Goal: Transaction & Acquisition: Purchase product/service

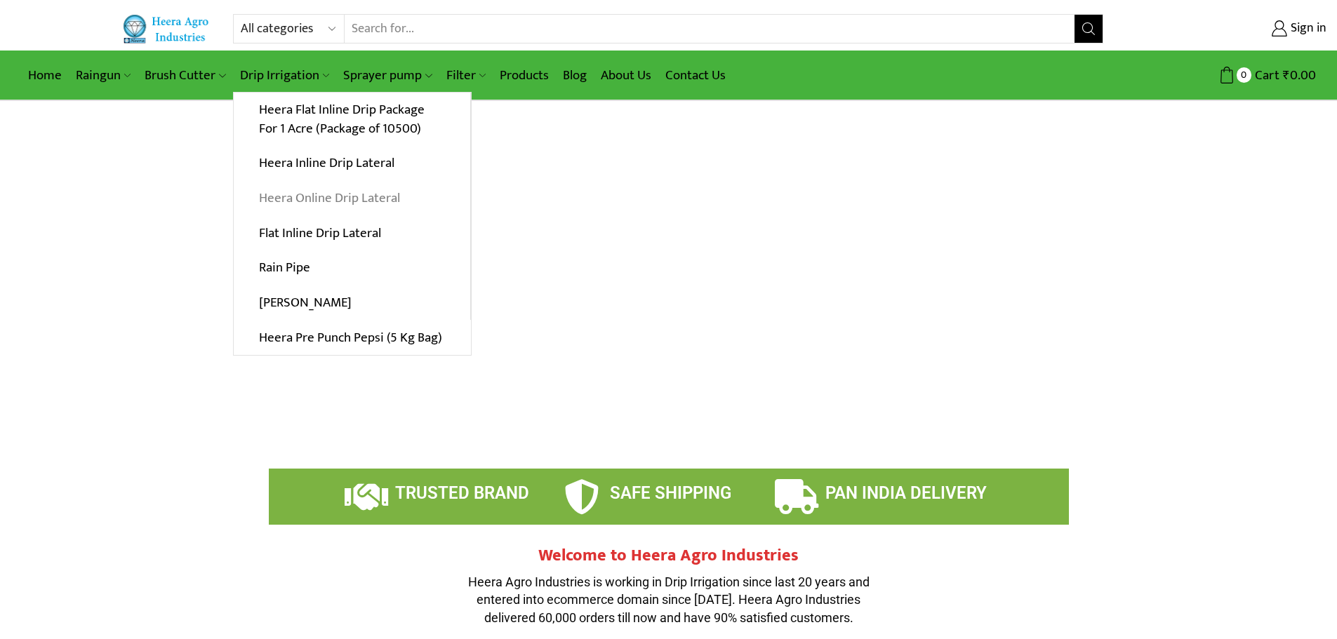
click at [338, 200] on link "Heera Online Drip Lateral" at bounding box center [352, 198] width 237 height 35
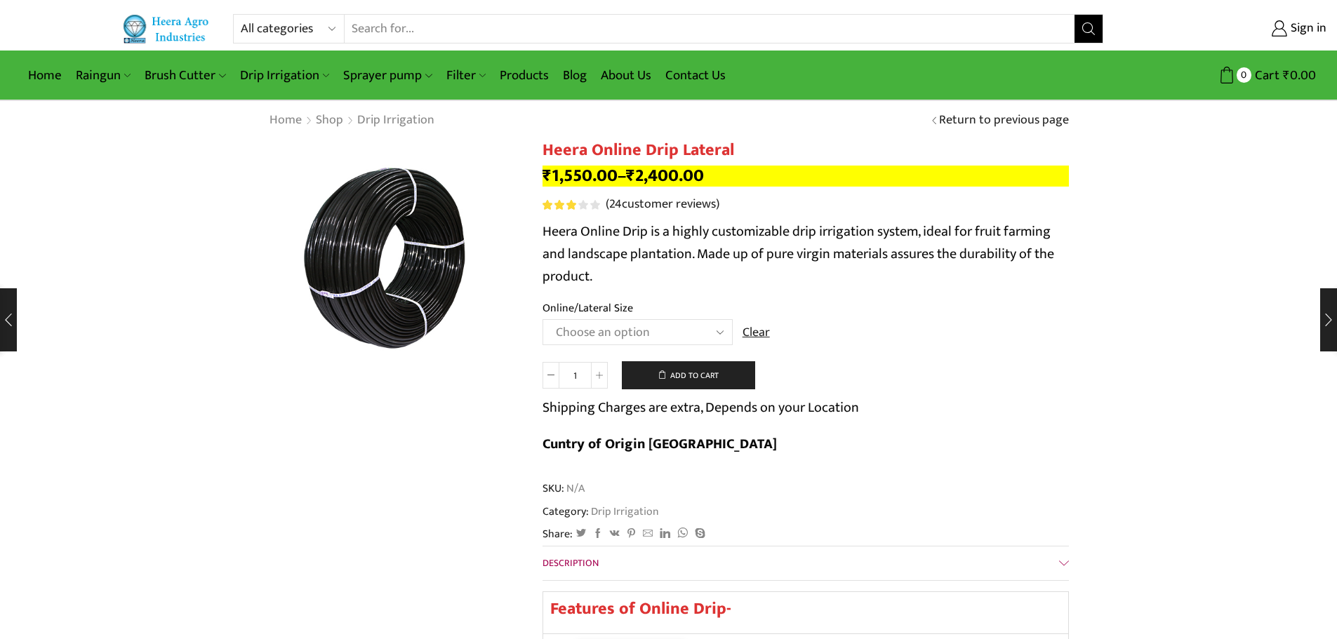
select select "Heera Online GOLD 20MM"
click at [733, 333] on select "Choose an option Heera Online 16MM Heera Online GOLD 16MM Heera Online 12MM Hee…" at bounding box center [638, 332] width 190 height 26
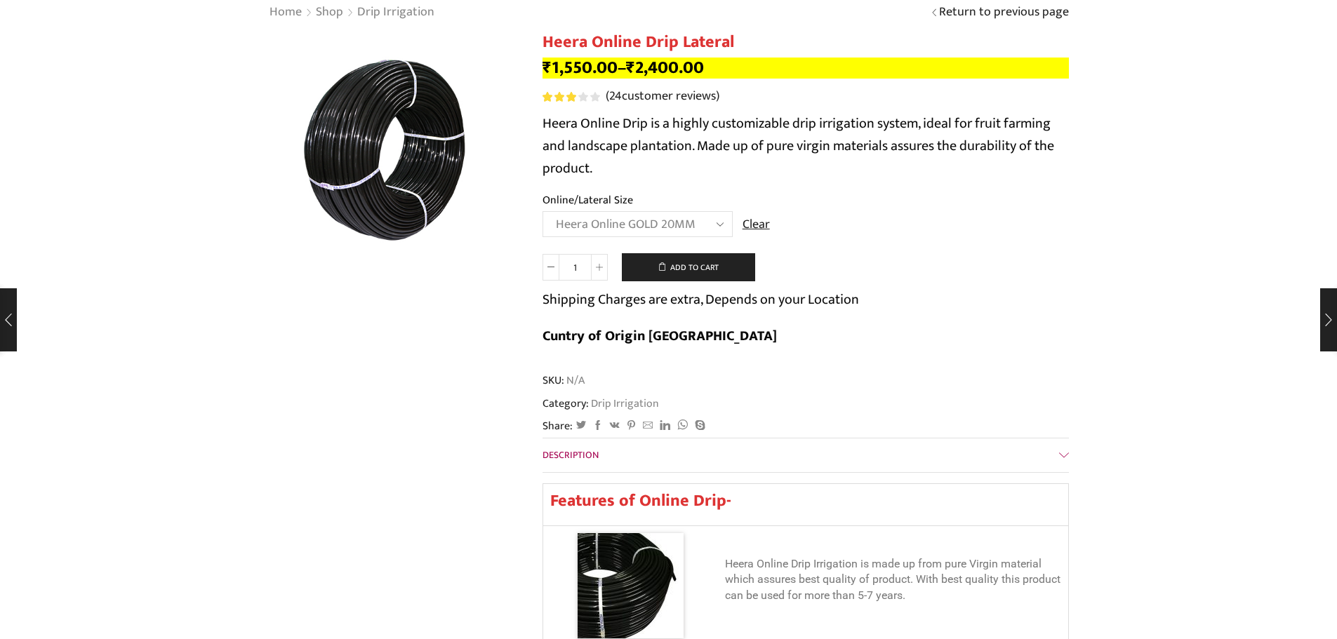
scroll to position [140, 0]
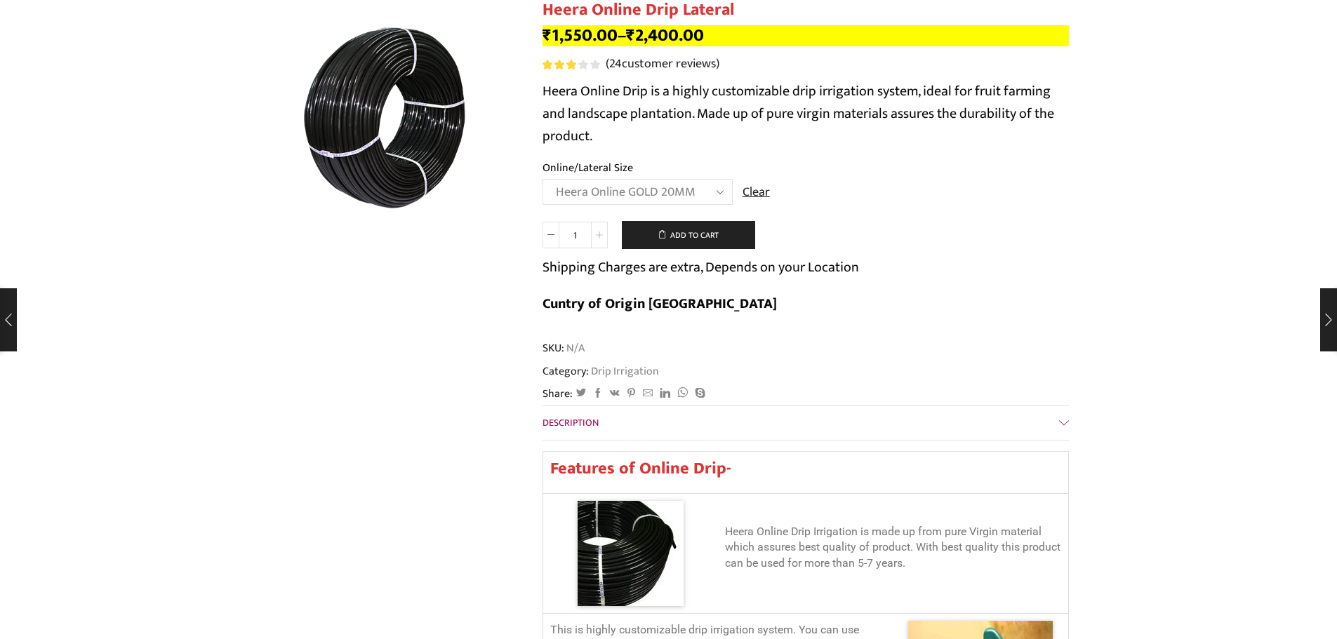
click at [597, 239] on icon at bounding box center [599, 235] width 7 height 7
type input "5"
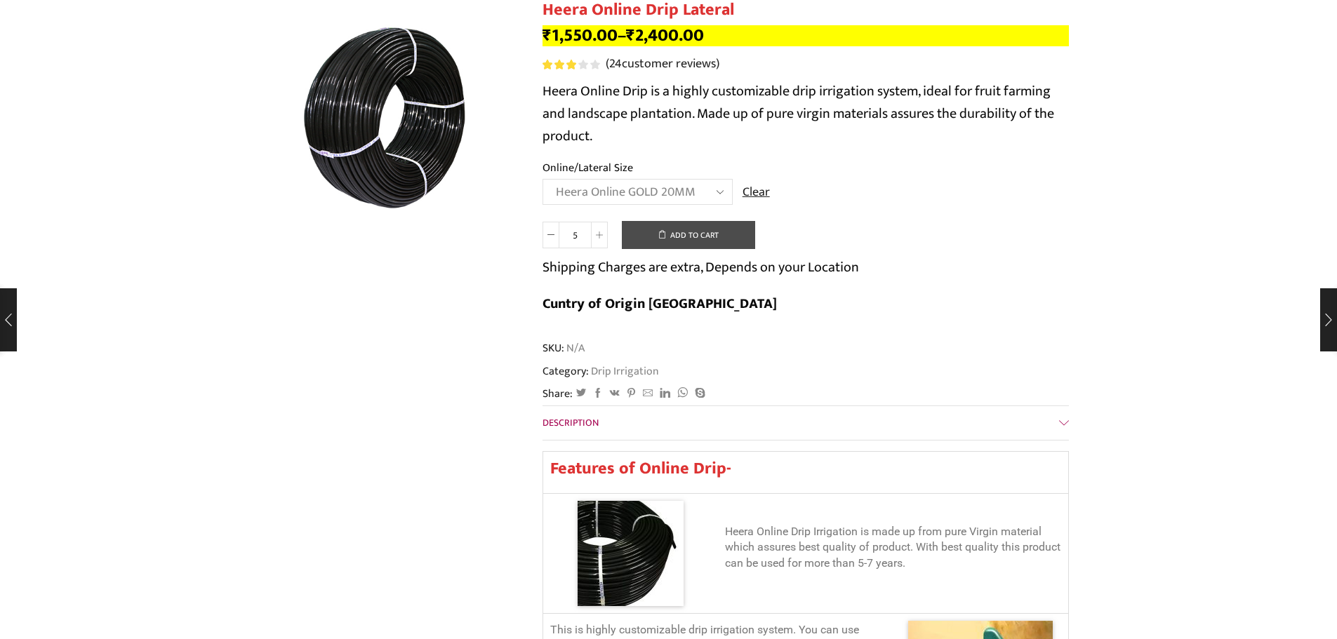
click at [697, 249] on button "Add to cart" at bounding box center [688, 235] width 133 height 28
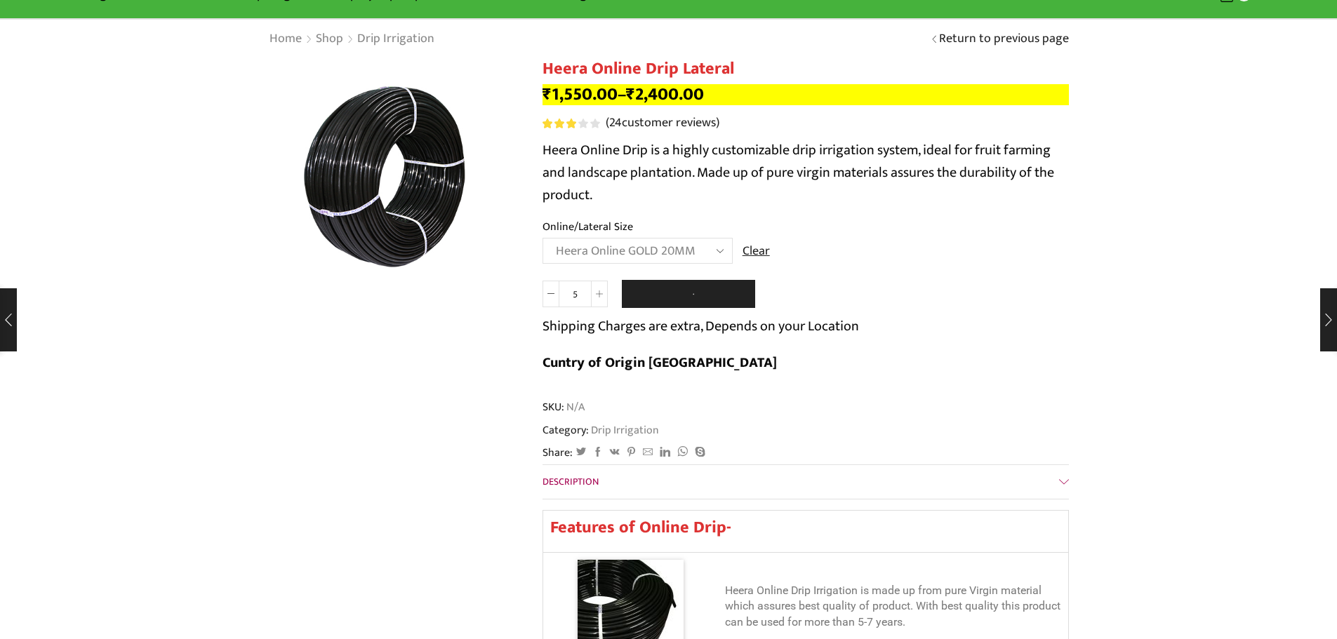
scroll to position [0, 0]
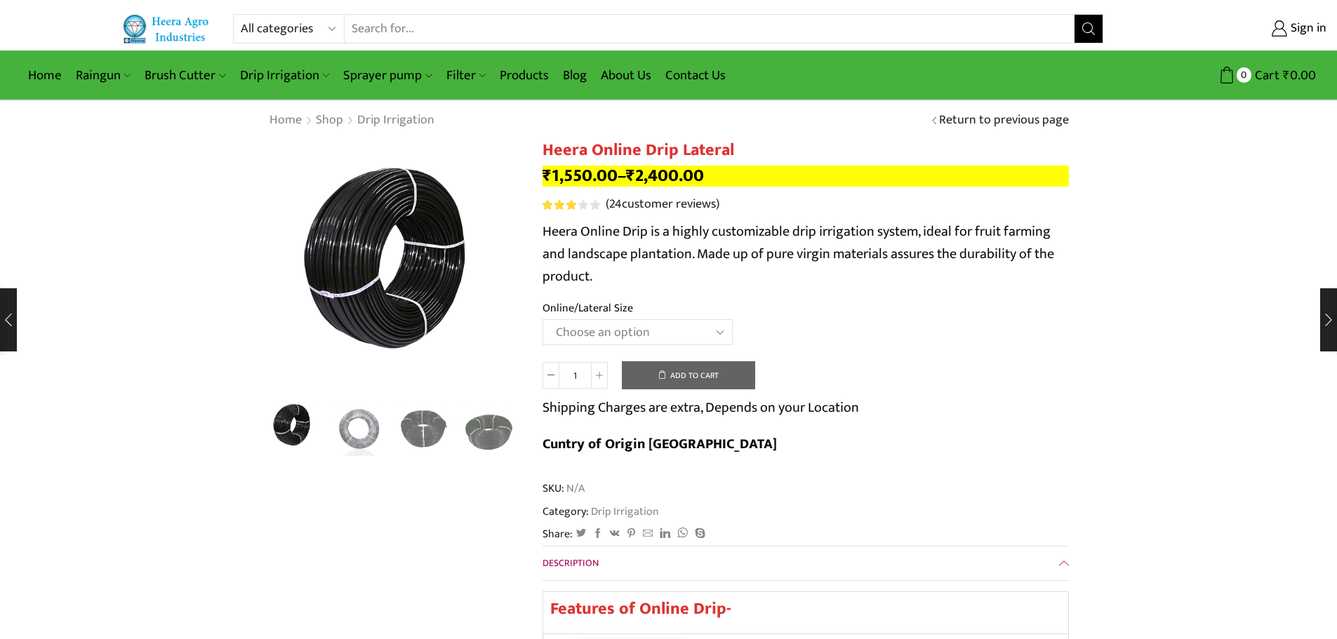
click at [698, 330] on select "Choose an option Heera Online 16MM Heera Online GOLD 16MM Heera Online 12MM Hee…" at bounding box center [638, 332] width 190 height 26
click at [543, 319] on select "Choose an option Heera Online 16MM Heera Online GOLD 16MM Heera Online 12MM Hee…" at bounding box center [638, 332] width 190 height 26
select select "Heera Online GOLD 20MM"
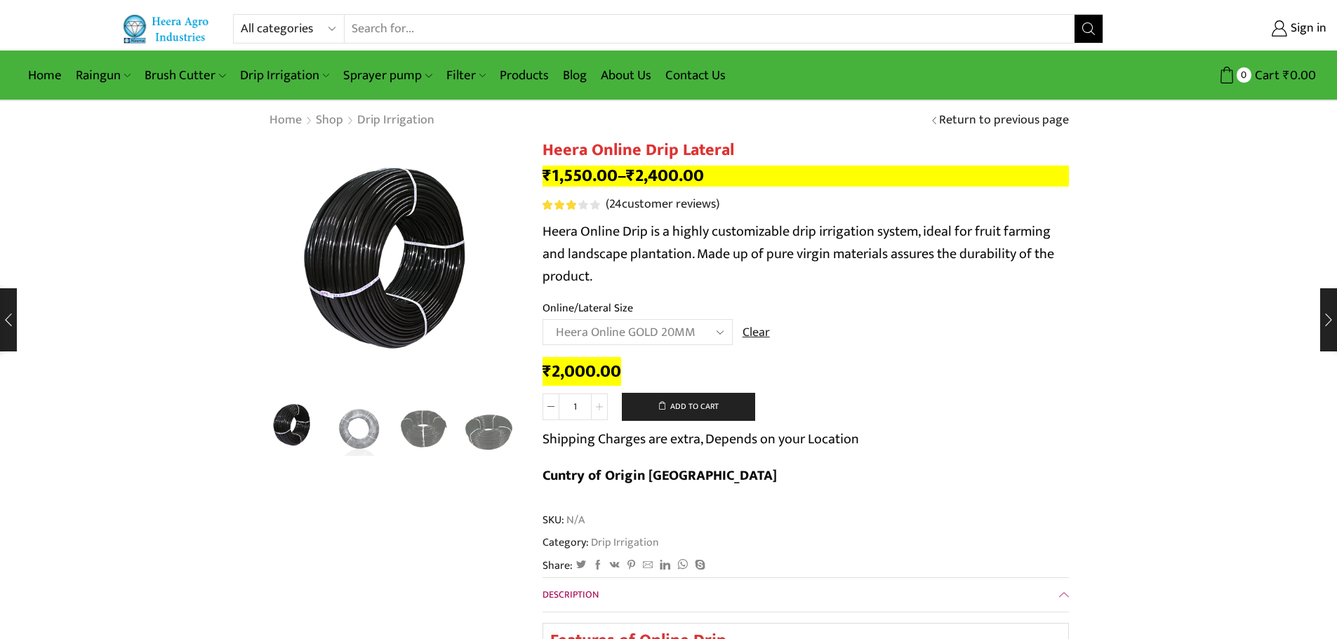
click at [600, 400] on span at bounding box center [599, 407] width 17 height 27
type input "4"
click at [681, 402] on button "Add to cart" at bounding box center [688, 407] width 133 height 28
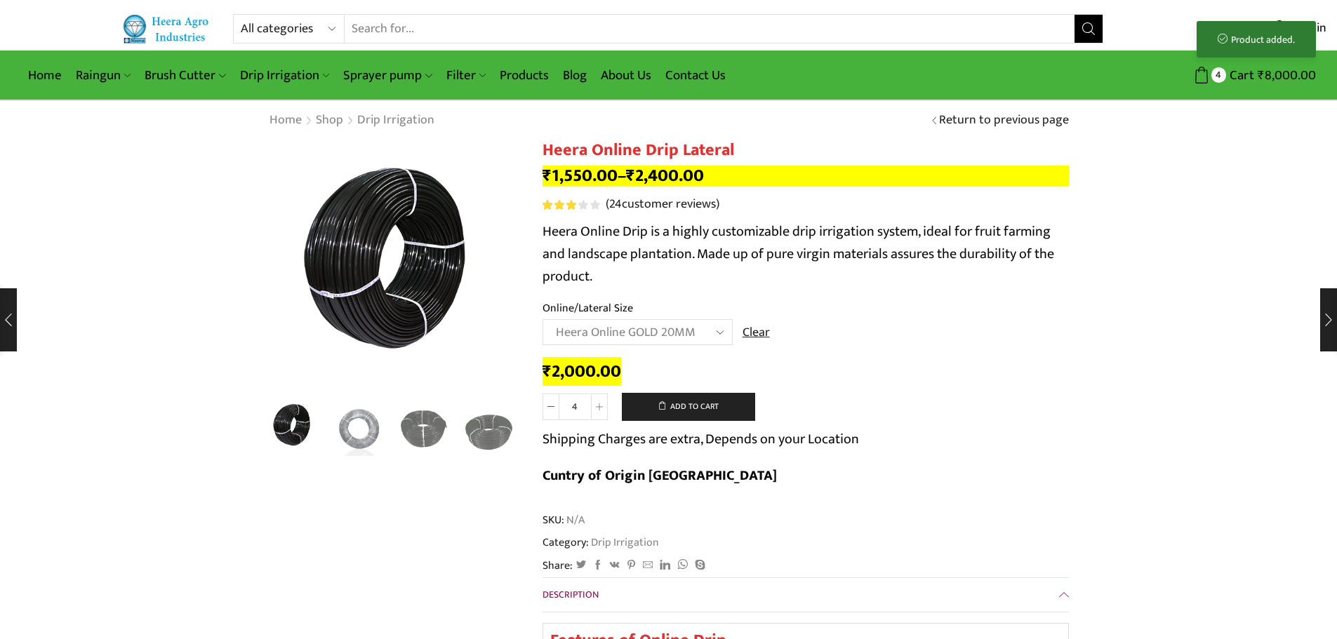
click at [717, 326] on select "Choose an option Heera Online 16MM Heera Online GOLD 16MM Heera Online 12MM Hee…" at bounding box center [638, 332] width 190 height 26
click at [543, 319] on select "Choose an option Heera Online 16MM Heera Online GOLD 16MM Heera Online 12MM Hee…" at bounding box center [638, 332] width 190 height 26
select select "Heera Online GOLD 16MM"
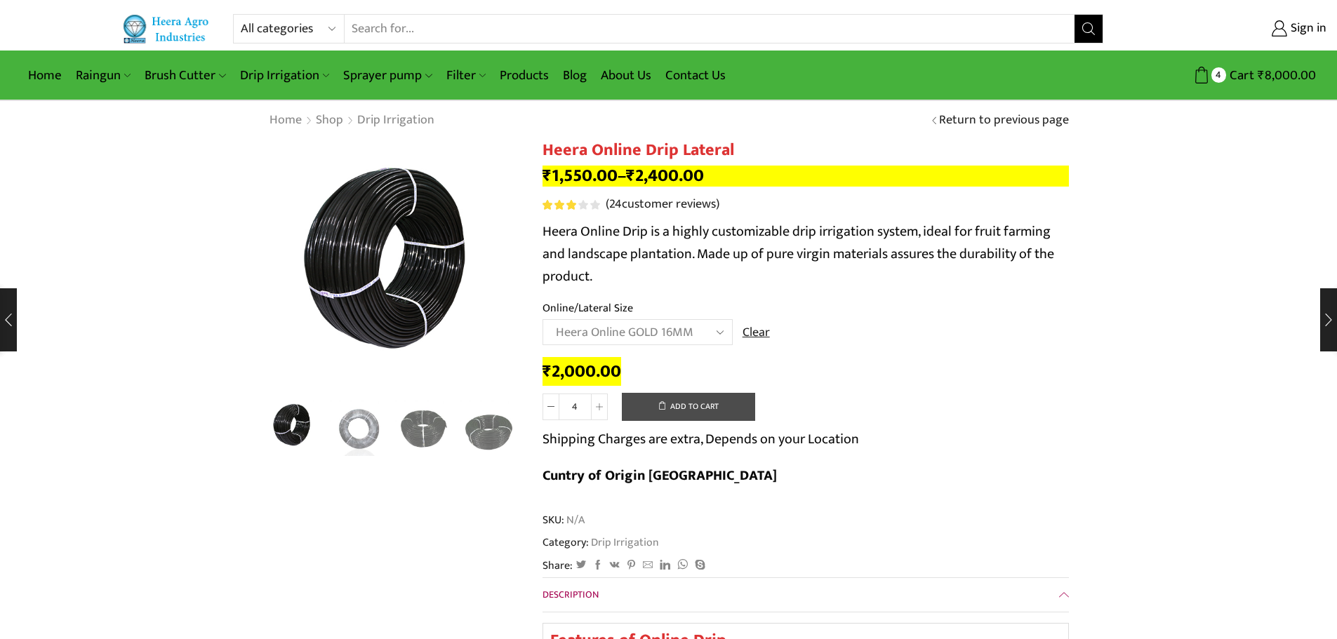
type input "1"
click at [690, 406] on button "Add to cart" at bounding box center [688, 407] width 133 height 28
click at [707, 338] on select "Choose an option Heera Online 16MM Heera Online GOLD 16MM Heera Online 12MM Hee…" at bounding box center [638, 332] width 190 height 26
click at [839, 331] on td "Choose an option Heera Online 16MM Heera Online GOLD 16MM Heera Online 12MM Hee…" at bounding box center [806, 338] width 526 height 39
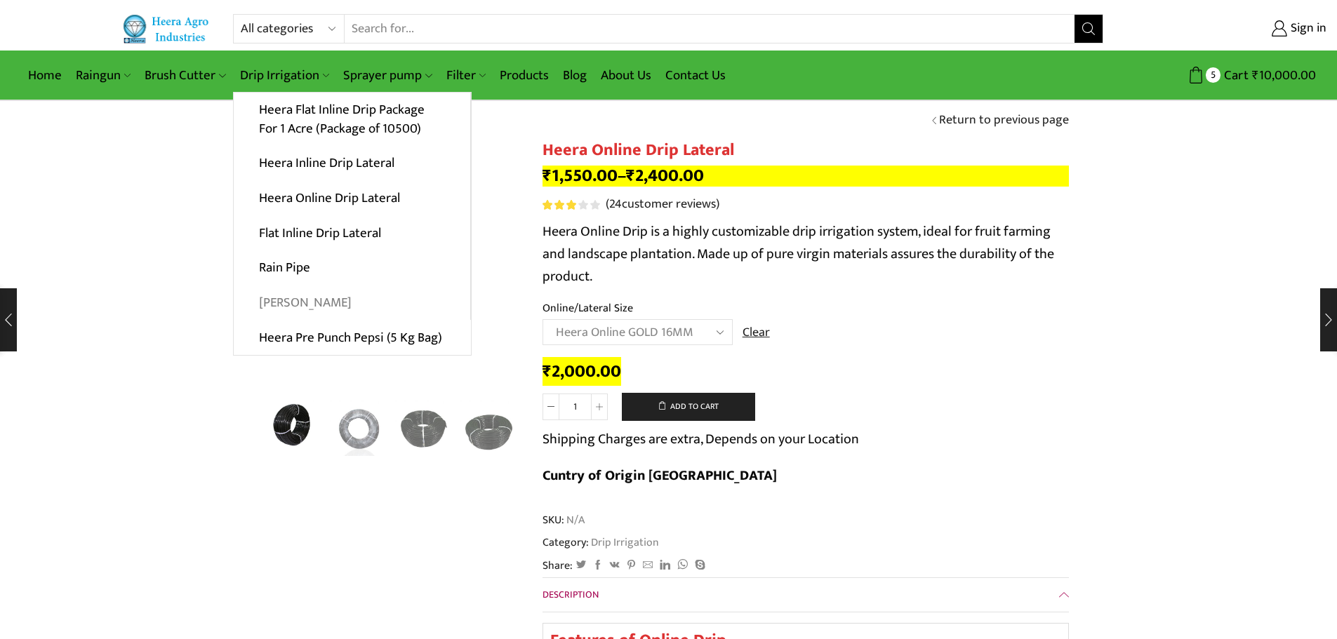
click at [299, 302] on link "[PERSON_NAME]" at bounding box center [352, 303] width 237 height 35
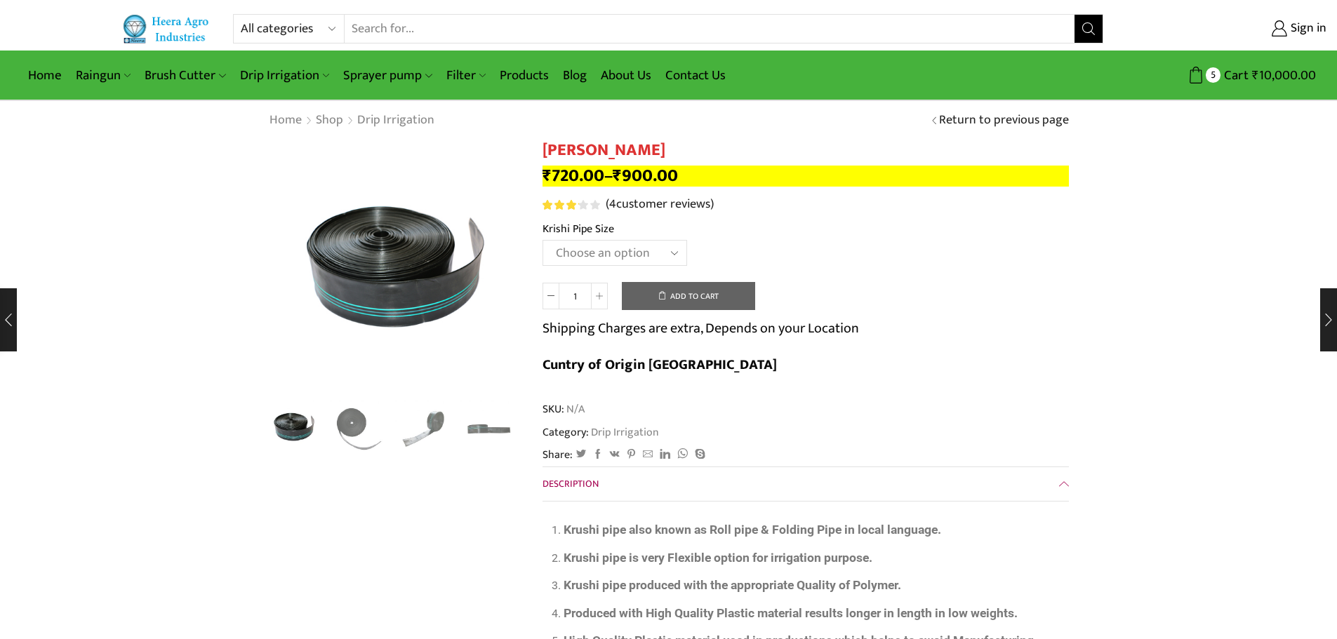
click at [661, 247] on select "Choose an option 10 Kg - 300'ft 8 Kg - 200'ft" at bounding box center [615, 253] width 145 height 26
click at [543, 240] on select "Choose an option 10 Kg - 300'ft 8 Kg - 200'ft" at bounding box center [615, 253] width 145 height 26
select select "10-kg-300ft"
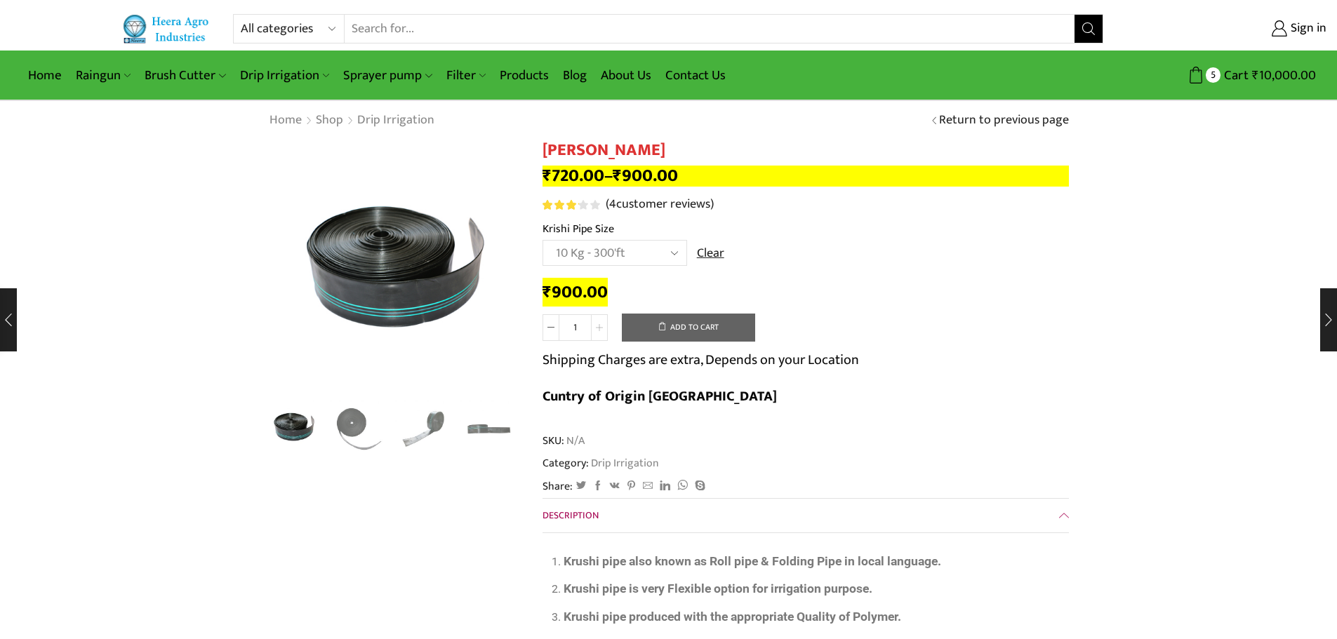
click at [598, 329] on icon at bounding box center [599, 327] width 7 height 7
click at [545, 328] on span at bounding box center [551, 327] width 17 height 27
type input "1"
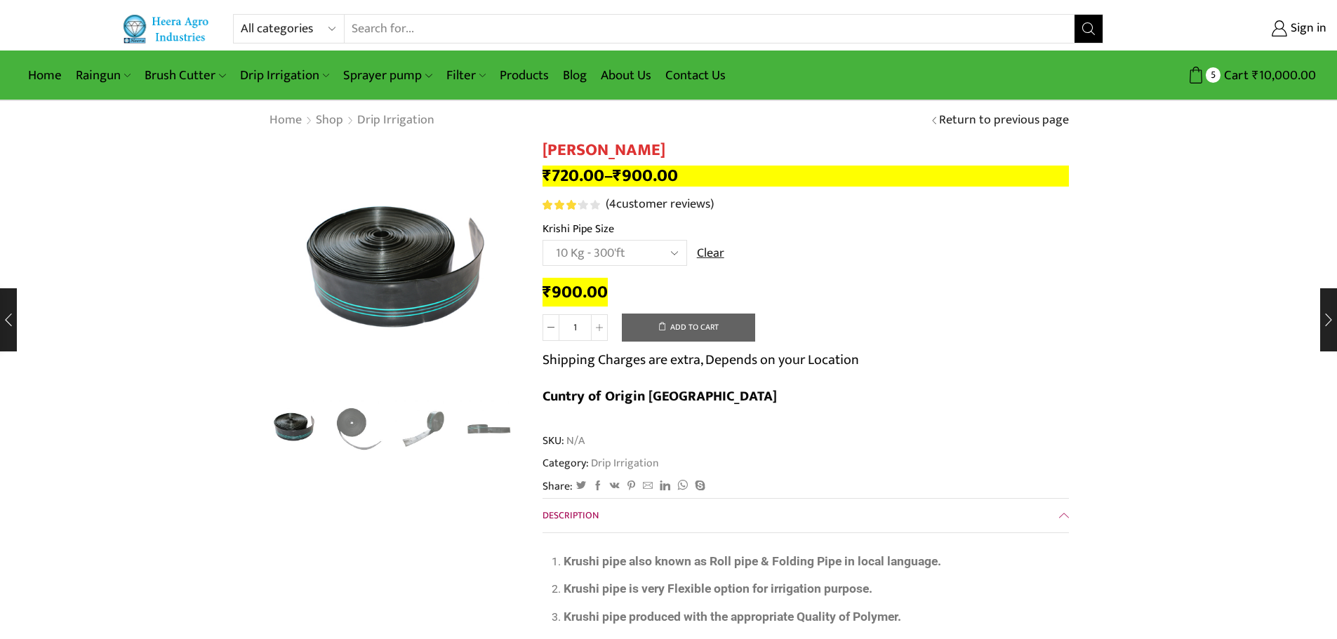
click at [685, 324] on button "Add to cart" at bounding box center [688, 328] width 133 height 28
click at [634, 266] on select "Choose an option 10 Kg - 300'ft 8 Kg - 200'ft" at bounding box center [615, 253] width 145 height 26
select select "8-kg-200ft"
click at [543, 240] on select "Choose an option 10 Kg - 300'ft 8 Kg - 200'ft" at bounding box center [615, 253] width 145 height 26
click at [703, 328] on button "Add to cart" at bounding box center [688, 328] width 133 height 28
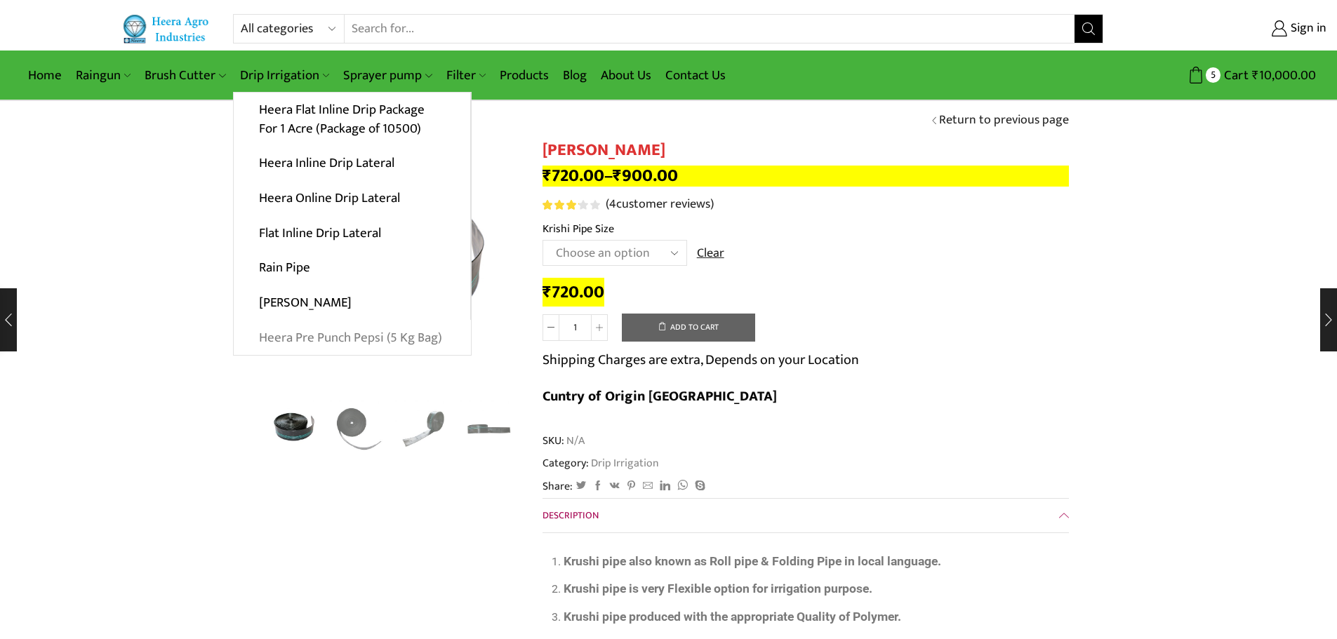
click at [340, 339] on link "Heera Pre Punch Pepsi (5 Kg Bag)" at bounding box center [352, 337] width 237 height 35
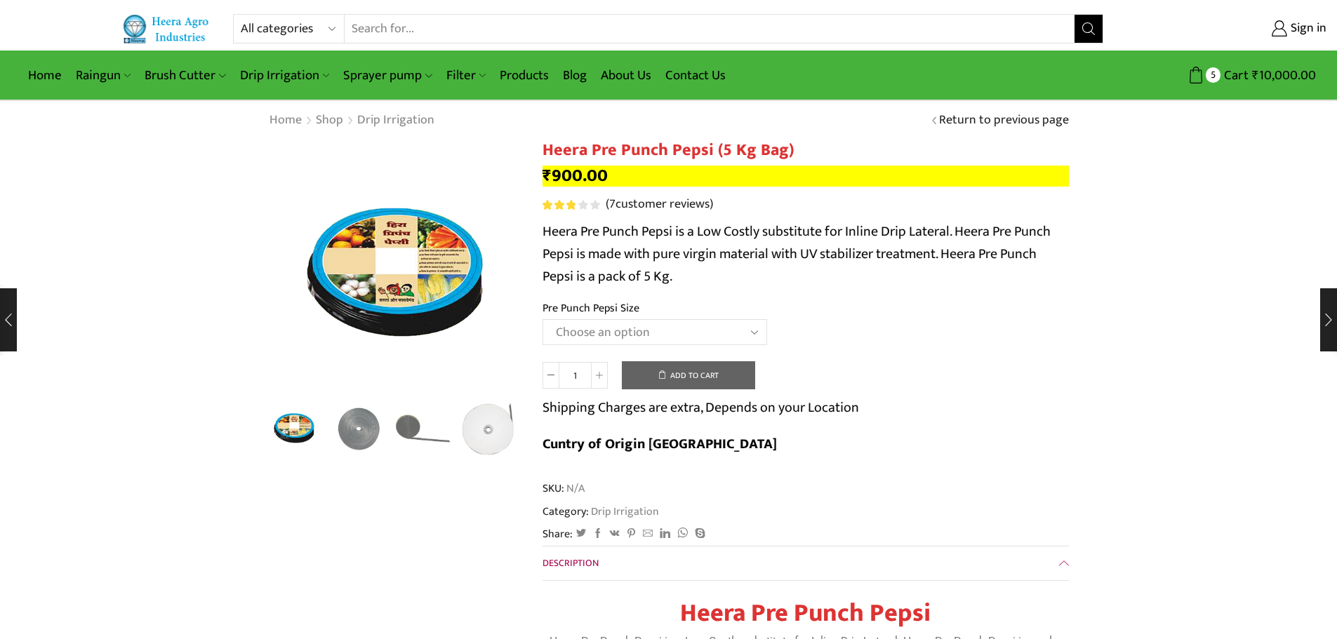
click at [728, 331] on select "Choose an option Heera Pre Punch Pepsi (1 Foot) Heera Pre Punch Pepsi (1.25 Fee…" at bounding box center [655, 332] width 225 height 26
click at [543, 319] on select "Choose an option Heera Pre Punch Pepsi (1 Foot) Heera Pre Punch Pepsi (1.25 Fee…" at bounding box center [655, 332] width 225 height 26
select select "Heera Pre Punch Pepsi (1.5 Feet)"
click at [719, 383] on button "Add to cart" at bounding box center [688, 375] width 133 height 28
click at [600, 376] on icon at bounding box center [599, 375] width 7 height 7
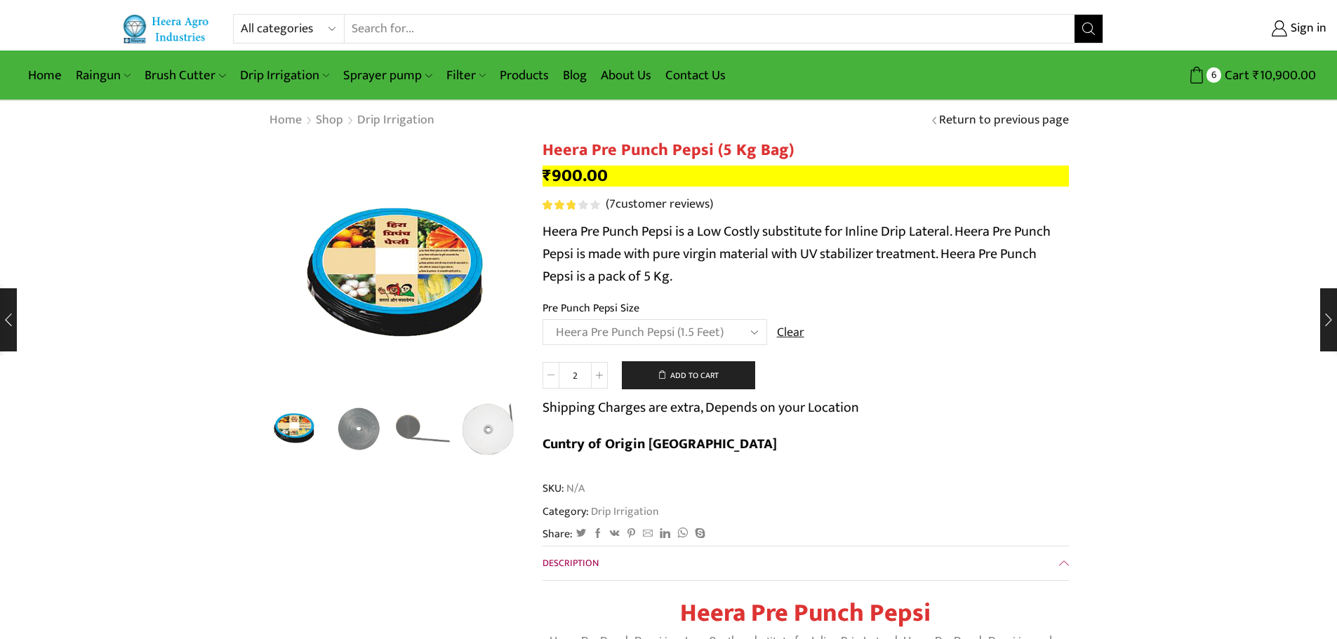
click at [556, 376] on span at bounding box center [551, 375] width 17 height 27
type input "1"
click at [729, 327] on select "Choose an option Heera Pre Punch Pepsi (1 Foot) Heera Pre Punch Pepsi (1.25 Fee…" at bounding box center [655, 332] width 225 height 26
click at [543, 319] on select "Choose an option Heera Pre Punch Pepsi (1 Foot) Heera Pre Punch Pepsi (1.25 Fee…" at bounding box center [655, 332] width 225 height 26
select select "Heera Pre Punch Pepsi (2 Foot)"
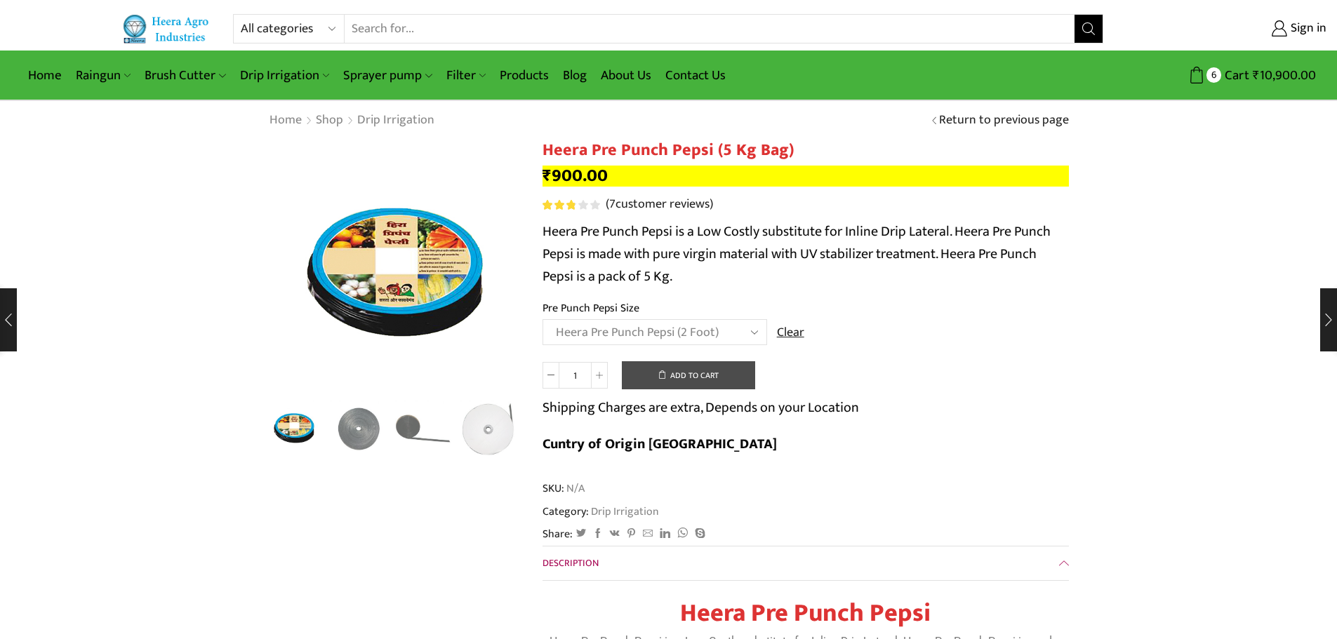
click at [689, 373] on button "Add to cart" at bounding box center [688, 375] width 133 height 28
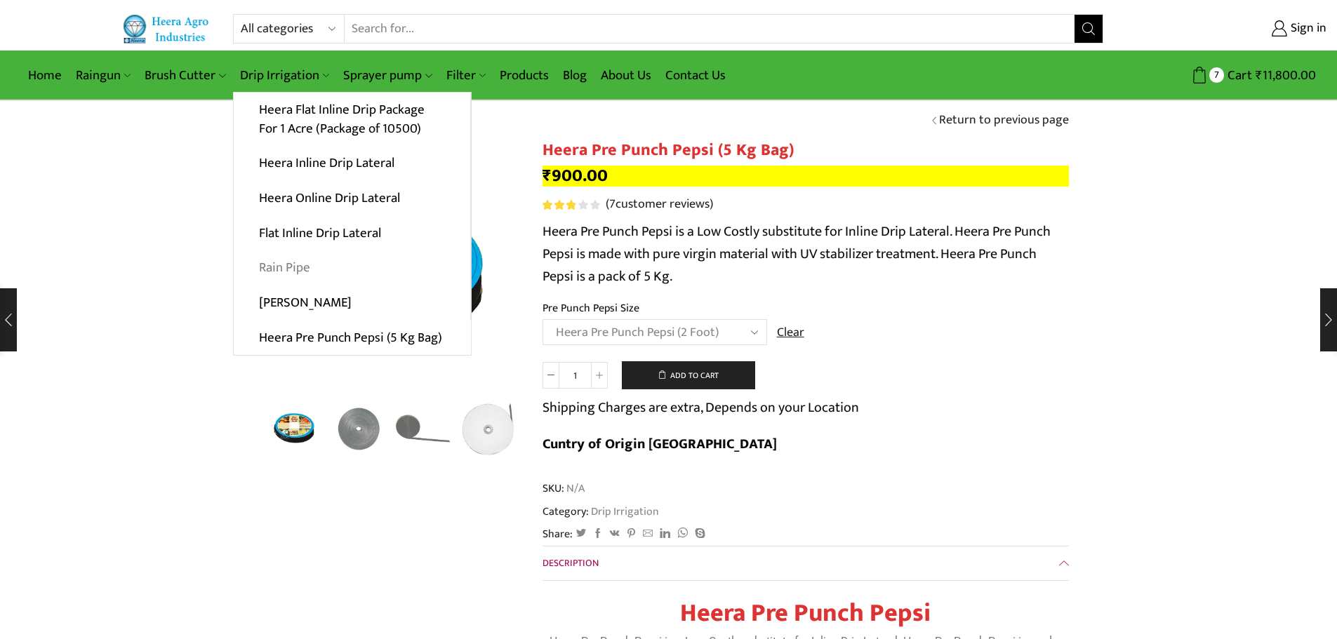
click at [292, 266] on link "Rain Pipe" at bounding box center [352, 268] width 237 height 35
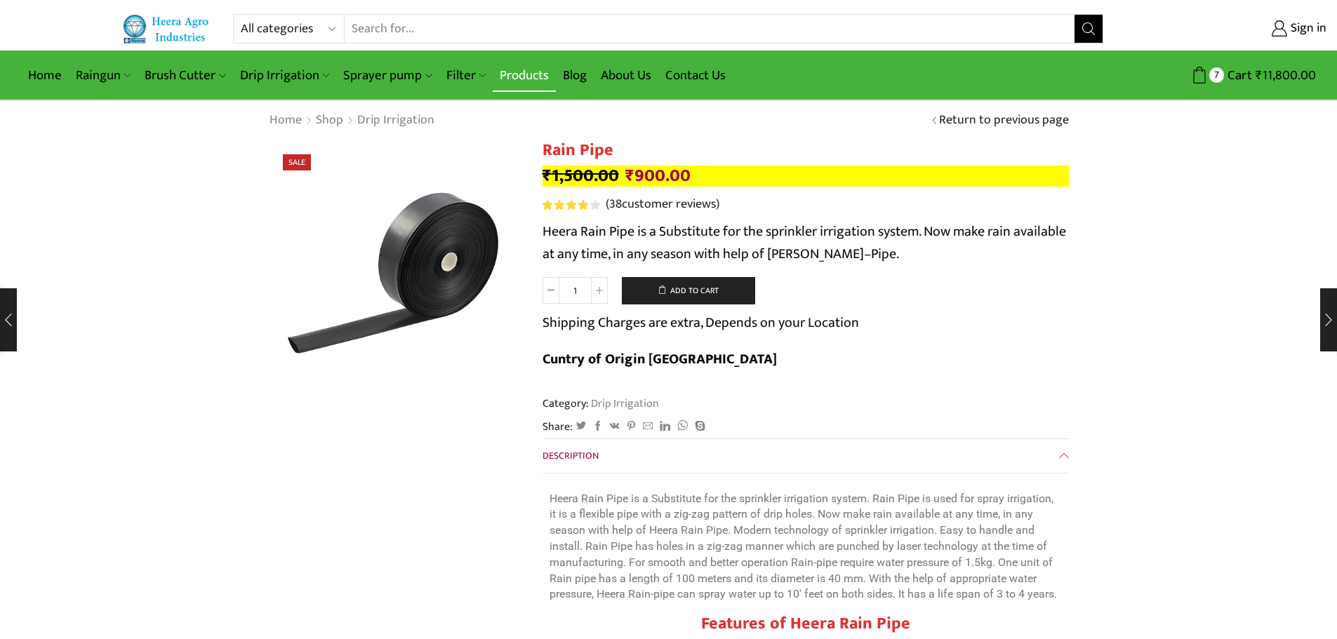
click at [519, 74] on link "Products" at bounding box center [524, 75] width 63 height 33
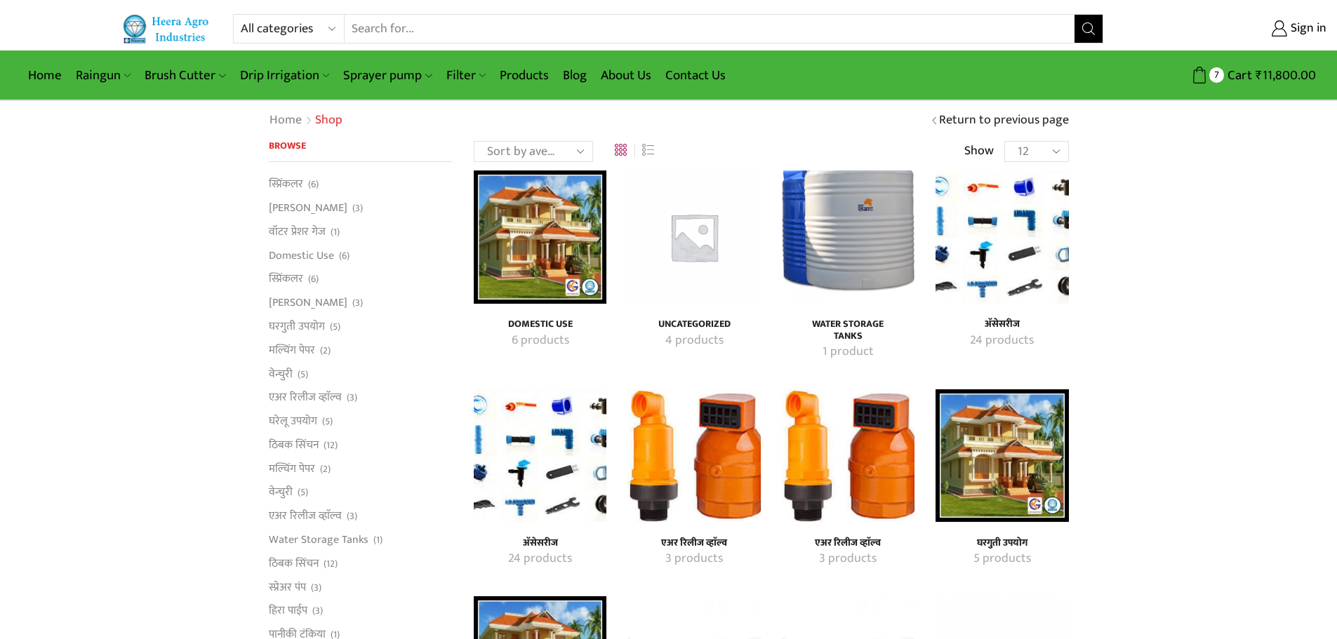
click at [713, 390] on img "Visit product category एअर रिलीज व्हाॅल्व" at bounding box center [694, 456] width 133 height 133
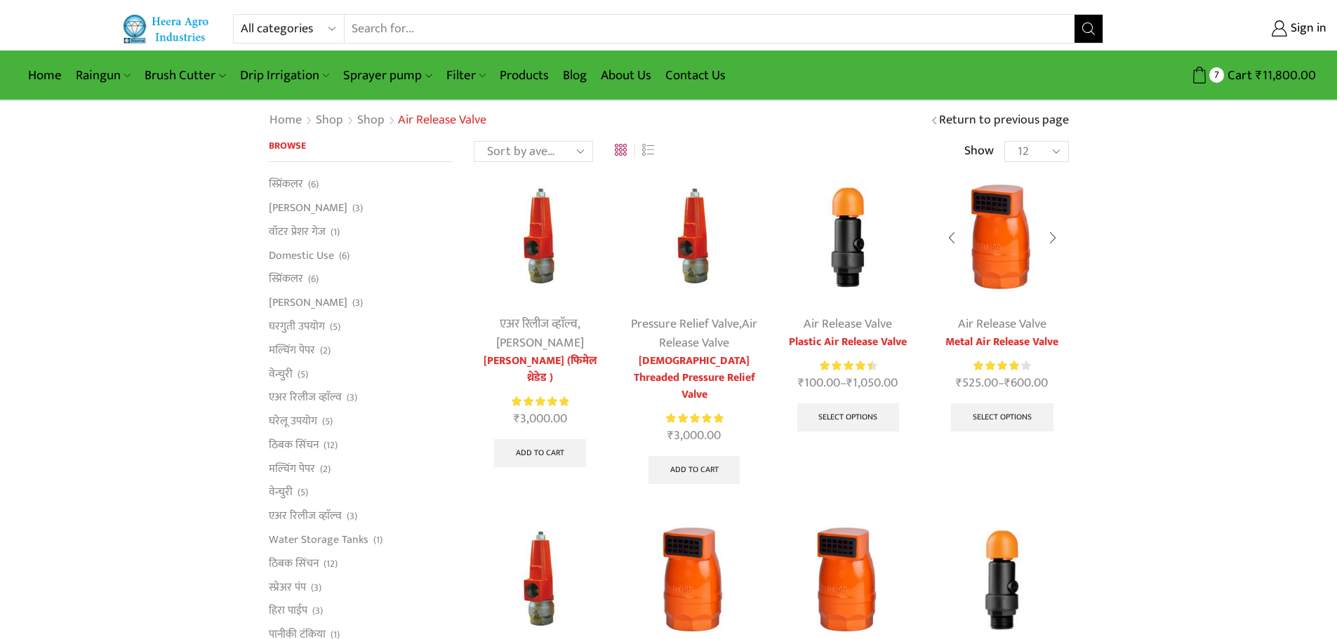
click at [1018, 336] on link "Metal Air Release Valve" at bounding box center [1002, 342] width 133 height 17
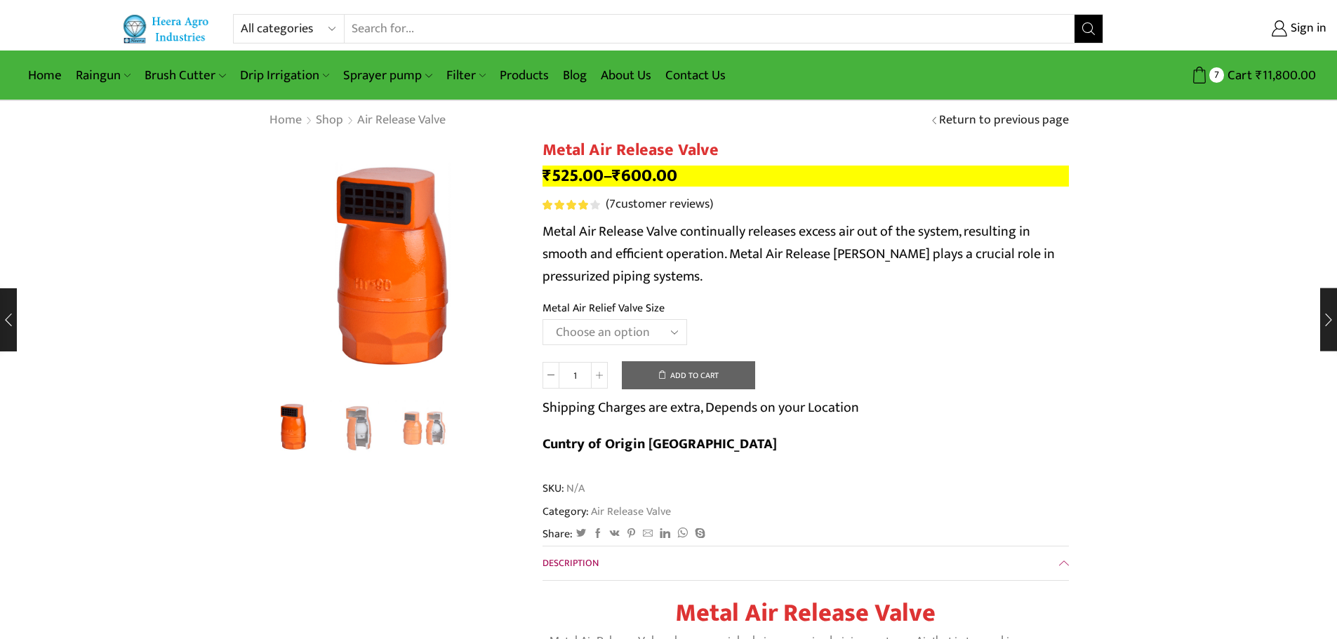
click at [656, 324] on select "Choose an option HT-88P 1" HT-89 1.5"" at bounding box center [615, 332] width 145 height 26
select select "ht-89-1-5"
click at [543, 319] on select "Choose an option HT-88P 1" HT-89 1.5"" at bounding box center [615, 332] width 145 height 26
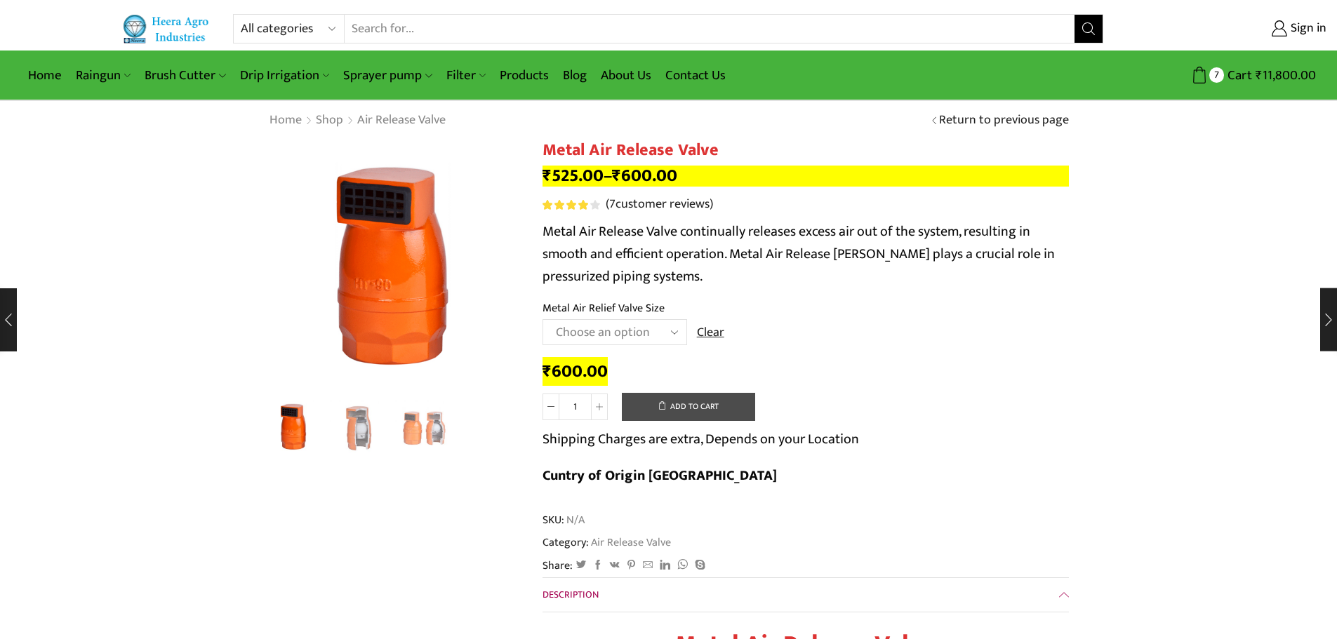
click at [715, 405] on button "Add to cart" at bounding box center [688, 407] width 133 height 28
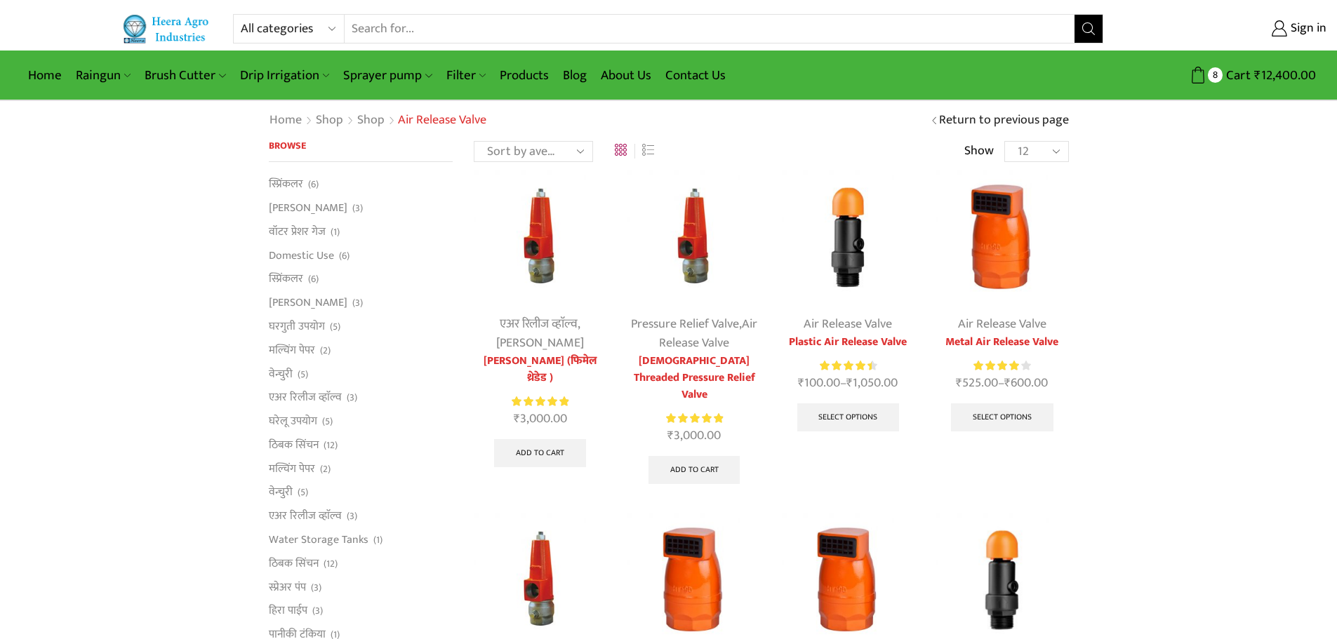
click at [851, 333] on link "Air Release Valve" at bounding box center [848, 324] width 88 height 21
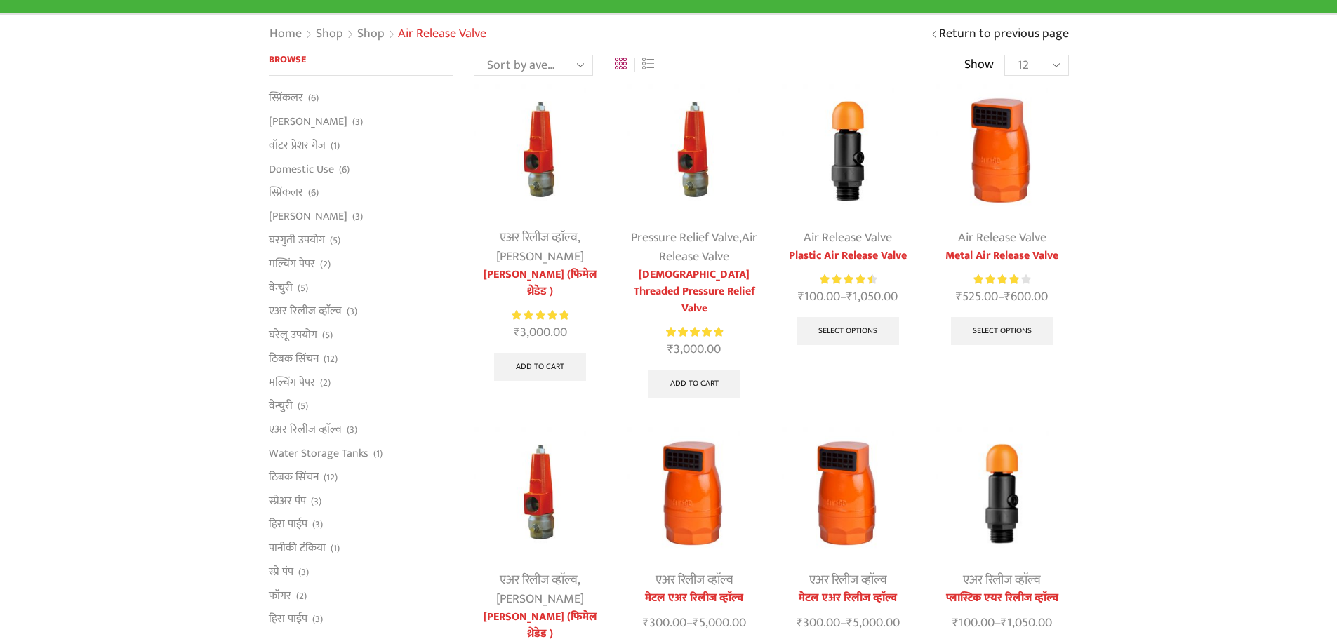
scroll to position [211, 0]
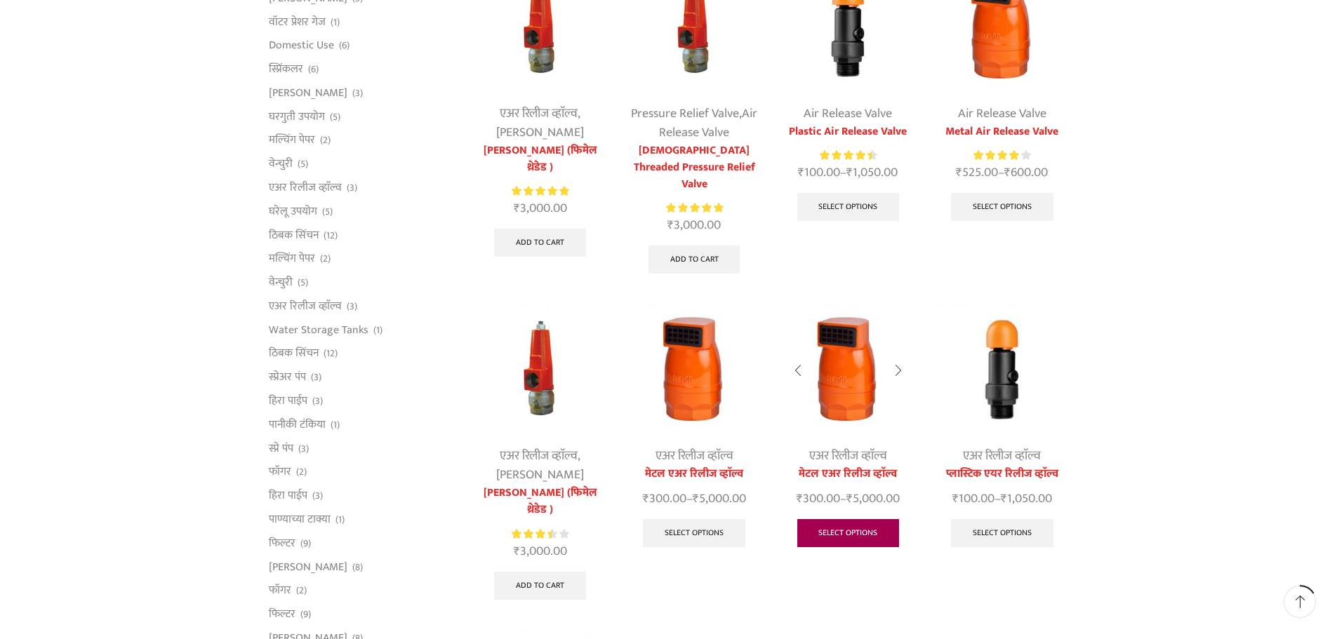
click at [851, 519] on link "Select options" at bounding box center [848, 533] width 102 height 28
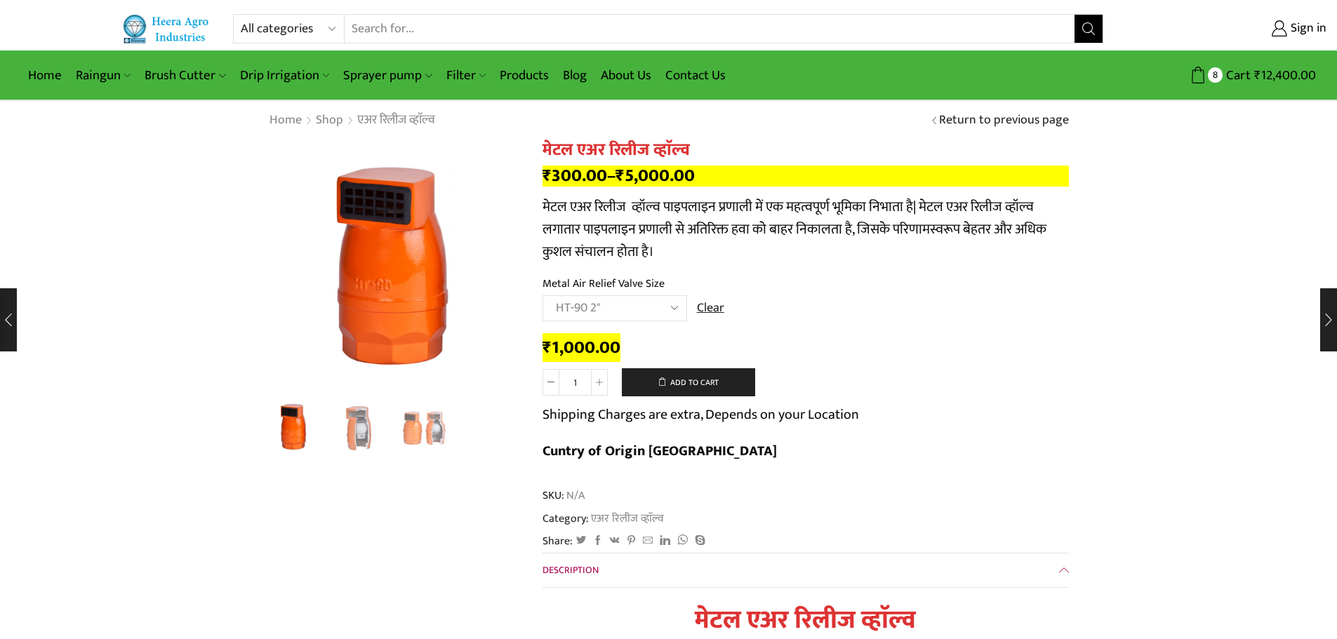
click at [662, 312] on select "Choose an option HT-87P 3/4" HT-88P 1" HT-89 1.5" HT-90 2"" at bounding box center [615, 309] width 145 height 26
click at [543, 296] on select "Choose an option HT-87P 3/4" HT-88P 1" HT-89 1.5" HT-90 2"" at bounding box center [615, 309] width 145 height 26
click at [673, 307] on select "Choose an option HT-87P 3/4" HT-88P 1" HT-89 1.5" HT-90 2"" at bounding box center [615, 309] width 145 height 26
click at [543, 296] on select "Choose an option HT-87P 3/4" HT-88P 1" HT-89 1.5" HT-90 2"" at bounding box center [615, 309] width 145 height 26
select select "ht-89-1-5-hi"
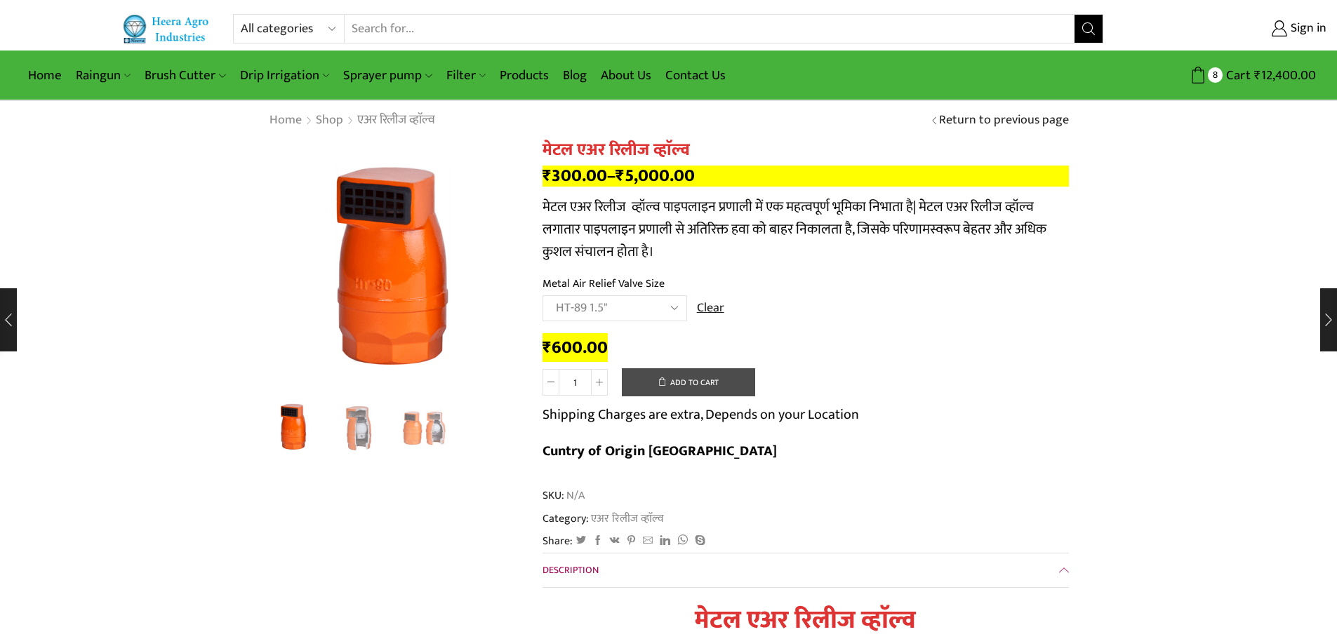
click at [679, 379] on button "Add to cart" at bounding box center [688, 383] width 133 height 28
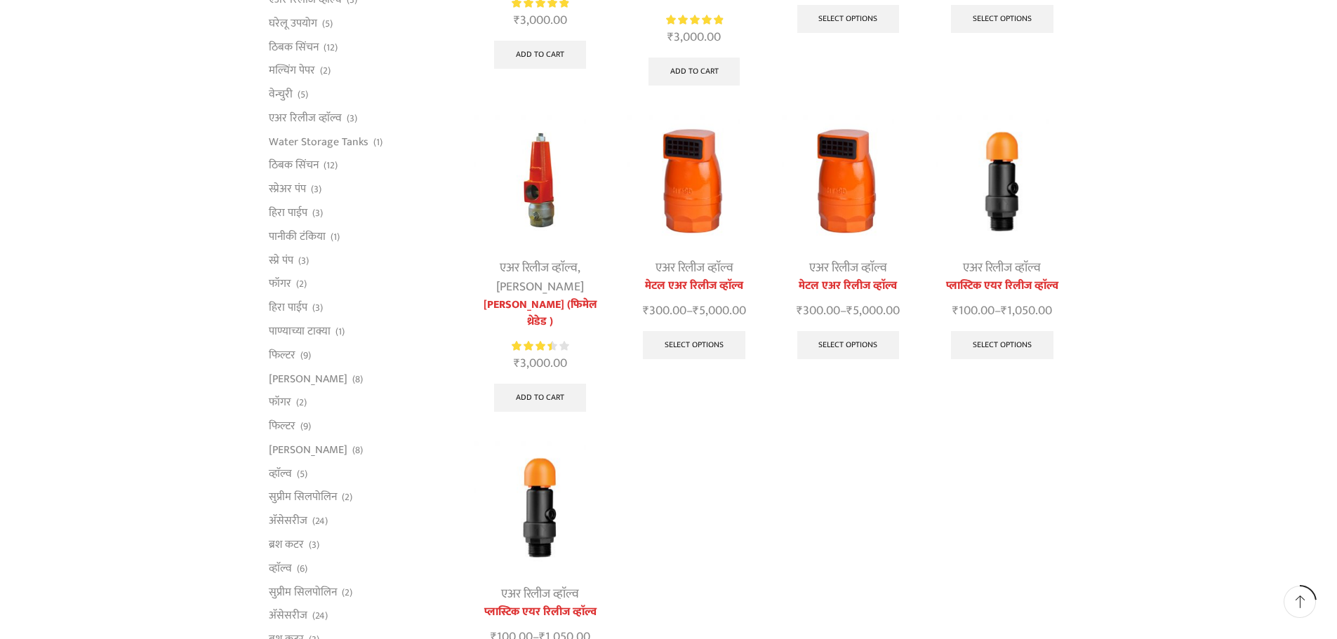
scroll to position [281, 0]
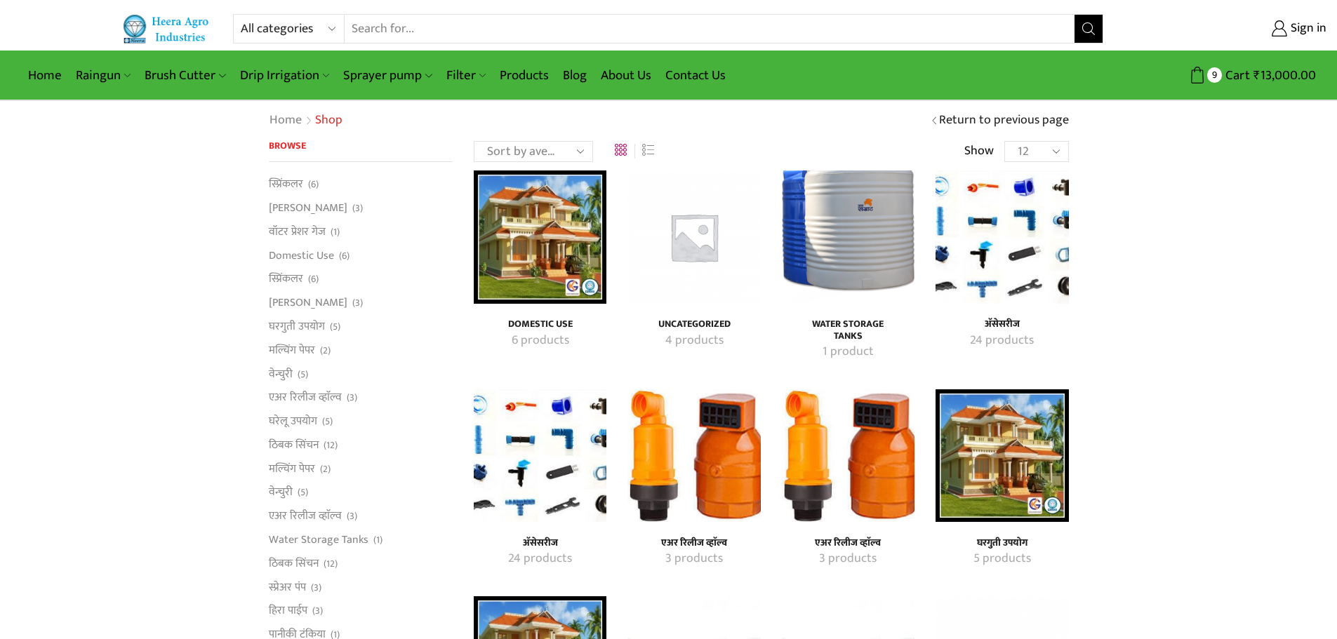
click at [548, 538] on h4 "अ‍ॅसेसरीज" at bounding box center [540, 544] width 102 height 12
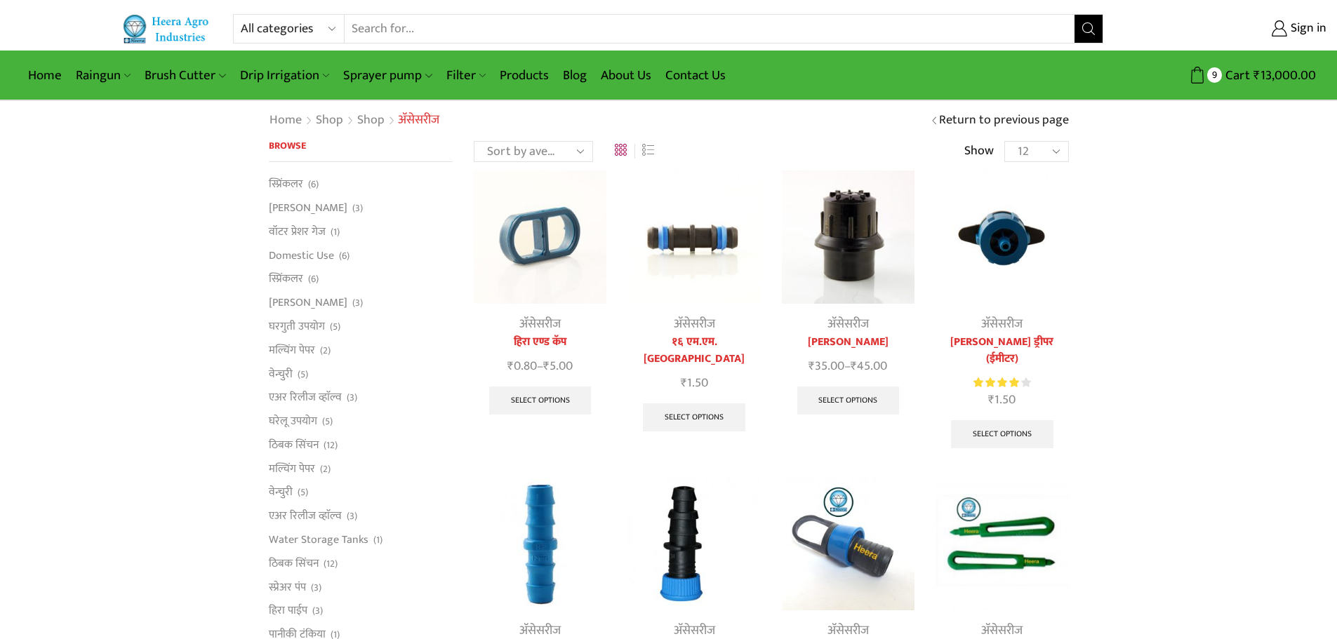
click at [564, 224] on img at bounding box center [540, 237] width 133 height 133
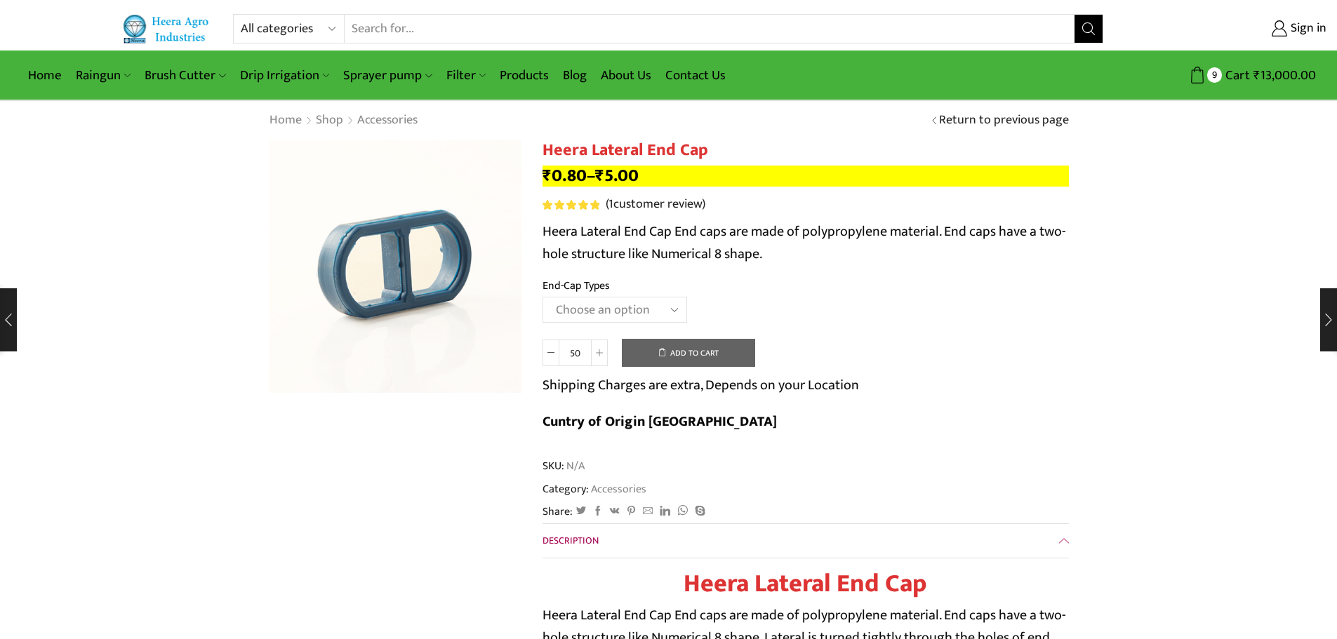
click at [649, 310] on select "Choose an option 12MM End Cap 16MM End Cap 20MM End Cap" at bounding box center [615, 310] width 145 height 26
click at [543, 297] on select "Choose an option 12MM End Cap 16MM End Cap 20MM End Cap" at bounding box center [615, 310] width 145 height 26
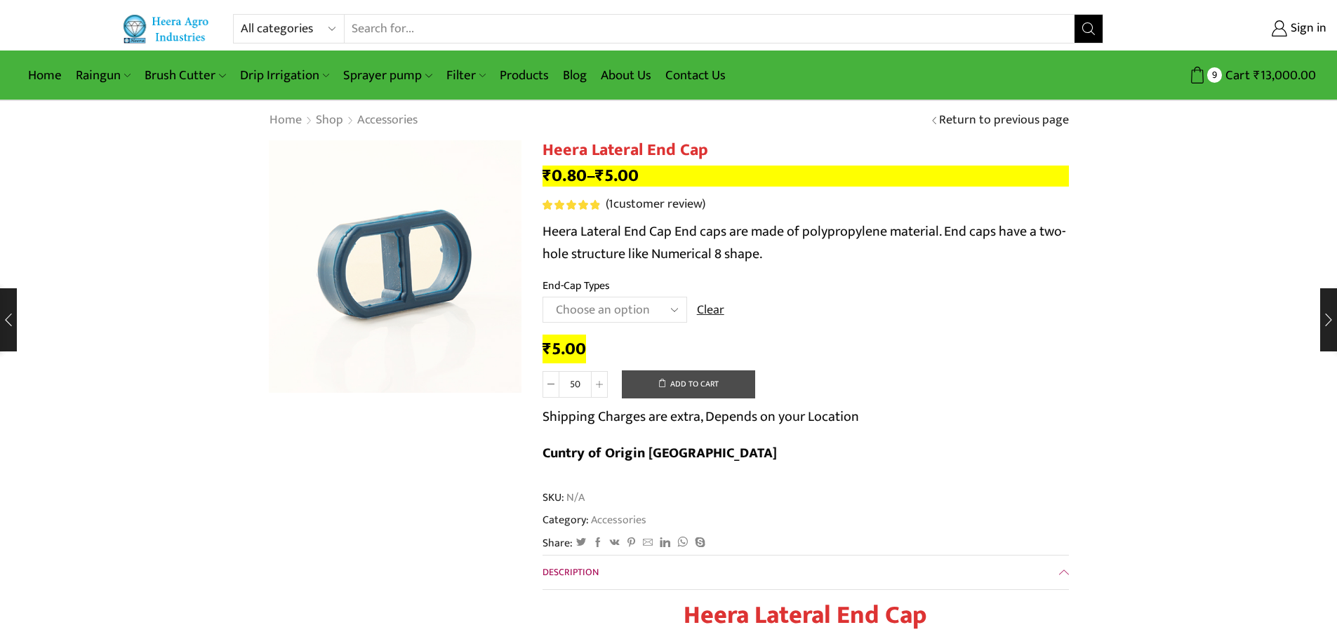
click at [677, 383] on button "Add to cart" at bounding box center [688, 385] width 133 height 28
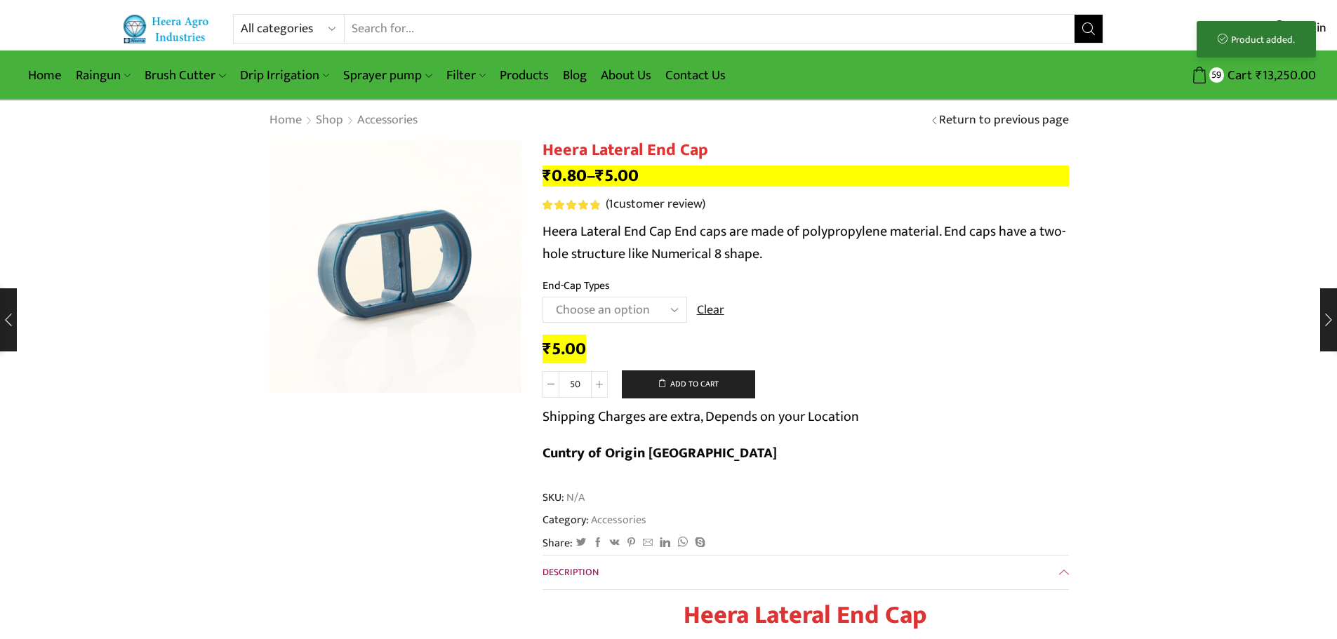
click at [670, 305] on select "Choose an option 12MM End Cap 16MM End Cap 20MM End Cap" at bounding box center [615, 310] width 145 height 26
click at [543, 297] on select "Choose an option 12MM End Cap 16MM End Cap 20MM End Cap" at bounding box center [615, 310] width 145 height 26
select select "16MM End Cap"
click at [712, 387] on button "Add to cart" at bounding box center [688, 385] width 133 height 28
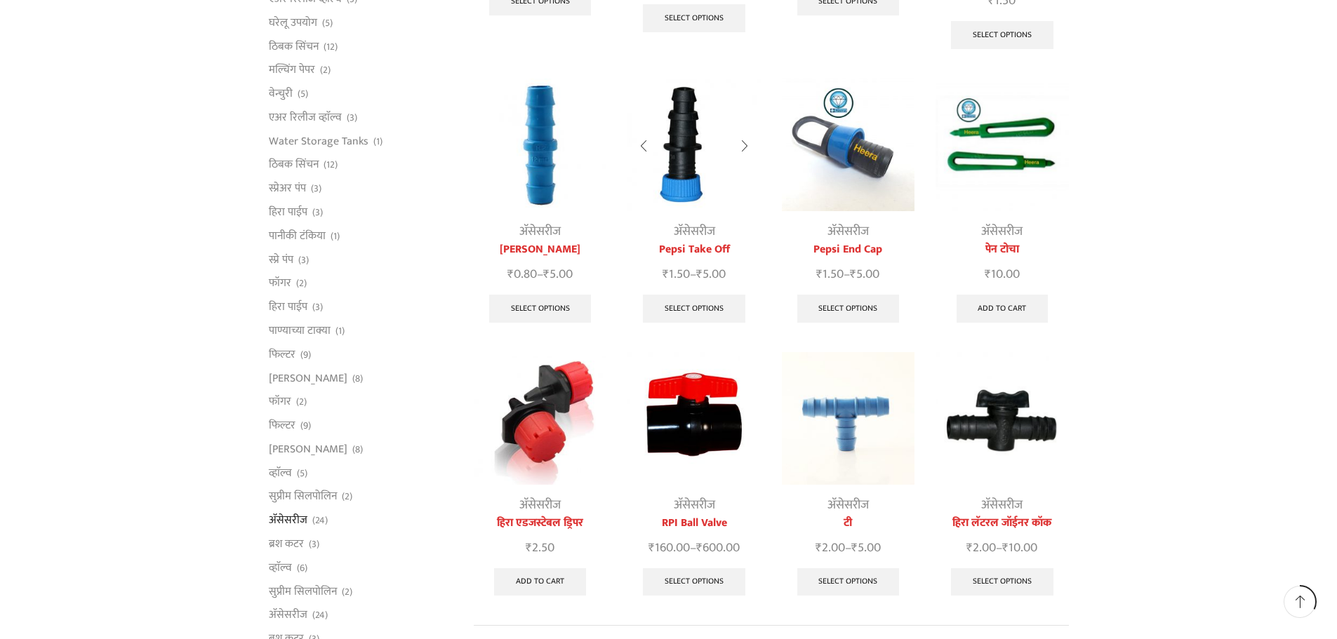
scroll to position [421, 0]
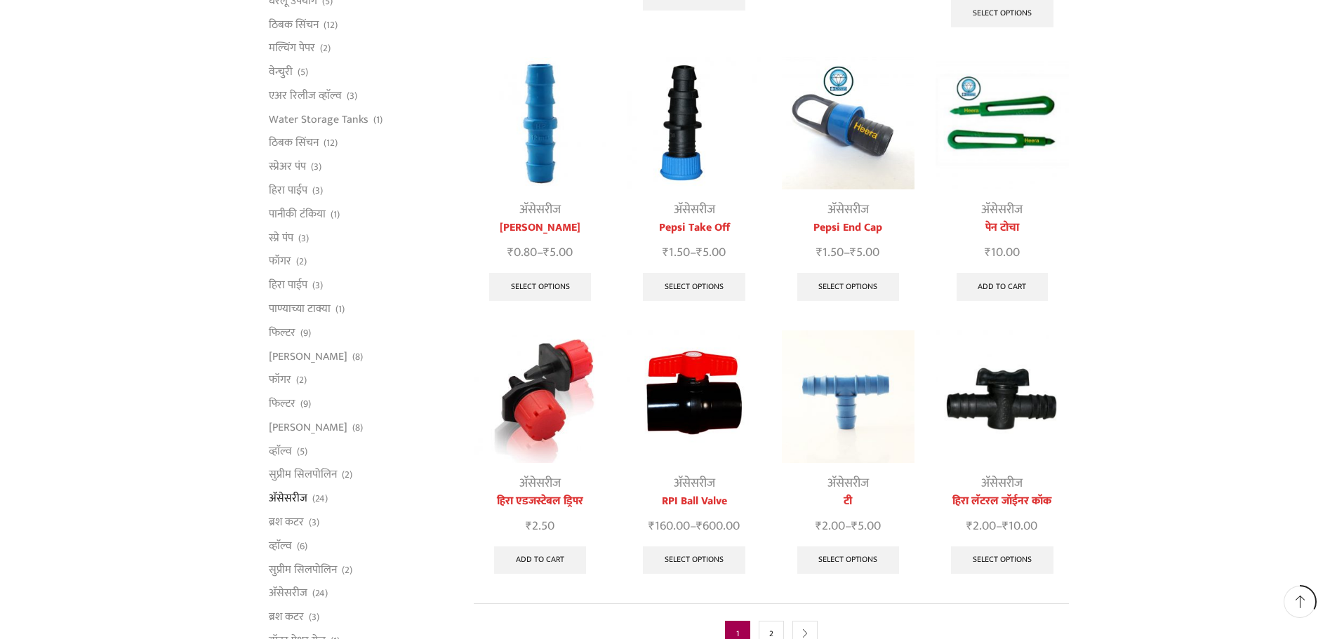
click at [712, 357] on img at bounding box center [694, 397] width 133 height 133
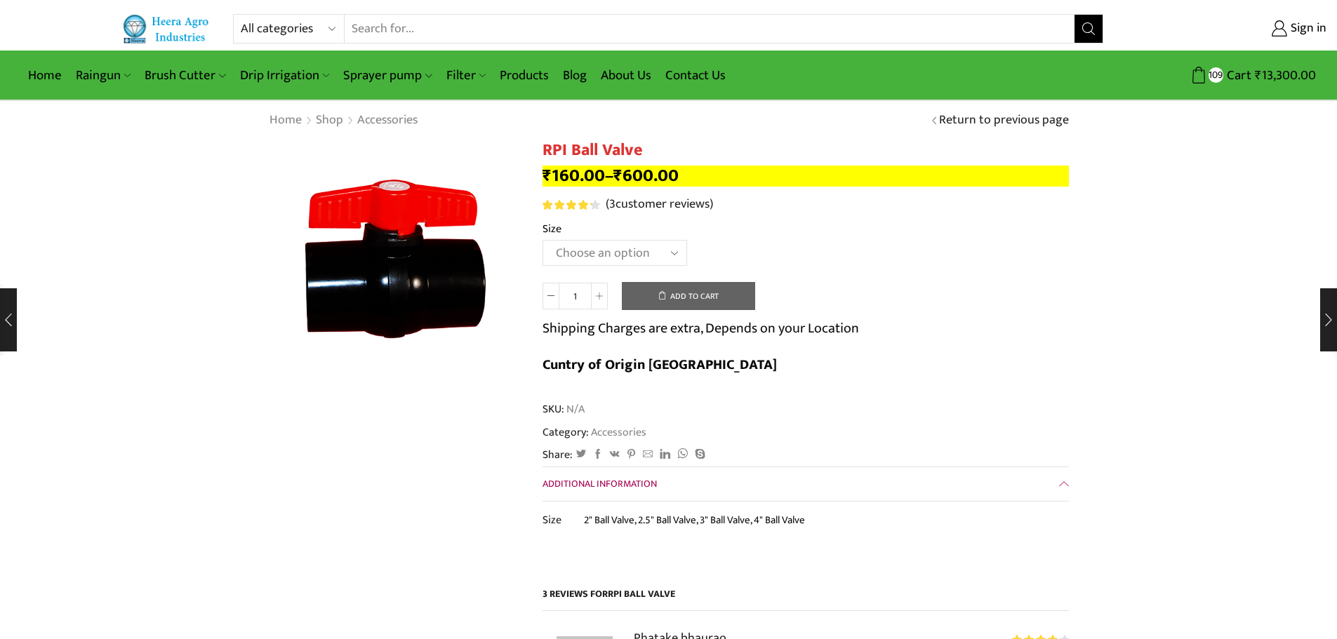
click at [670, 248] on select "Choose an option 2" Ball Valve 2.5" Ball Valve 3" Ball Valve 4" Ball Valve" at bounding box center [615, 253] width 145 height 26
click at [543, 240] on select "Choose an option 2" Ball Valve 2.5" Ball Valve 3" Ball Valve 4" Ball Valve" at bounding box center [615, 253] width 145 height 26
select select "2.5" Ball Valve"
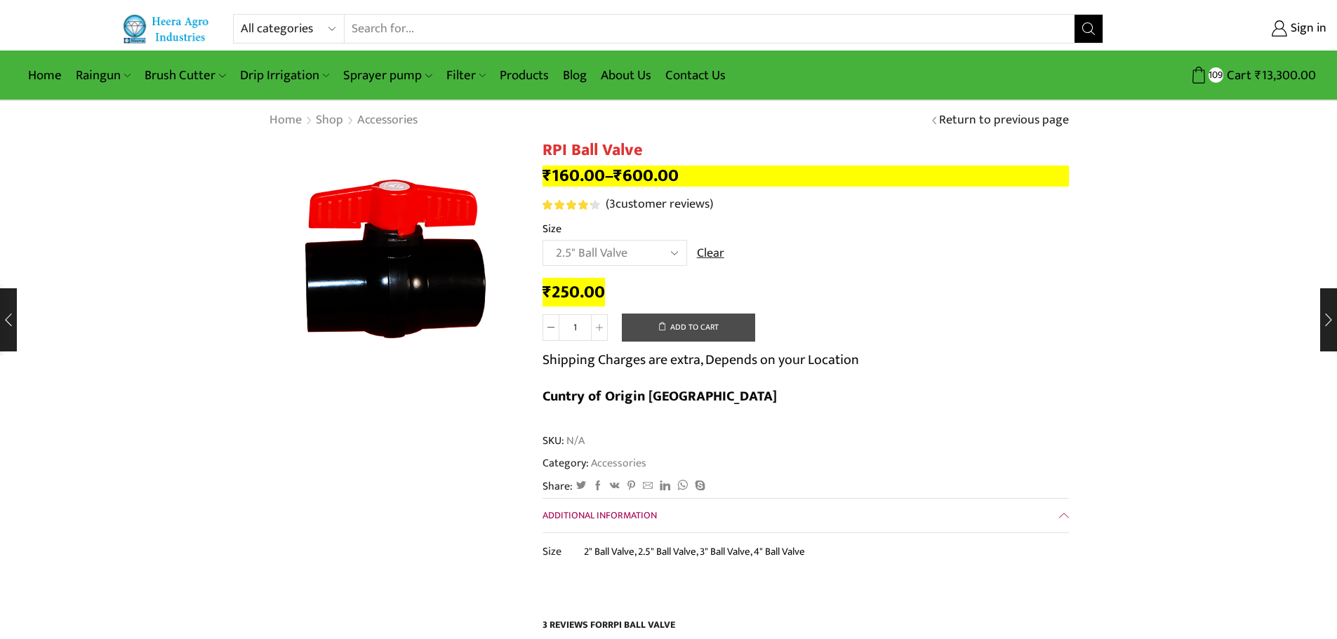
click at [688, 331] on button "Add to cart" at bounding box center [688, 328] width 133 height 28
click at [606, 328] on span at bounding box center [599, 327] width 17 height 27
type input "3"
click at [680, 330] on button "Add to cart" at bounding box center [688, 328] width 133 height 28
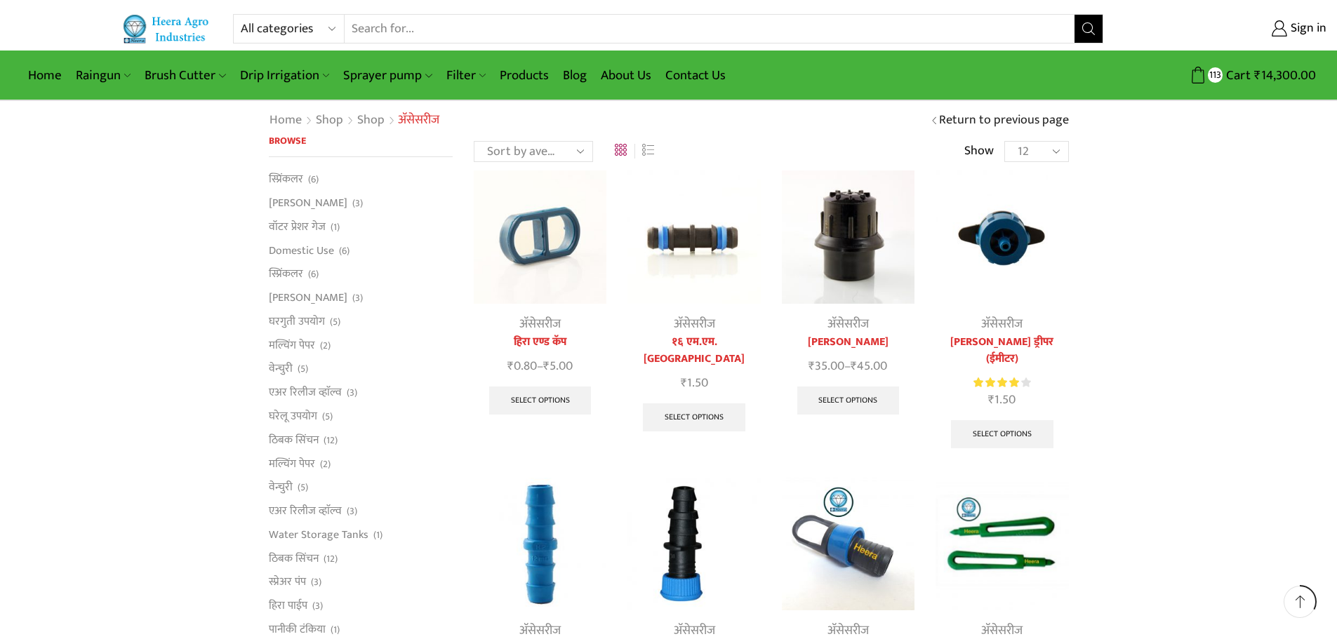
scroll to position [421, 0]
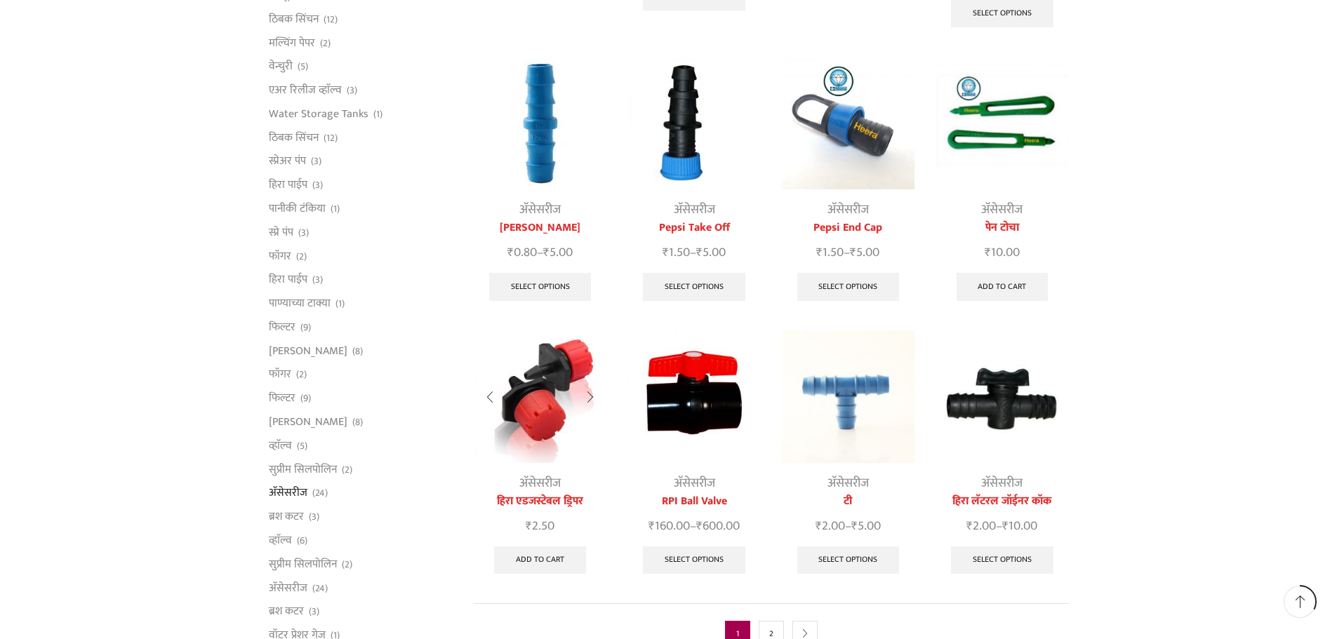
click at [557, 361] on img at bounding box center [540, 397] width 133 height 133
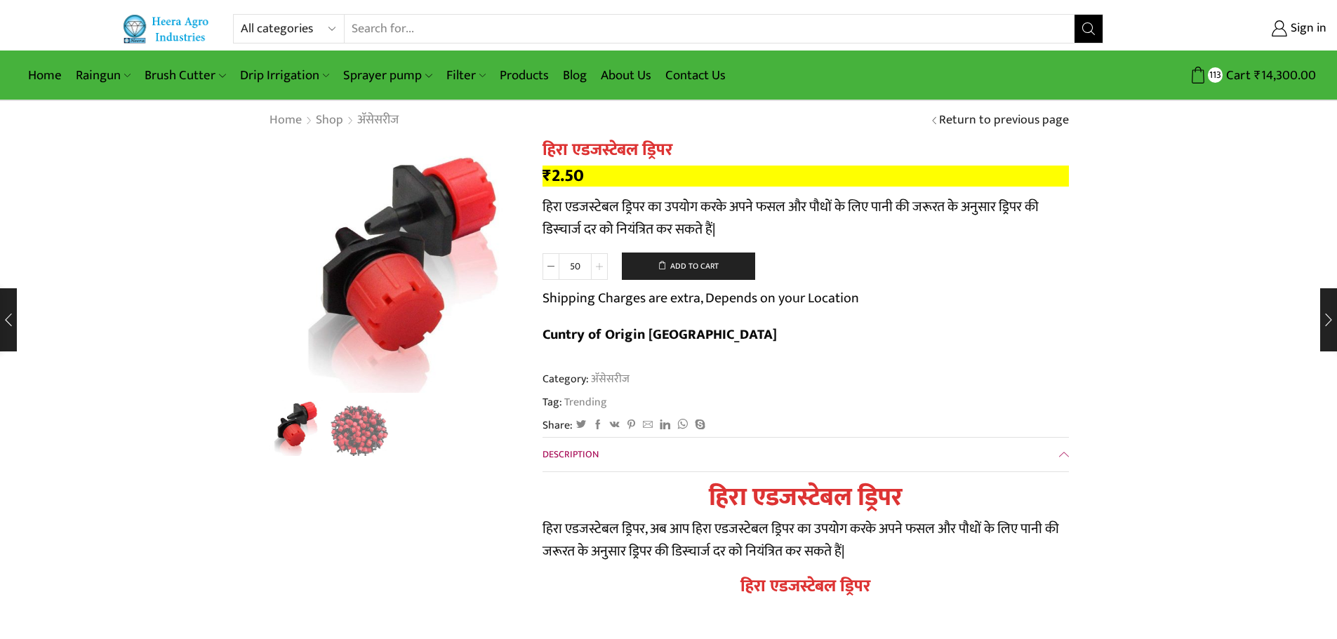
click at [602, 265] on icon at bounding box center [599, 266] width 7 height 7
type input "100"
click at [709, 268] on button "Add to cart" at bounding box center [688, 267] width 133 height 28
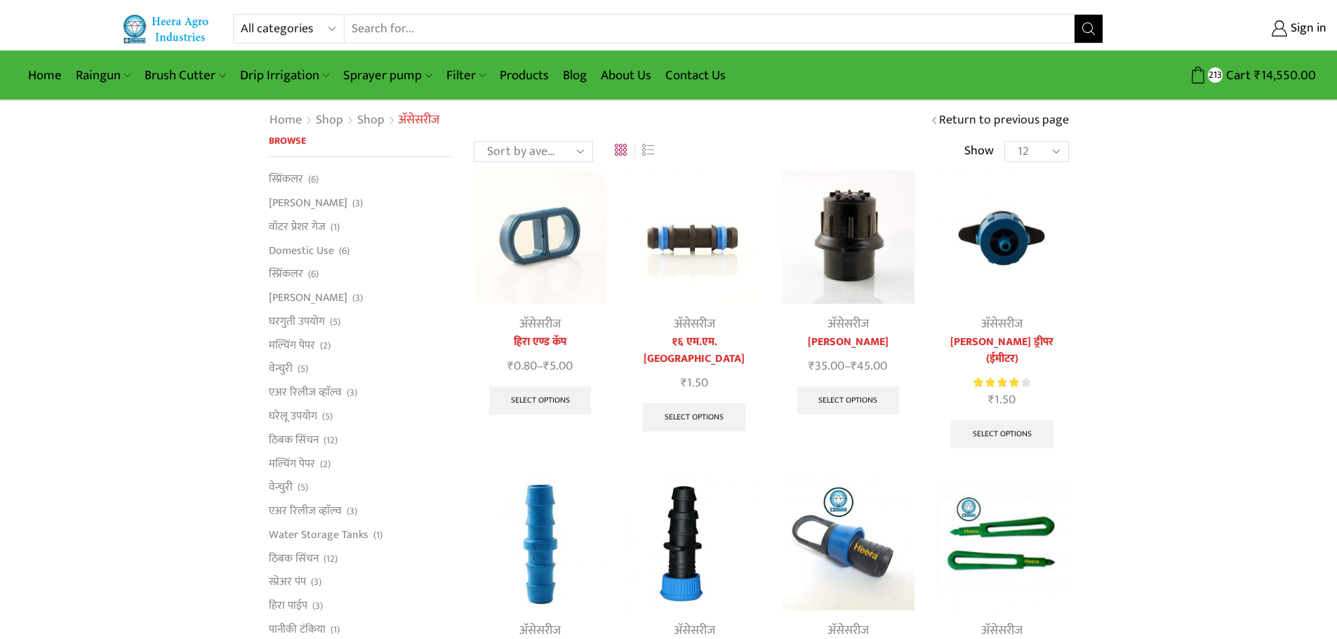
scroll to position [421, 0]
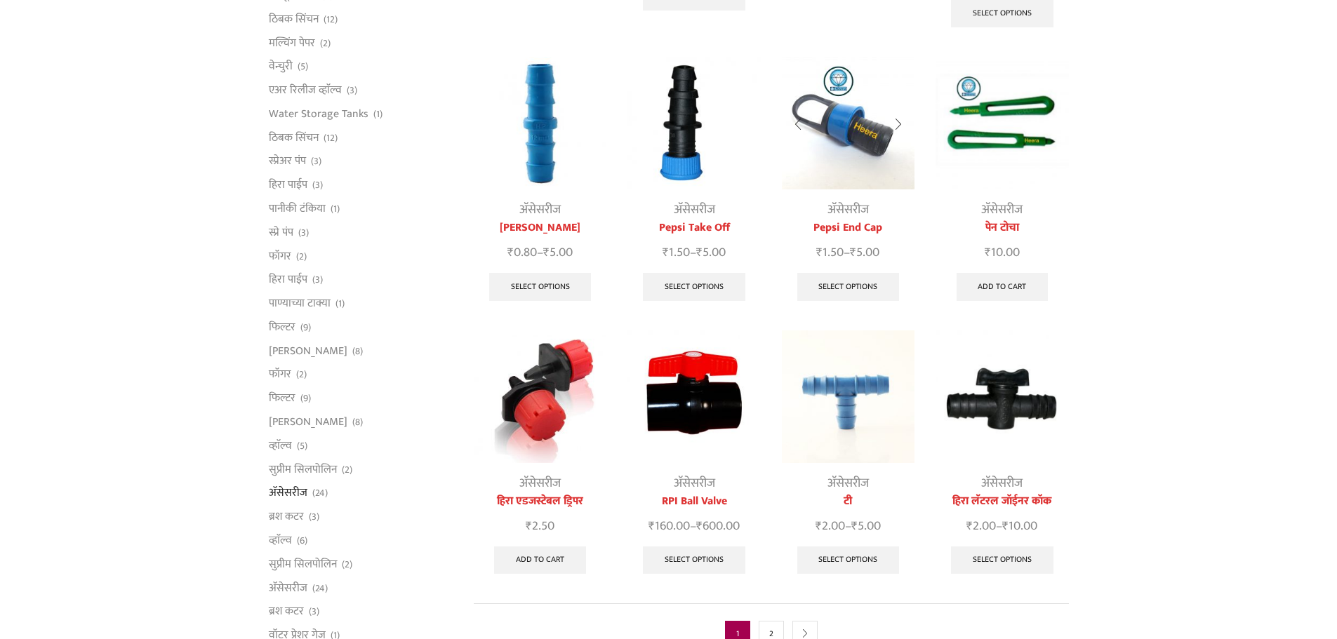
click at [862, 114] on img at bounding box center [848, 123] width 133 height 133
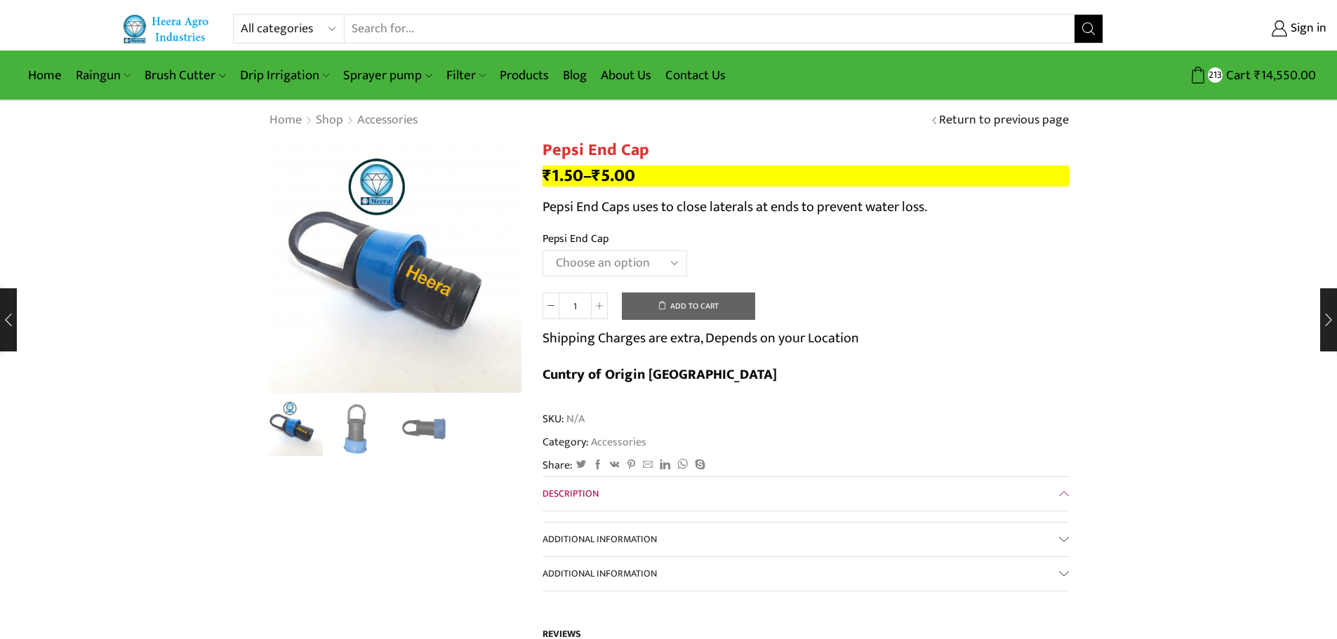
click at [677, 264] on select "Choose an option 12MM 16MM 20MM" at bounding box center [615, 264] width 145 height 26
click at [543, 251] on select "Choose an option 12MM 16MM 20MM" at bounding box center [615, 264] width 145 height 26
select select "16MM"
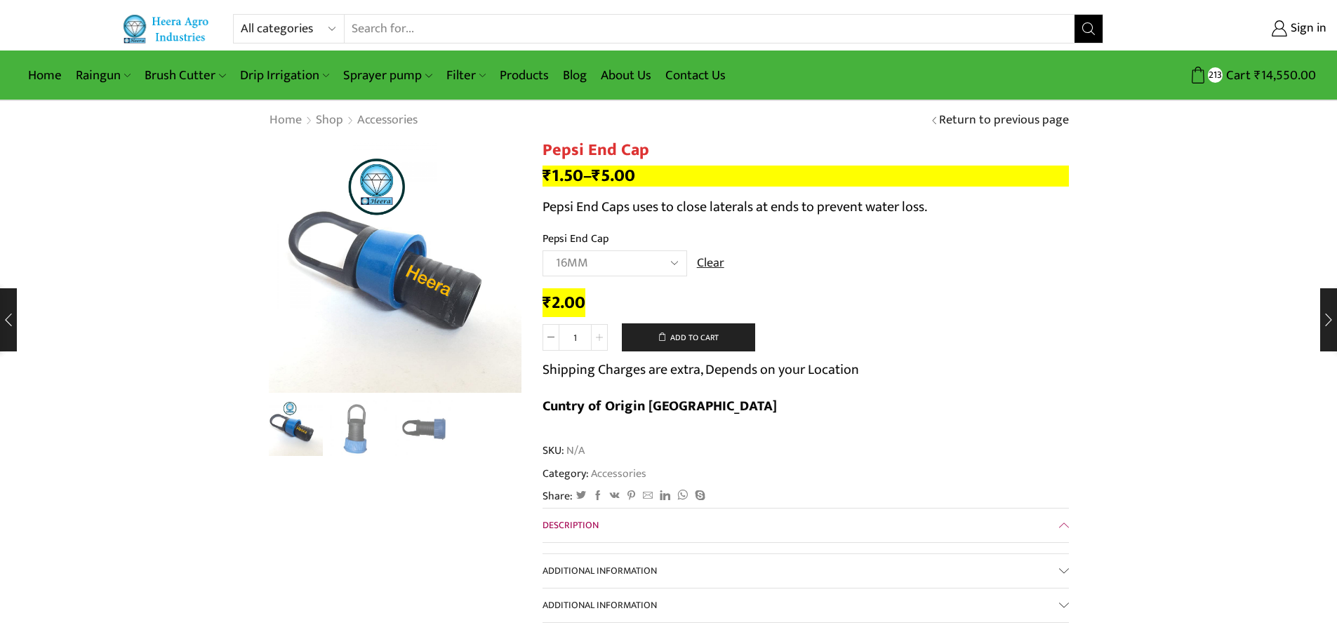
click at [601, 333] on span at bounding box center [599, 337] width 17 height 27
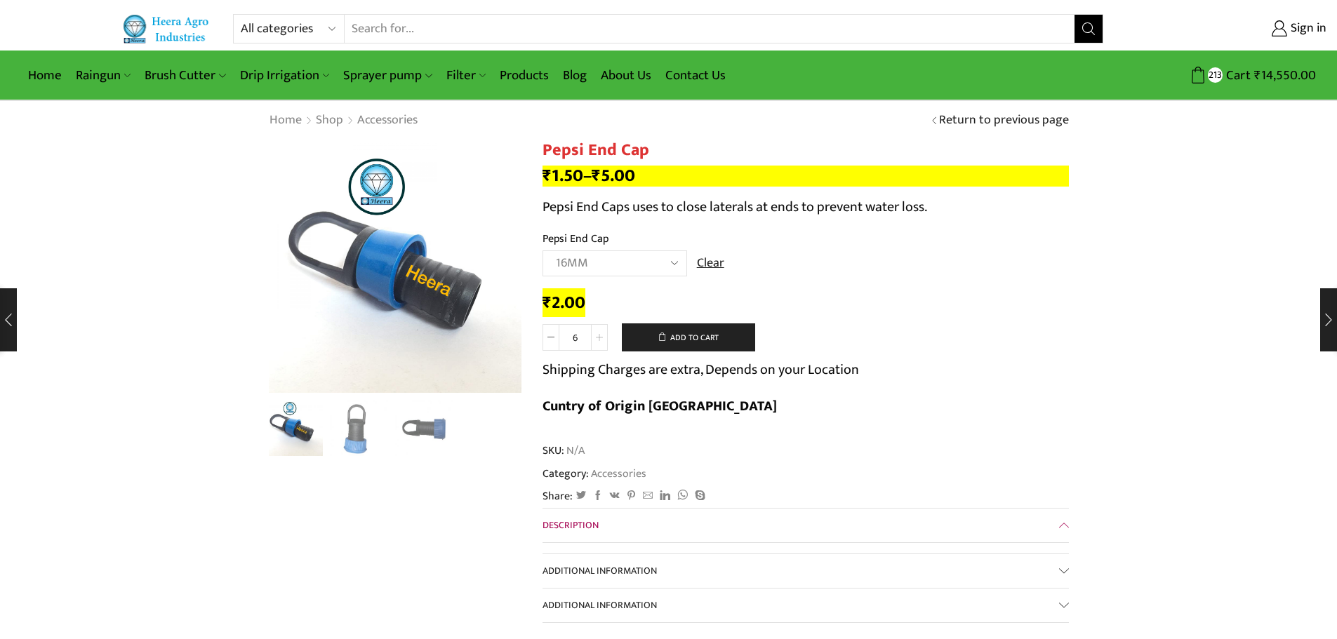
click at [601, 333] on span at bounding box center [599, 337] width 17 height 27
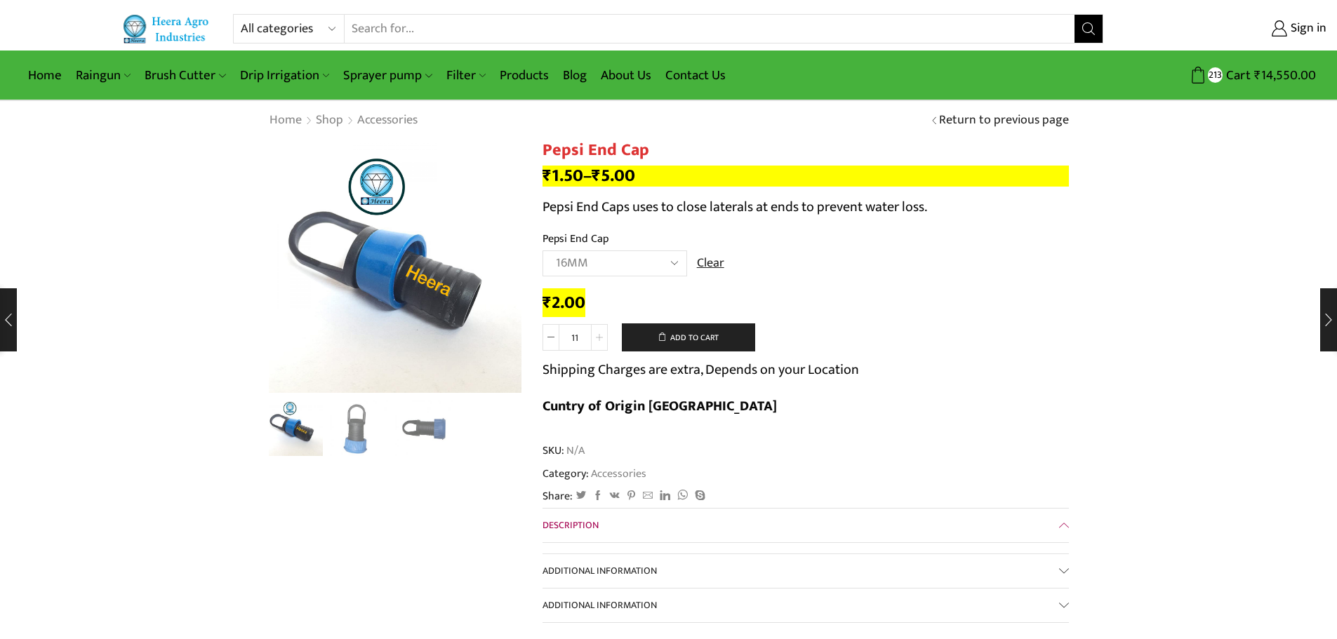
click at [601, 333] on span at bounding box center [599, 337] width 17 height 27
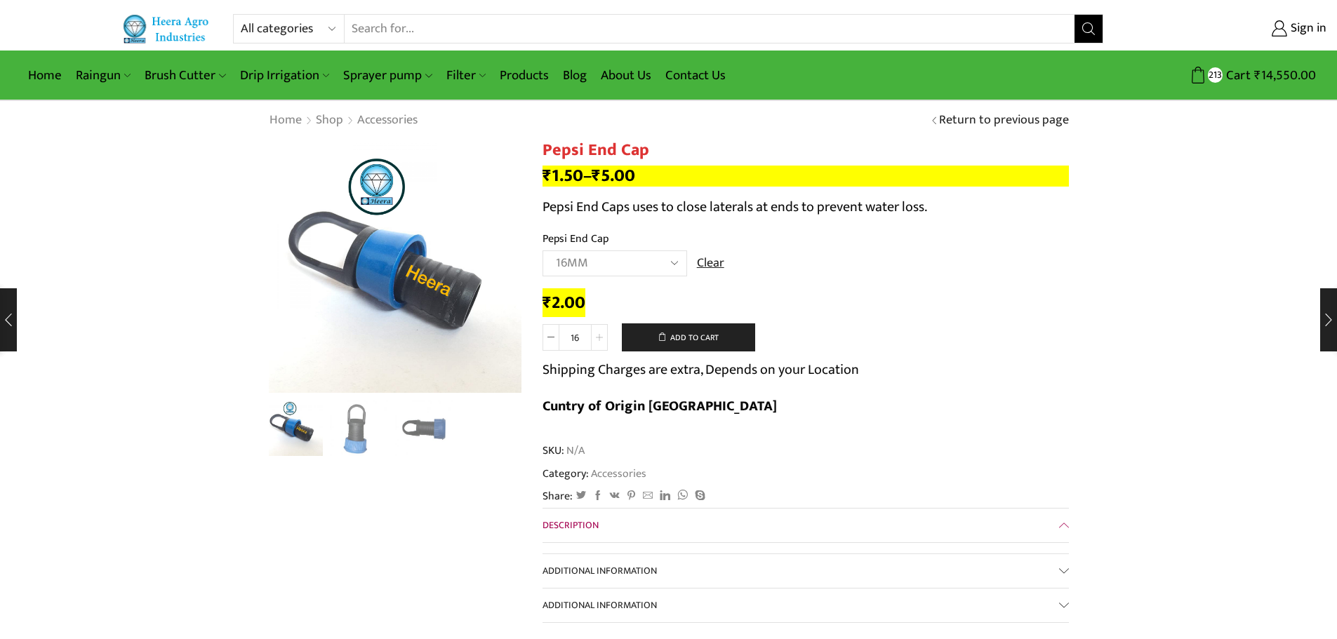
click at [601, 333] on span at bounding box center [599, 337] width 17 height 27
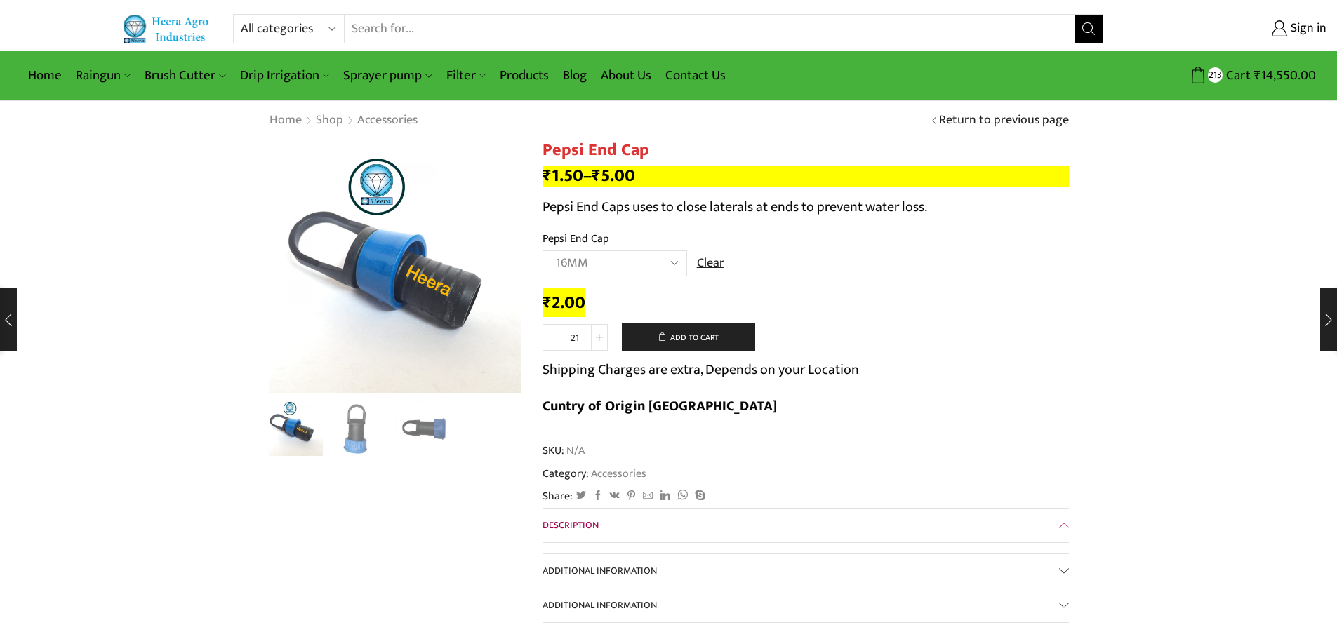
click at [601, 333] on span at bounding box center [599, 337] width 17 height 27
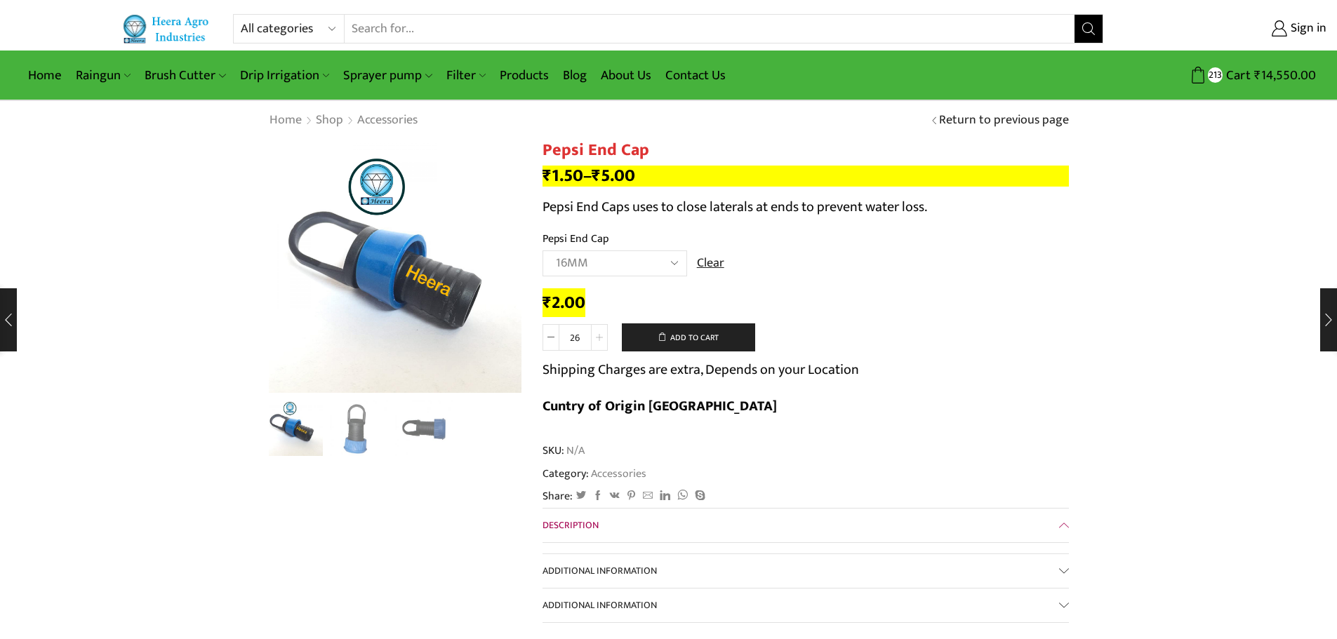
click at [601, 333] on span at bounding box center [599, 337] width 17 height 27
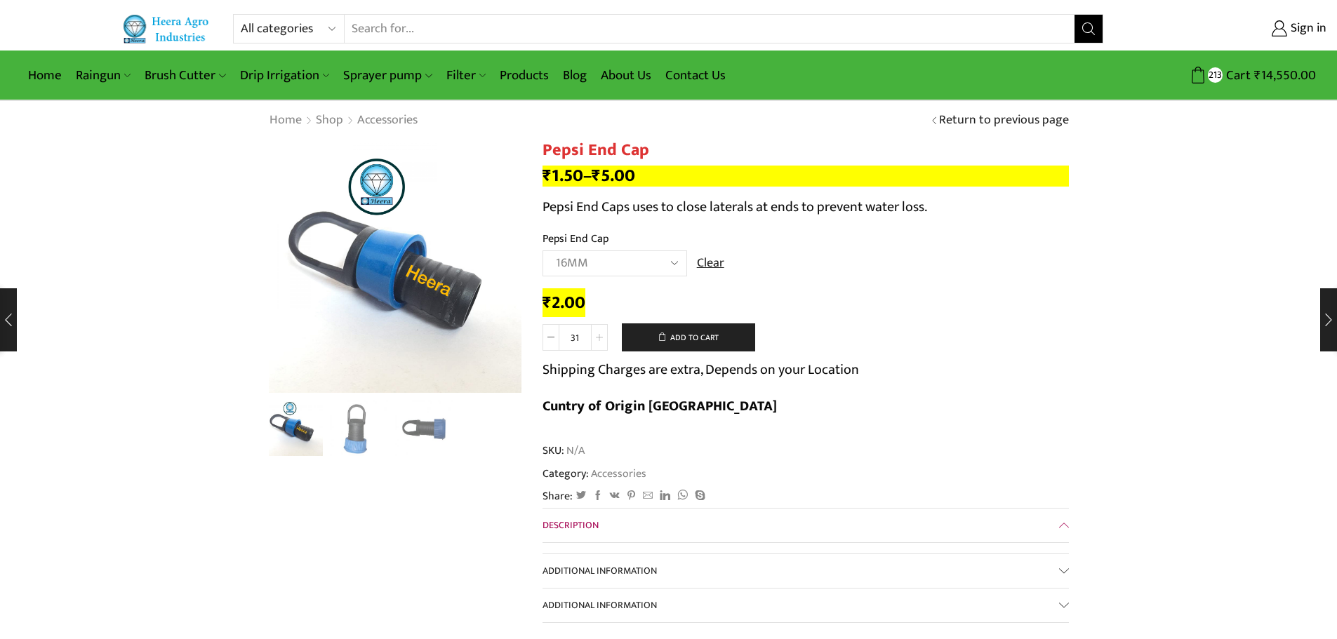
click at [601, 333] on span at bounding box center [599, 337] width 17 height 27
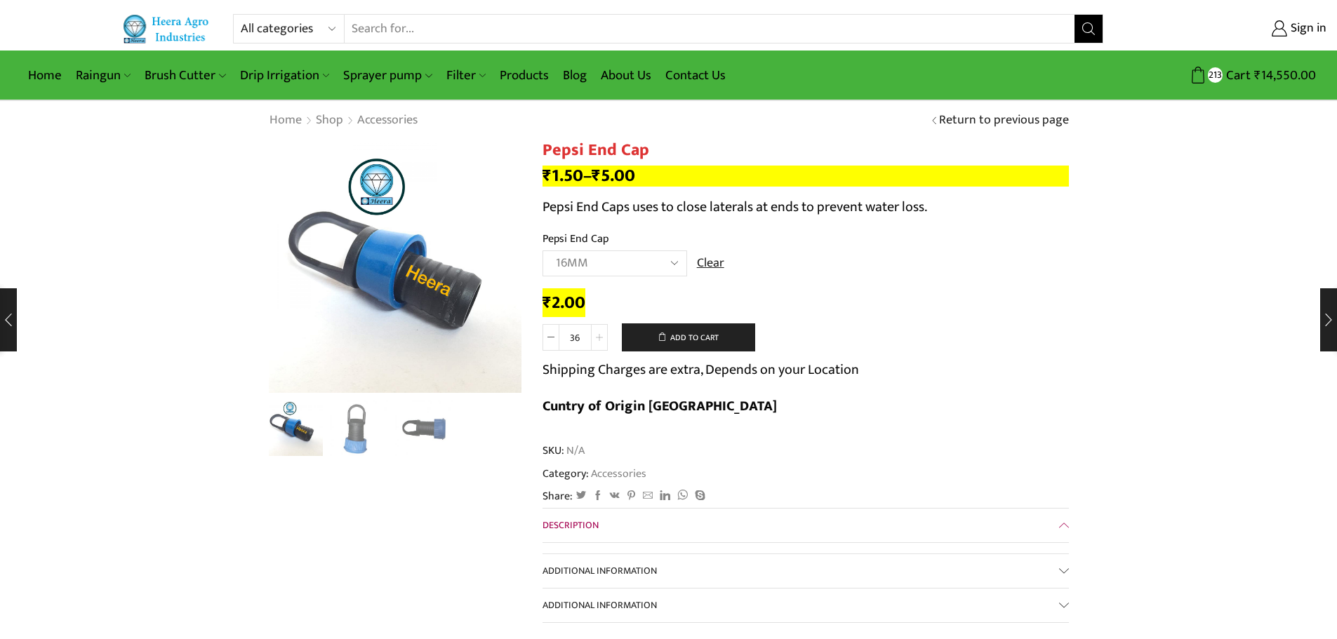
click at [601, 333] on span at bounding box center [599, 337] width 17 height 27
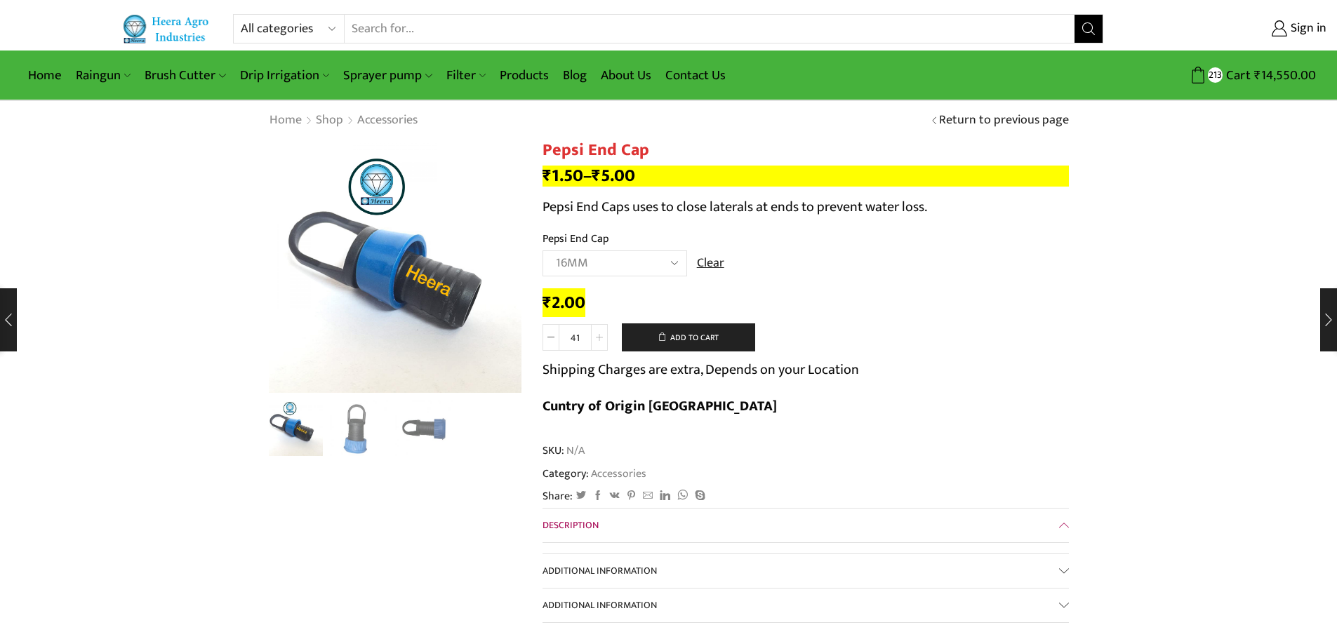
click at [601, 333] on span at bounding box center [599, 337] width 17 height 27
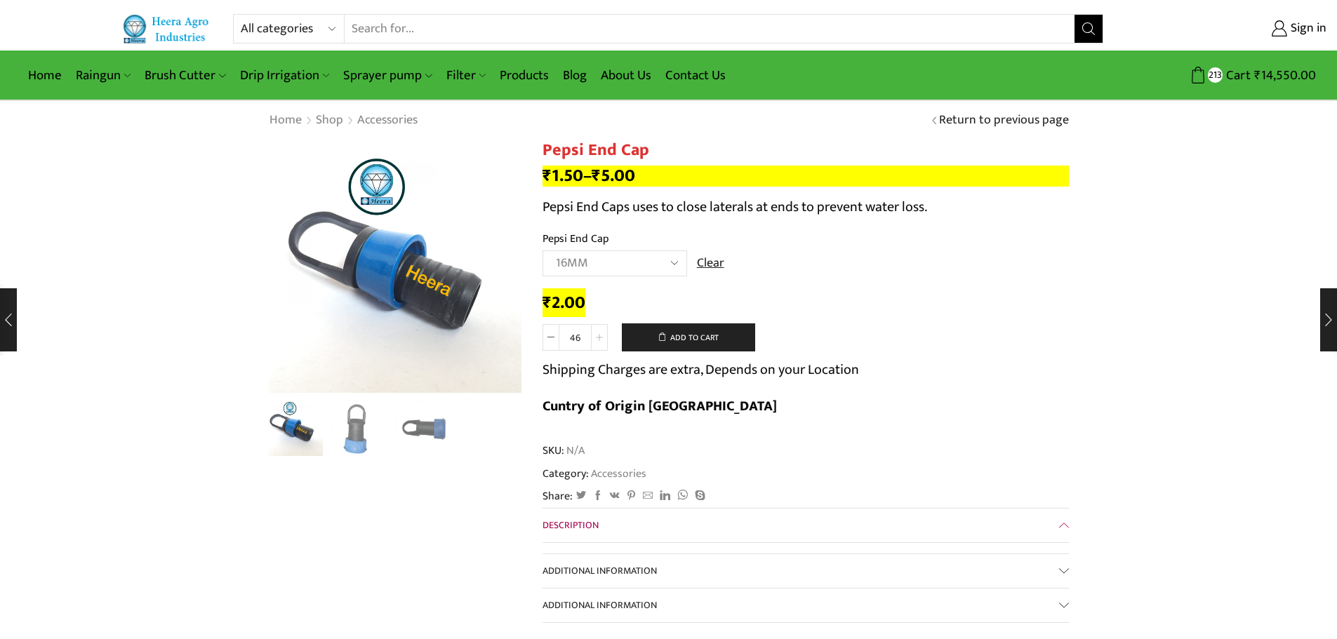
click at [601, 333] on span at bounding box center [599, 337] width 17 height 27
type input "50"
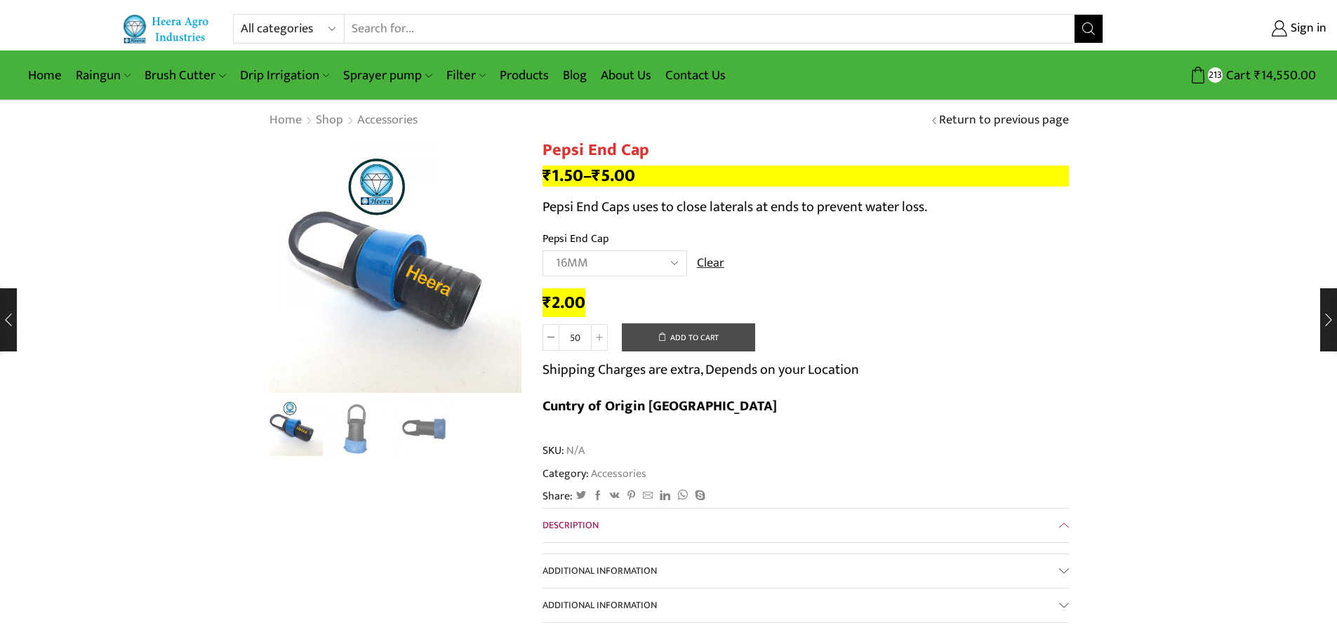
click at [672, 333] on button "Add to cart" at bounding box center [688, 338] width 133 height 28
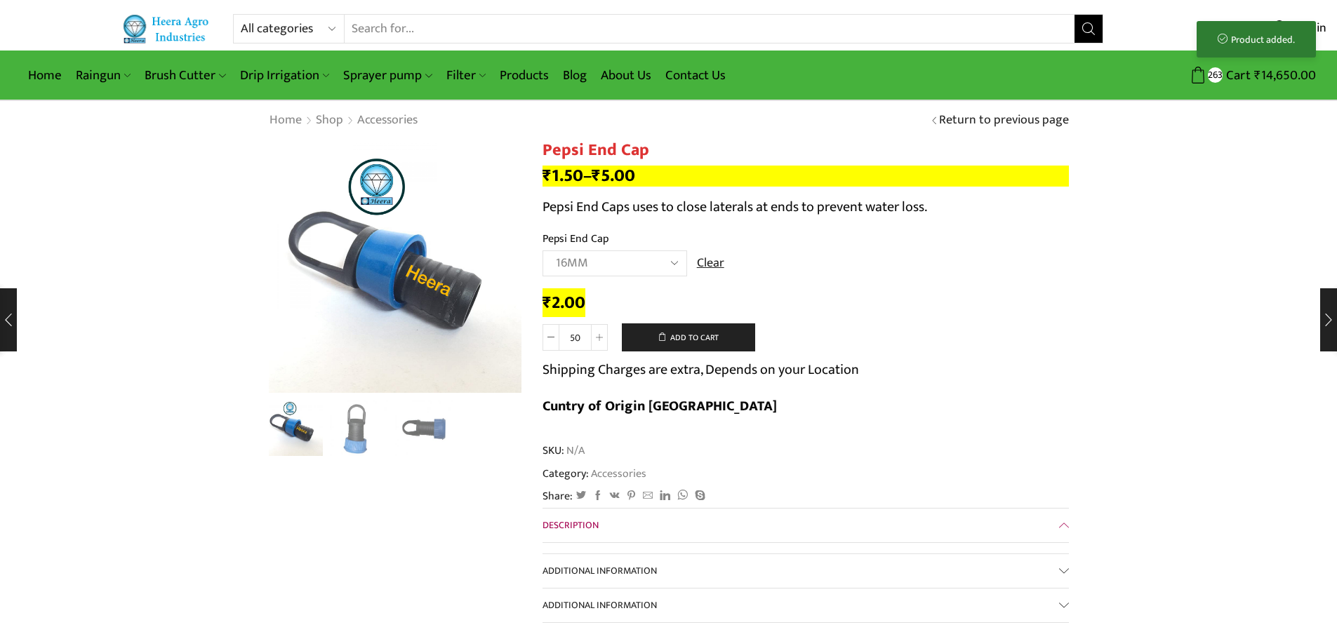
click at [665, 258] on select "Choose an option 12MM 16MM 20MM" at bounding box center [615, 264] width 145 height 26
select select "20MM"
click at [543, 251] on select "Choose an option 12MM 16MM 20MM" at bounding box center [615, 264] width 145 height 26
click at [605, 336] on span at bounding box center [599, 337] width 17 height 27
click at [604, 336] on span at bounding box center [599, 337] width 17 height 27
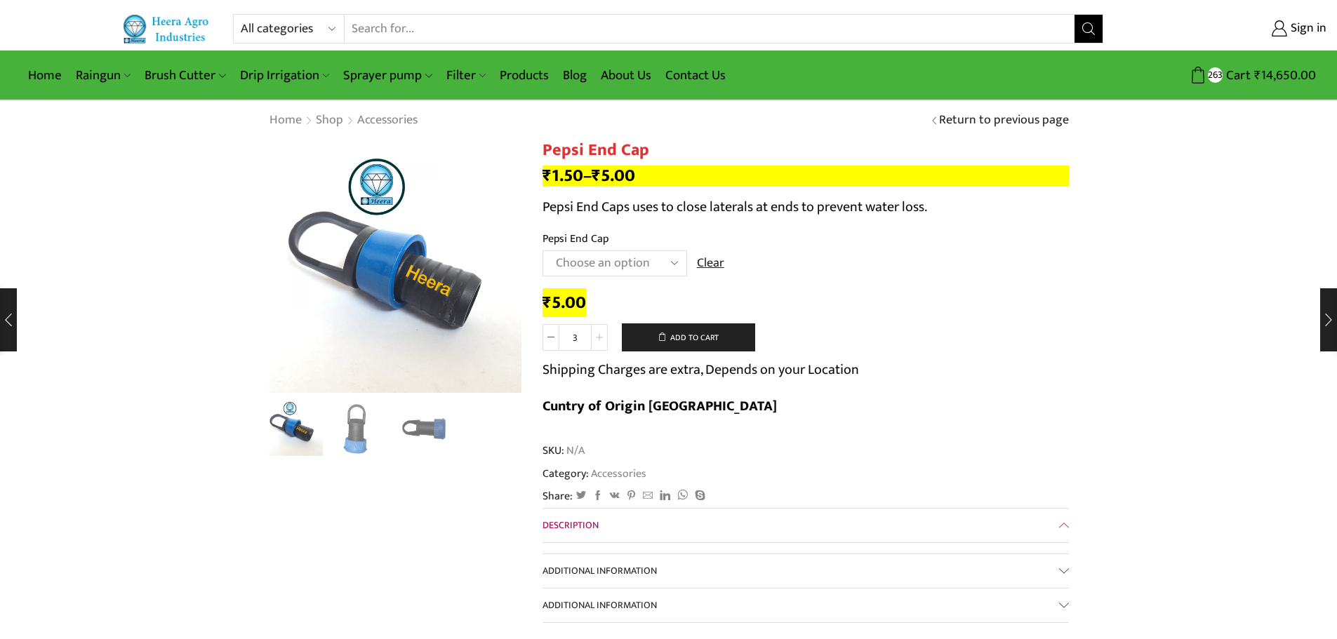
click at [604, 336] on span at bounding box center [599, 337] width 17 height 27
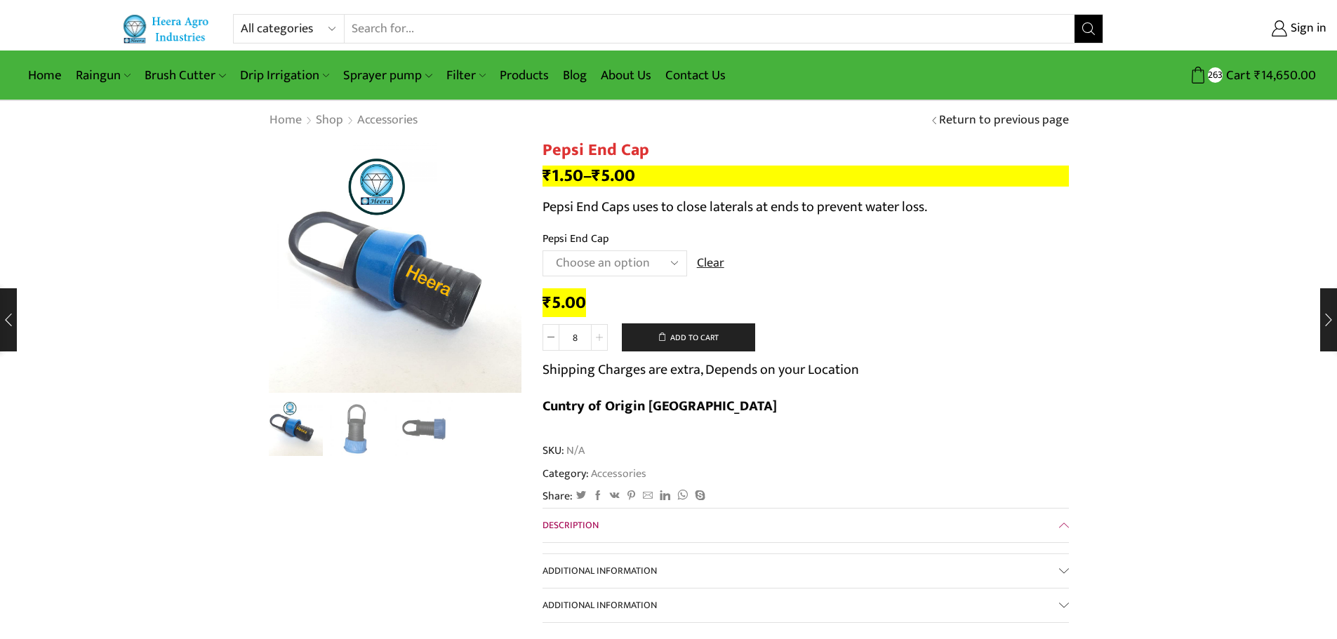
click at [604, 336] on span at bounding box center [599, 337] width 17 height 27
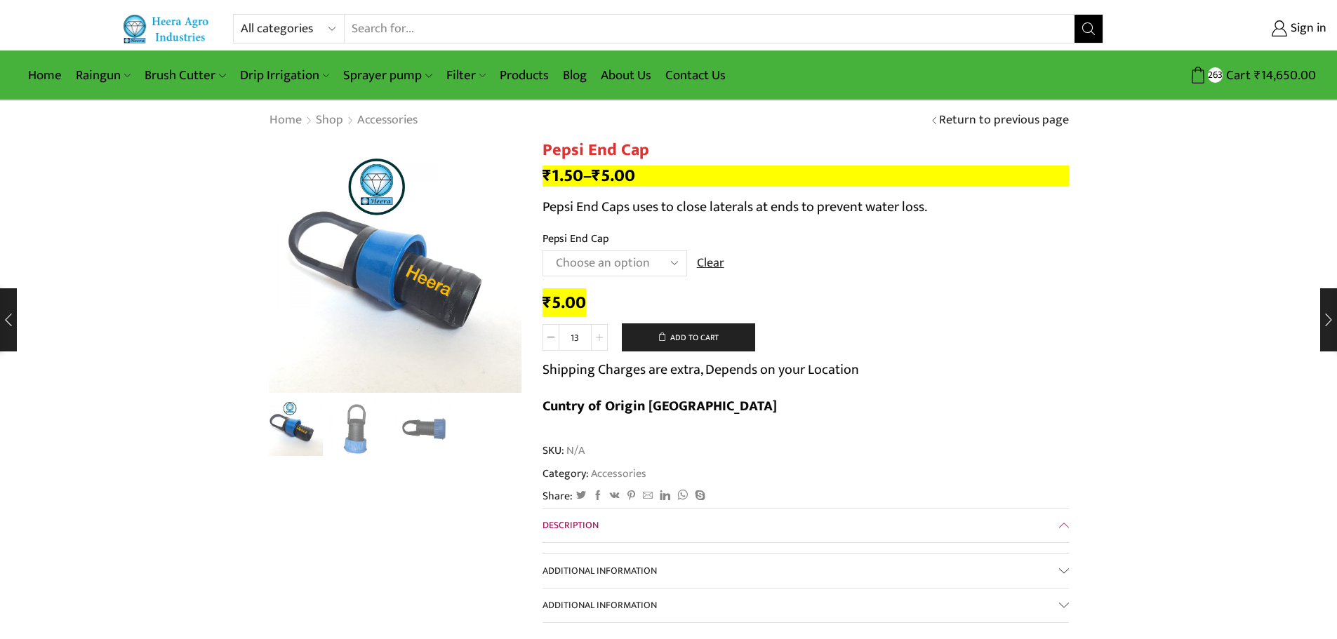
click at [604, 336] on span at bounding box center [599, 337] width 17 height 27
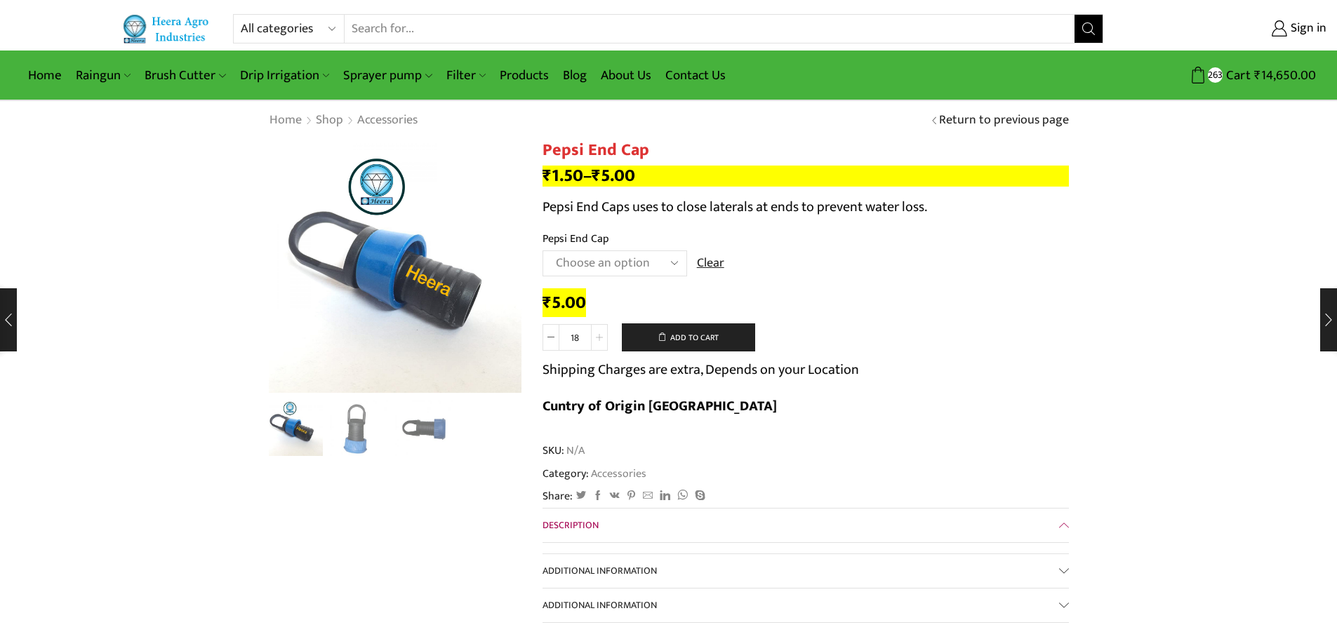
click at [604, 336] on span at bounding box center [599, 337] width 17 height 27
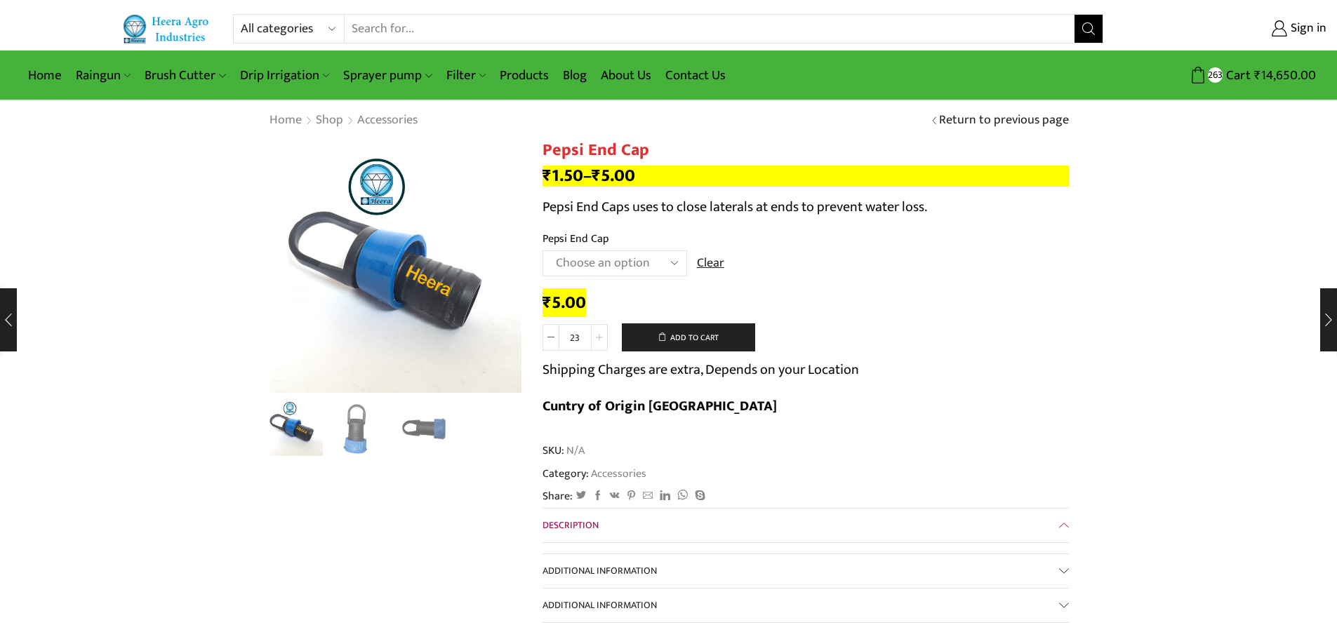
click at [604, 336] on span at bounding box center [599, 337] width 17 height 27
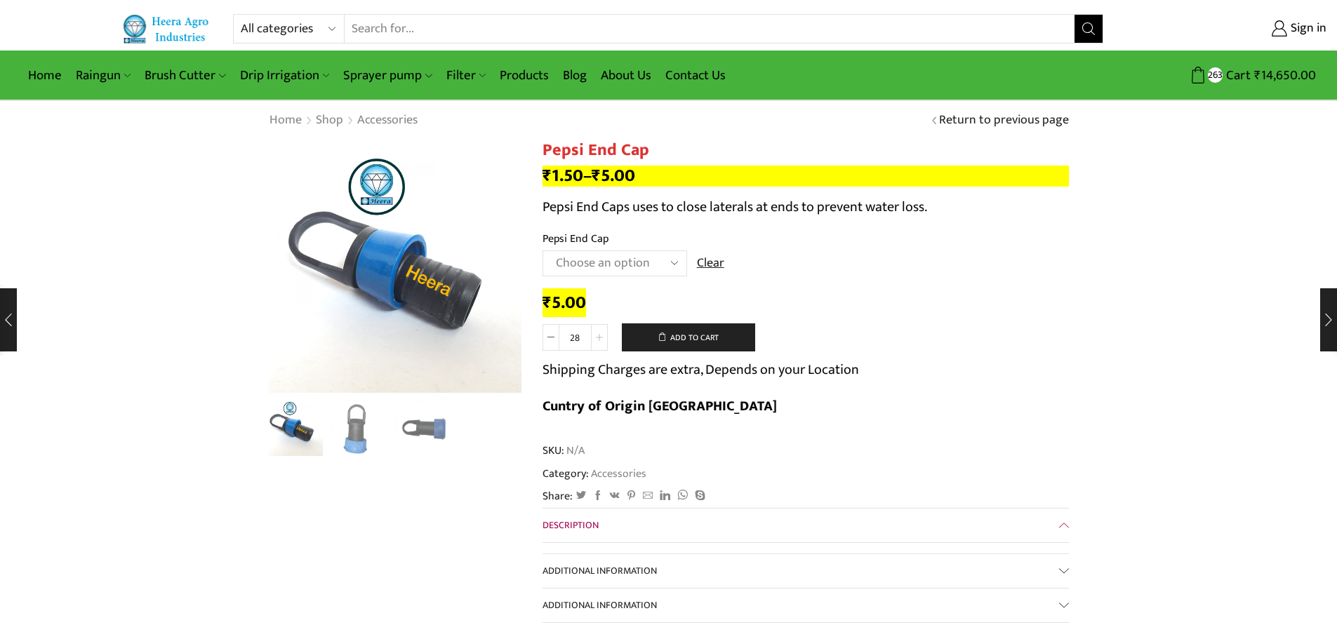
click at [604, 336] on span at bounding box center [599, 337] width 17 height 27
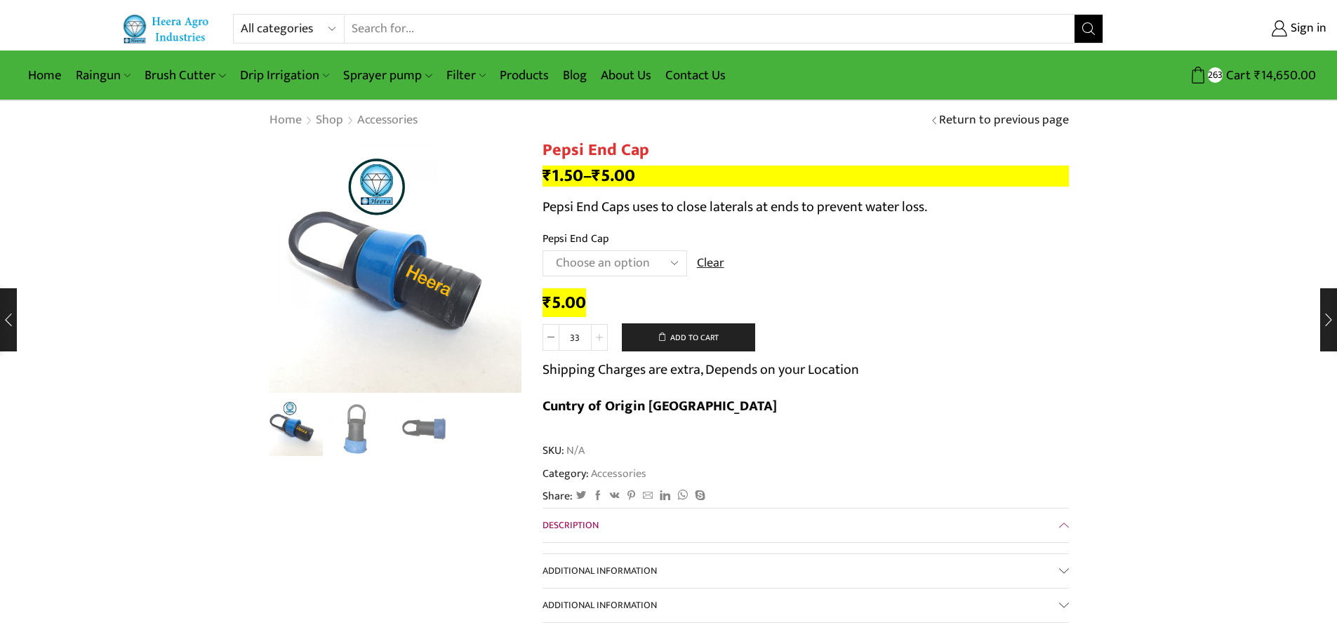
click at [604, 336] on span at bounding box center [599, 337] width 17 height 27
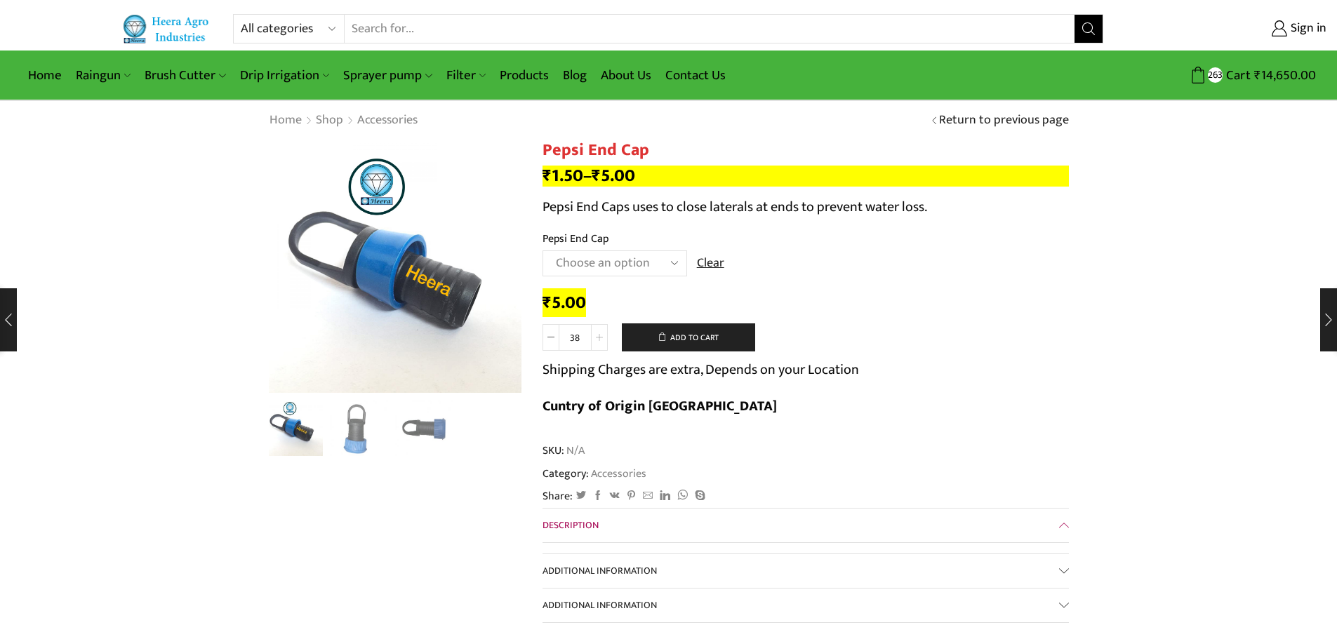
click at [604, 336] on span at bounding box center [599, 337] width 17 height 27
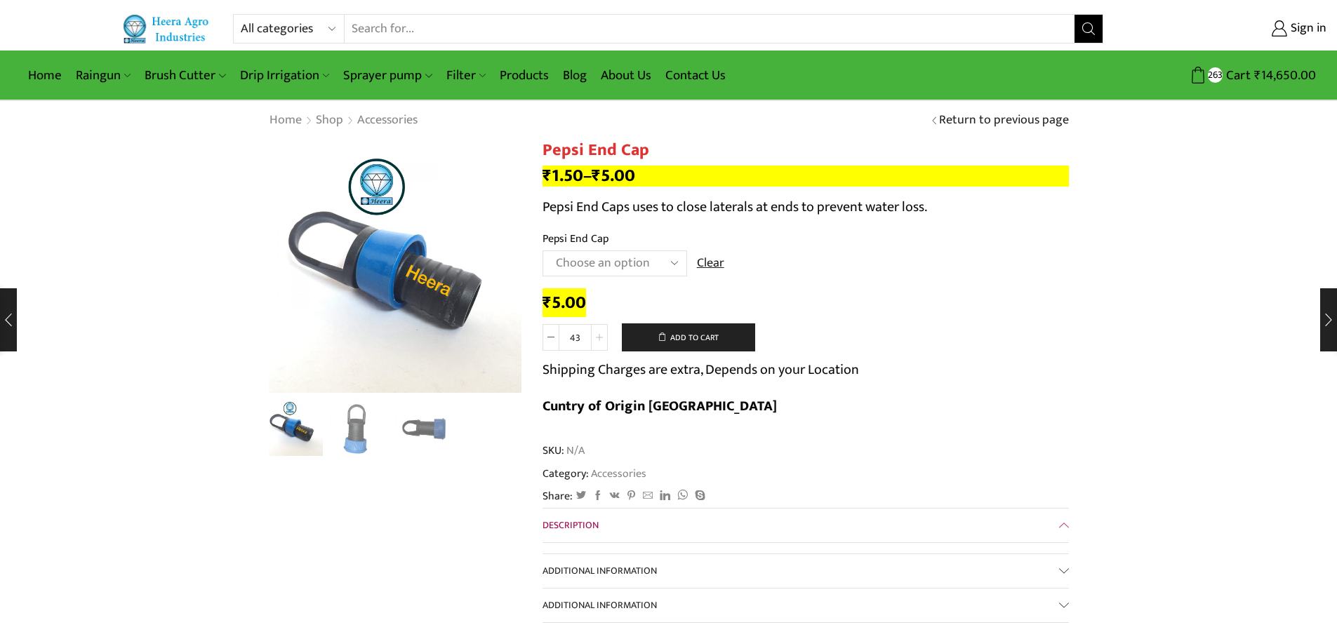
click at [604, 336] on span at bounding box center [599, 337] width 17 height 27
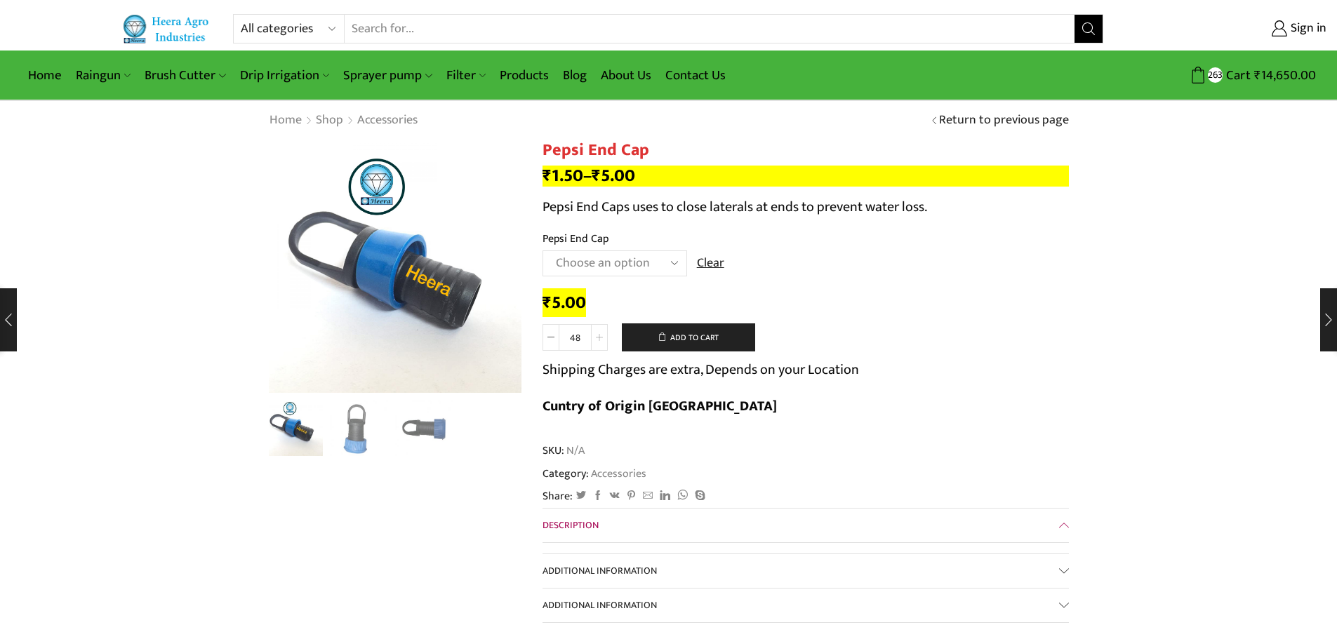
click at [604, 336] on span at bounding box center [599, 337] width 17 height 27
type input "50"
click at [684, 334] on button "Add to cart" at bounding box center [688, 338] width 133 height 28
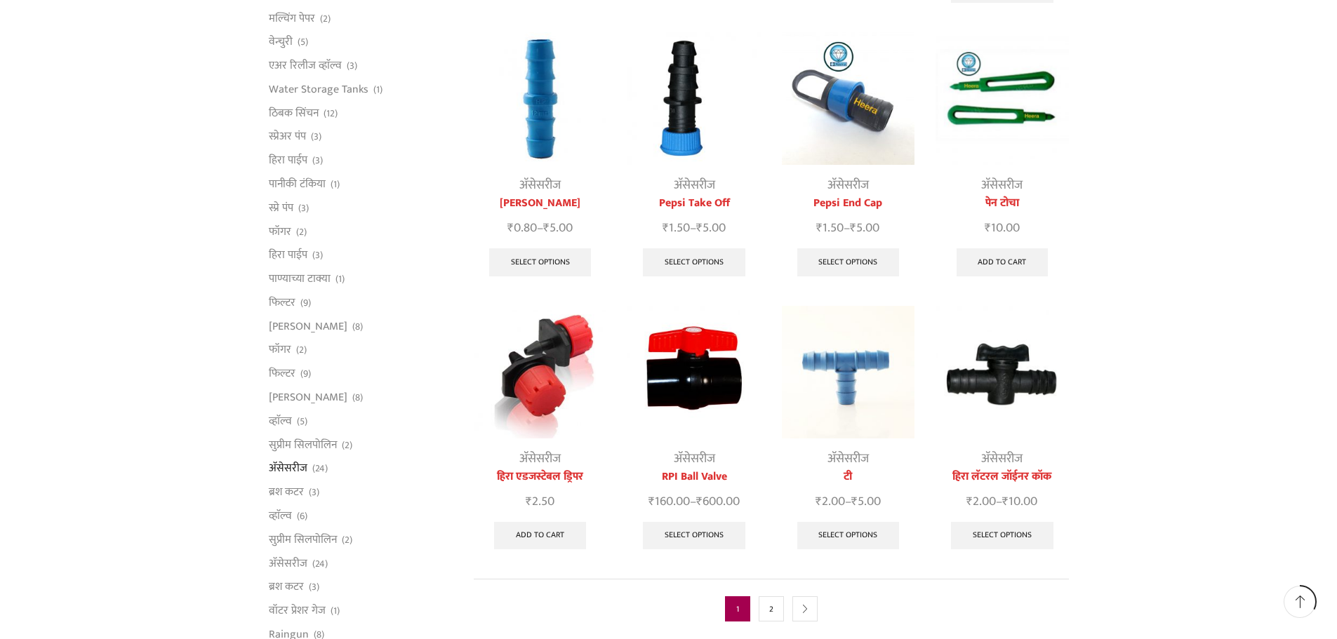
scroll to position [421, 0]
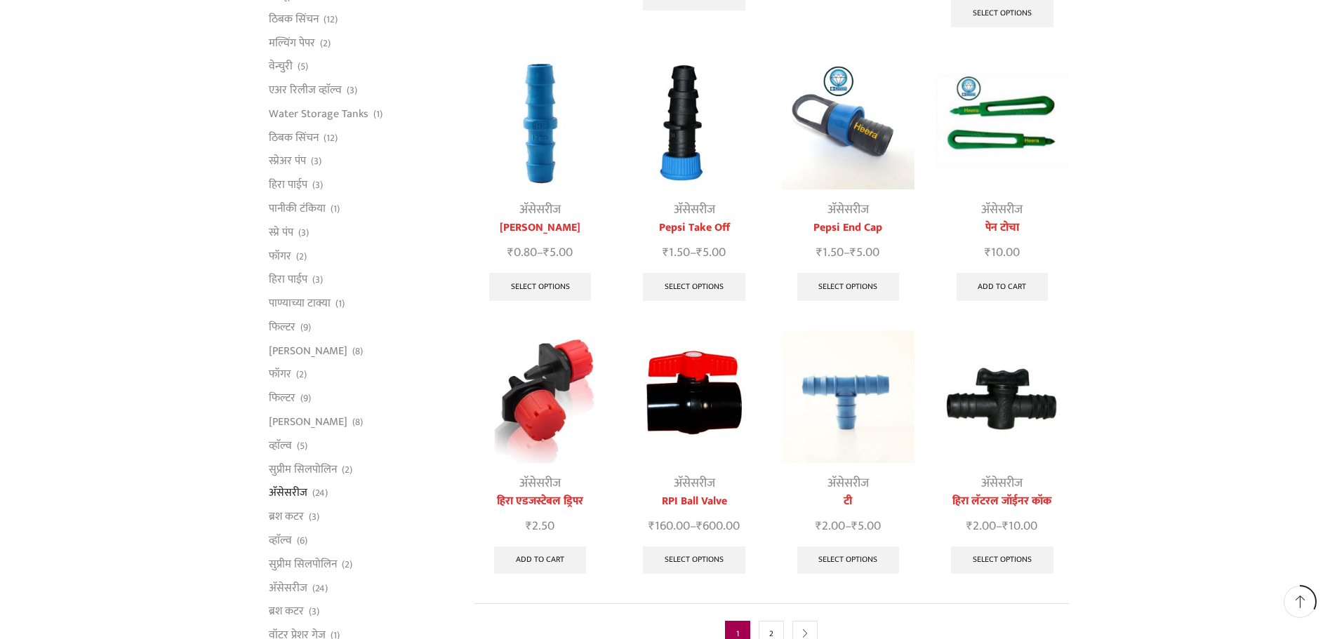
click at [531, 121] on img at bounding box center [540, 123] width 133 height 133
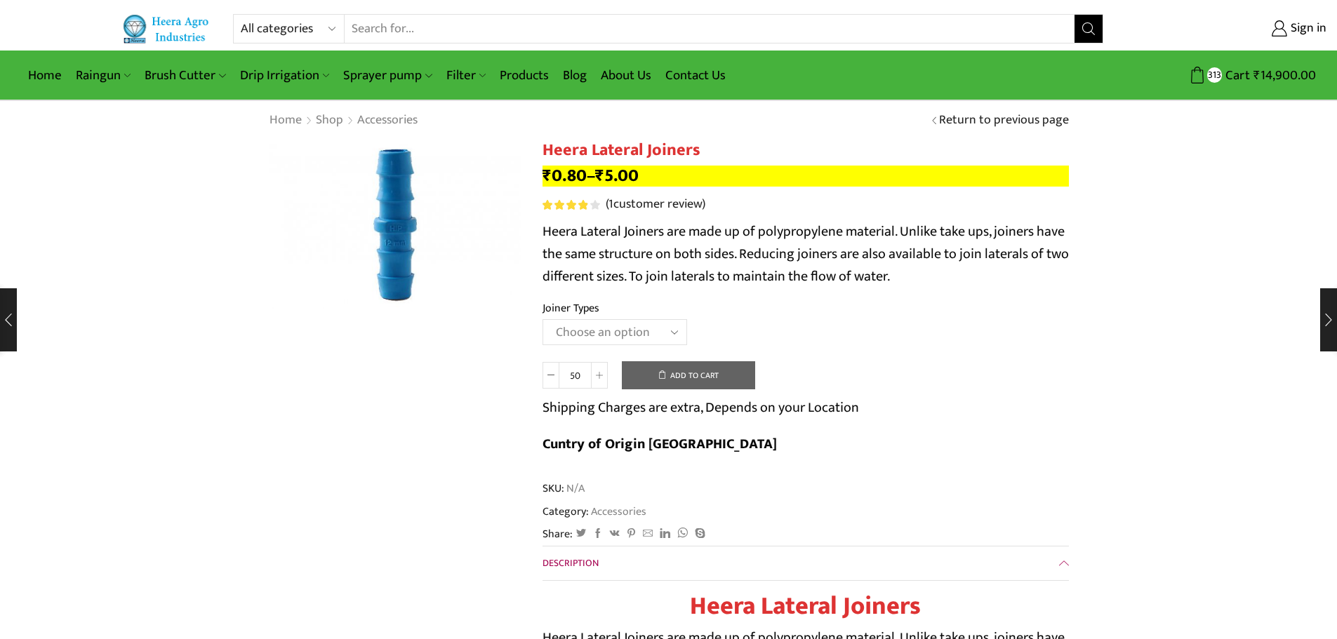
click at [653, 334] on select "Choose an option 12MM JOINER 16MM JOINER 20MM JOINER" at bounding box center [615, 332] width 145 height 26
click at [543, 319] on select "Choose an option 12MM JOINER 16MM JOINER 20MM JOINER" at bounding box center [615, 332] width 145 height 26
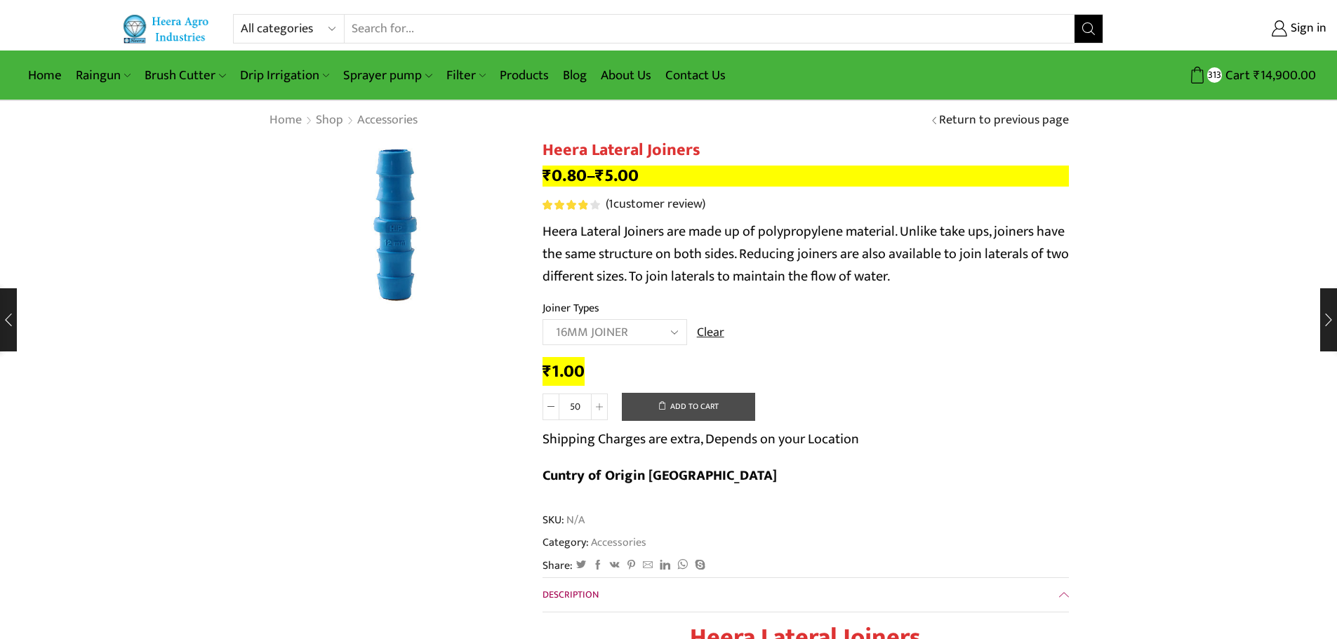
click at [709, 413] on button "Add to cart" at bounding box center [688, 407] width 133 height 28
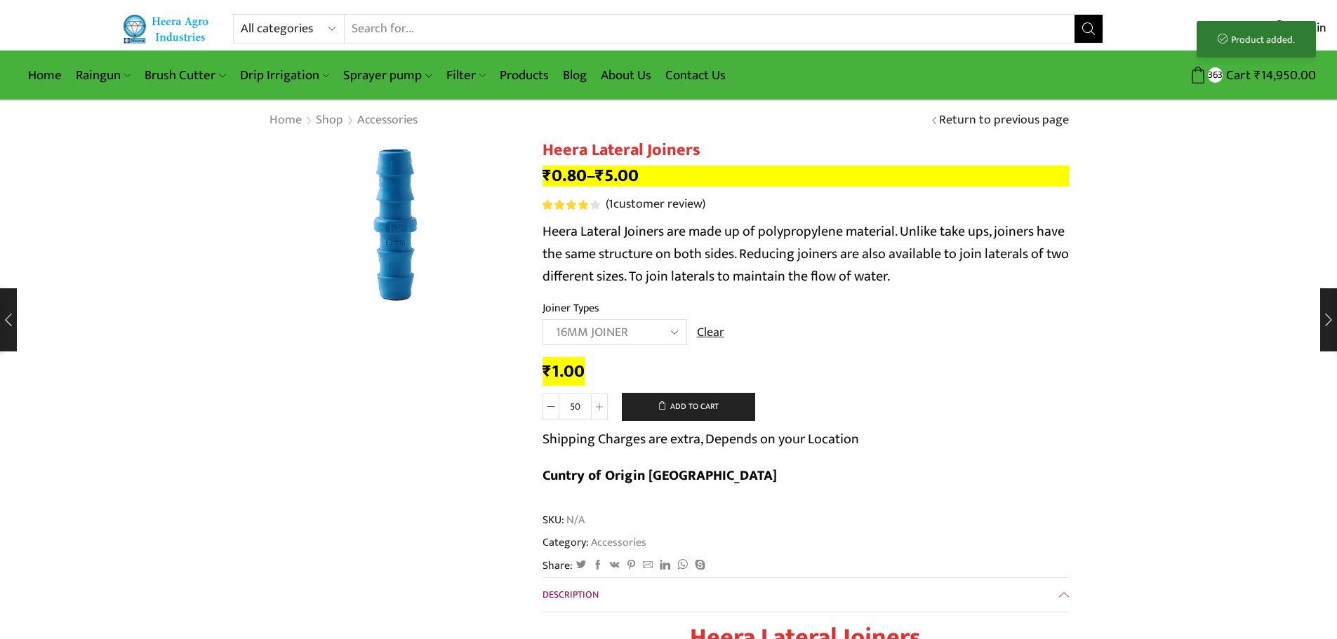
click at [658, 326] on select "Choose an option 12MM JOINER 16MM JOINER 20MM JOINER" at bounding box center [615, 332] width 145 height 26
select select "20MM JOINER"
click at [543, 319] on select "Choose an option 12MM JOINER 16MM JOINER 20MM JOINER" at bounding box center [615, 332] width 145 height 26
click at [707, 409] on button "Add to cart" at bounding box center [688, 407] width 133 height 28
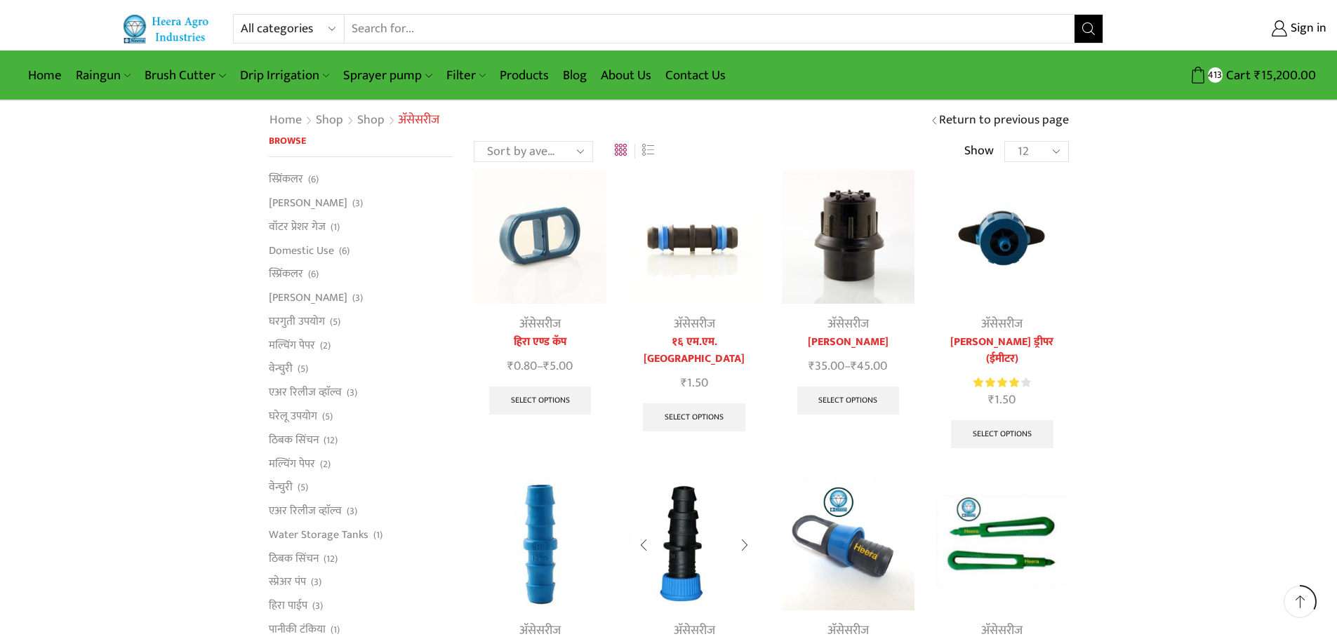
scroll to position [421, 0]
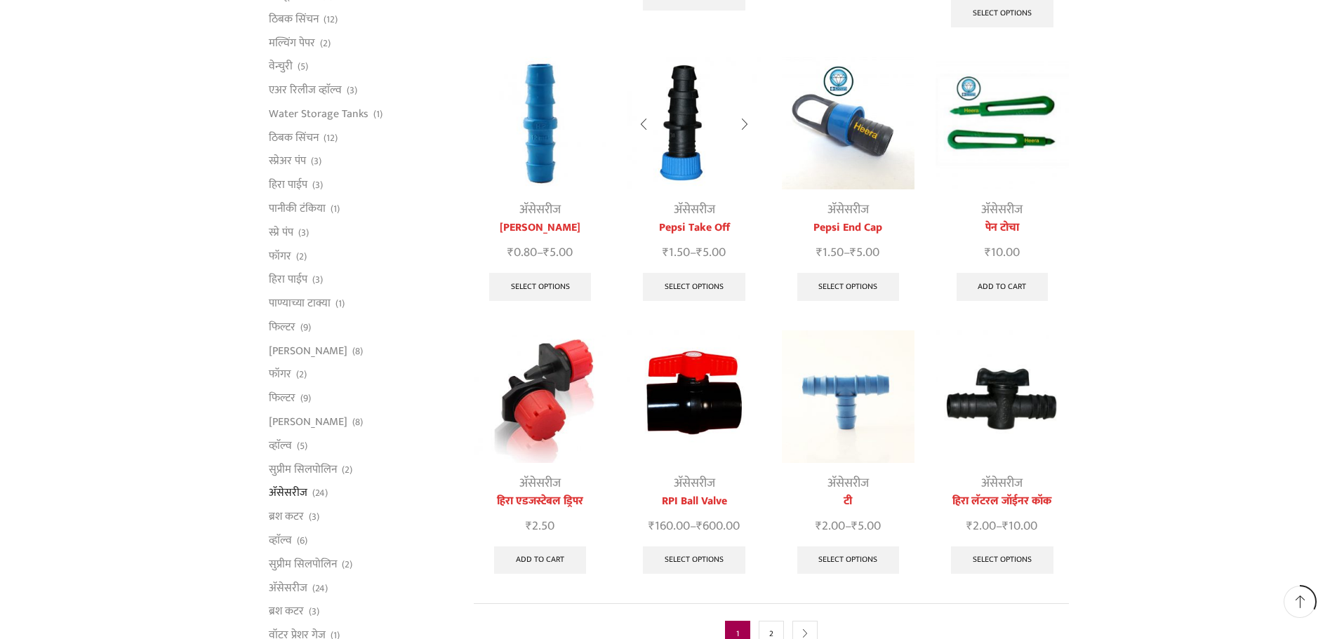
click at [689, 78] on img at bounding box center [694, 123] width 133 height 133
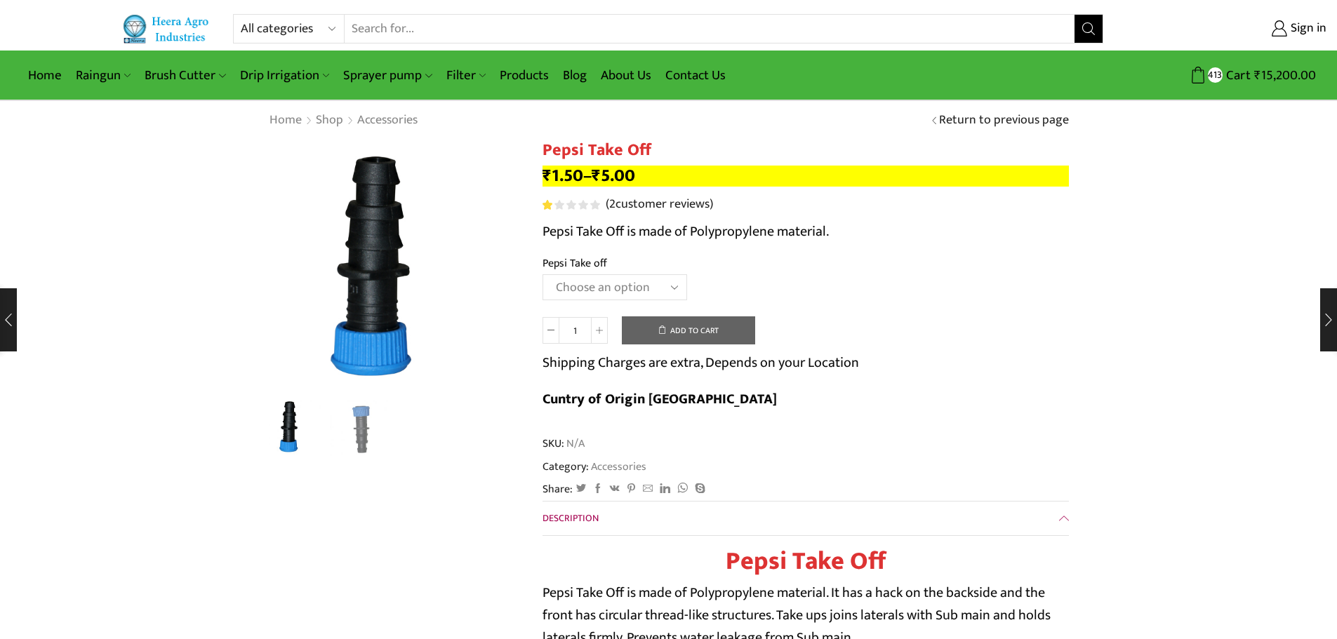
click at [645, 283] on select "Choose an option 12MM 16MM 20MM" at bounding box center [615, 287] width 145 height 26
click at [543, 274] on select "Choose an option 12MM 16MM 20MM" at bounding box center [615, 287] width 145 height 26
select select "16MM"
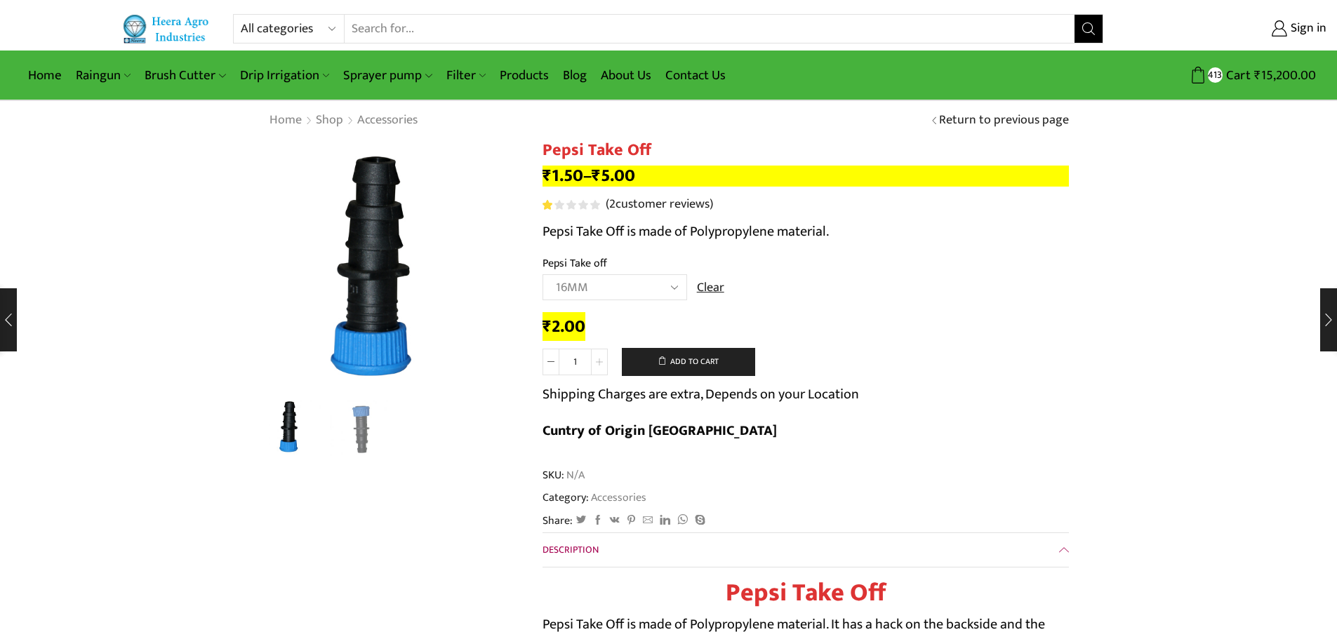
click at [596, 354] on span at bounding box center [599, 362] width 17 height 27
click at [596, 355] on span at bounding box center [599, 362] width 17 height 27
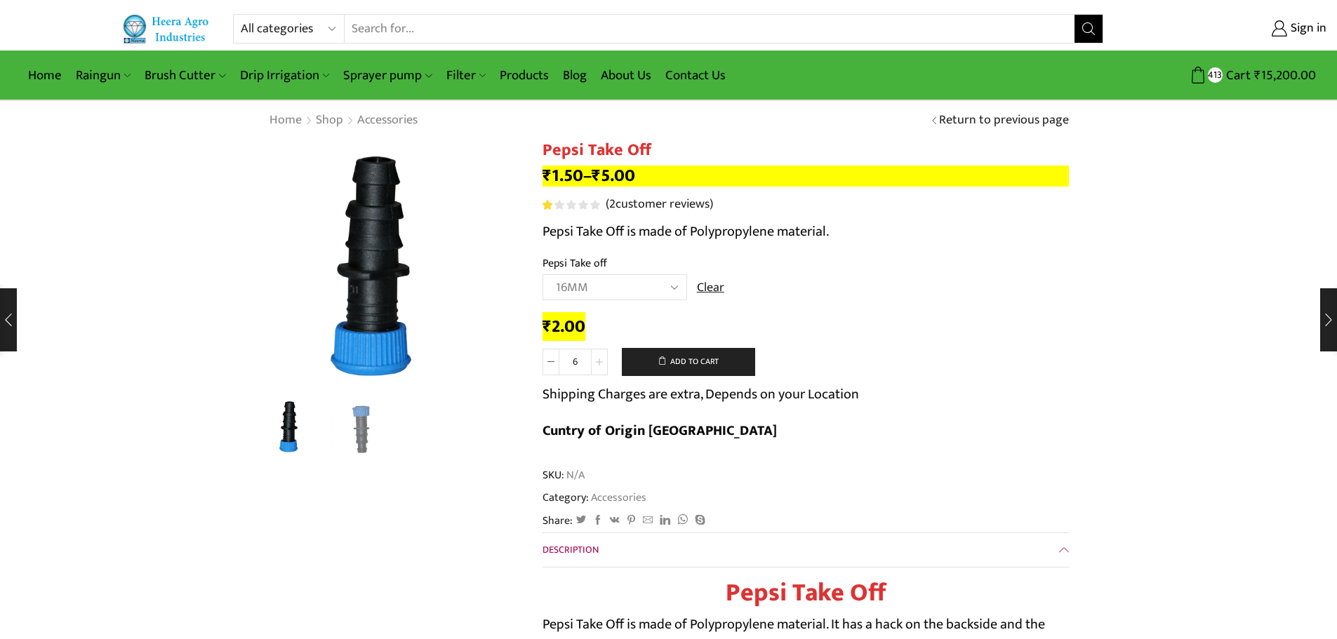
click at [596, 355] on span at bounding box center [599, 362] width 17 height 27
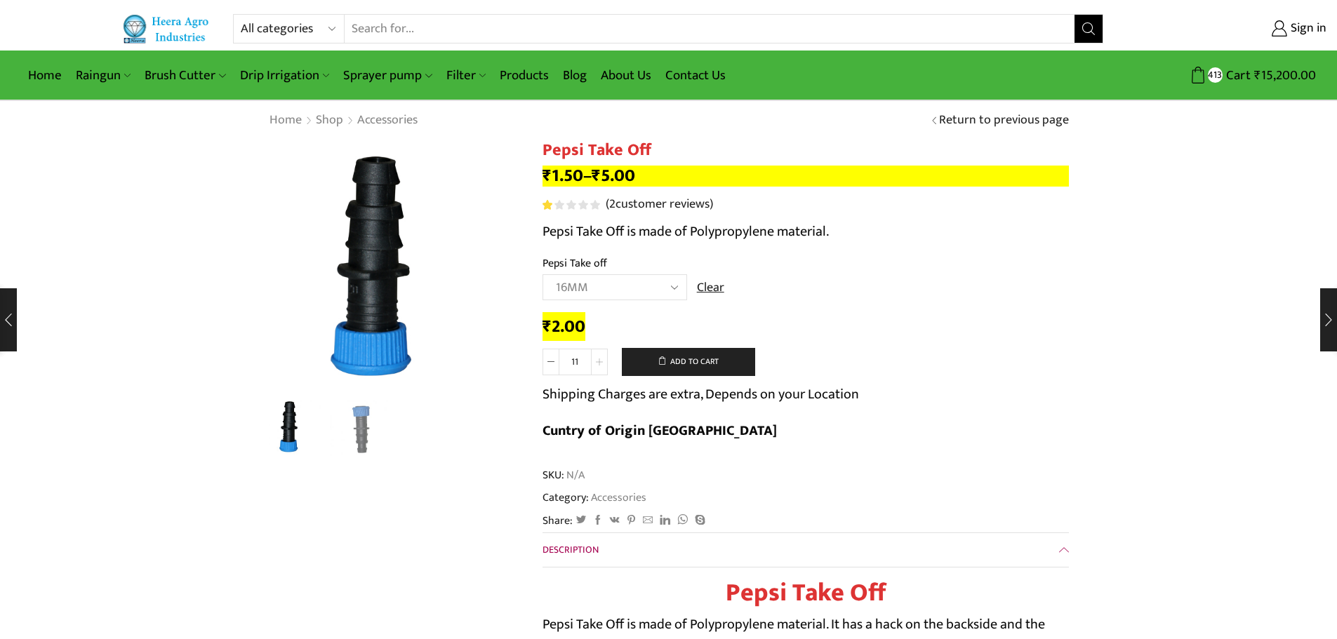
click at [596, 355] on span at bounding box center [599, 362] width 17 height 27
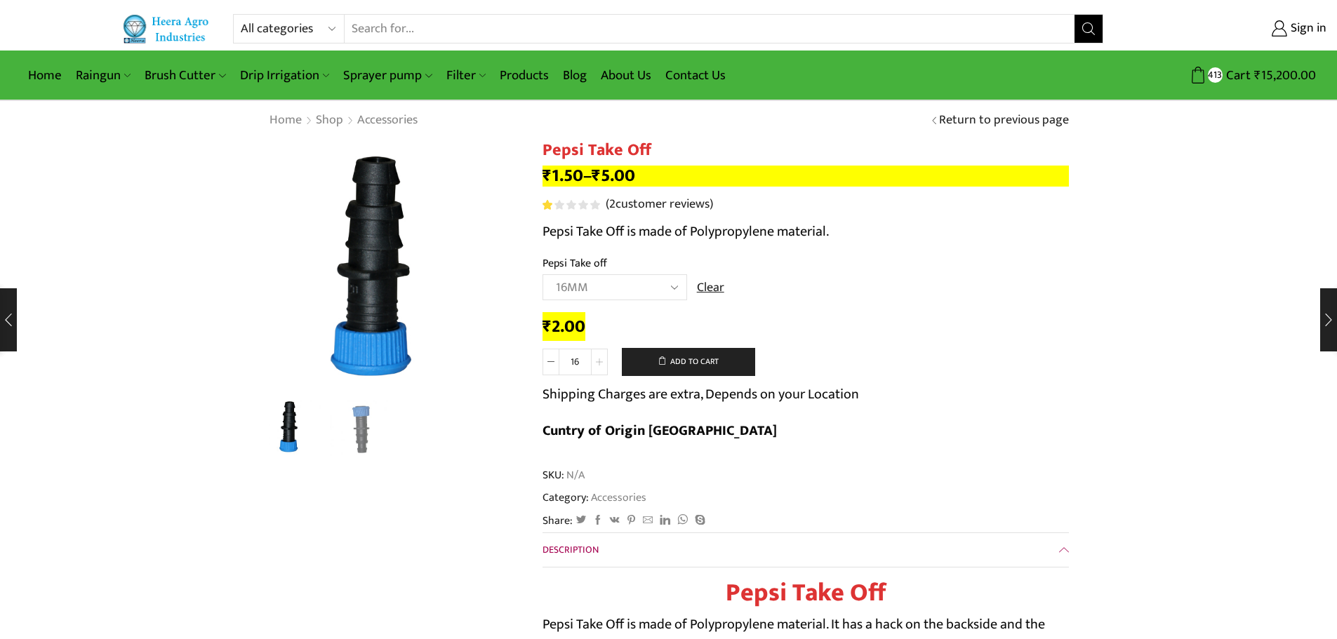
click at [596, 355] on span at bounding box center [599, 362] width 17 height 27
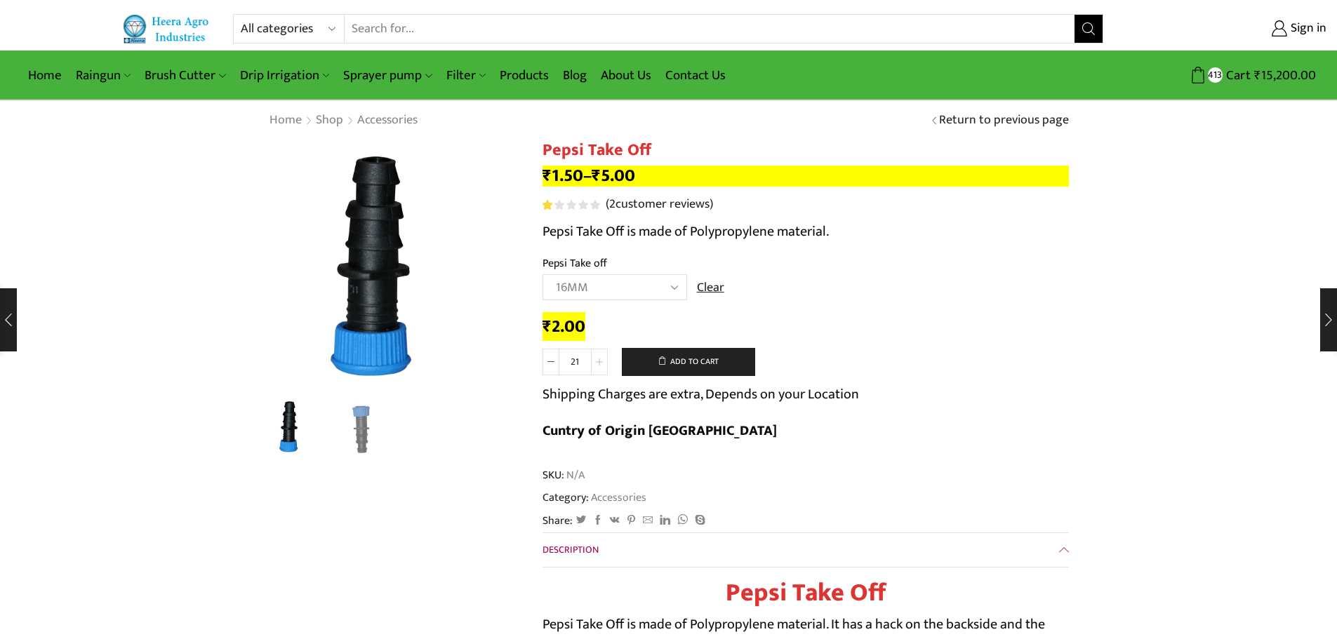
click at [596, 355] on span at bounding box center [599, 362] width 17 height 27
type input "25"
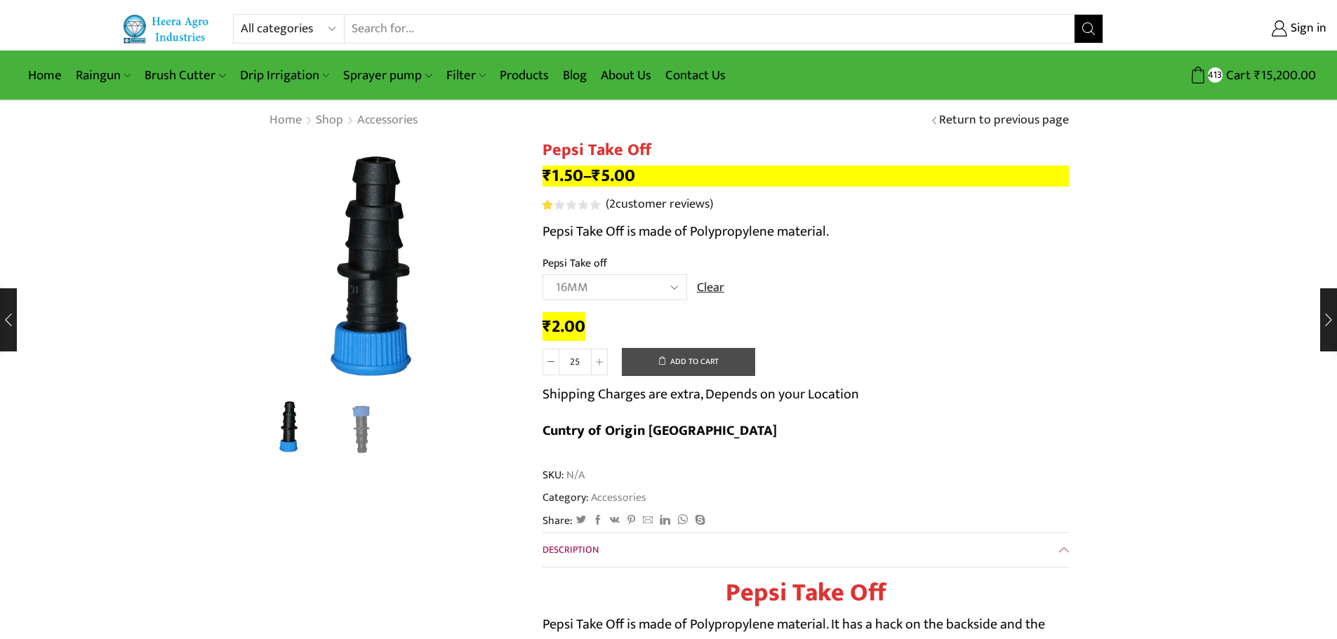
click at [683, 362] on button "Add to cart" at bounding box center [688, 362] width 133 height 28
click at [658, 280] on select "Choose an option 12MM 16MM 20MM" at bounding box center [615, 287] width 145 height 26
select select "20MM"
click at [543, 274] on select "Choose an option 12MM 16MM 20MM" at bounding box center [615, 287] width 145 height 26
click at [597, 360] on icon at bounding box center [599, 362] width 7 height 7
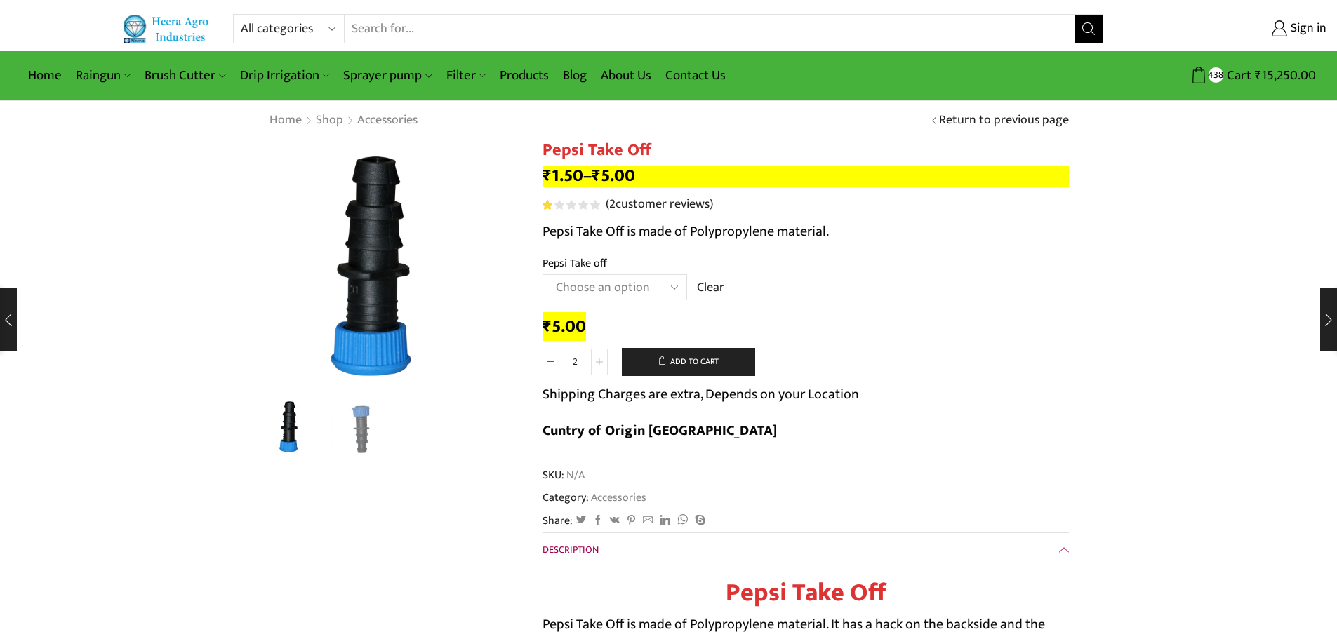
click at [597, 360] on icon at bounding box center [599, 362] width 7 height 7
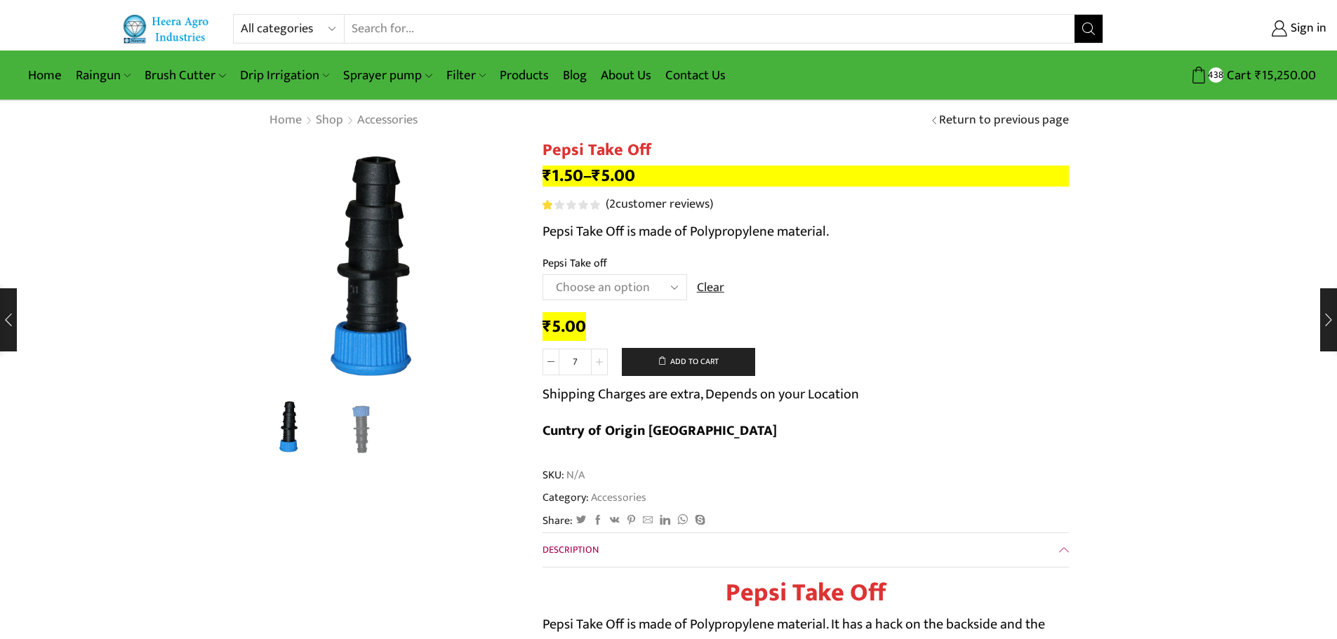
click at [597, 360] on icon at bounding box center [599, 362] width 7 height 7
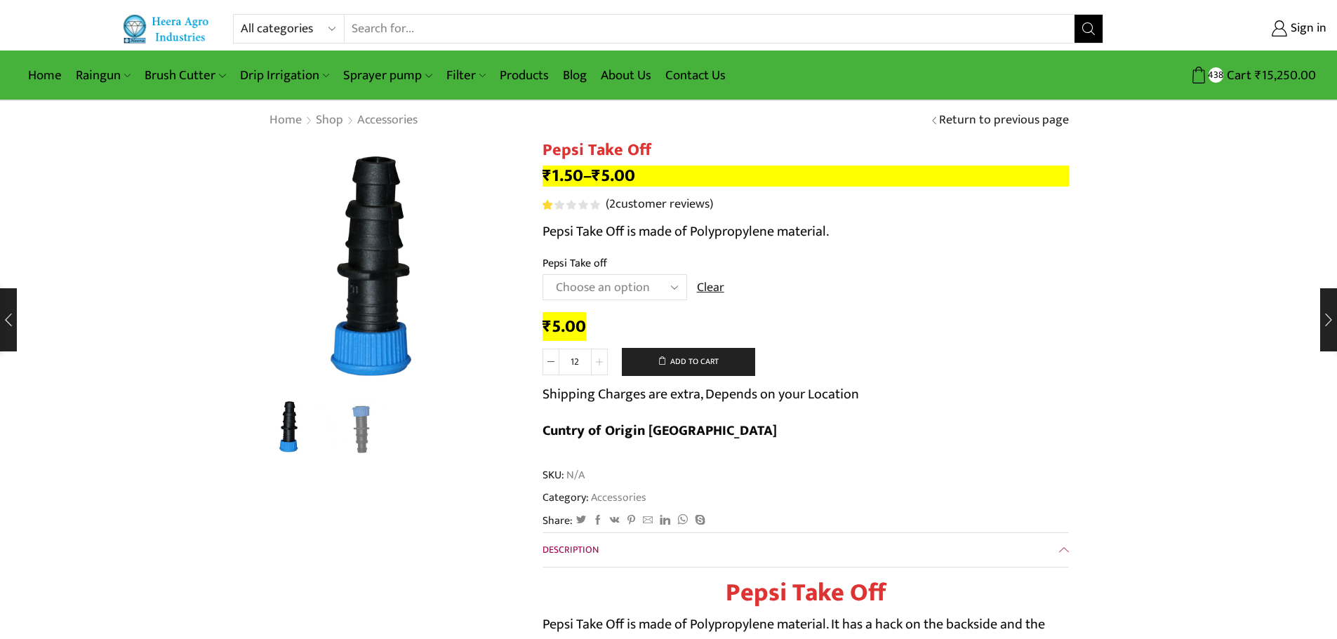
click at [597, 360] on icon at bounding box center [599, 362] width 7 height 7
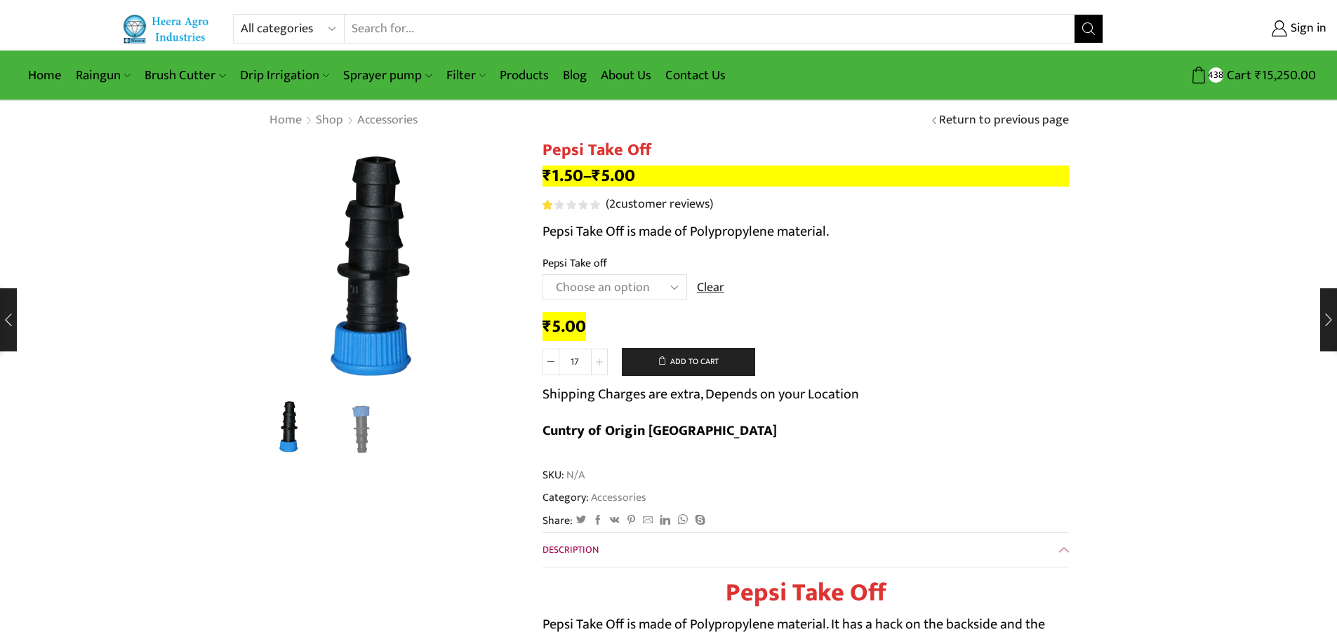
click at [597, 360] on icon at bounding box center [599, 362] width 7 height 7
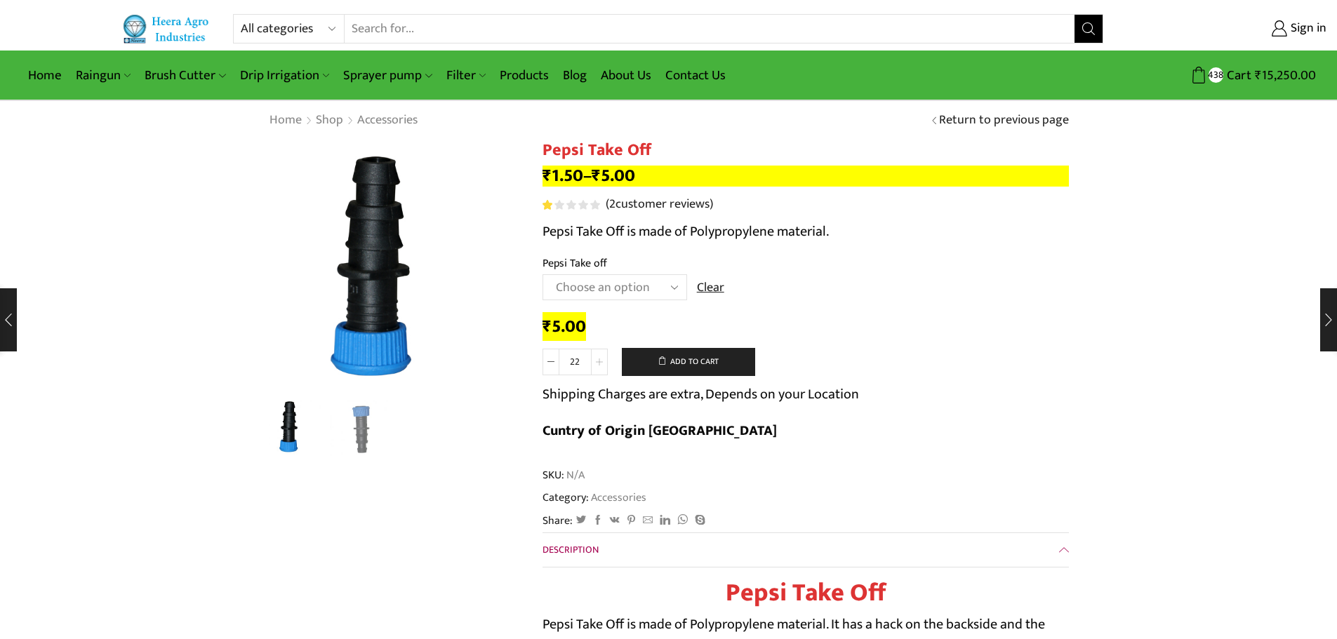
click at [597, 360] on icon at bounding box center [599, 362] width 7 height 7
type input "25"
click at [679, 360] on button "Add to cart" at bounding box center [688, 362] width 133 height 28
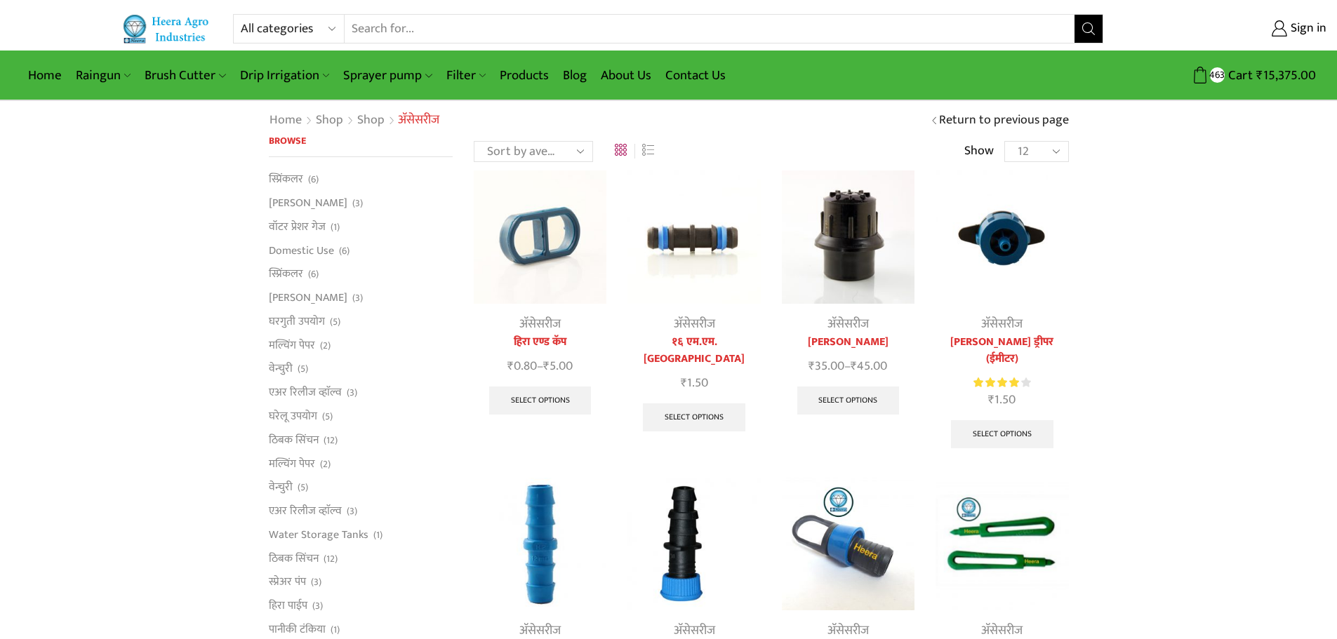
scroll to position [421, 0]
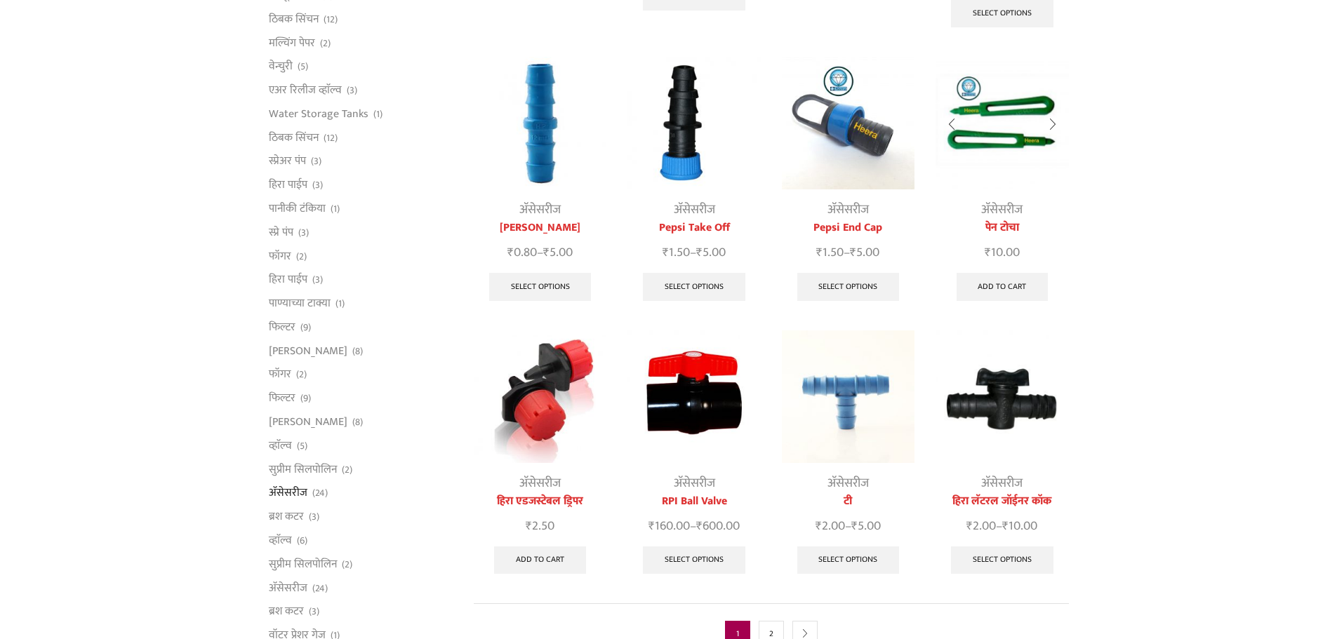
drag, startPoint x: 1000, startPoint y: 109, endPoint x: 993, endPoint y: 113, distance: 8.8
click at [1000, 109] on img at bounding box center [1002, 123] width 133 height 133
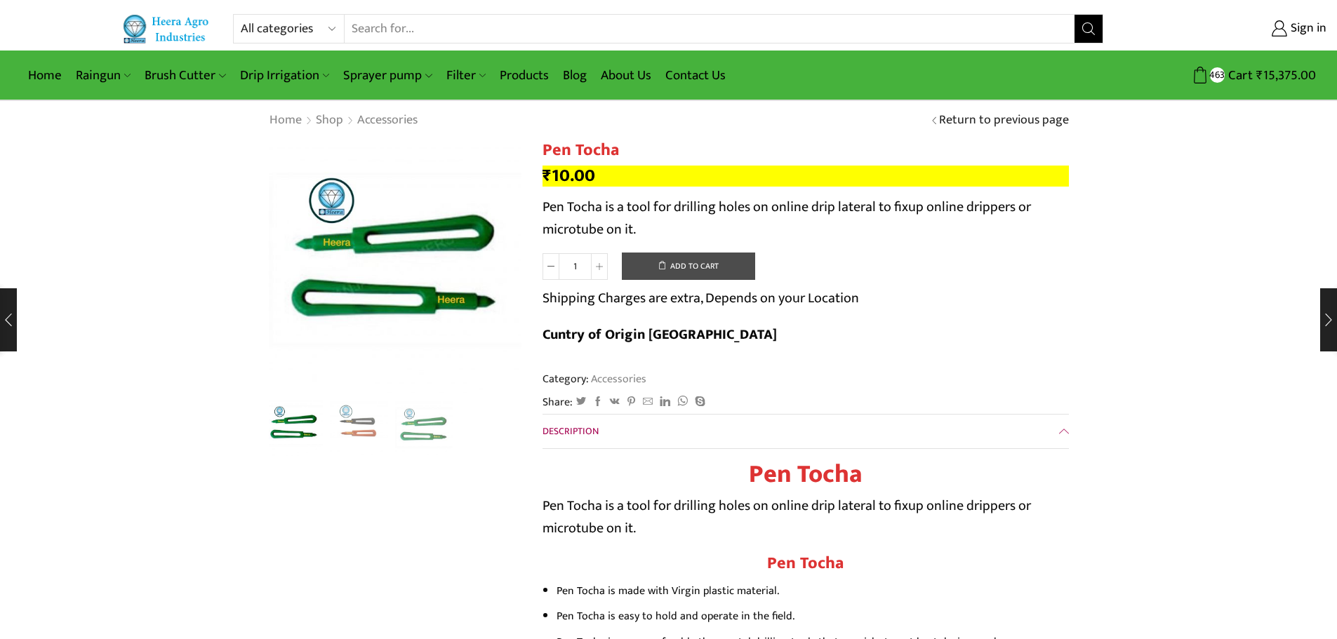
click at [701, 272] on button "Add to cart" at bounding box center [688, 267] width 133 height 28
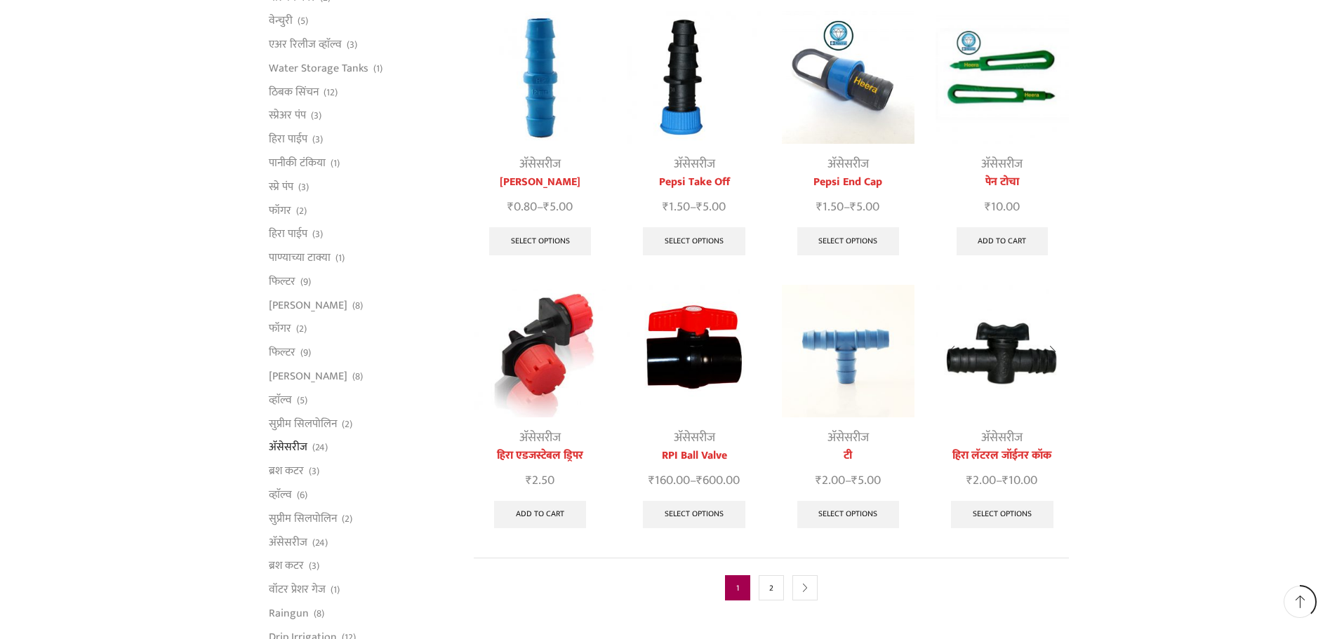
scroll to position [491, 0]
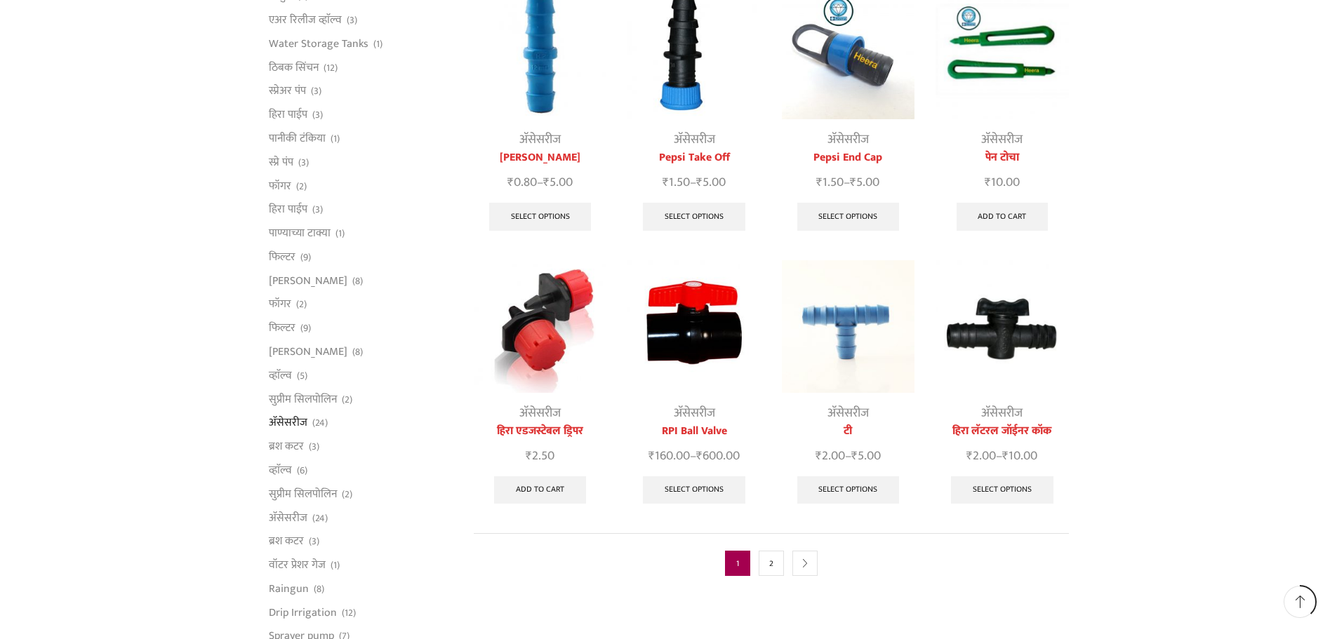
click at [850, 310] on img at bounding box center [848, 326] width 133 height 133
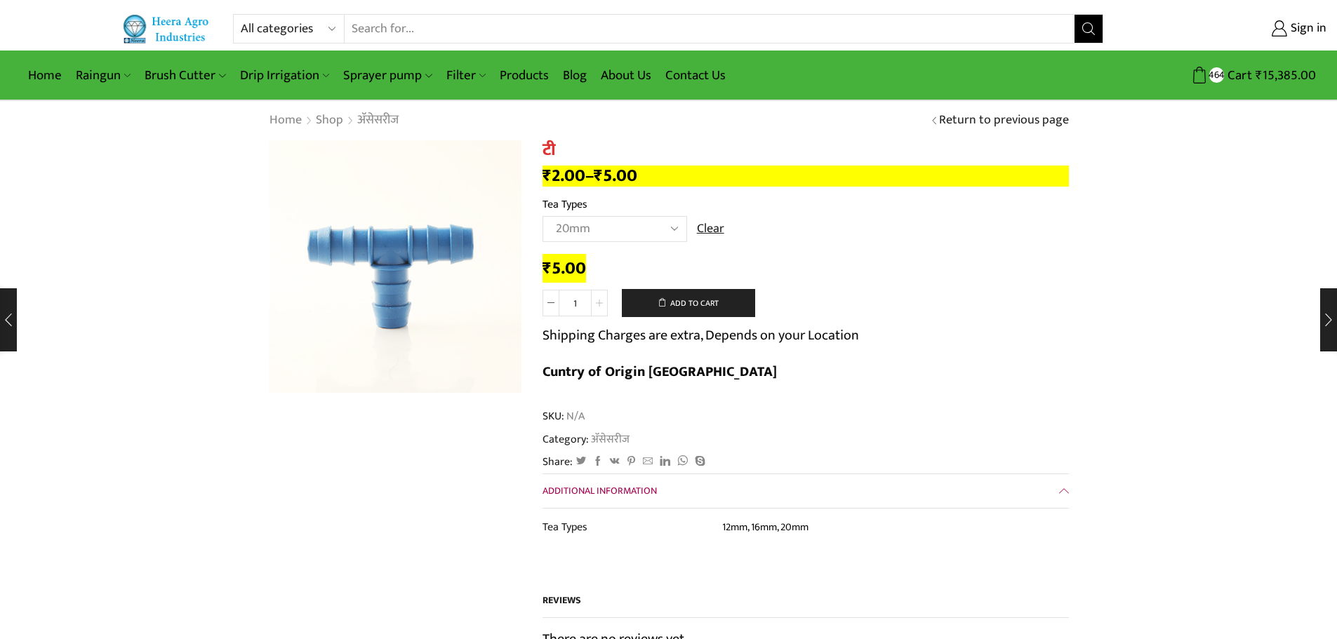
click at [599, 300] on icon at bounding box center [599, 303] width 7 height 7
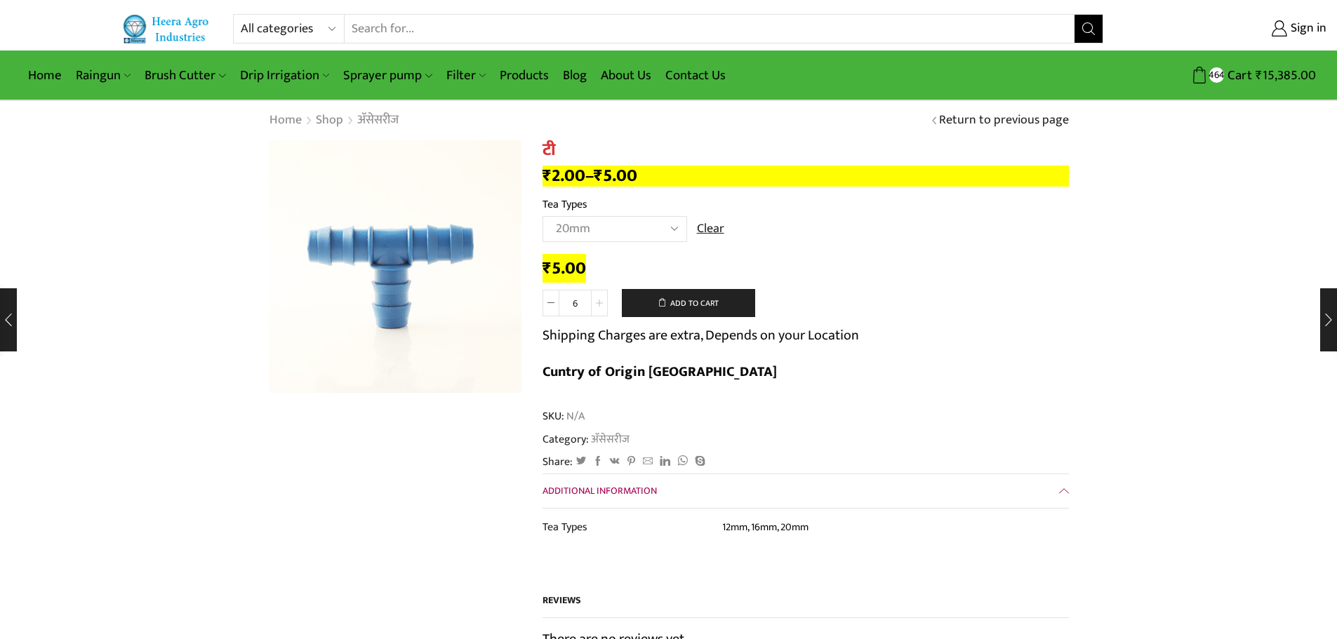
click at [599, 300] on icon at bounding box center [599, 303] width 7 height 7
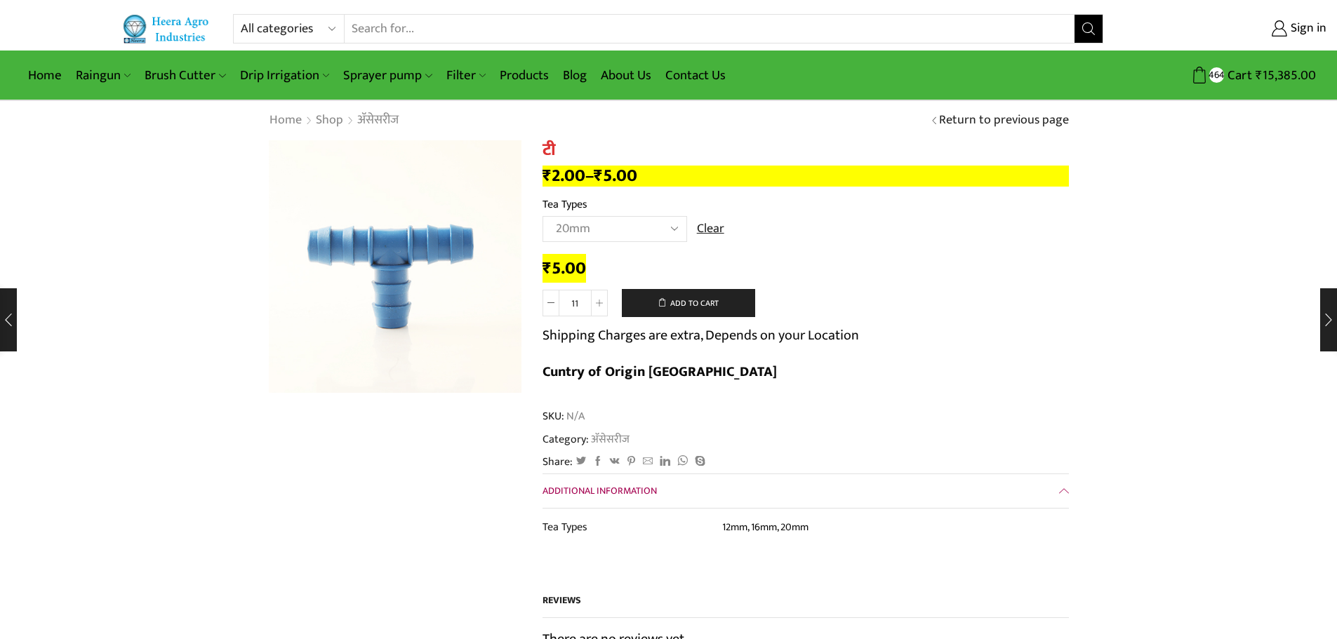
click at [609, 298] on div "टी quantity 11 Add to cart Shipping Charges are extra, Depends on your Location…" at bounding box center [806, 343] width 526 height 108
click at [604, 298] on span at bounding box center [599, 303] width 17 height 27
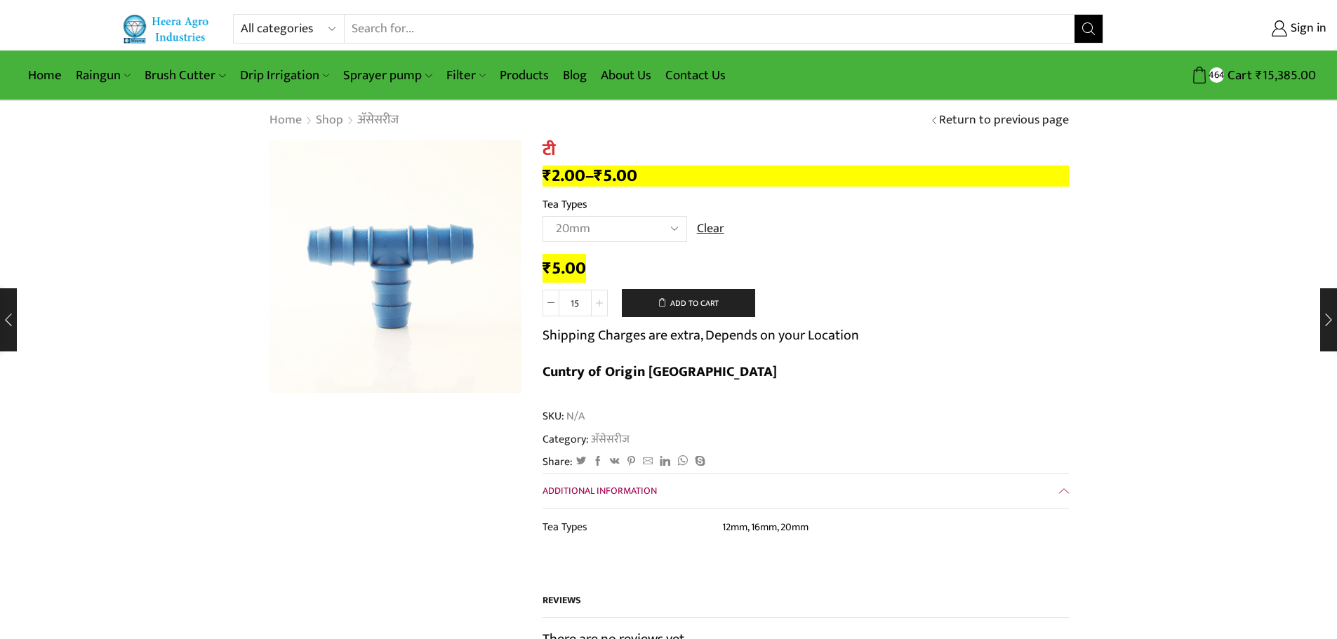
click at [604, 298] on span at bounding box center [599, 303] width 17 height 27
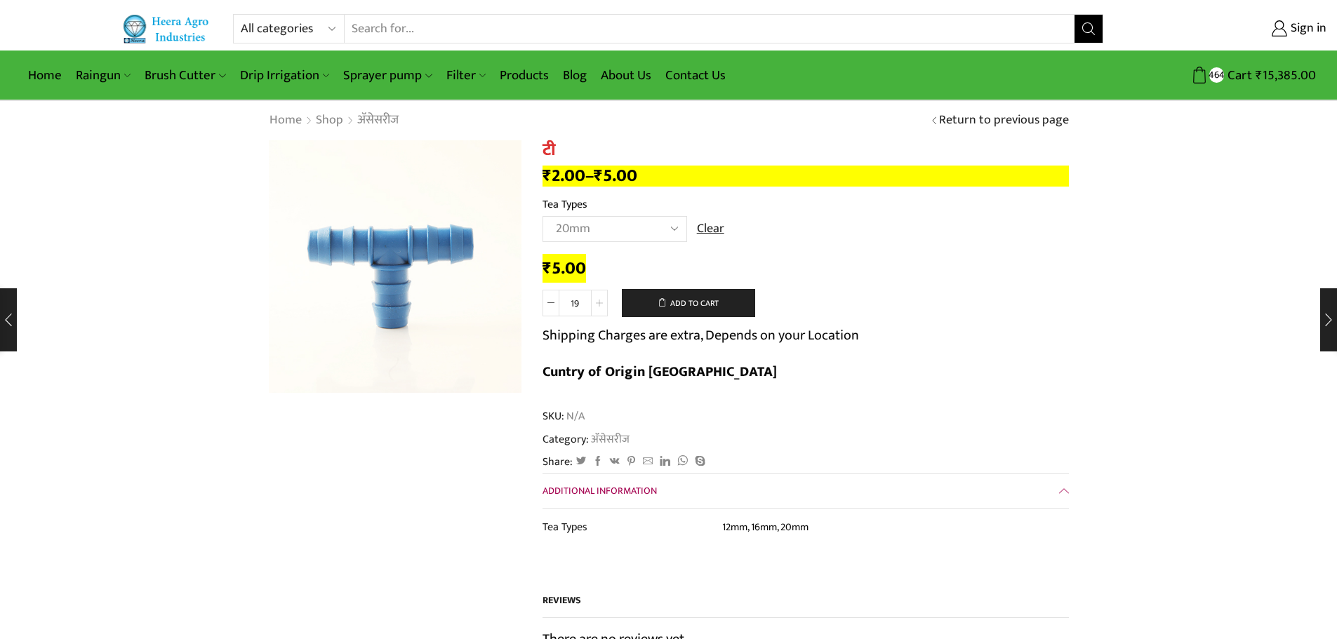
type input "20"
click at [675, 299] on button "Add to cart" at bounding box center [688, 303] width 133 height 28
click at [669, 223] on select "Choose an option 12mm 16mm 20mm" at bounding box center [615, 229] width 145 height 26
click at [543, 216] on select "Choose an option 12mm 16mm 20mm" at bounding box center [615, 229] width 145 height 26
select select "16mm"
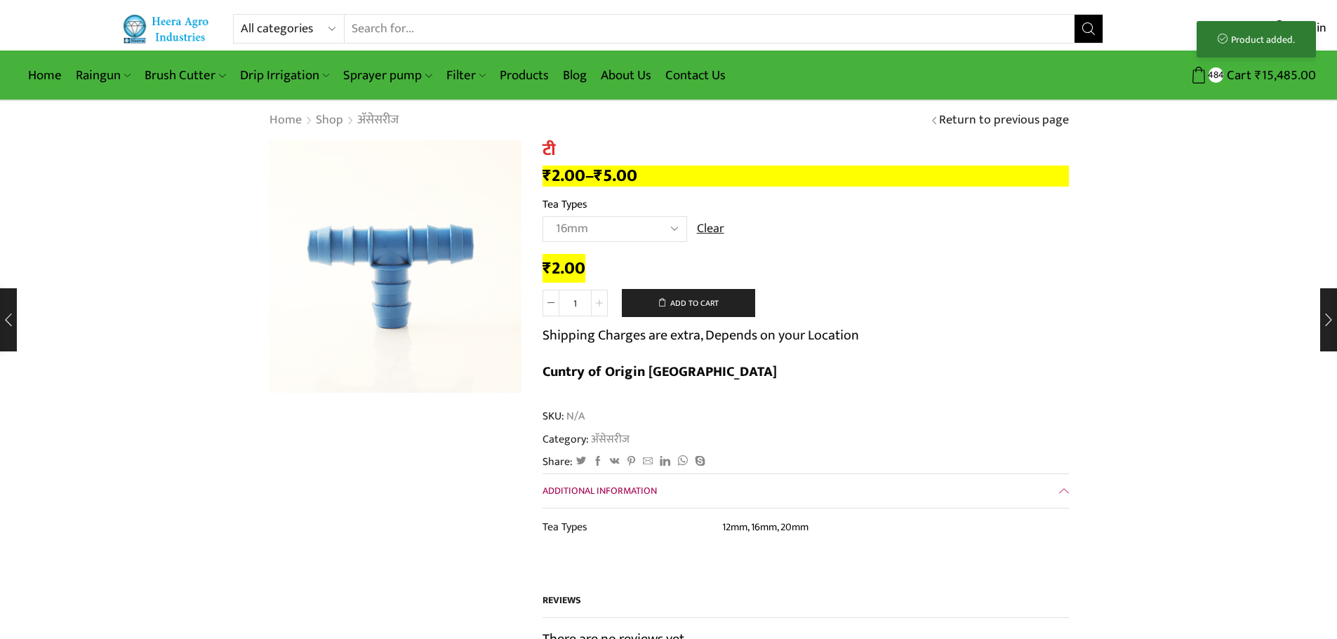
click at [595, 307] on span at bounding box center [599, 303] width 17 height 27
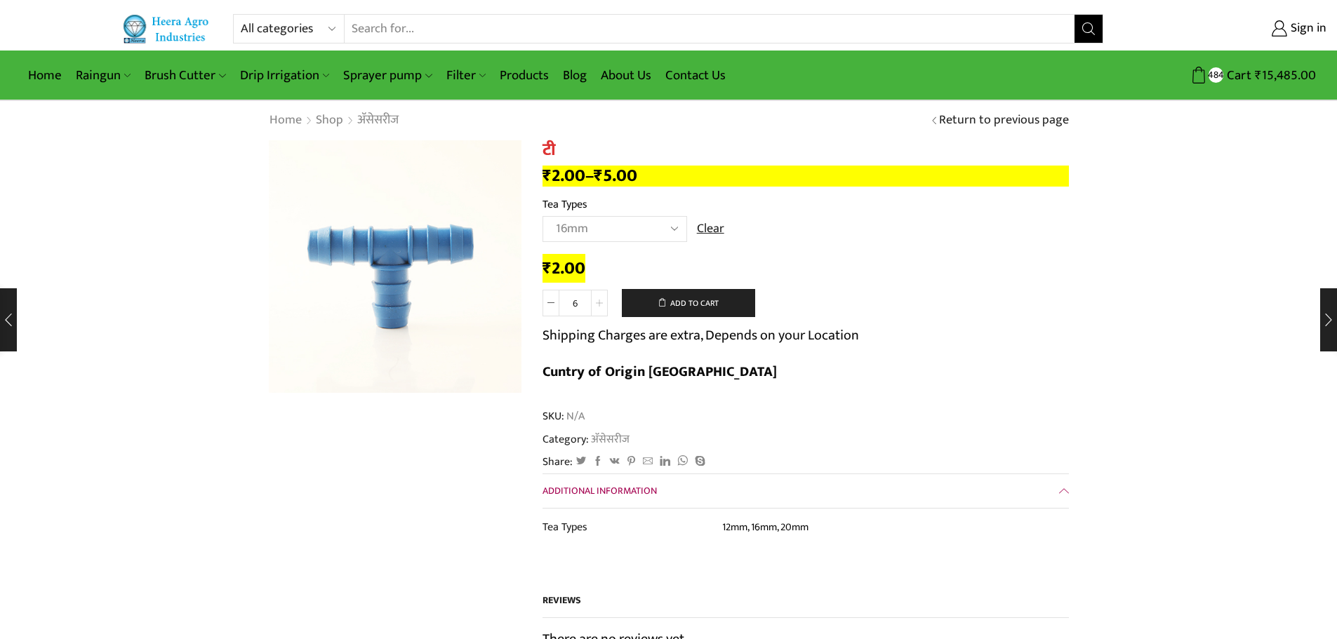
click at [595, 307] on span at bounding box center [599, 303] width 17 height 27
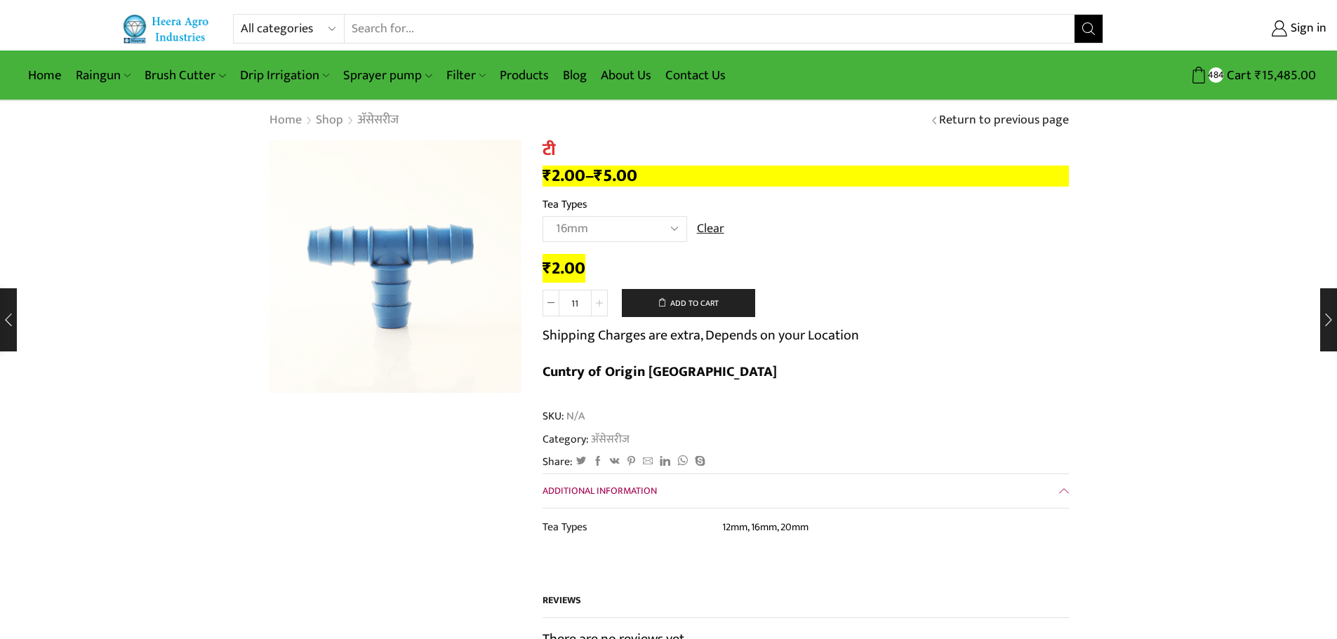
click at [595, 307] on span at bounding box center [599, 303] width 17 height 27
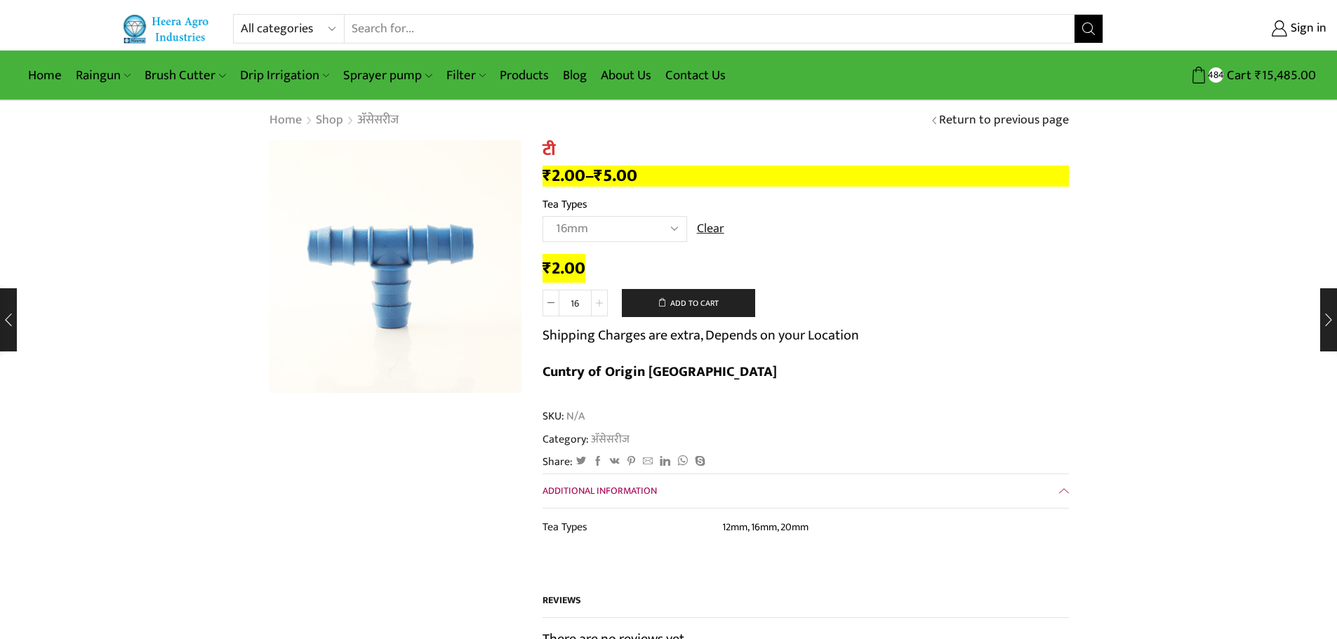
click at [595, 307] on span at bounding box center [599, 303] width 17 height 27
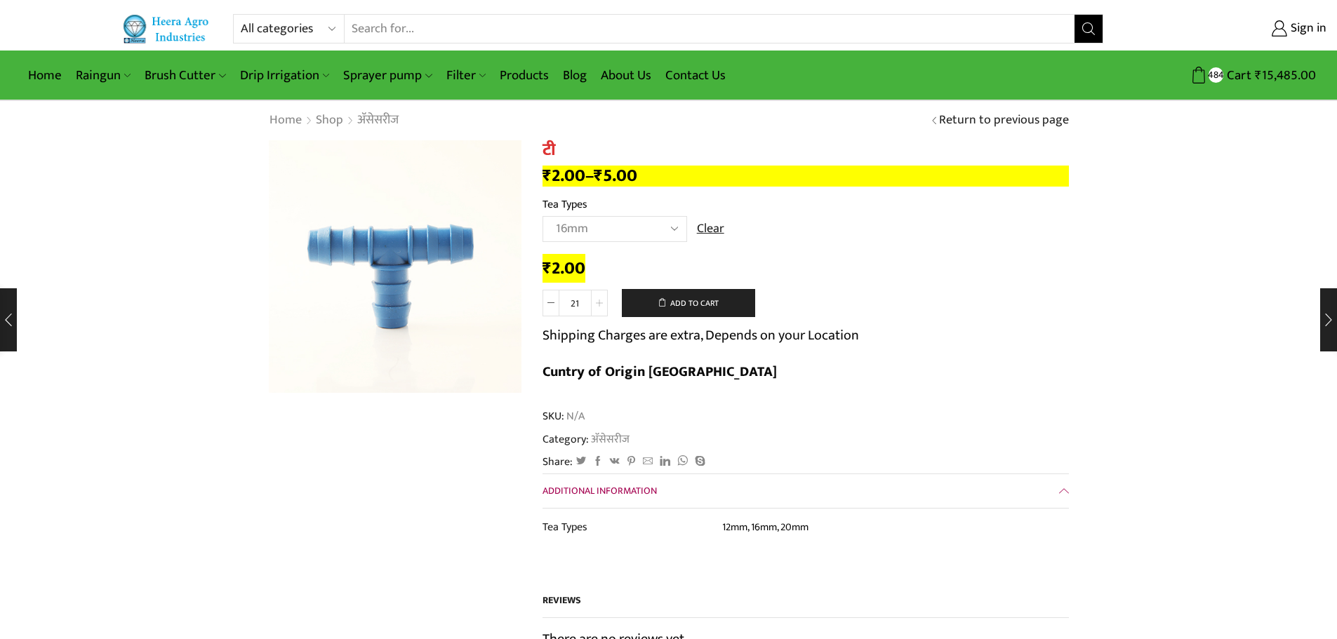
click at [595, 307] on span at bounding box center [599, 303] width 17 height 27
type input "25"
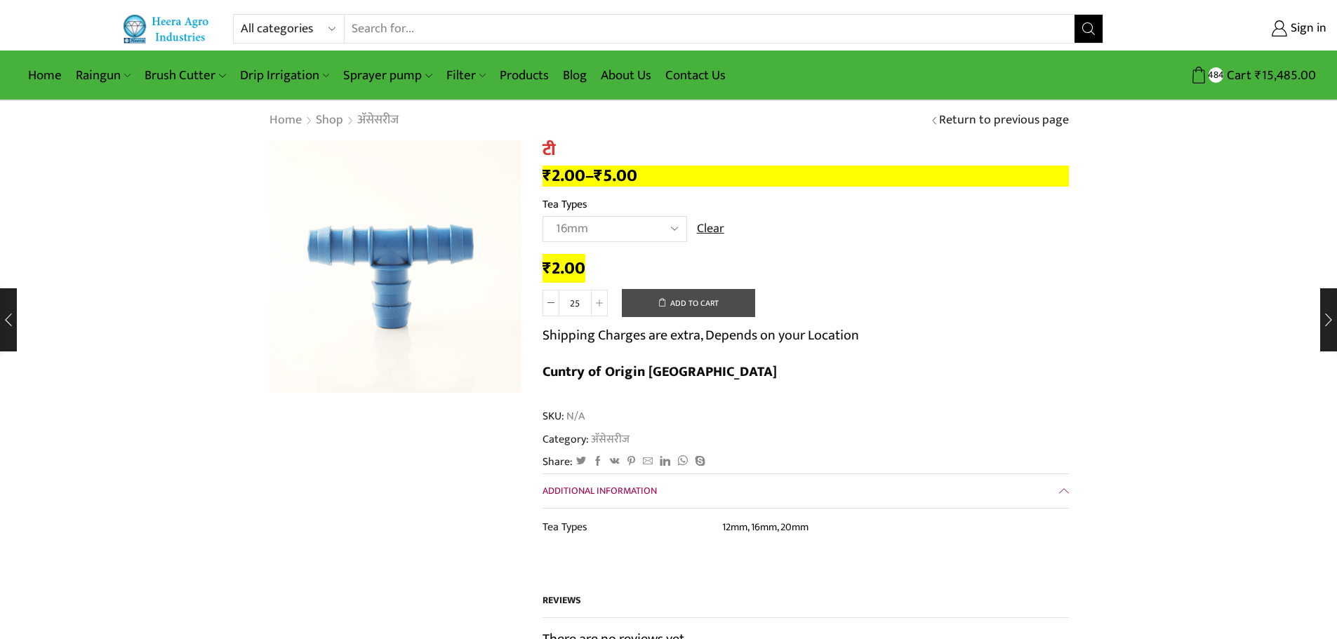
click at [689, 297] on button "Add to cart" at bounding box center [688, 303] width 133 height 28
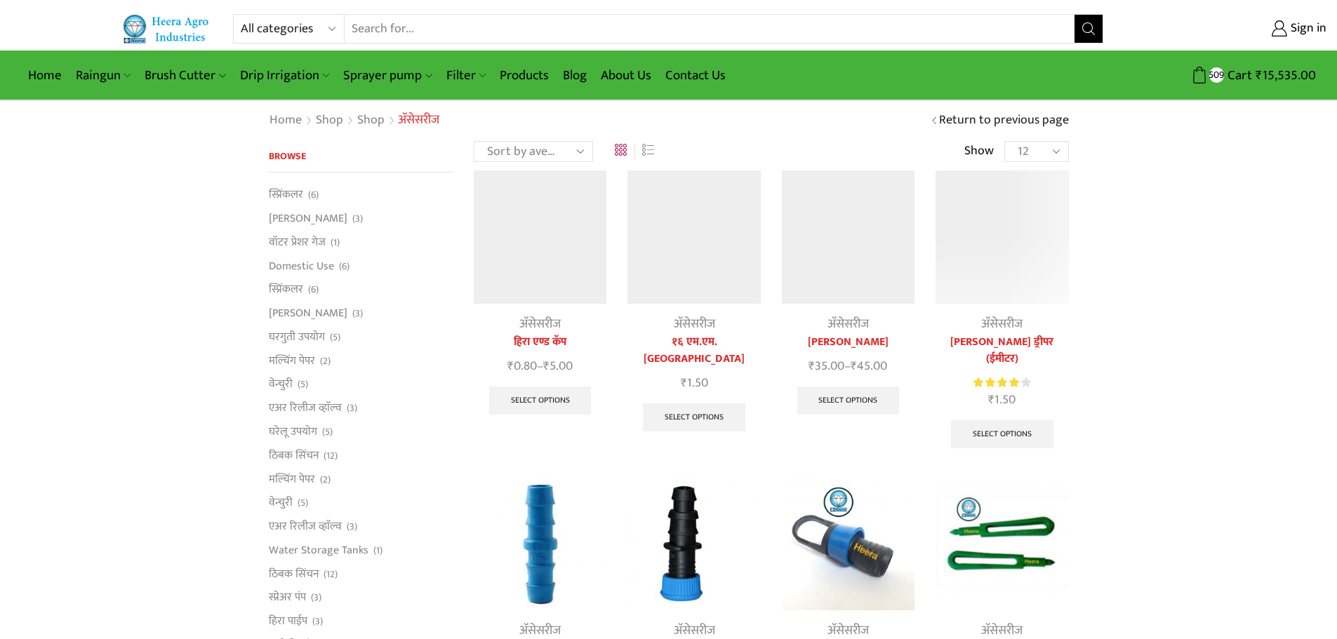
scroll to position [491, 0]
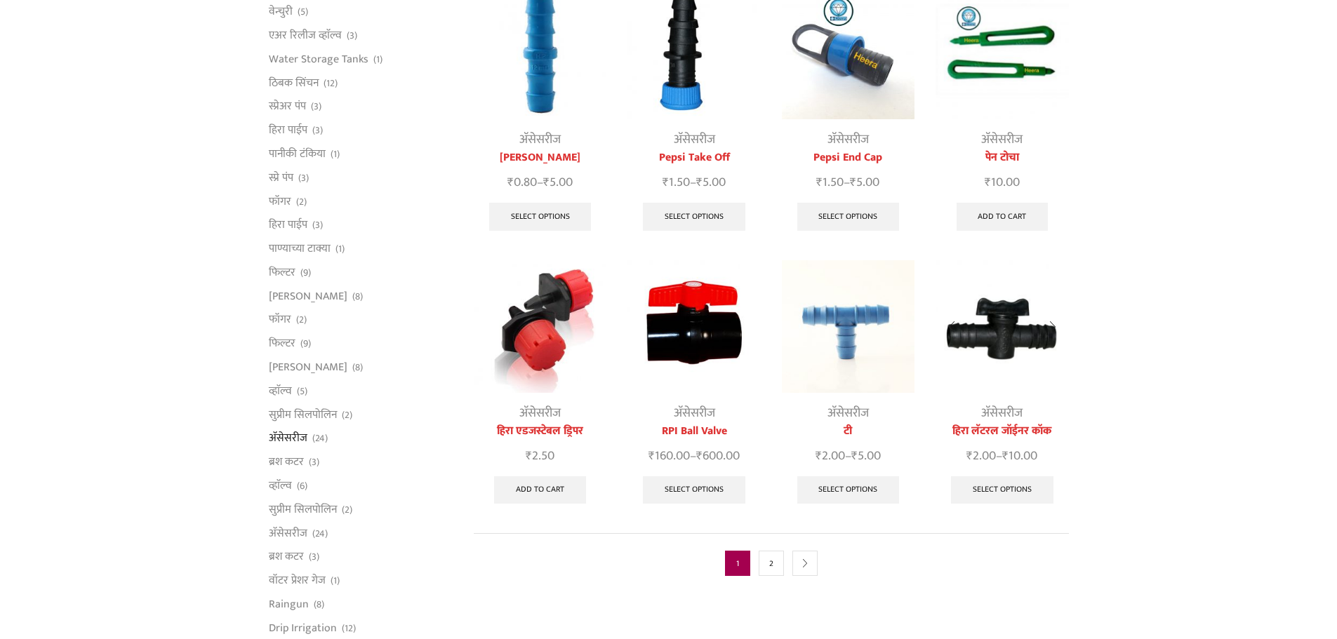
click at [962, 309] on div at bounding box center [952, 327] width 32 height 37
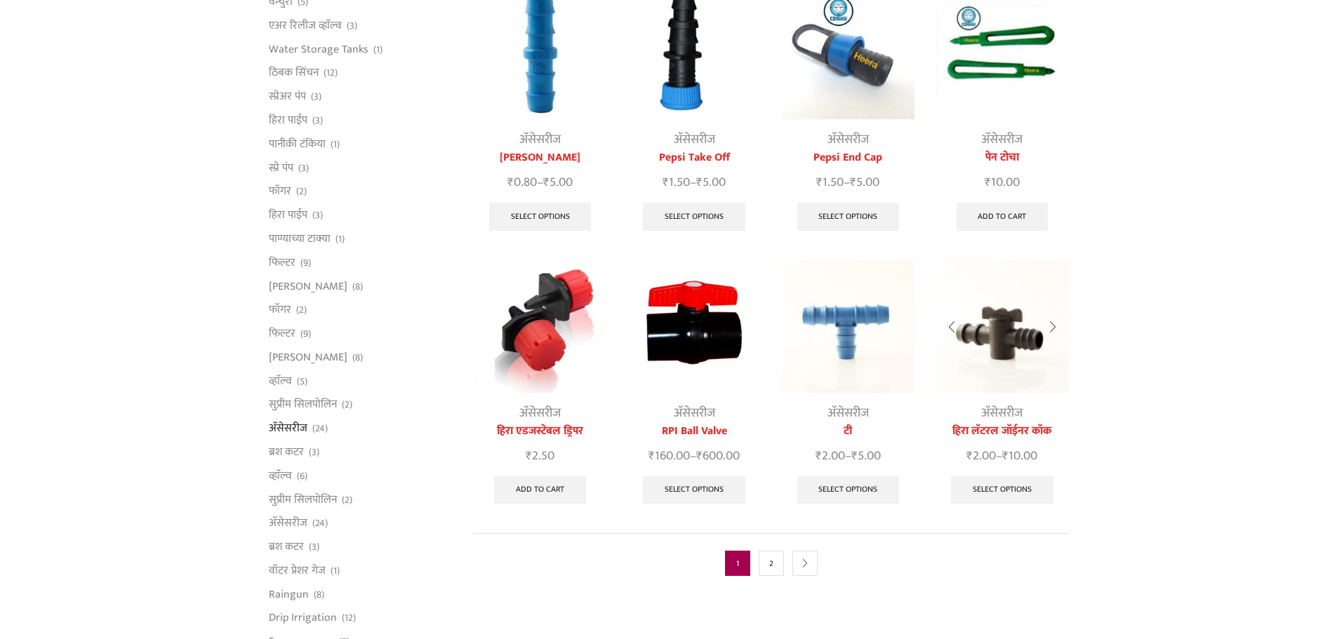
click at [1007, 311] on img at bounding box center [1002, 326] width 133 height 133
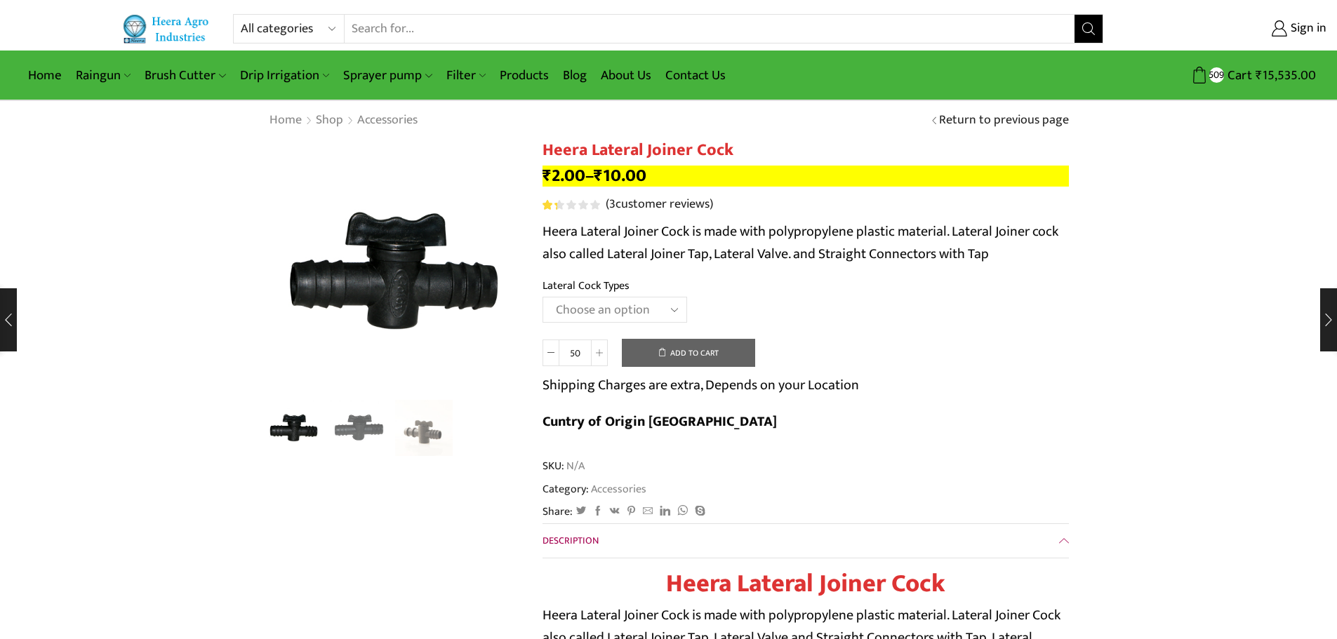
click at [644, 308] on select "Choose an option 12MM 16MM 20MM" at bounding box center [615, 310] width 145 height 26
click at [543, 297] on select "Choose an option 12MM 16MM 20MM" at bounding box center [615, 310] width 145 height 26
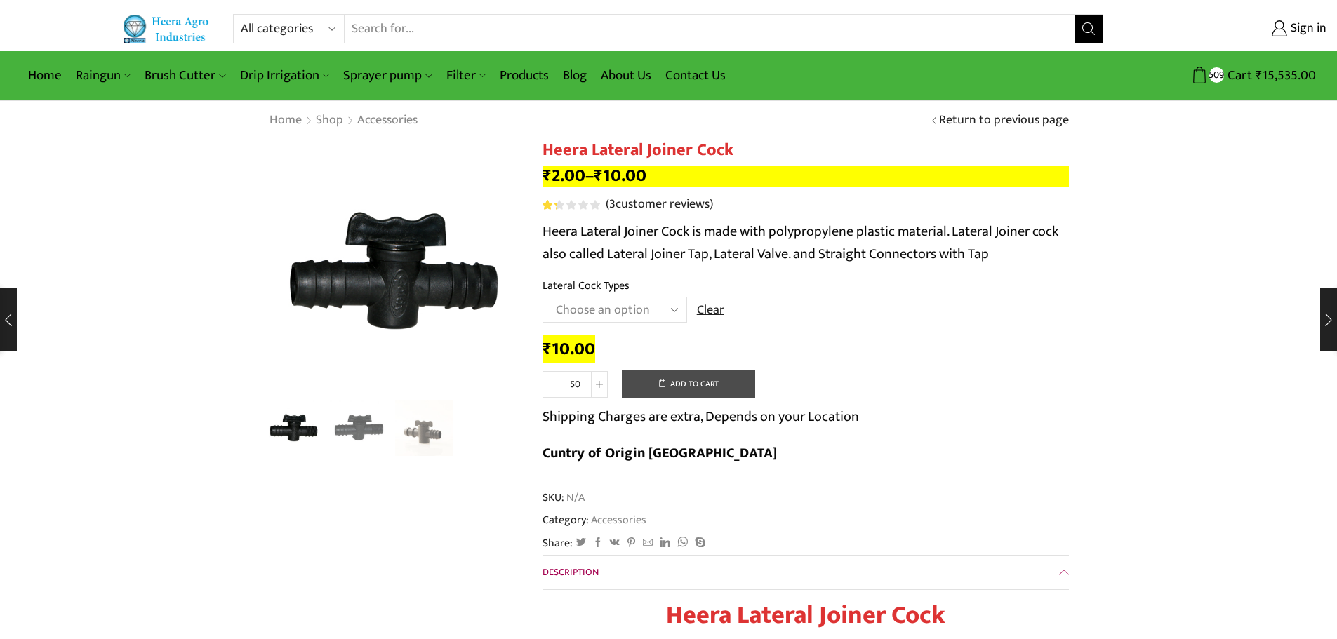
click at [675, 383] on button "Add to cart" at bounding box center [688, 385] width 133 height 28
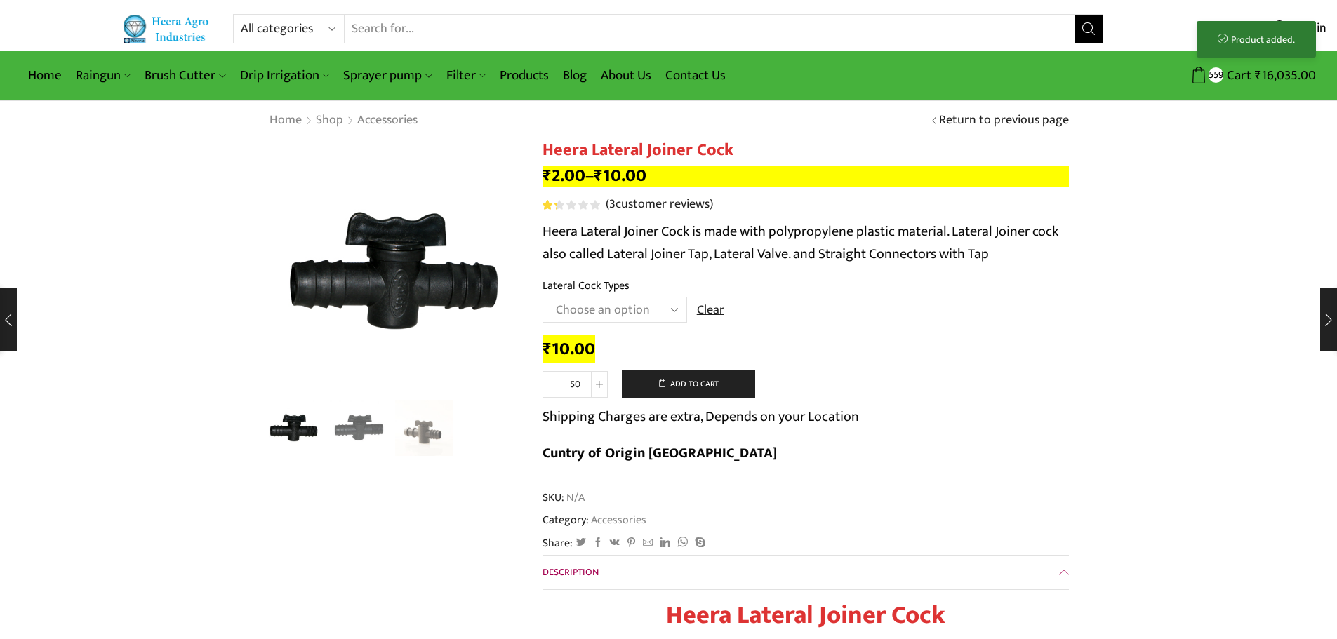
click at [654, 309] on select "Choose an option 12MM 16MM 20MM" at bounding box center [615, 310] width 145 height 26
click at [543, 297] on select "Choose an option 12MM 16MM 20MM" at bounding box center [615, 310] width 145 height 26
select select "16MM"
click at [605, 381] on span at bounding box center [599, 384] width 17 height 27
click at [603, 376] on span at bounding box center [599, 384] width 17 height 27
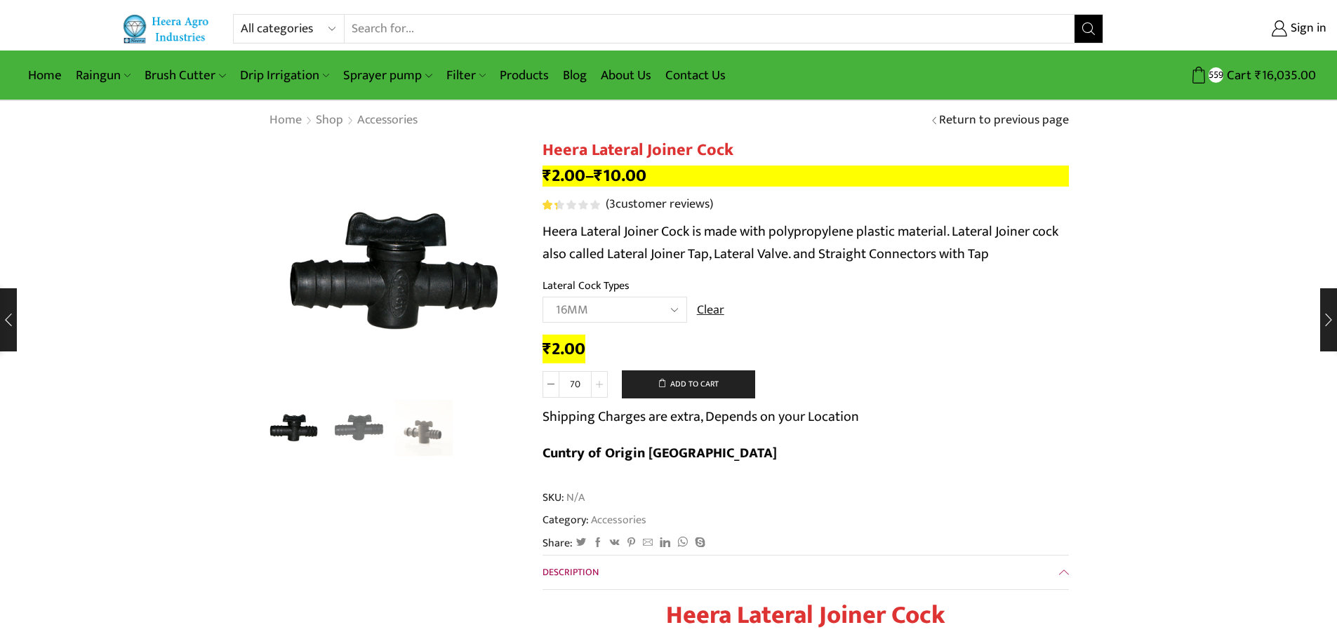
click at [603, 376] on span at bounding box center [599, 384] width 17 height 27
click at [546, 385] on span at bounding box center [551, 384] width 17 height 27
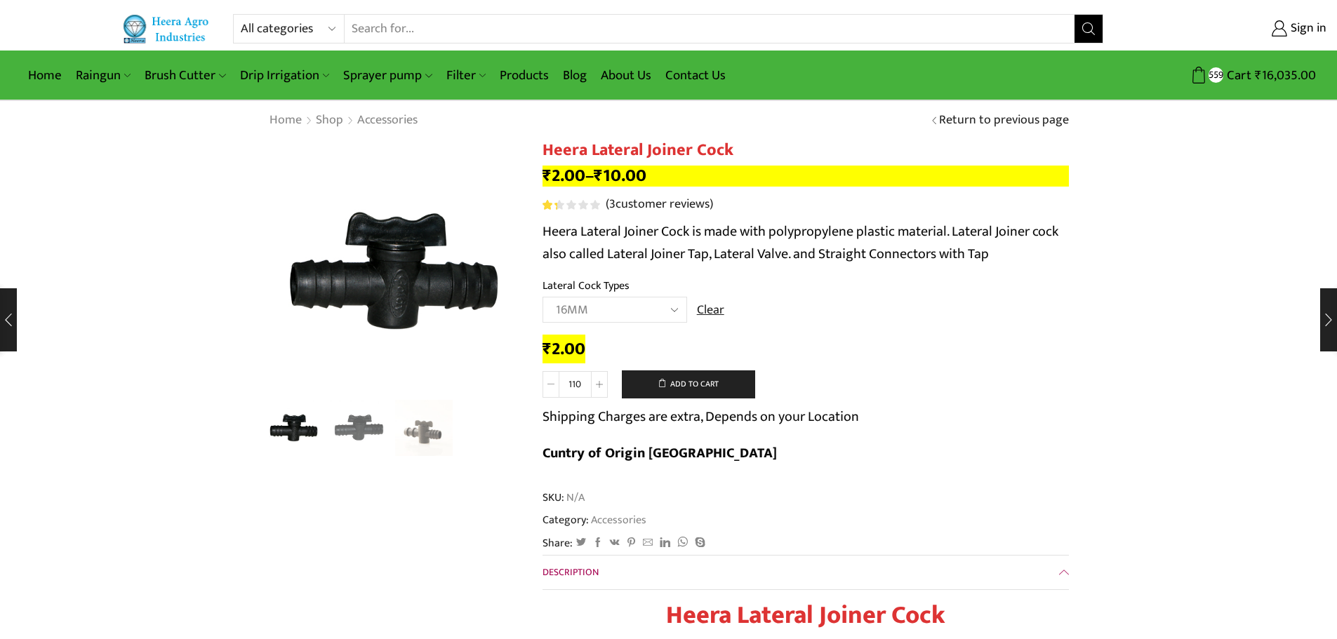
type input "100"
click at [708, 395] on button "Add to cart" at bounding box center [688, 385] width 133 height 28
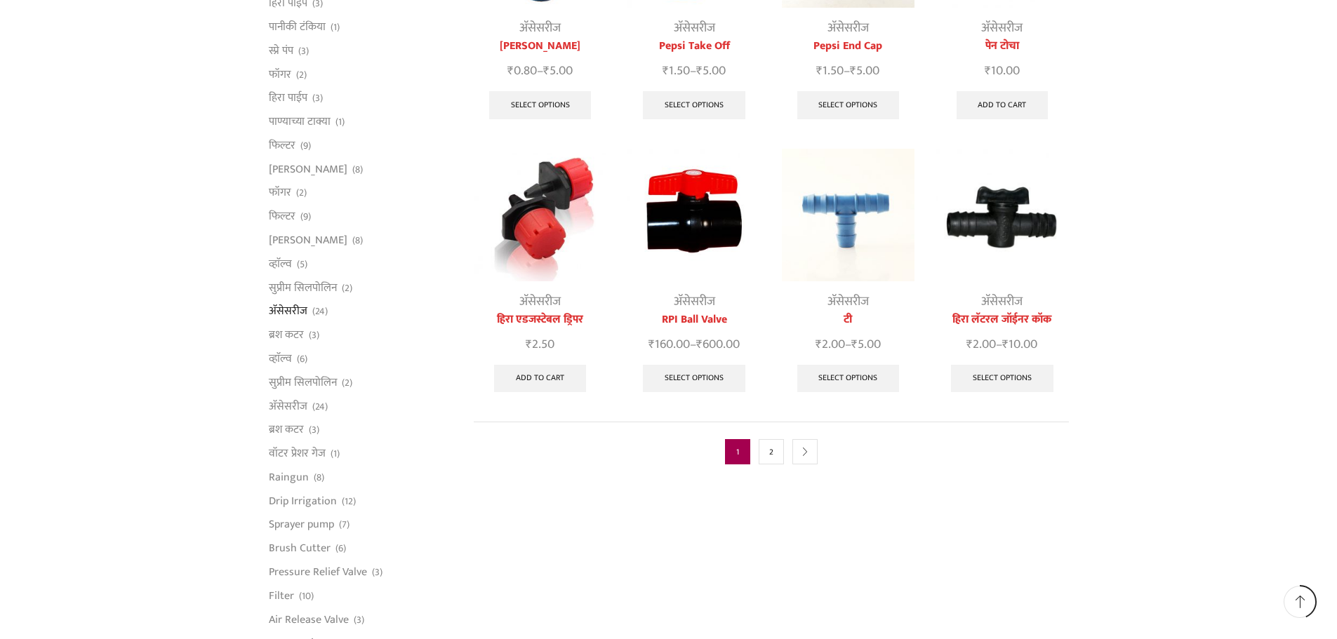
scroll to position [632, 0]
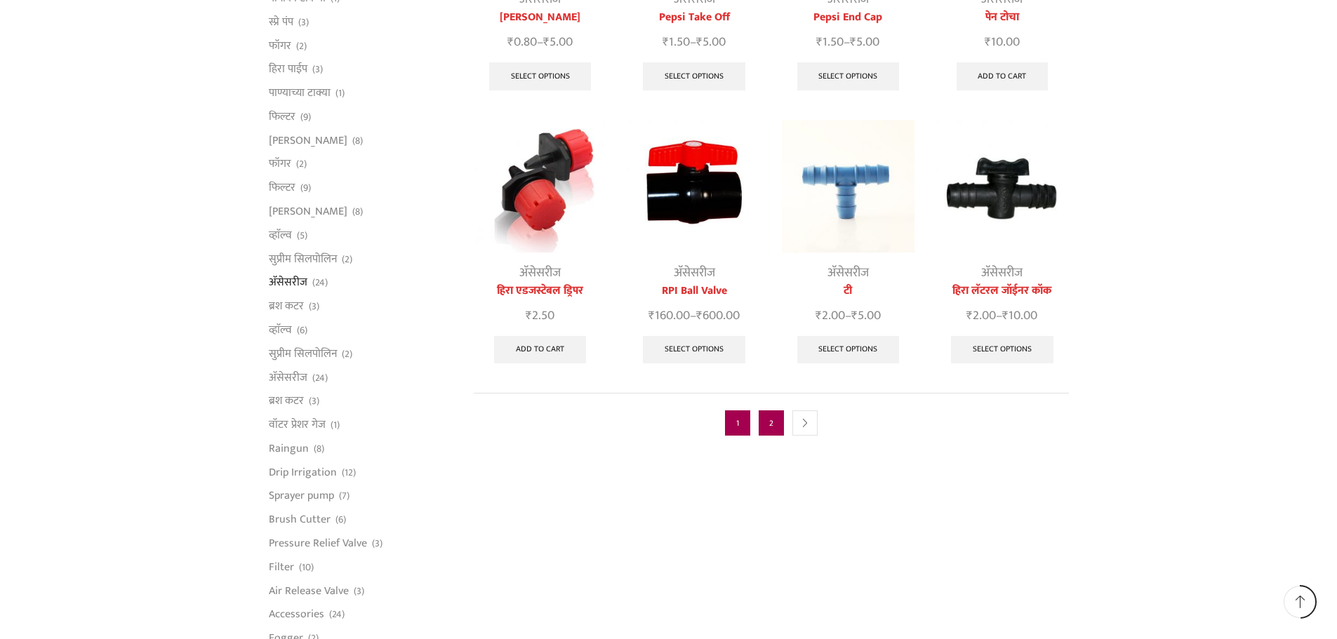
click at [779, 411] on link "2" at bounding box center [771, 423] width 25 height 25
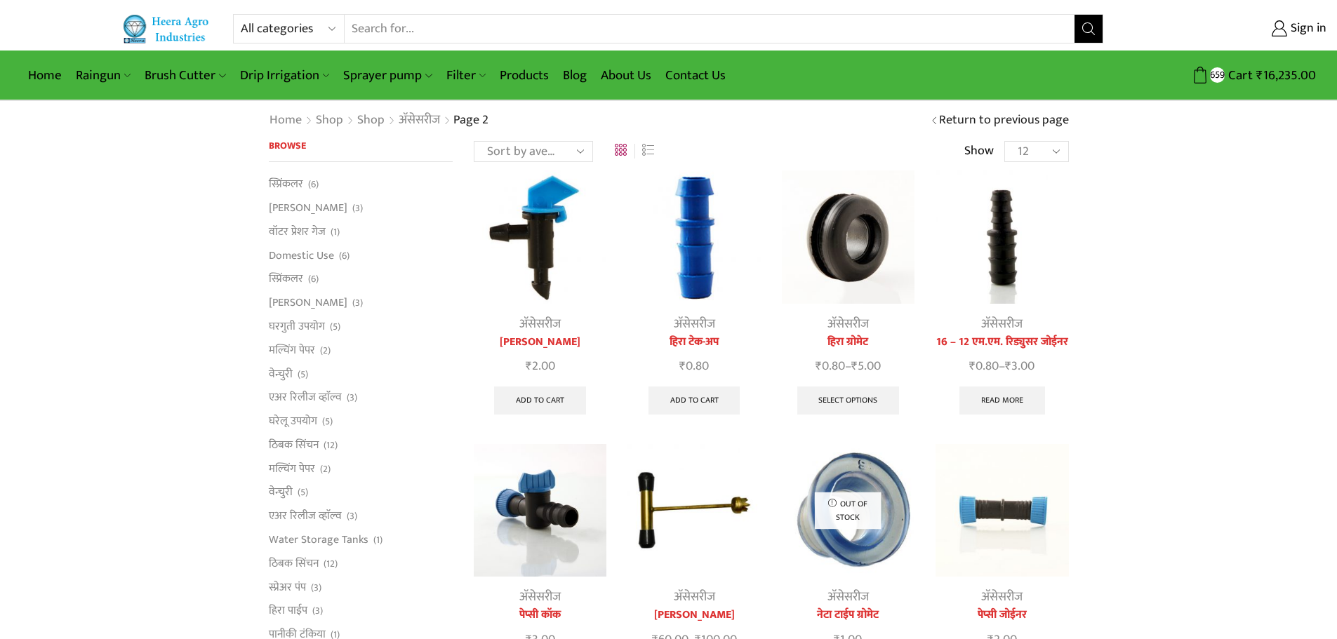
click at [536, 209] on img at bounding box center [540, 237] width 133 height 133
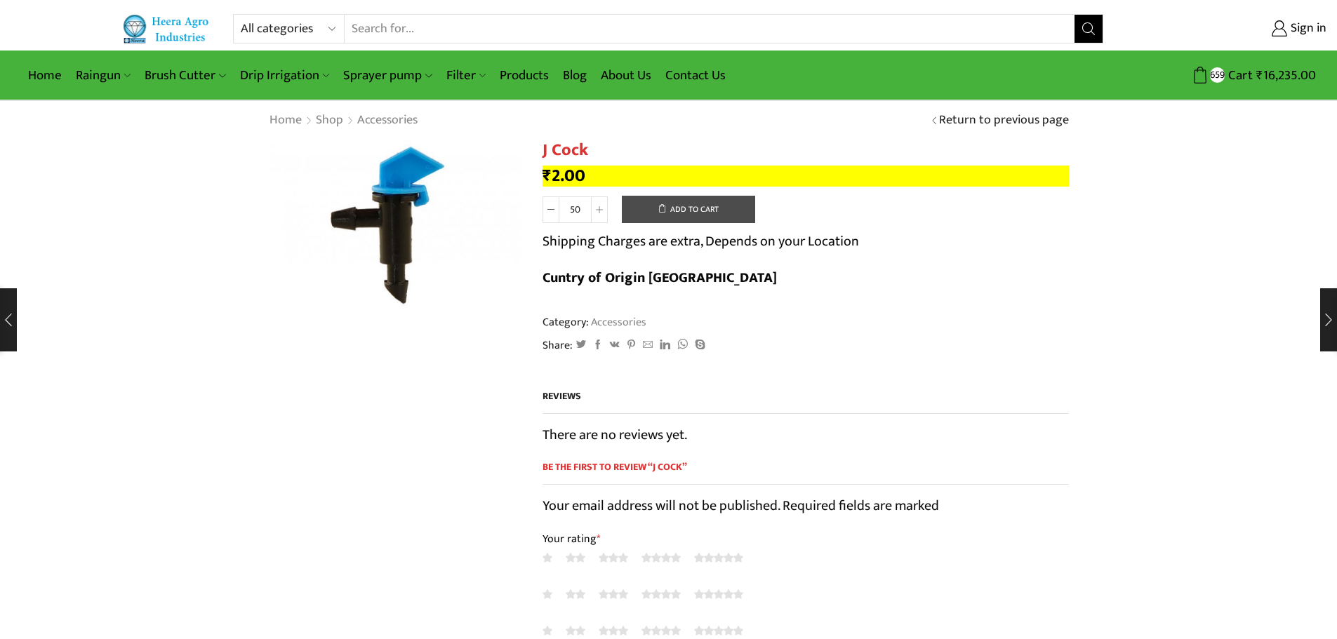
click at [670, 208] on button "Add to cart" at bounding box center [688, 210] width 133 height 28
click at [682, 211] on button "Add to cart" at bounding box center [688, 210] width 133 height 28
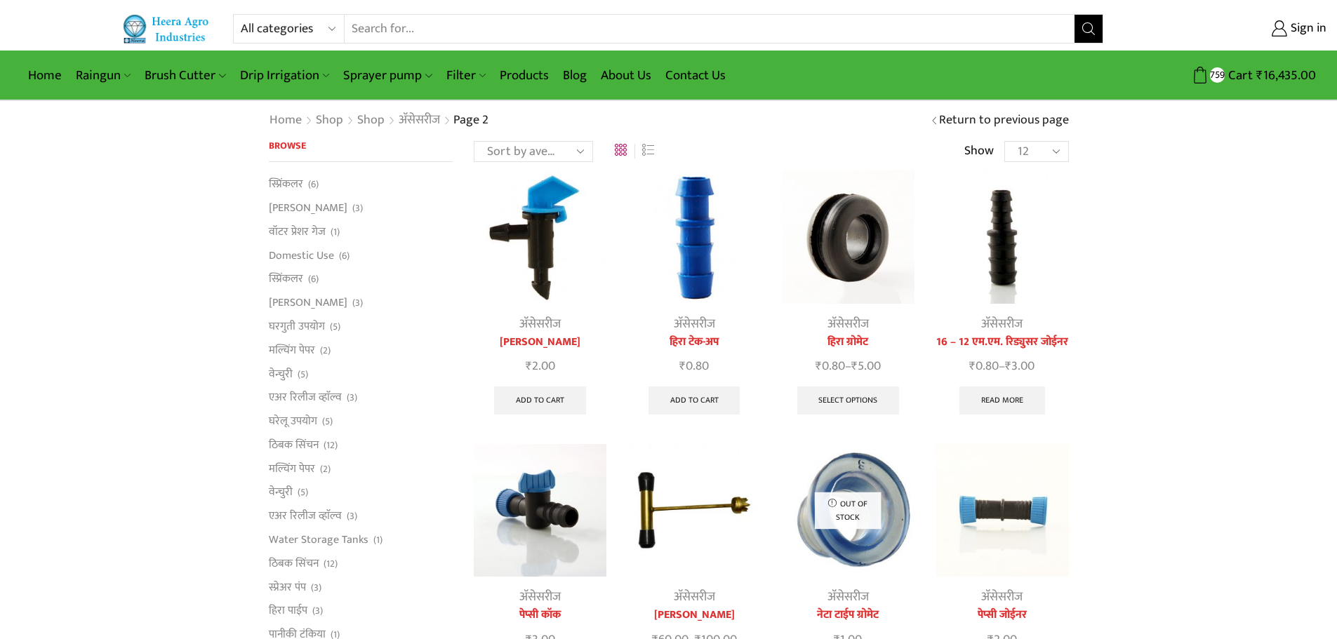
click at [683, 253] on img at bounding box center [694, 237] width 133 height 133
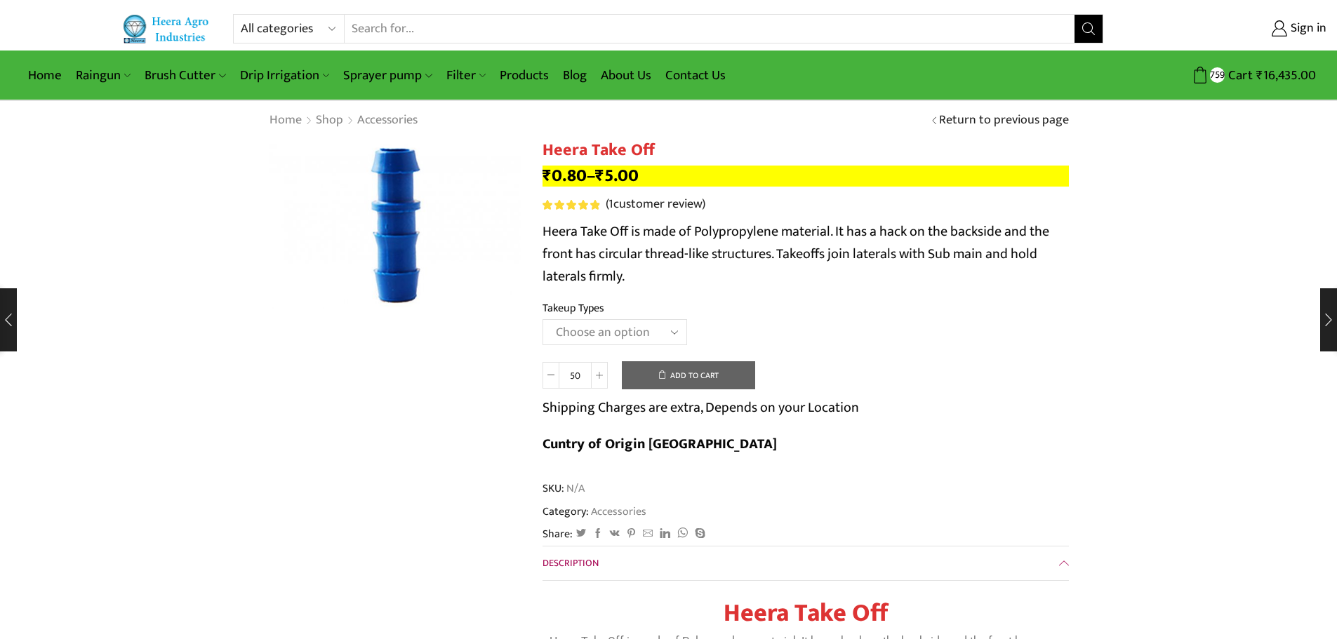
click at [641, 325] on select "Choose an option 12MM Take Off 16MM Take Off (J) 20MM Take Off" at bounding box center [615, 332] width 145 height 26
click at [543, 319] on select "Choose an option 12MM Take Off 16MM Take Off (J) 20MM Take Off" at bounding box center [615, 332] width 145 height 26
select select "16MM Take Off (J)"
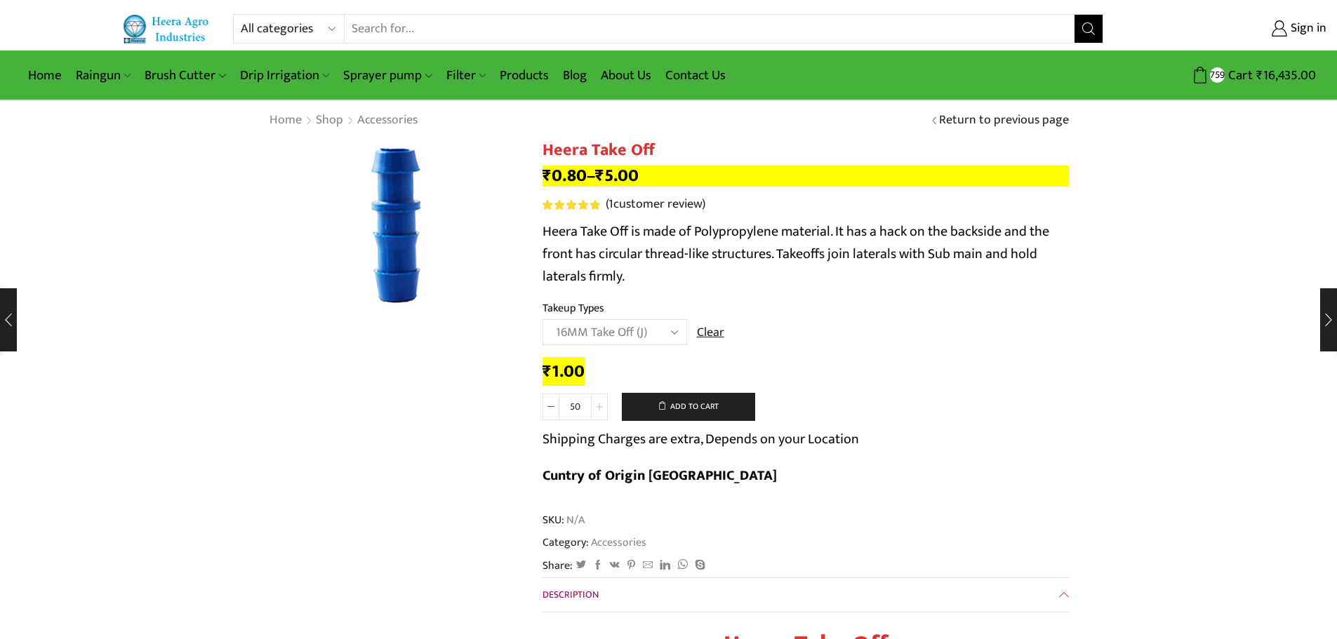
click at [604, 402] on span at bounding box center [599, 407] width 17 height 27
type input "100"
click at [688, 413] on button "Add to cart" at bounding box center [688, 407] width 133 height 28
click at [646, 330] on select "Choose an option 12MM Take Off 16MM Take Off (J) 20MM Take Off" at bounding box center [615, 332] width 145 height 26
select select "20MM Take Off"
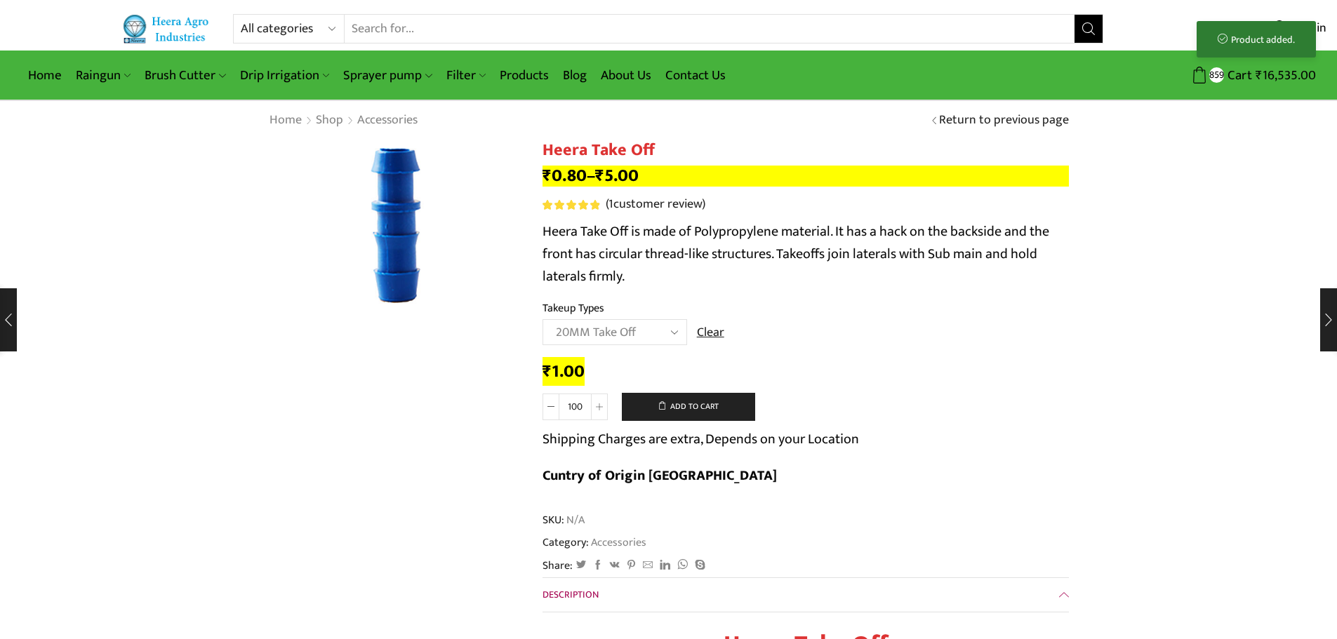
click at [543, 319] on select "Choose an option 12MM Take Off 16MM Take Off (J) 20MM Take Off" at bounding box center [615, 332] width 145 height 26
type input "50"
click at [673, 406] on button "Add to cart" at bounding box center [688, 407] width 133 height 28
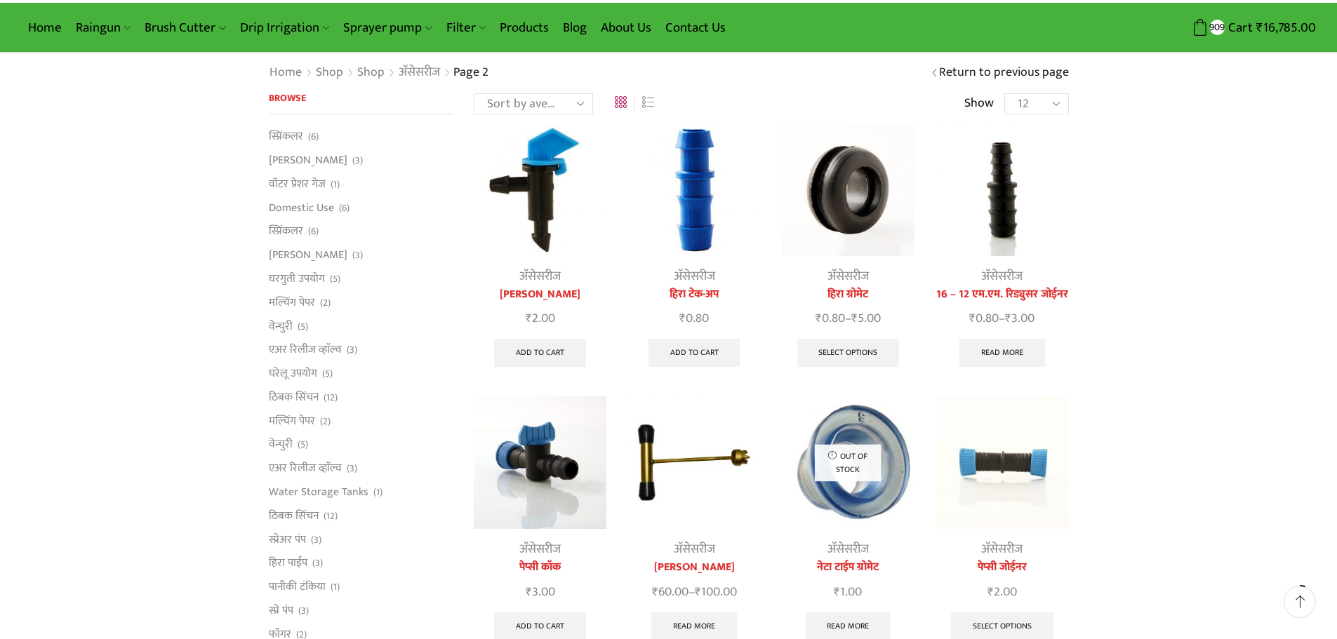
scroll to position [70, 0]
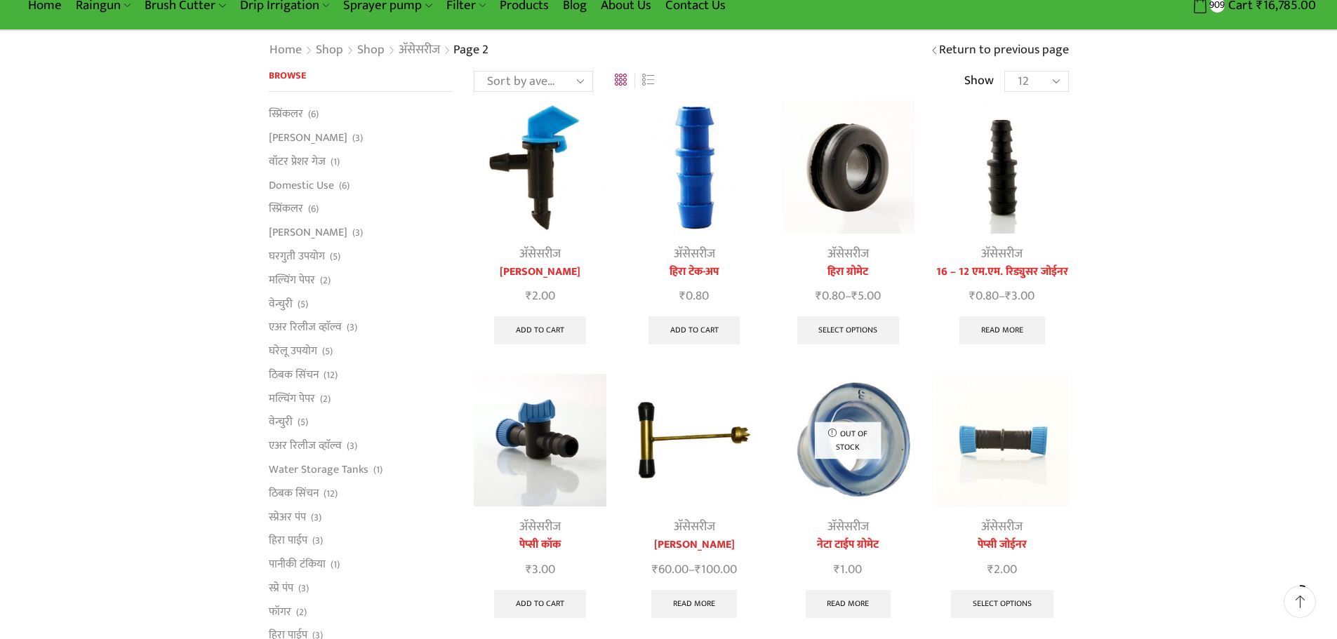
click at [1012, 263] on link "अ‍ॅसेसरीज" at bounding box center [1001, 254] width 41 height 21
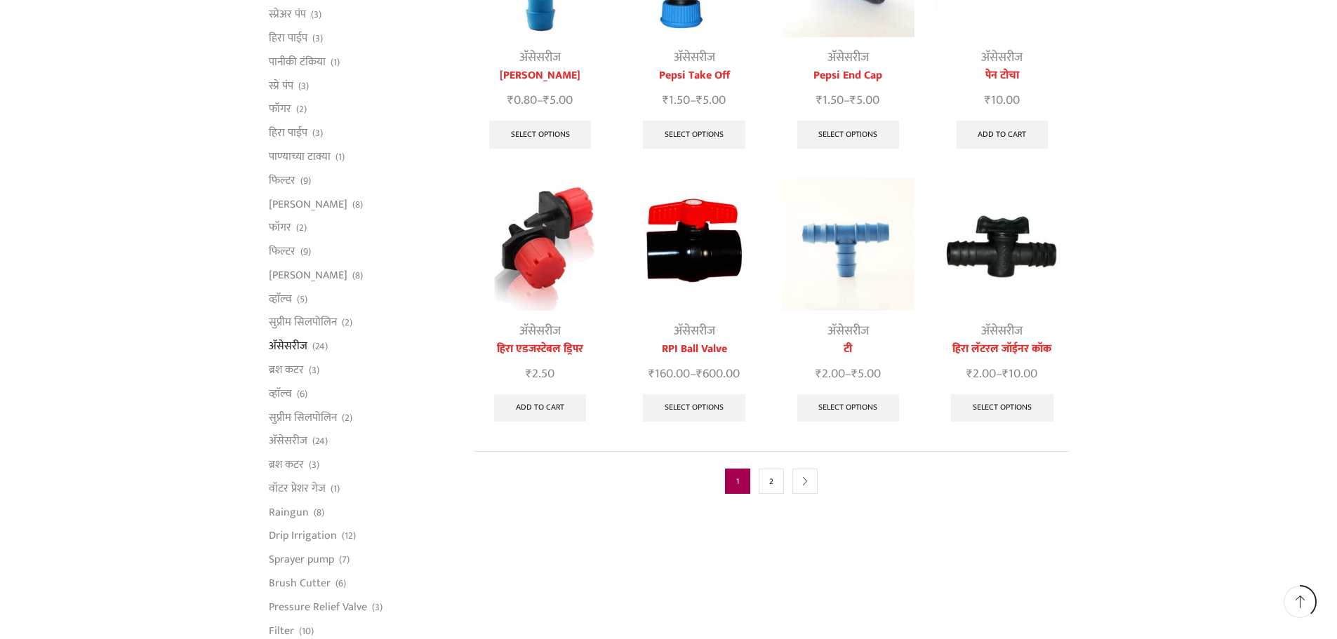
scroll to position [702, 0]
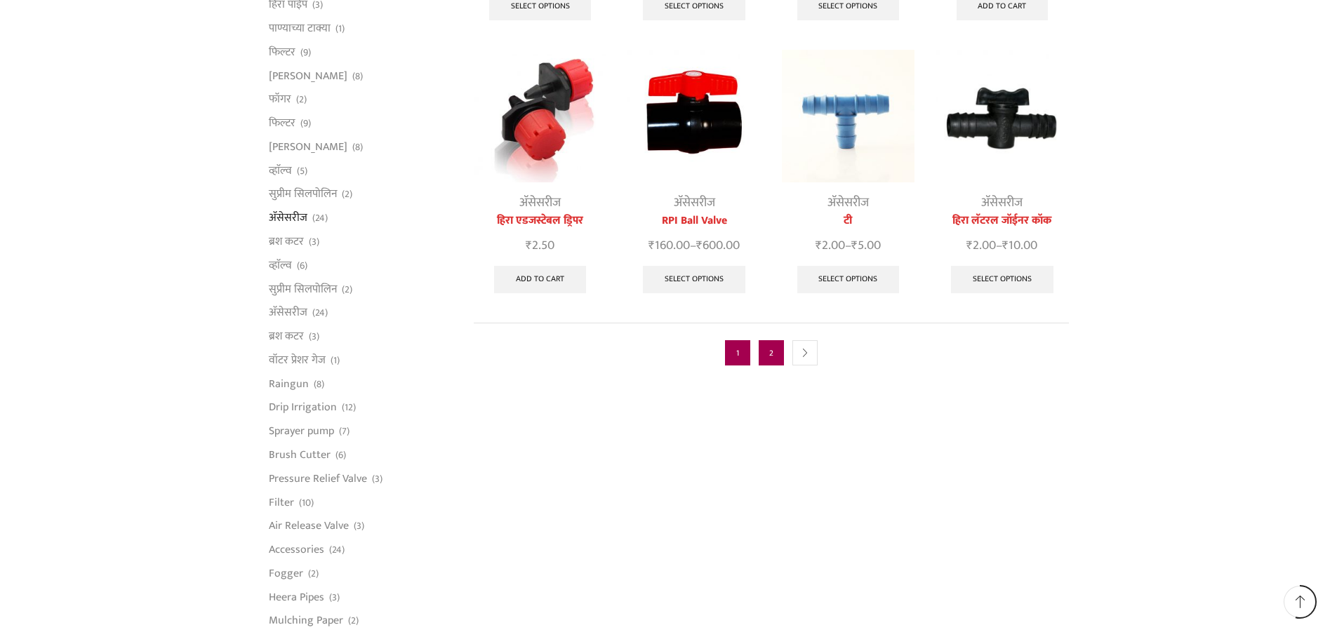
click at [776, 340] on link "2" at bounding box center [771, 352] width 25 height 25
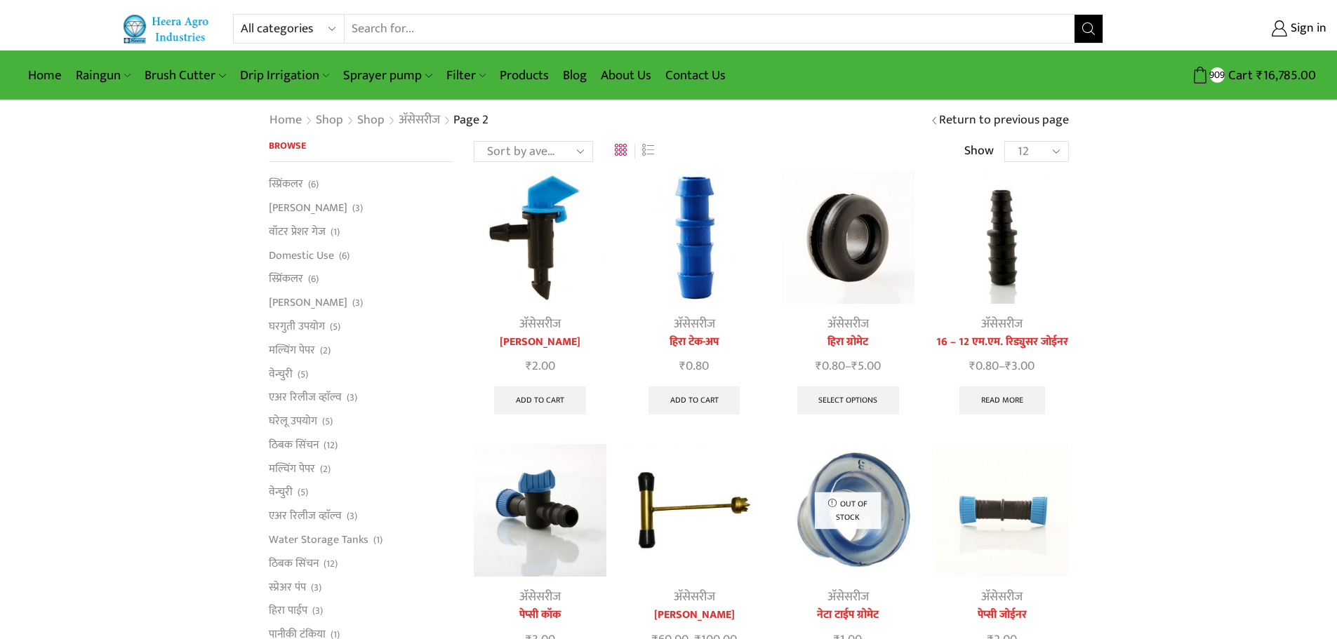
click at [997, 243] on img at bounding box center [1002, 237] width 133 height 133
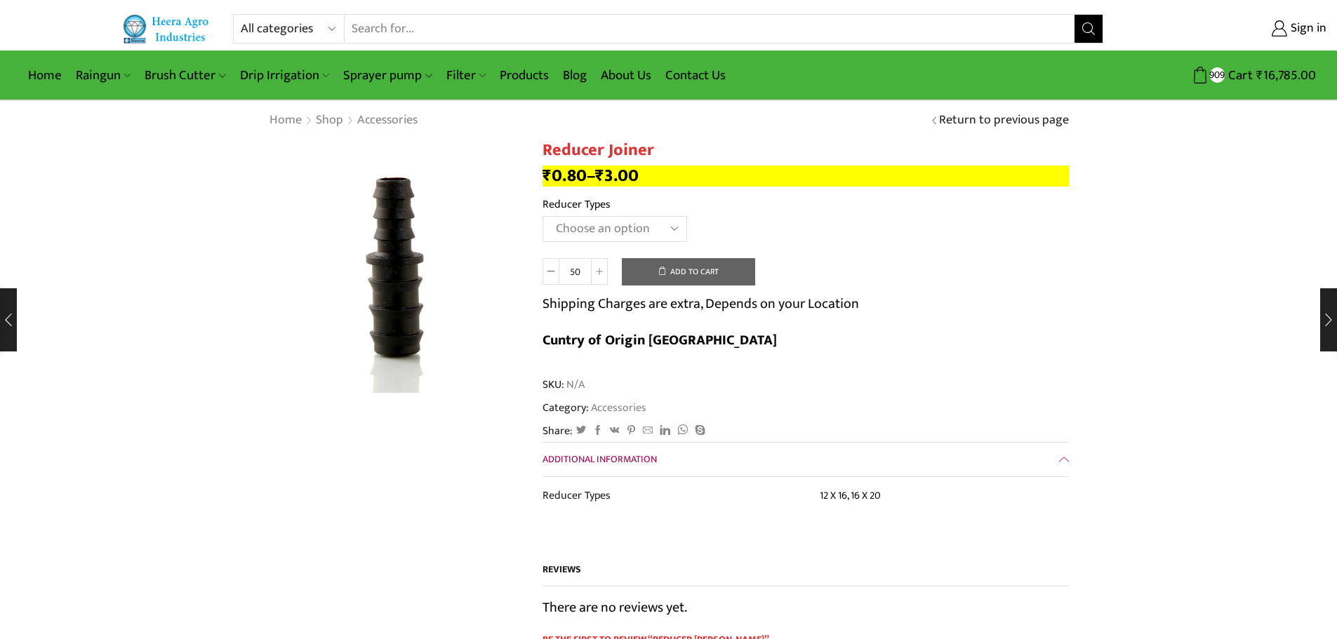
click at [660, 223] on select "Choose an option 12 X 16 16 X 20" at bounding box center [615, 229] width 145 height 26
select select "16 X 20"
click at [543, 216] on select "Choose an option 12 X 16 16 X 20" at bounding box center [615, 229] width 145 height 26
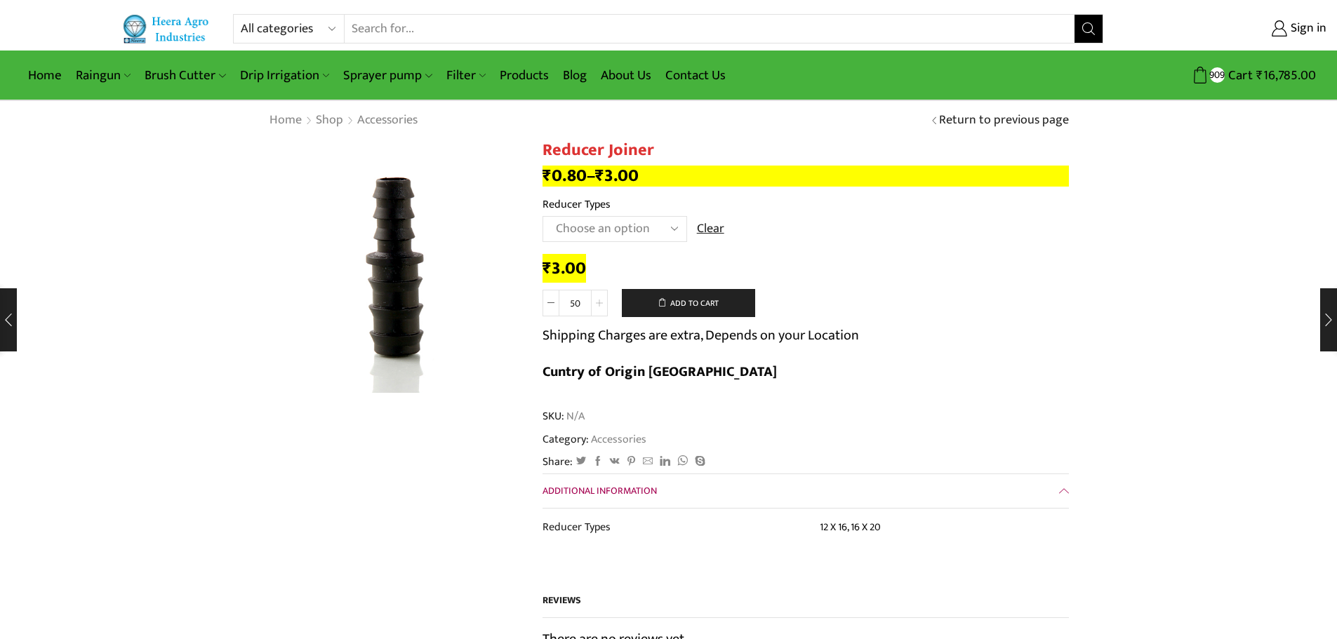
click at [603, 304] on span at bounding box center [599, 303] width 17 height 27
click at [603, 303] on span at bounding box center [599, 303] width 17 height 27
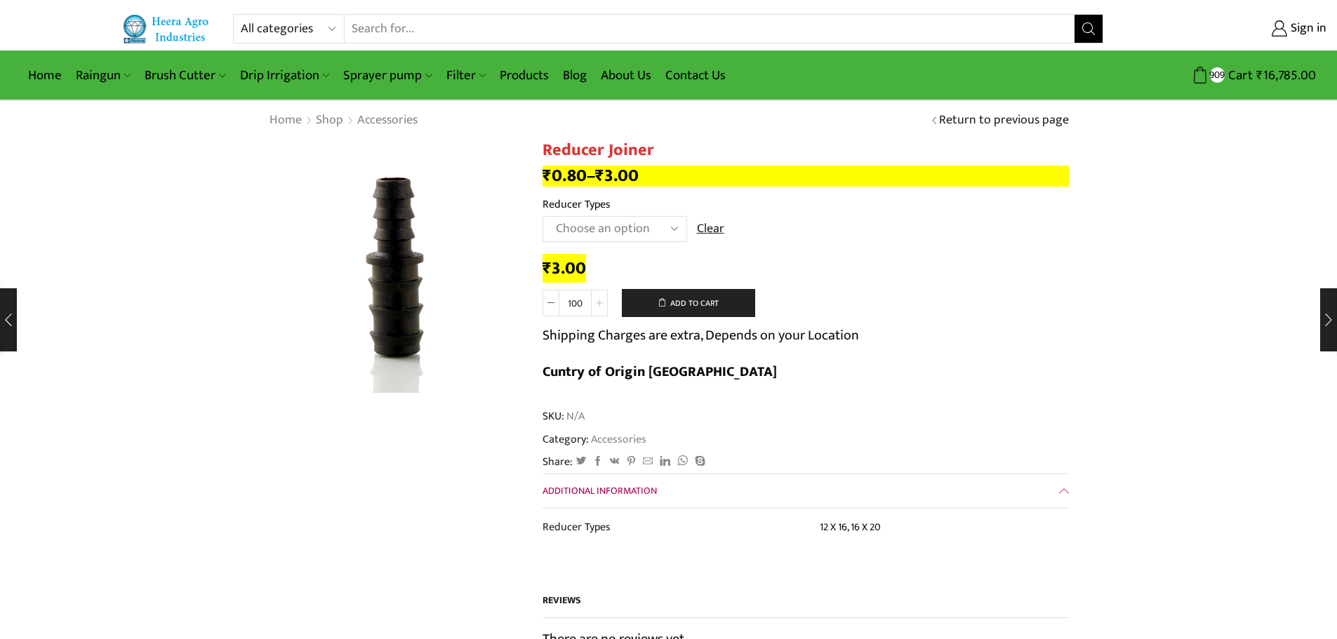
click at [603, 303] on span at bounding box center [599, 303] width 17 height 27
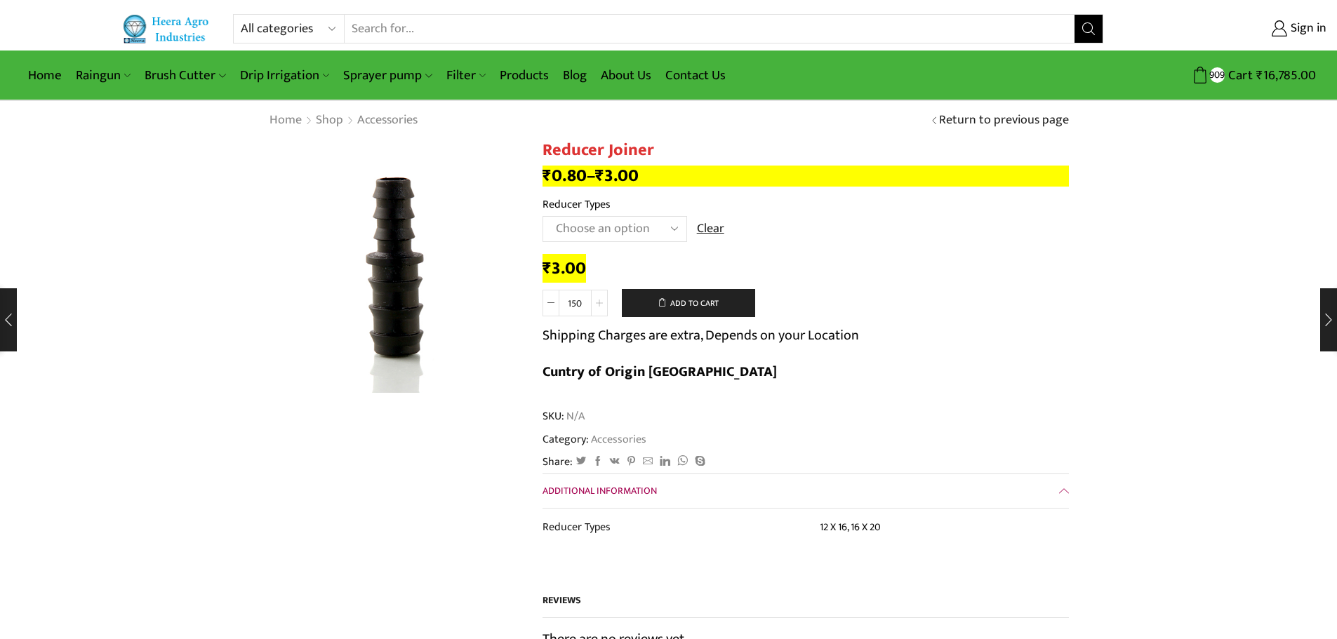
click at [603, 303] on span at bounding box center [599, 303] width 17 height 27
click at [551, 301] on icon at bounding box center [551, 303] width 7 height 7
type input "150"
click at [682, 298] on button "Add to cart" at bounding box center [688, 303] width 133 height 28
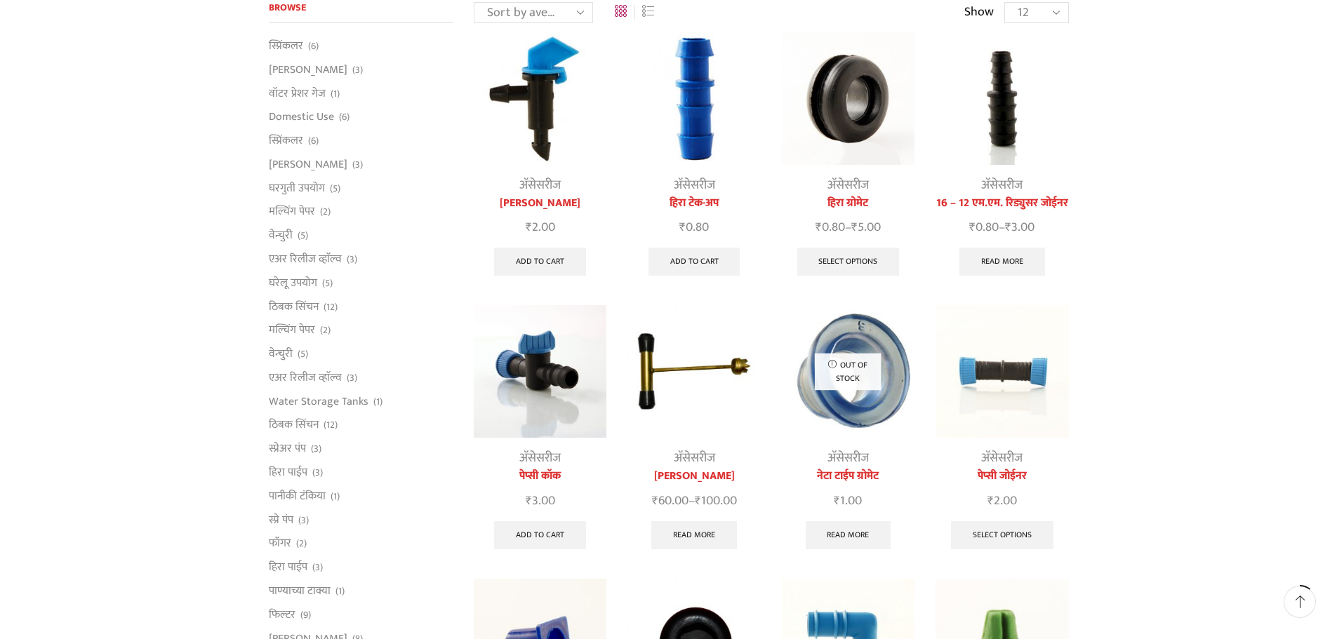
scroll to position [140, 0]
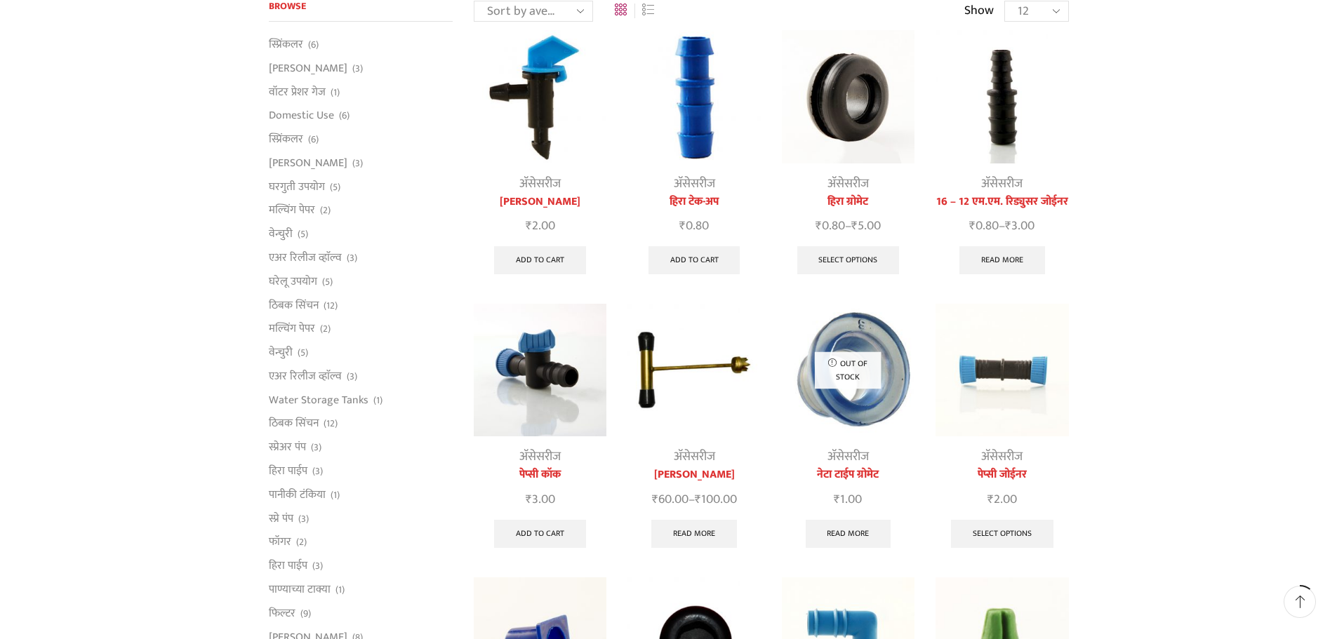
click at [543, 354] on img at bounding box center [540, 370] width 133 height 133
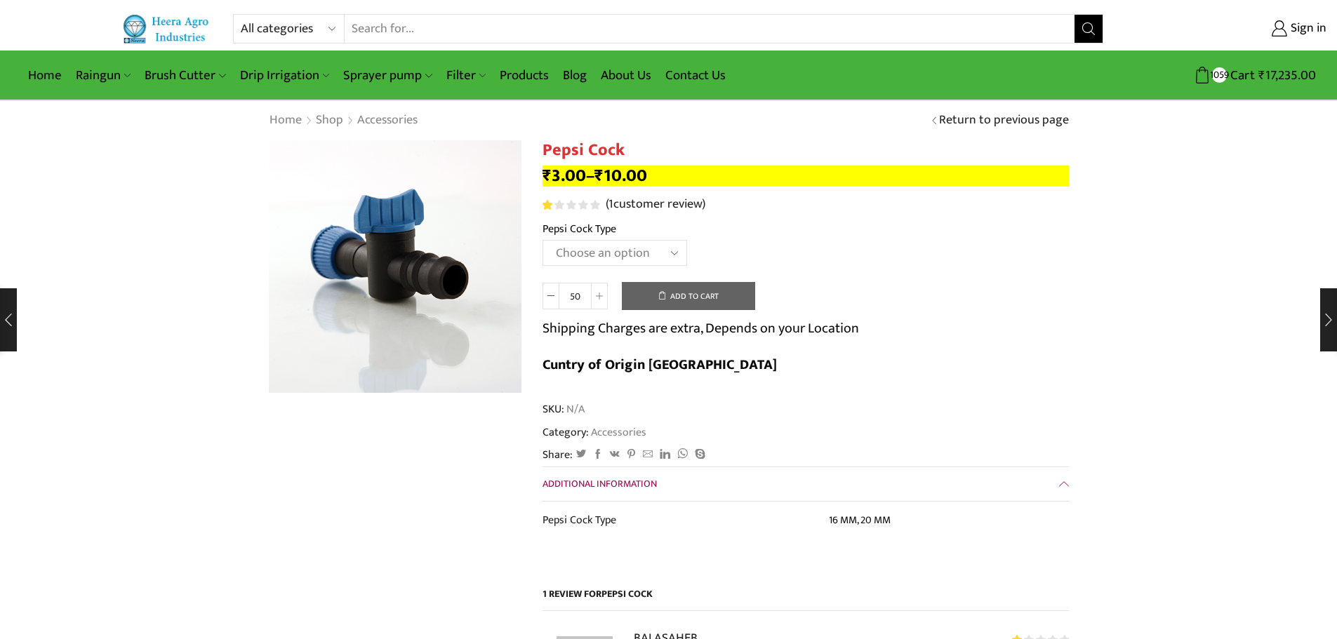
click at [633, 256] on select "Choose an option 16 MM 20 MM" at bounding box center [615, 253] width 145 height 26
click at [543, 240] on select "Choose an option 16 MM 20 MM" at bounding box center [615, 253] width 145 height 26
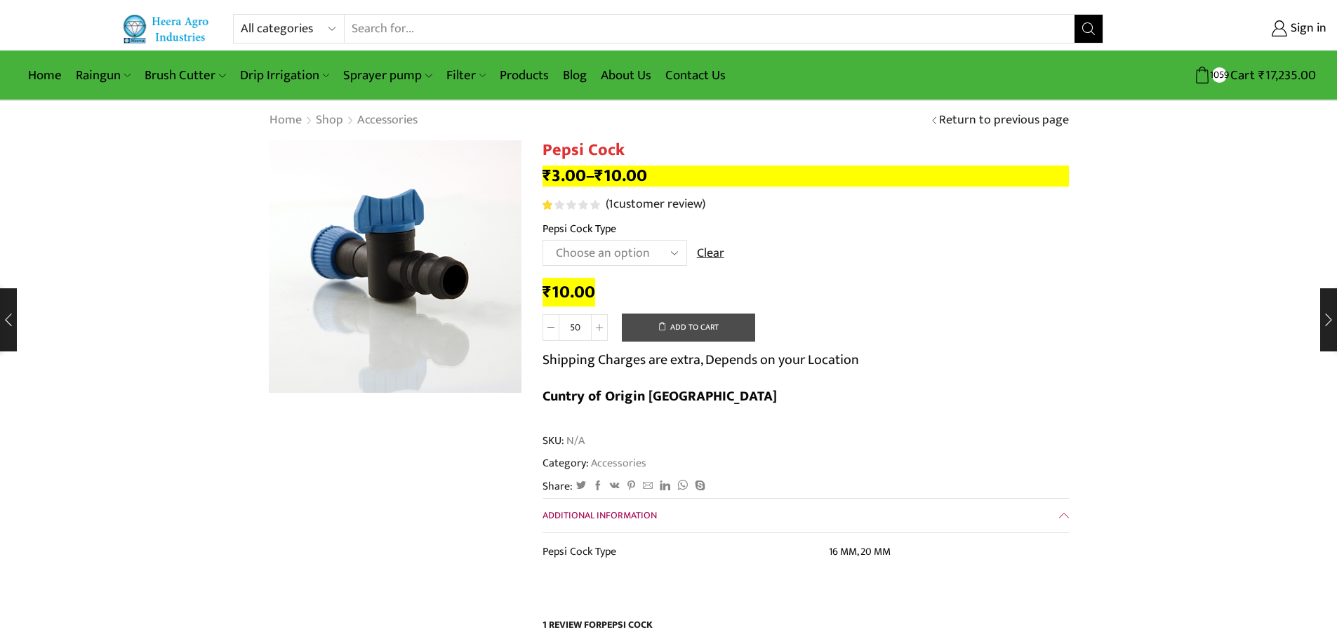
click at [677, 329] on button "Add to cart" at bounding box center [688, 328] width 133 height 28
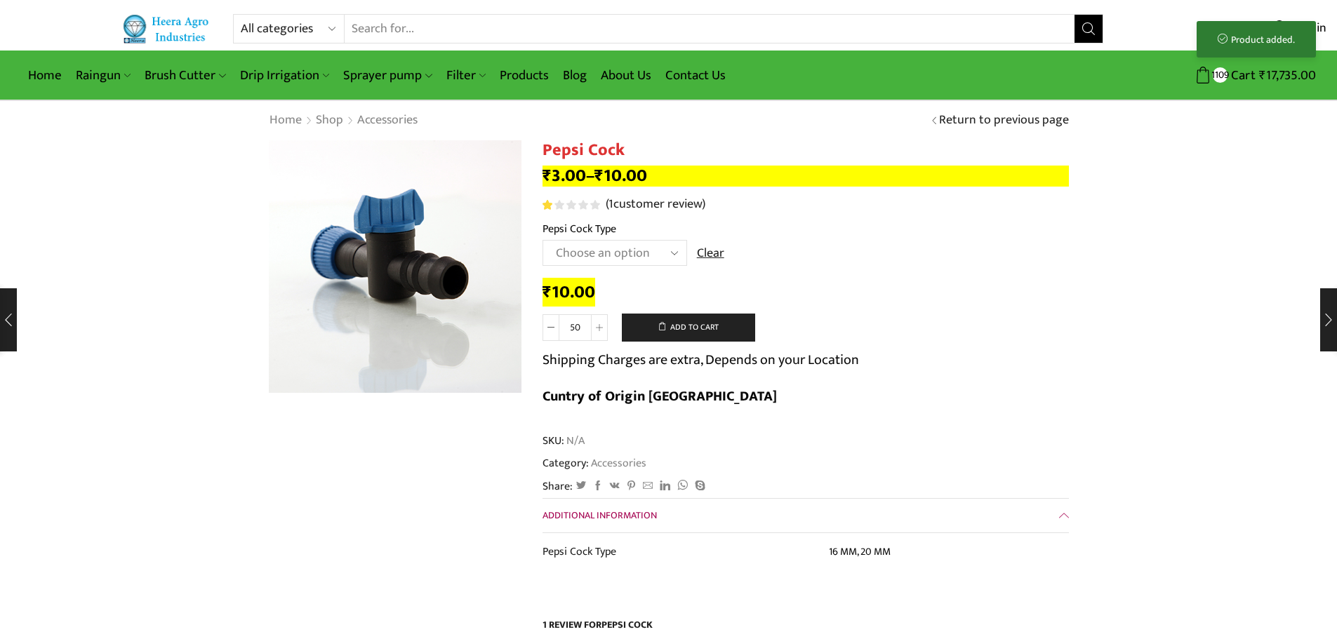
click at [659, 250] on select "Choose an option 16 MM 20 MM" at bounding box center [615, 253] width 145 height 26
click at [543, 240] on select "Choose an option 16 MM 20 MM" at bounding box center [615, 253] width 145 height 26
select select "16 MM"
click at [595, 327] on span at bounding box center [599, 327] width 17 height 27
click at [595, 326] on span at bounding box center [599, 327] width 17 height 27
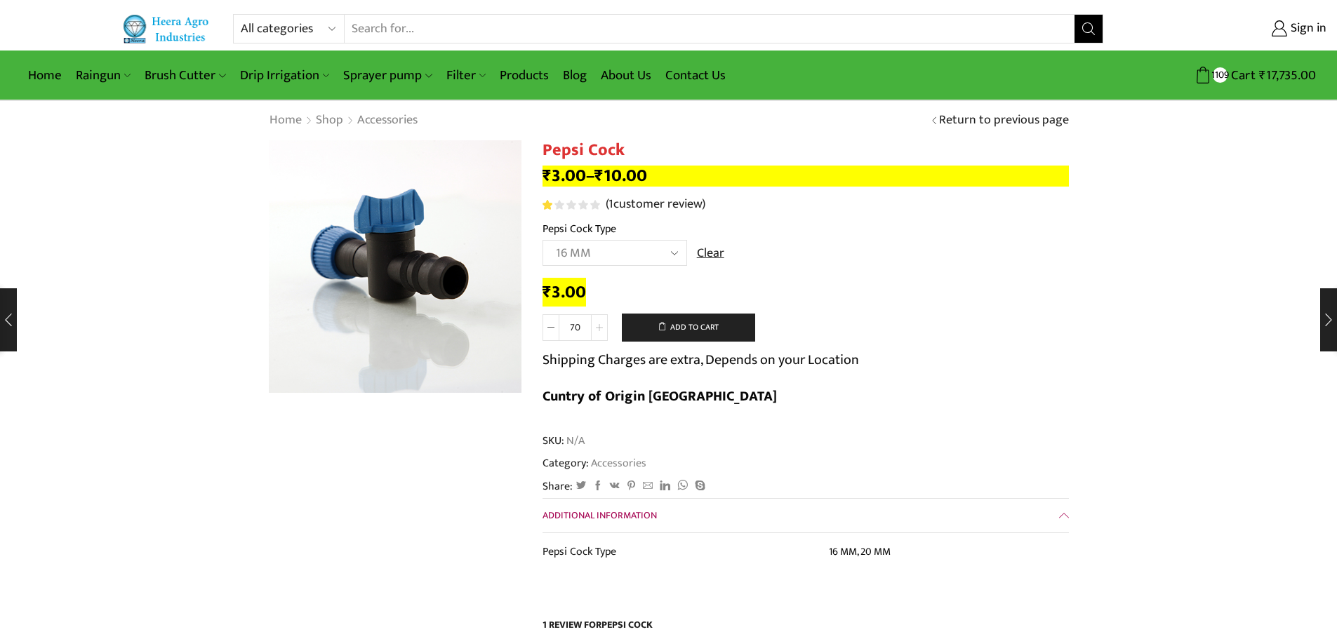
click at [595, 326] on span at bounding box center [599, 327] width 17 height 27
click at [550, 325] on icon at bounding box center [551, 327] width 7 height 7
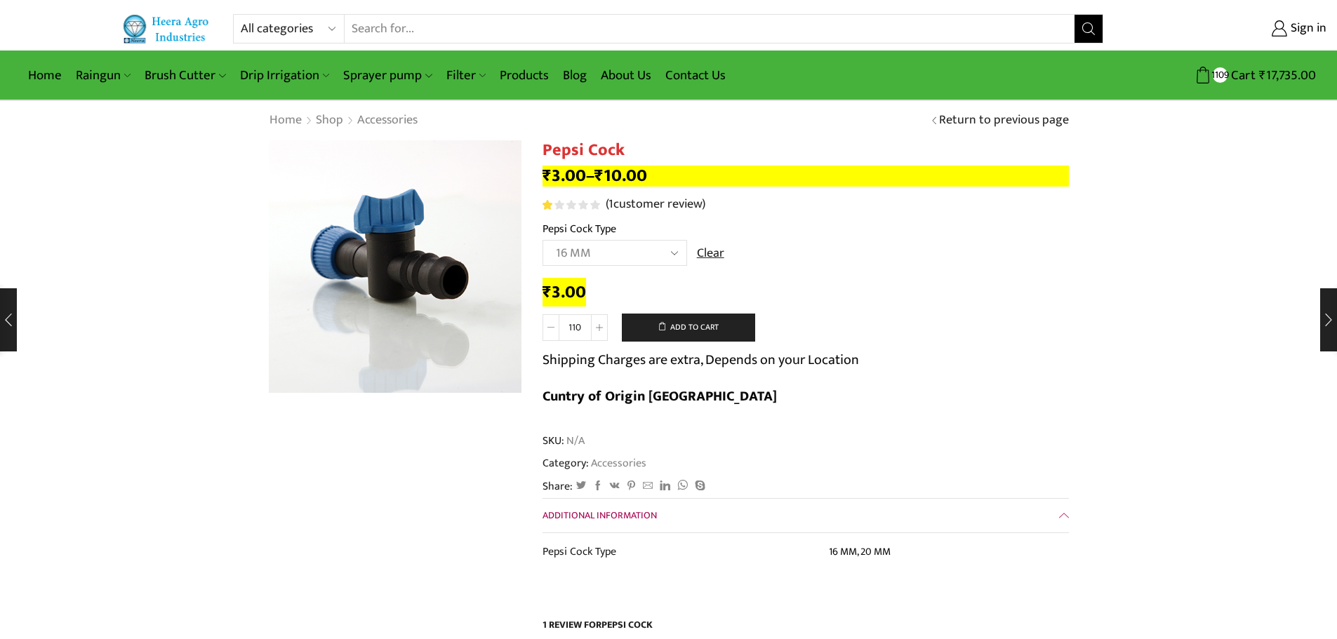
type input "100"
click at [701, 330] on button "Add to cart" at bounding box center [688, 328] width 133 height 28
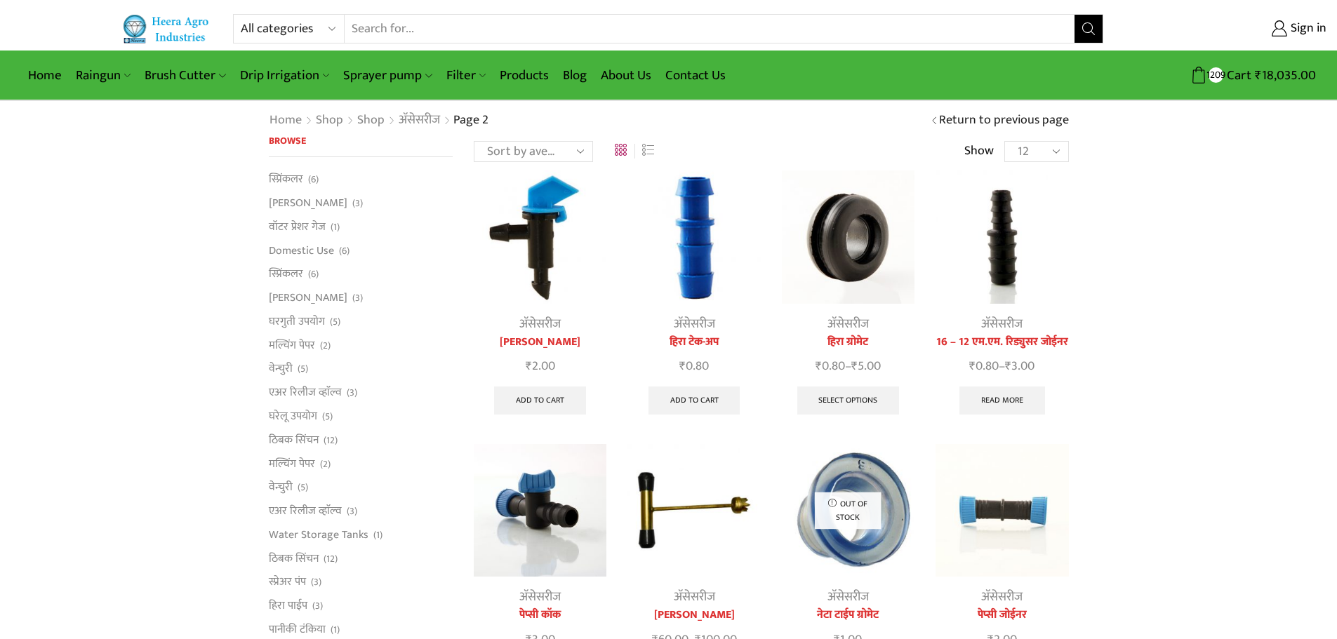
scroll to position [140, 0]
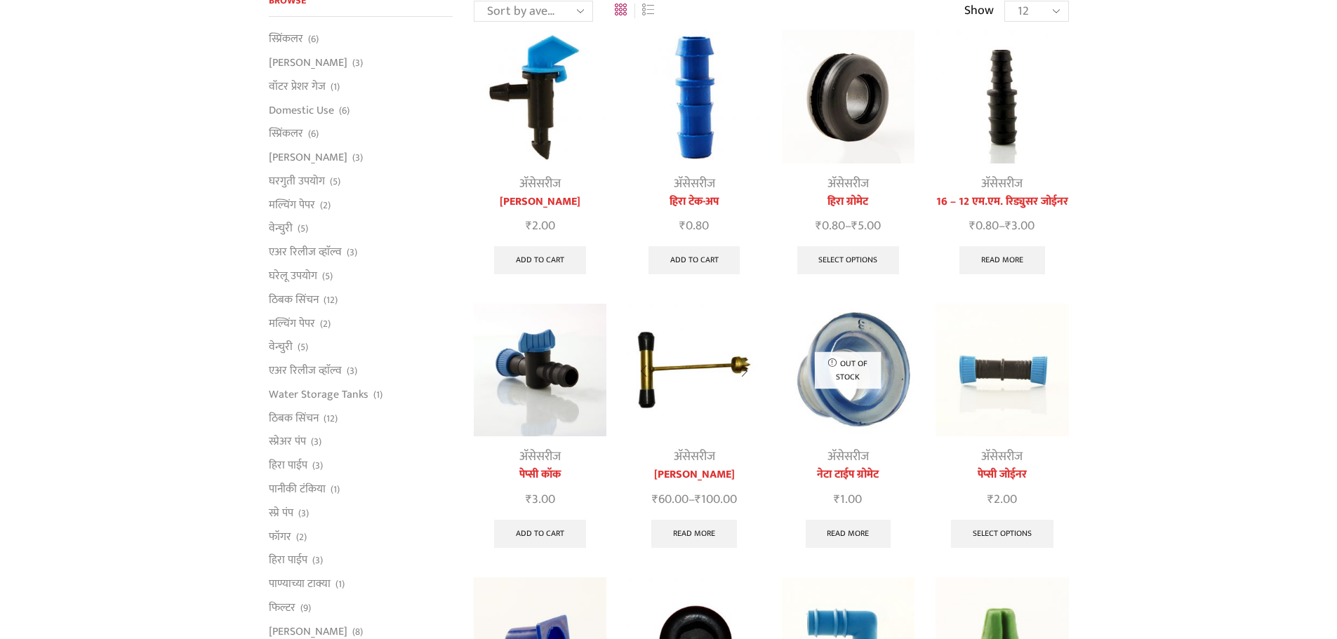
click at [656, 364] on div at bounding box center [644, 371] width 32 height 37
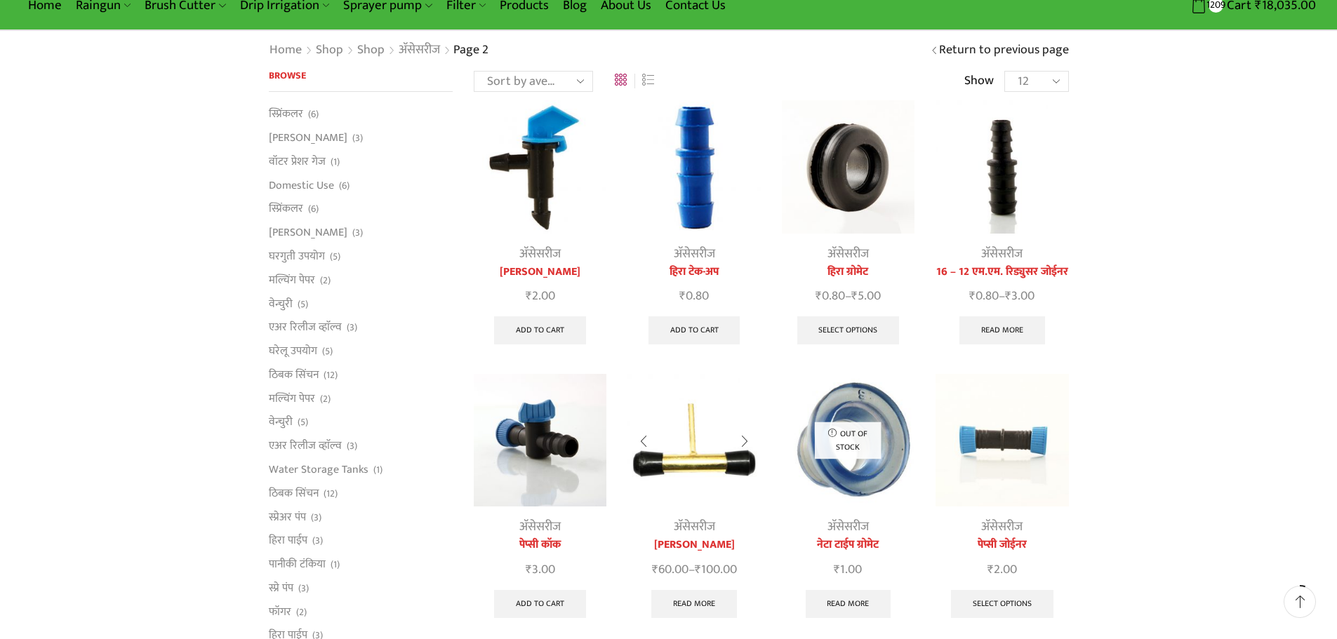
click at [690, 440] on img at bounding box center [694, 440] width 133 height 133
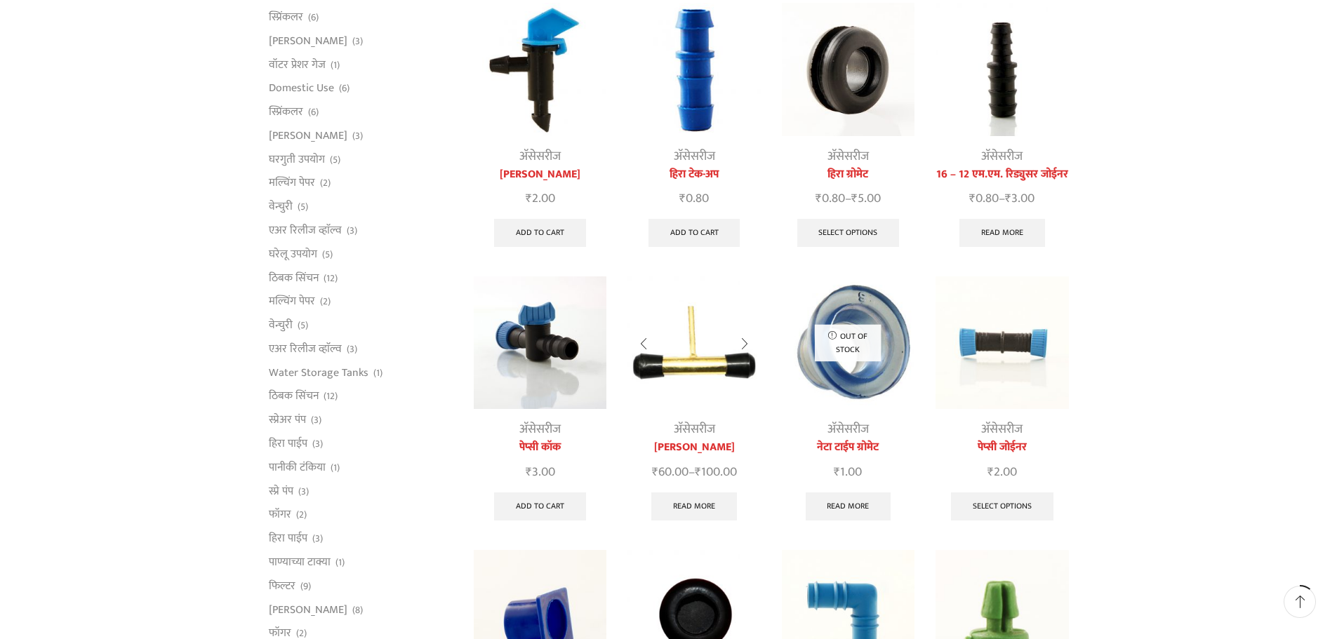
scroll to position [211, 0]
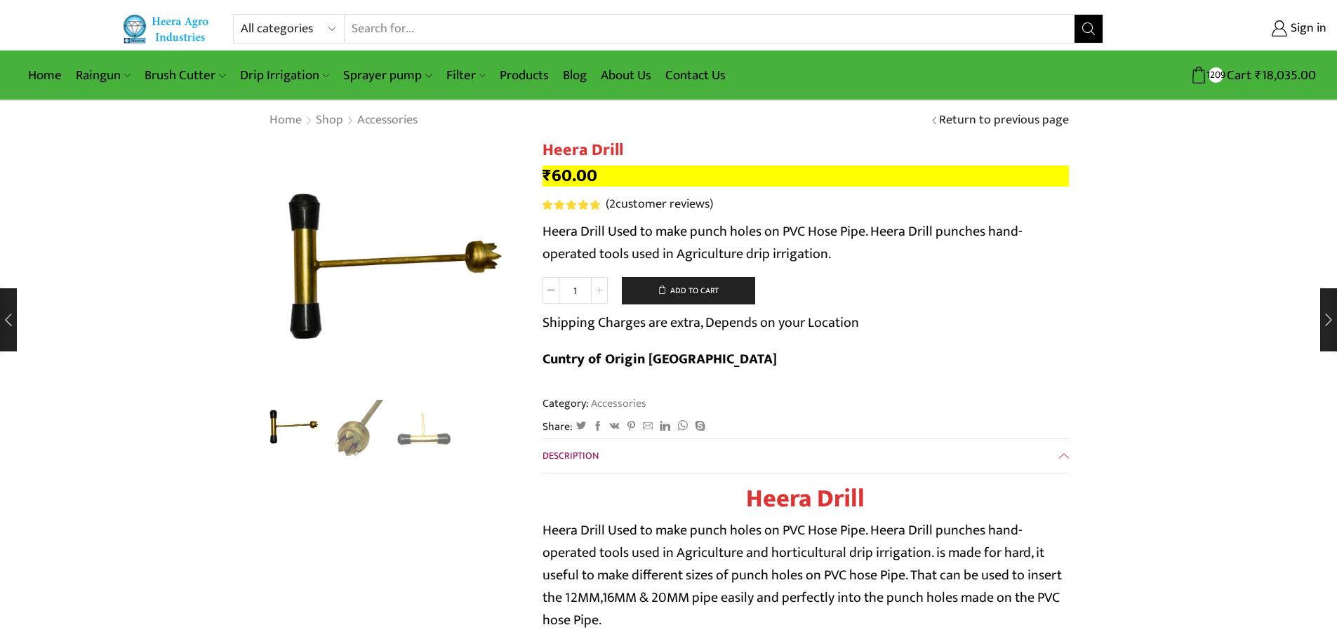
click at [602, 290] on icon at bounding box center [599, 290] width 7 height 7
type input "2"
click at [677, 295] on button "Add to cart" at bounding box center [688, 291] width 133 height 28
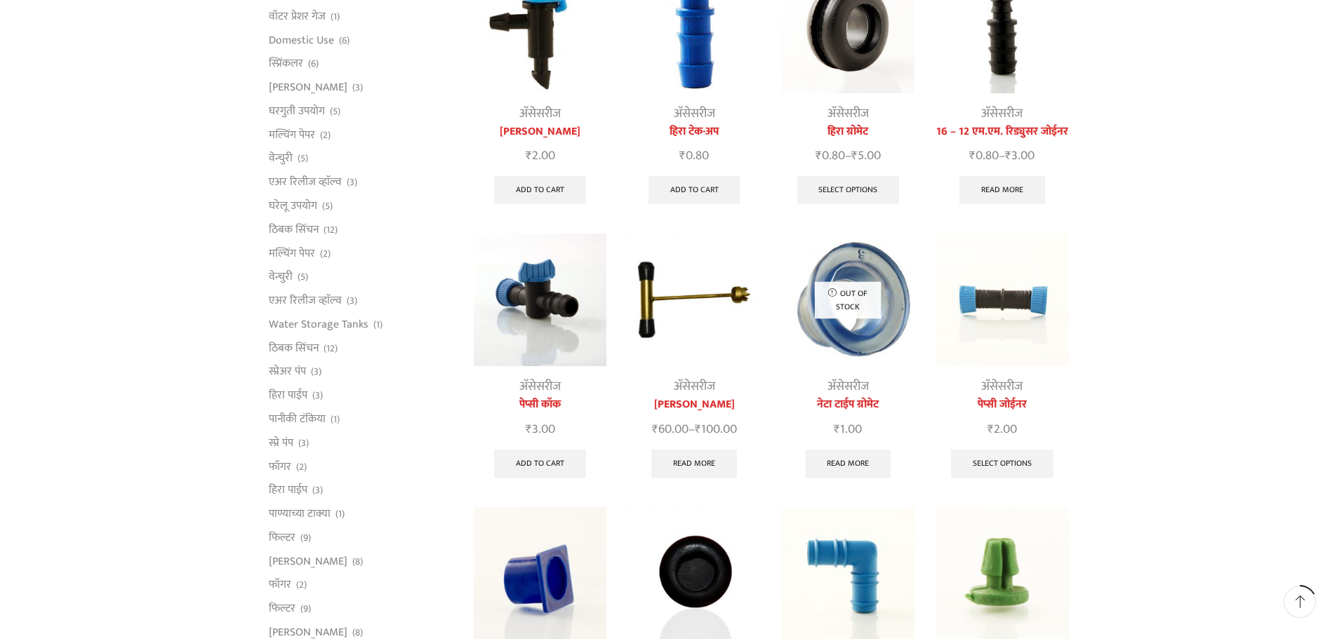
scroll to position [281, 0]
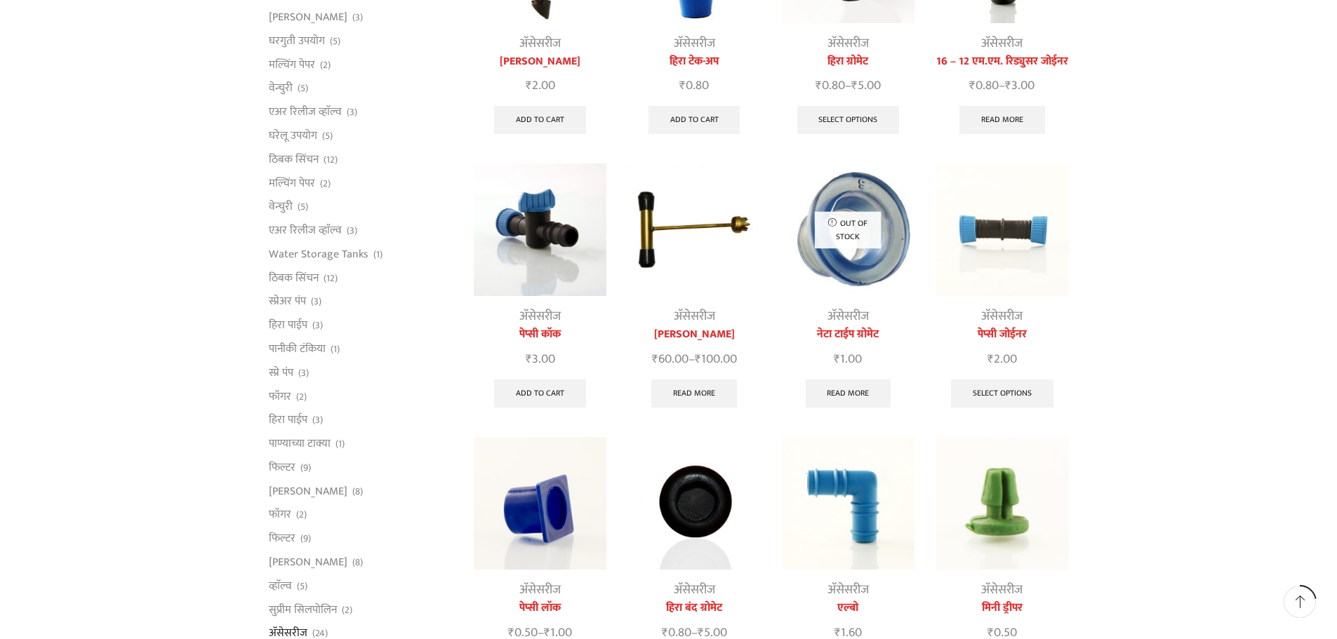
click at [996, 227] on img at bounding box center [1002, 230] width 133 height 133
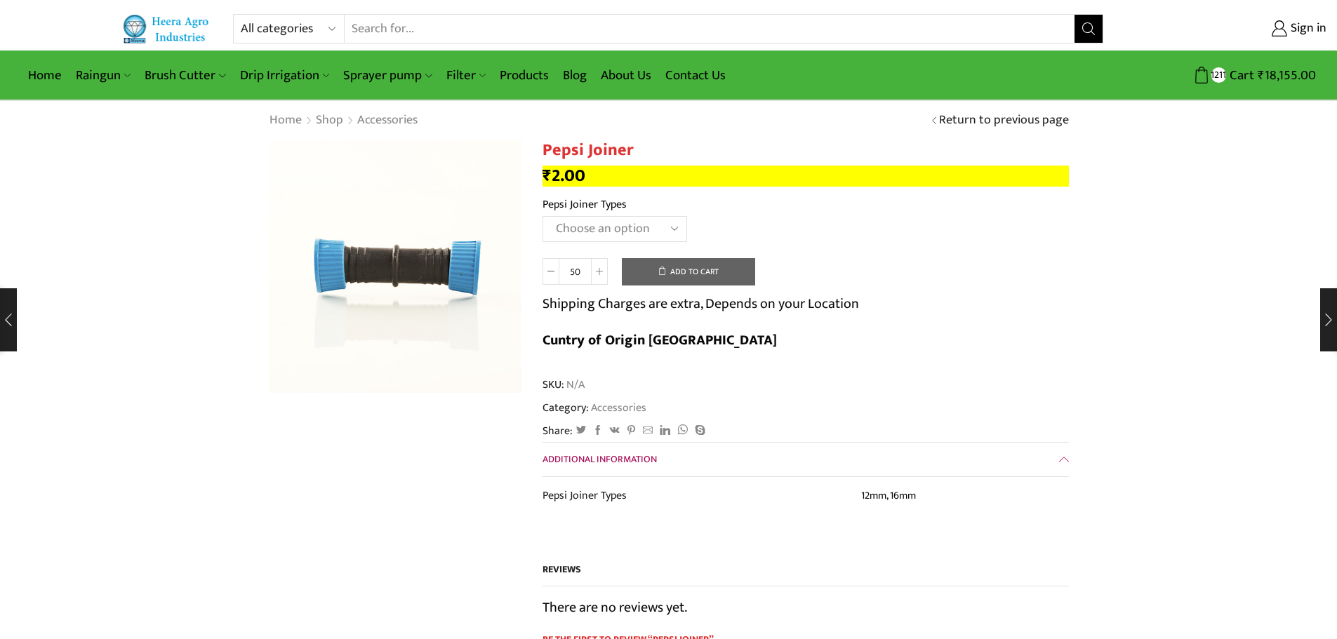
click at [665, 227] on select "Choose an option 12mm 16mm" at bounding box center [615, 229] width 145 height 26
select select "16mm"
click at [543, 216] on select "Choose an option 12mm 16mm" at bounding box center [615, 229] width 145 height 26
click at [705, 269] on button "Add to cart" at bounding box center [688, 272] width 133 height 28
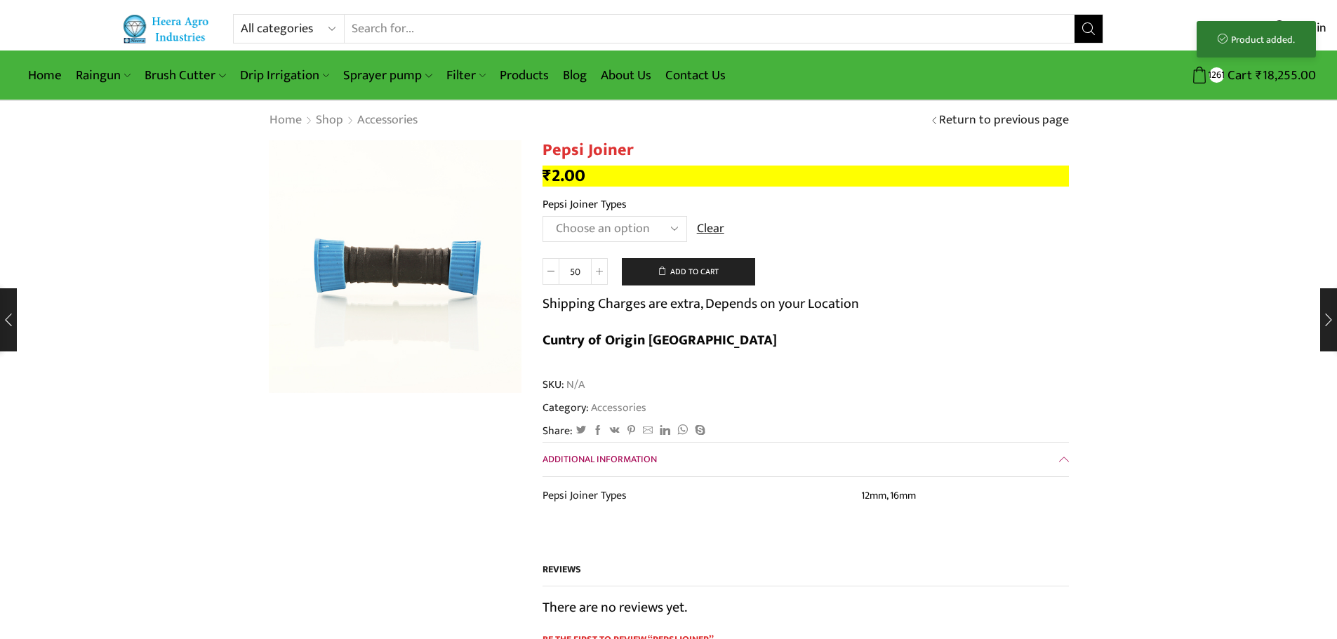
click at [666, 234] on select "Choose an option 12mm 16mm" at bounding box center [615, 229] width 145 height 26
click at [863, 244] on td "Choose an option 12mm 16mm Clear" at bounding box center [806, 235] width 526 height 39
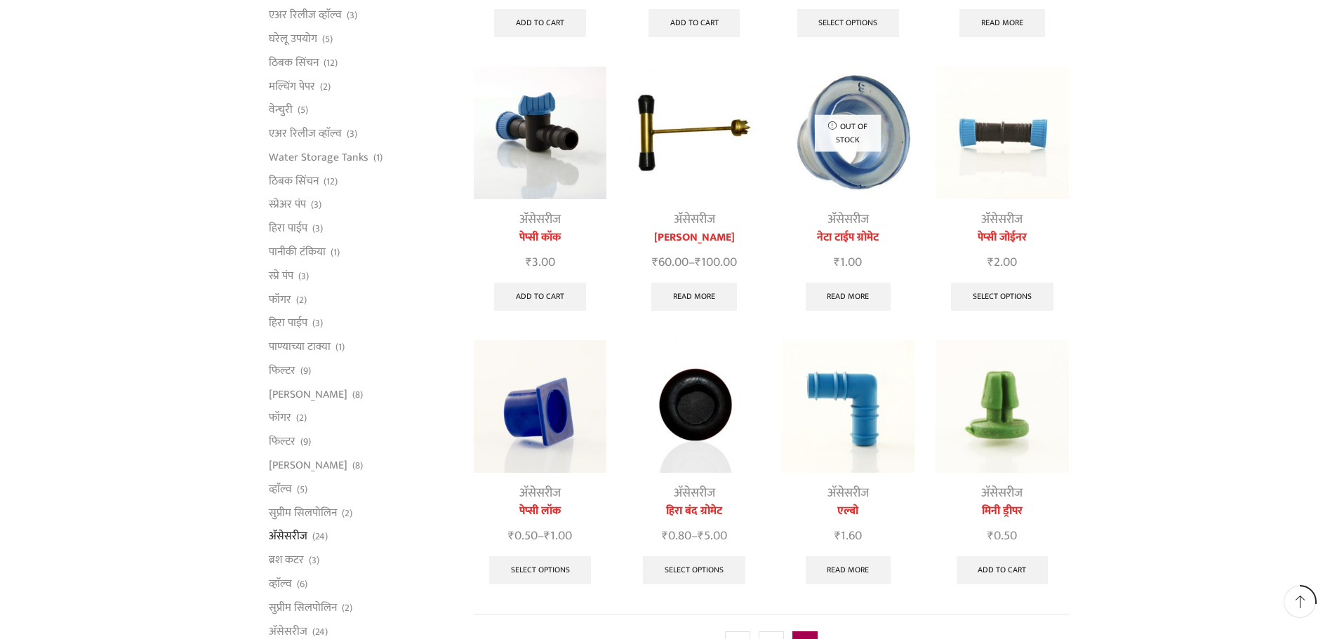
scroll to position [420, 0]
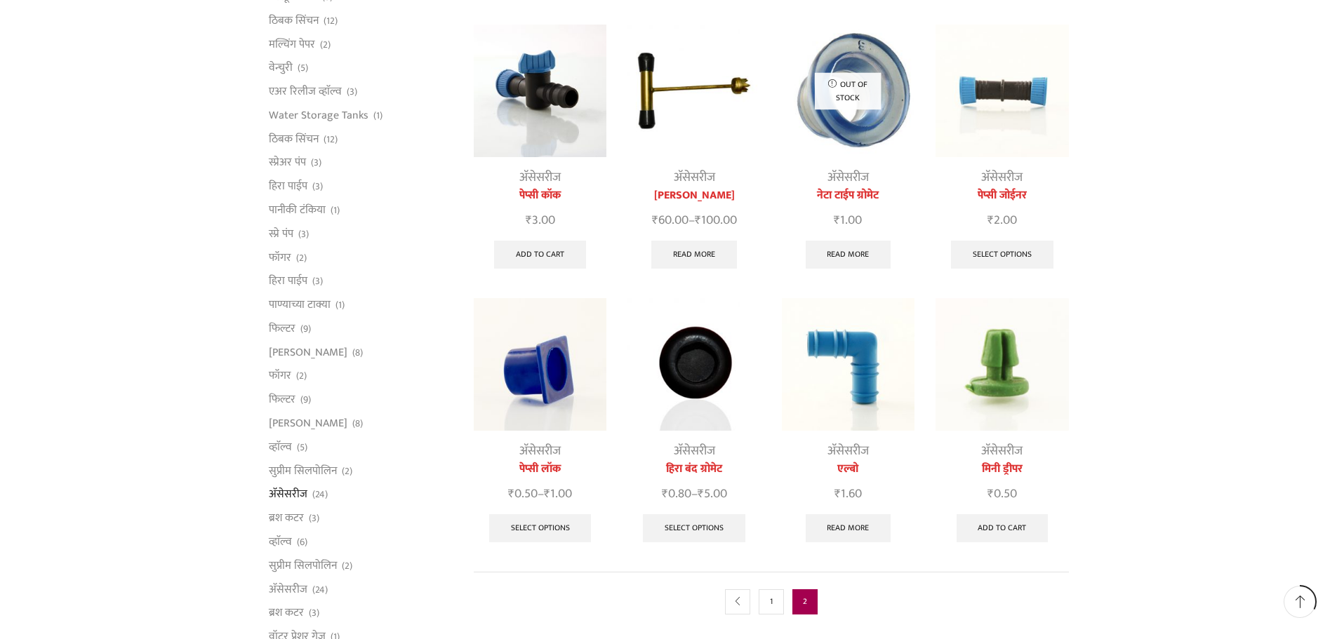
click at [524, 357] on img at bounding box center [540, 364] width 133 height 133
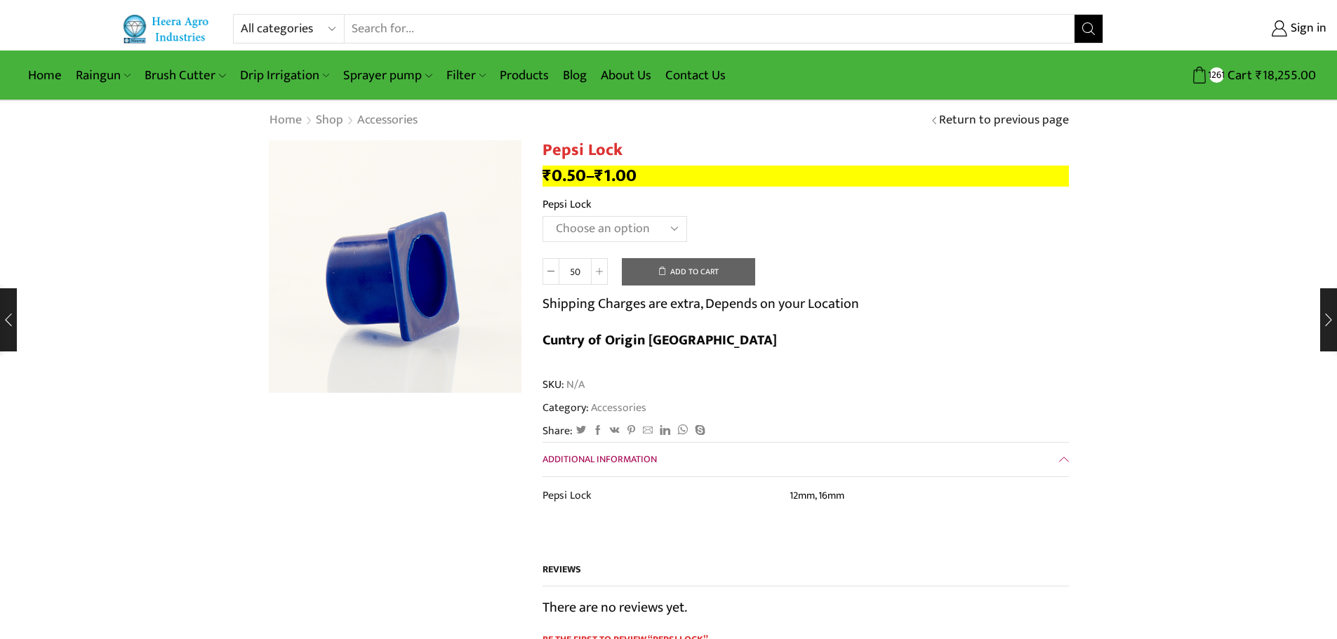
click at [604, 223] on select "Choose an option 12mm 16mm" at bounding box center [615, 229] width 145 height 26
select select "16mm"
click at [543, 216] on select "Choose an option 12mm 16mm" at bounding box center [615, 229] width 145 height 26
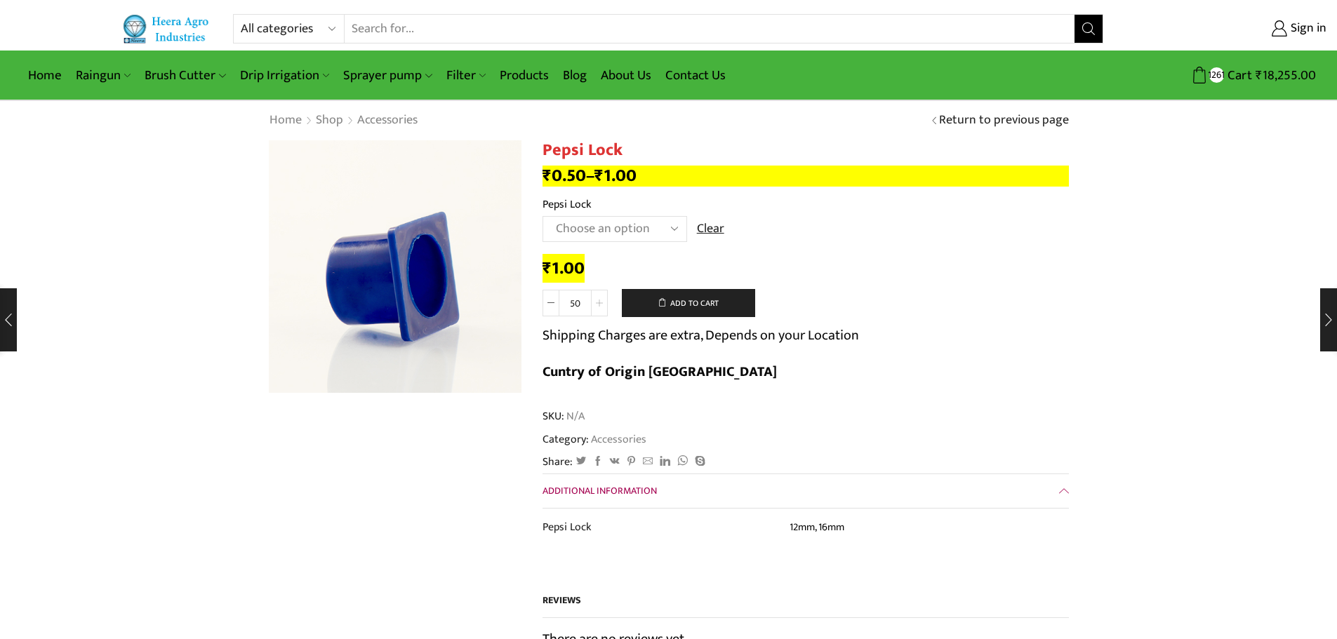
click at [602, 296] on span at bounding box center [599, 303] width 17 height 27
click at [603, 300] on span at bounding box center [599, 303] width 17 height 27
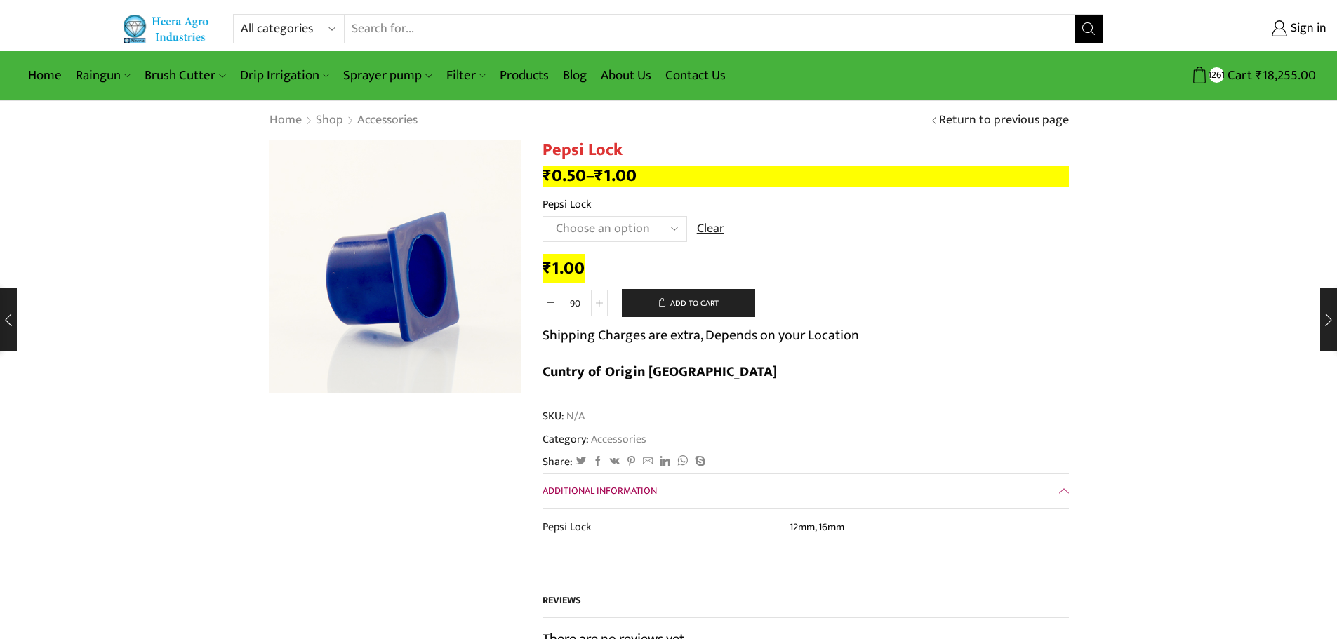
type input "100"
click at [723, 306] on button "Add to cart" at bounding box center [688, 303] width 133 height 28
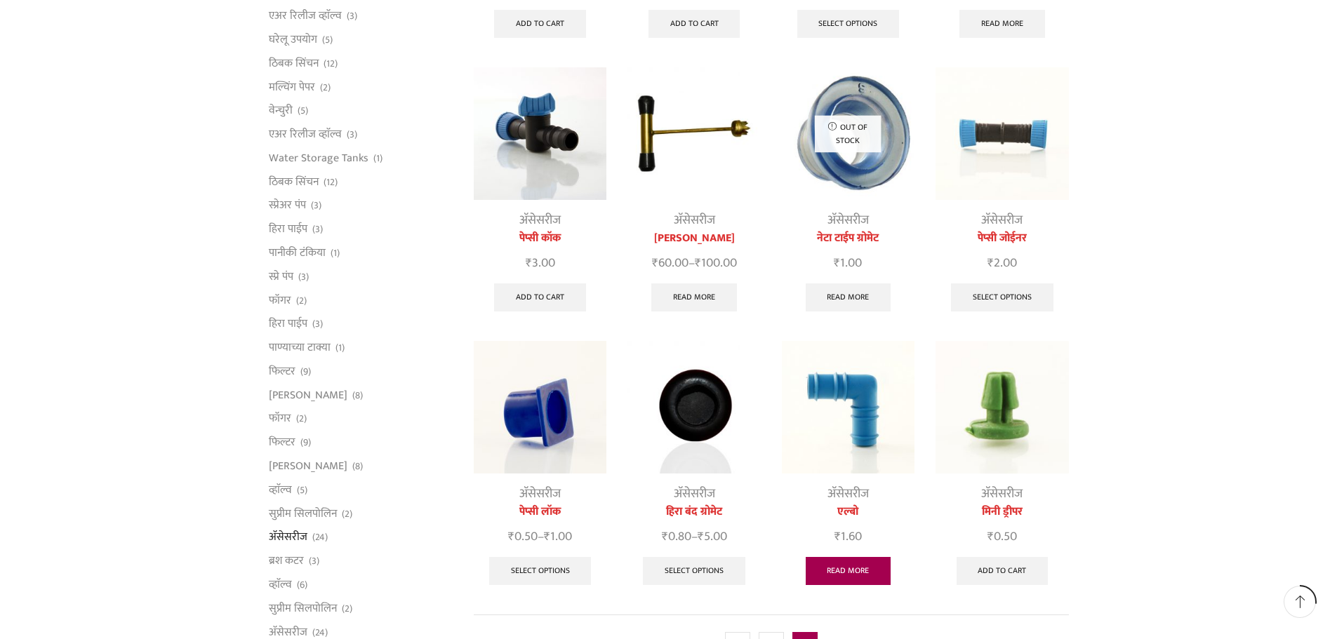
scroll to position [556, 0]
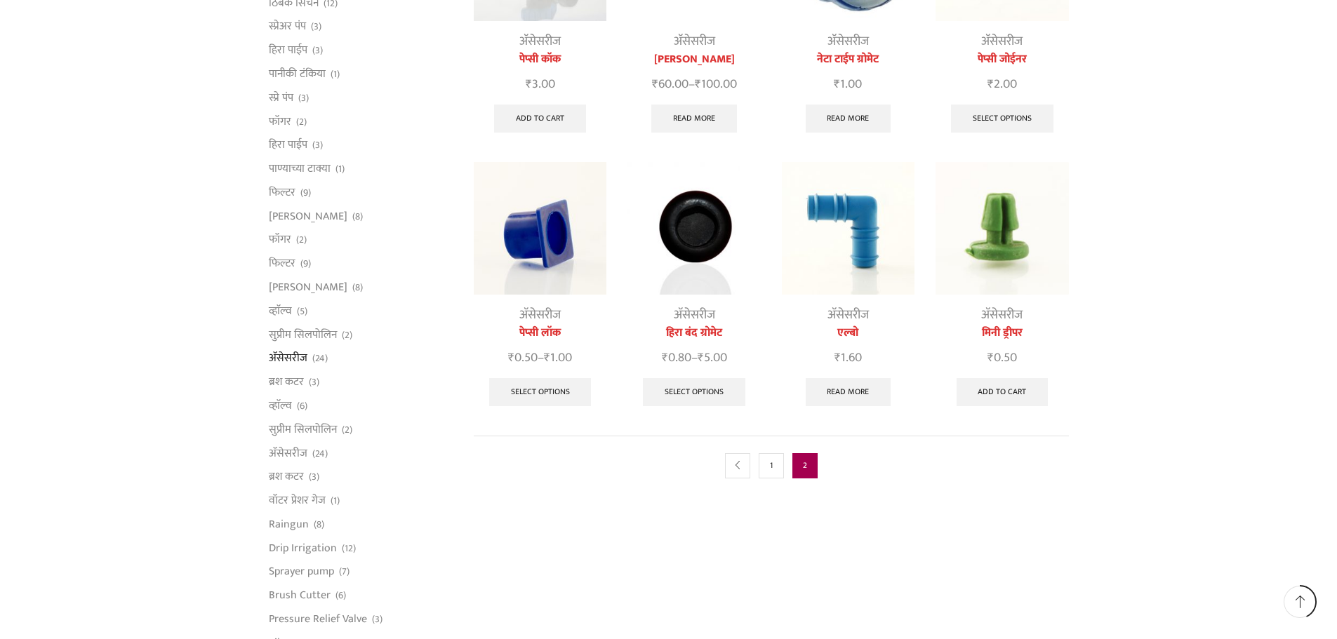
click at [696, 230] on img at bounding box center [694, 228] width 133 height 133
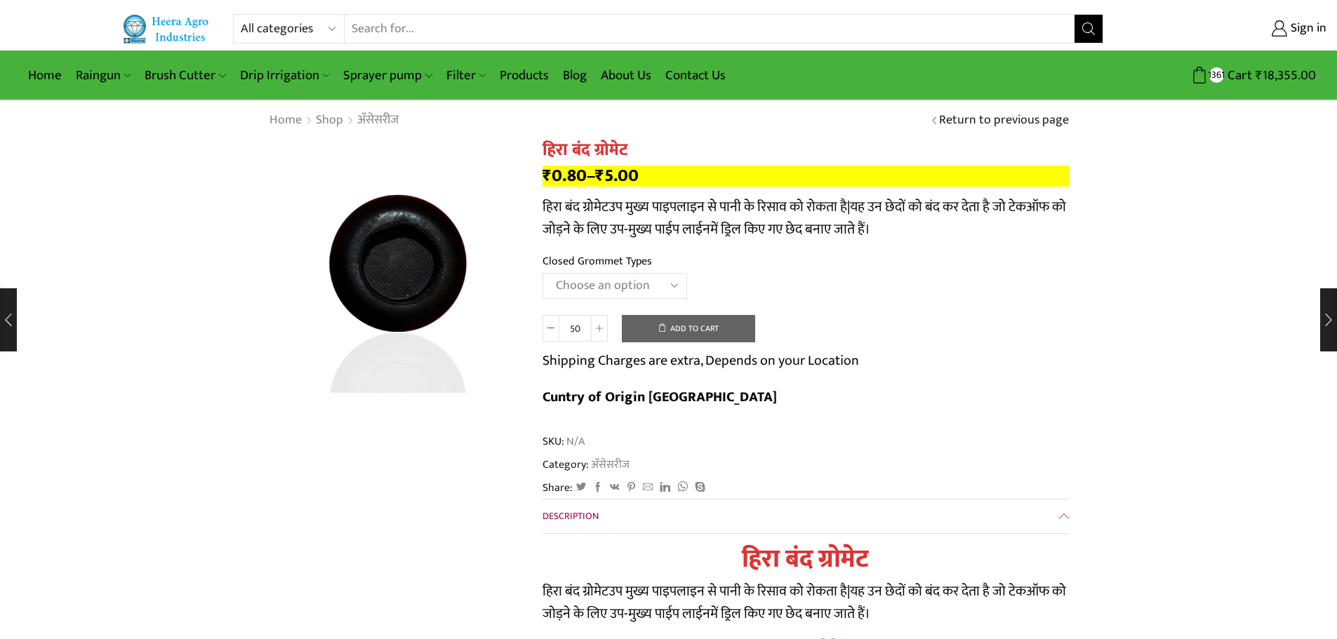
click at [626, 279] on select "Choose an option 12mm 16mm N-Type 16mm J-Type" at bounding box center [615, 286] width 145 height 26
select select "16mm J-Type"
click at [543, 273] on select "Choose an option 12mm 16mm N-Type 16mm J-Type" at bounding box center [615, 286] width 145 height 26
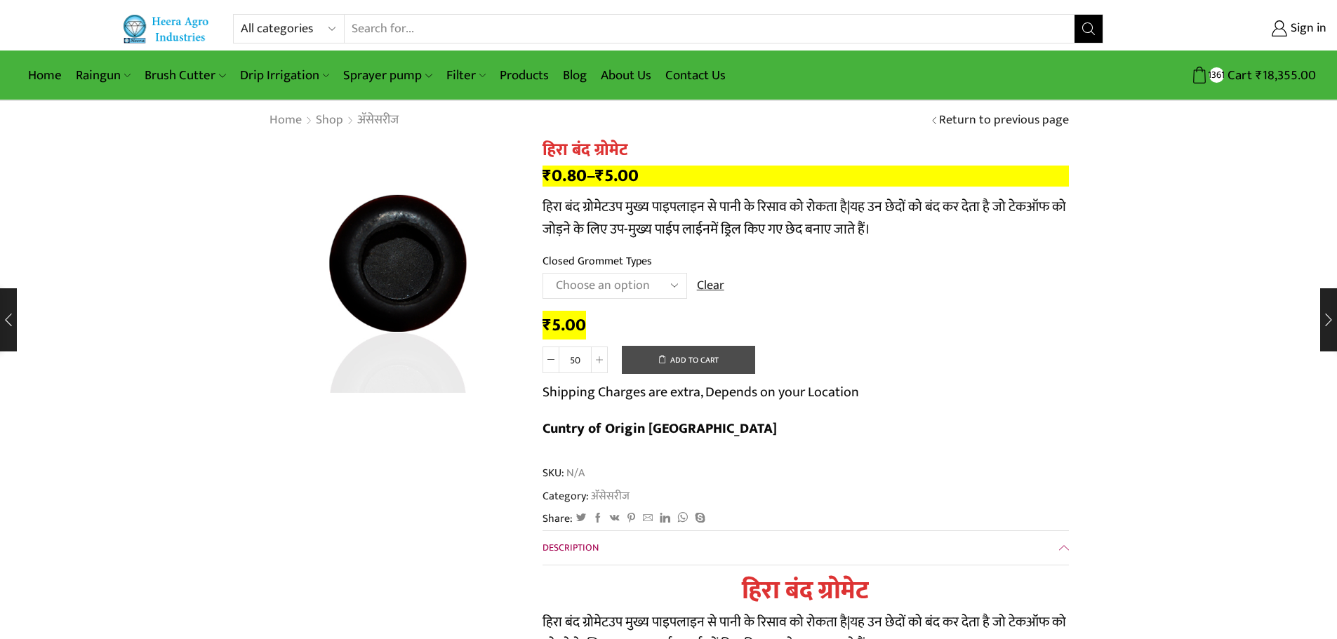
click at [699, 364] on button "Add to cart" at bounding box center [688, 360] width 133 height 28
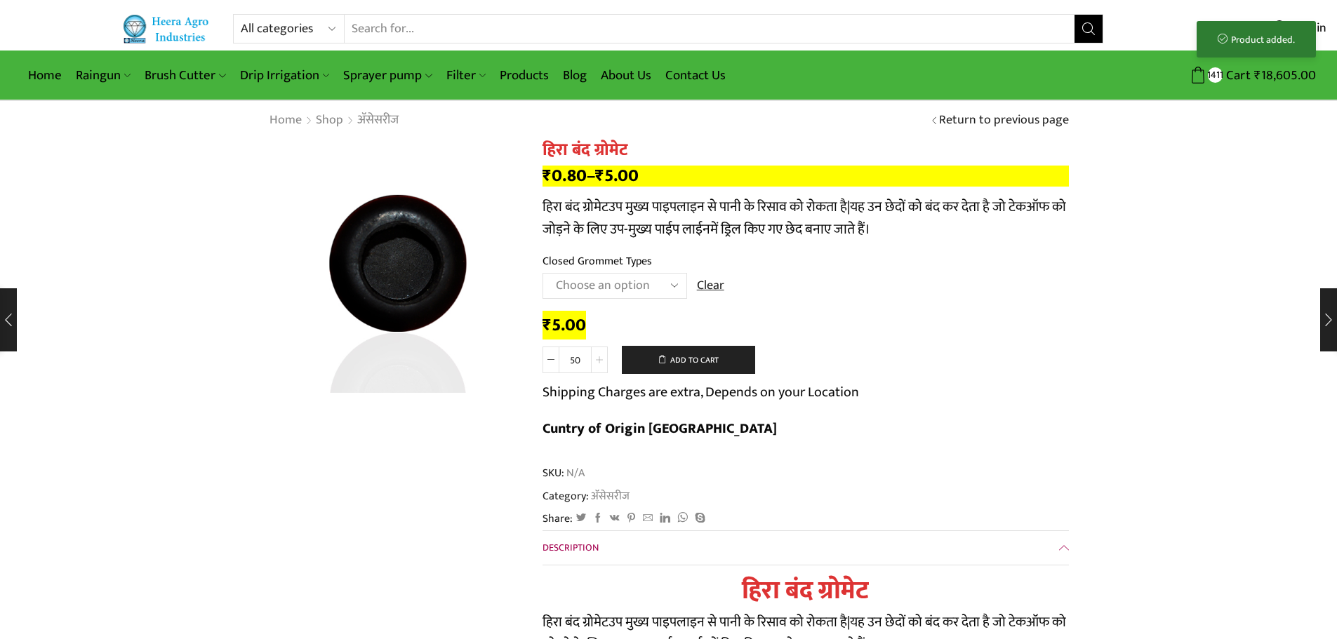
click at [603, 350] on span at bounding box center [599, 360] width 17 height 27
type input "100"
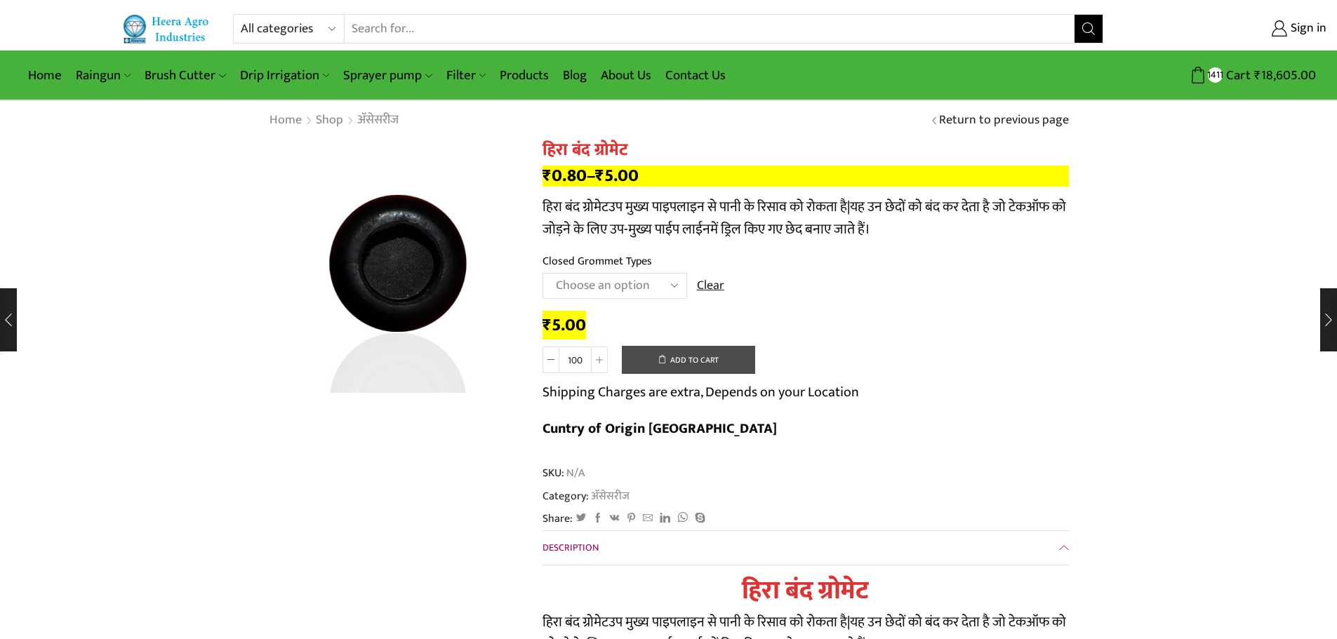
click at [668, 365] on button "Add to cart" at bounding box center [688, 360] width 133 height 28
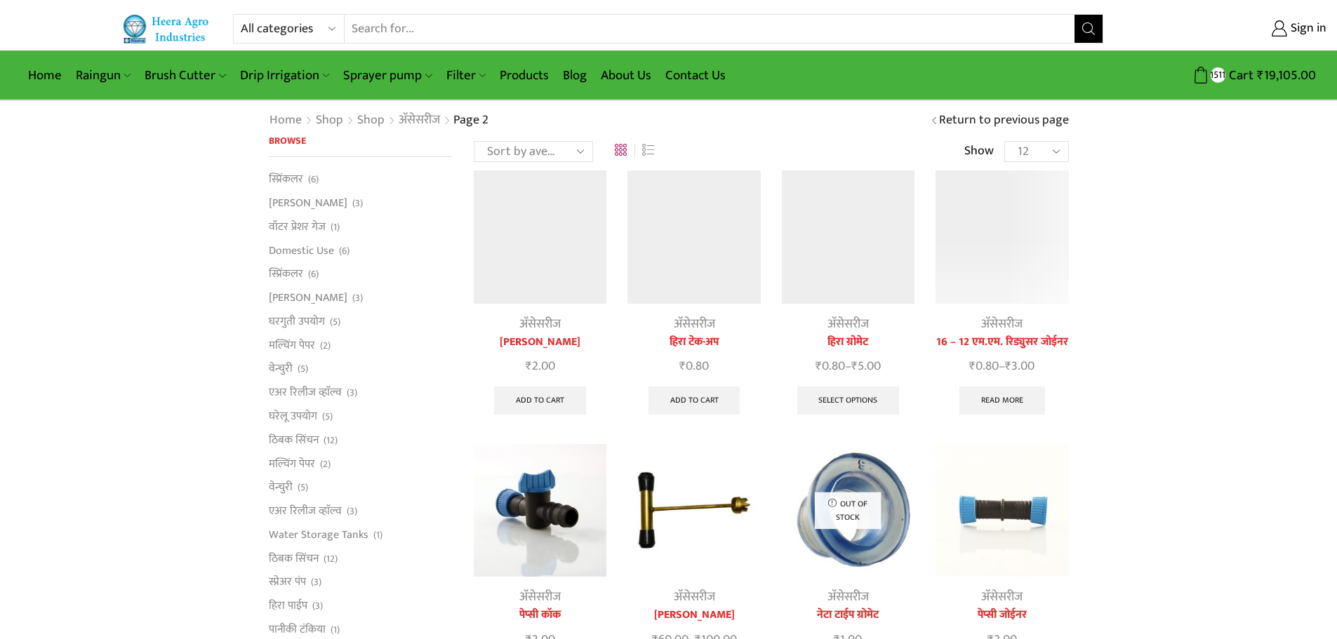
scroll to position [556, 0]
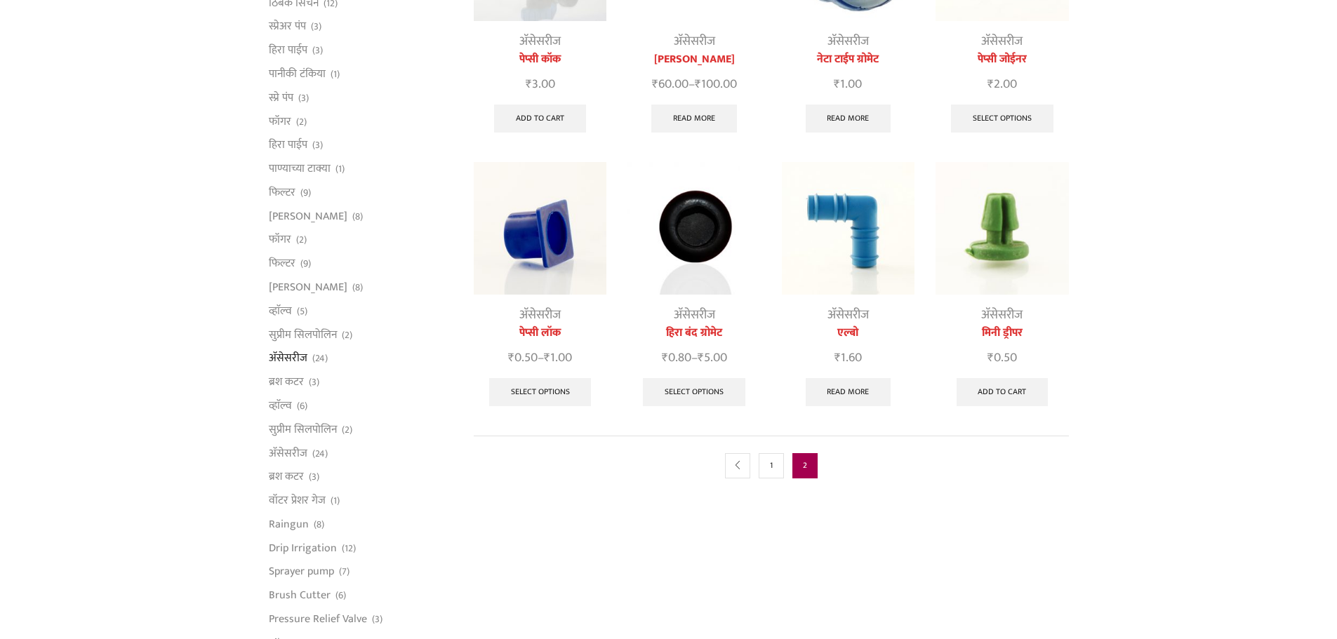
click at [1010, 234] on img at bounding box center [1002, 228] width 133 height 133
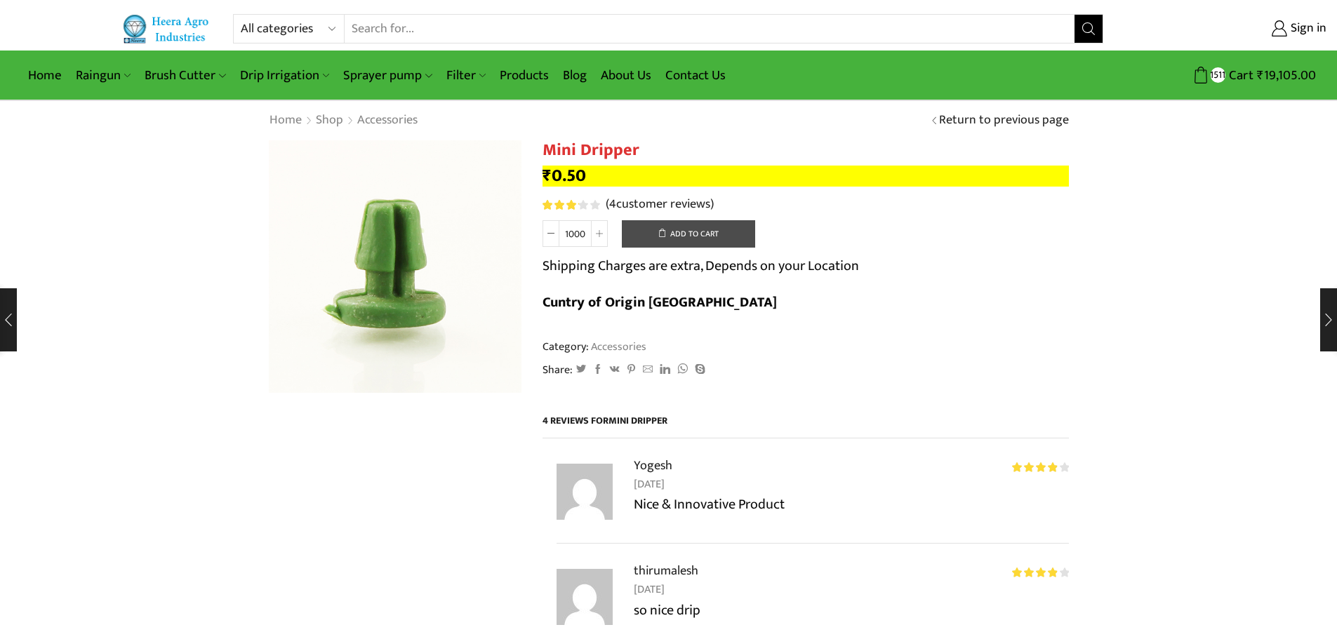
click at [699, 240] on button "Add to cart" at bounding box center [688, 234] width 133 height 28
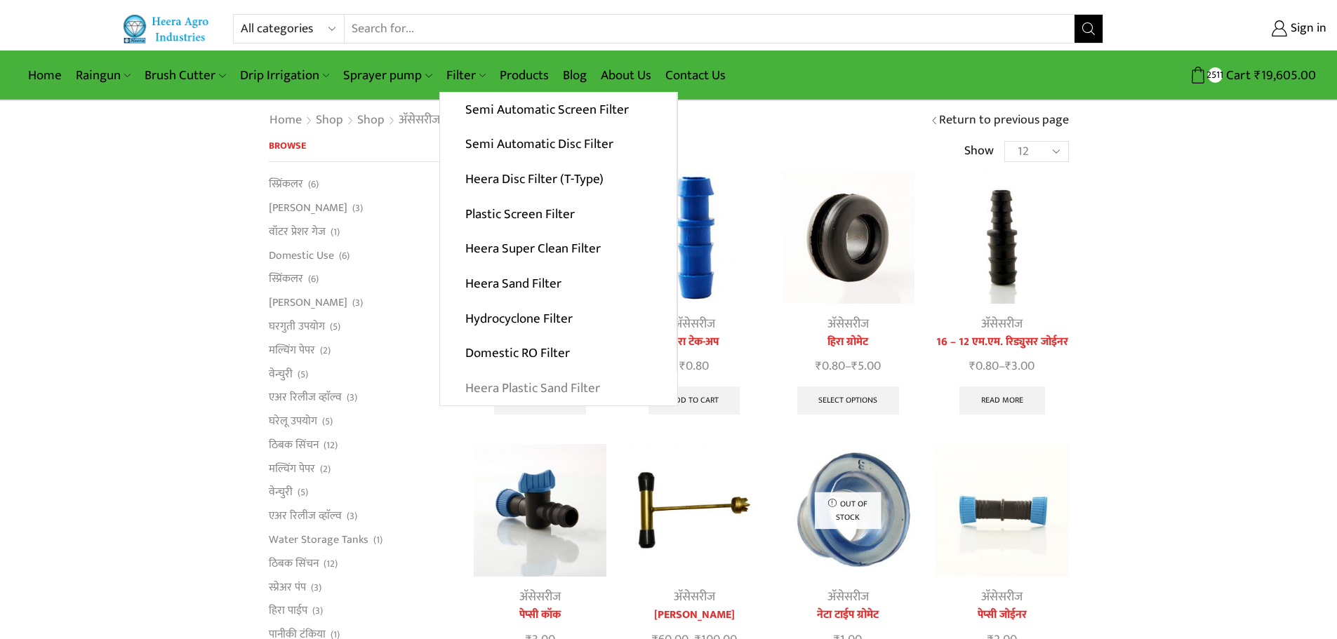
click at [550, 385] on link "Heera Plastic Sand Filter" at bounding box center [558, 388] width 237 height 35
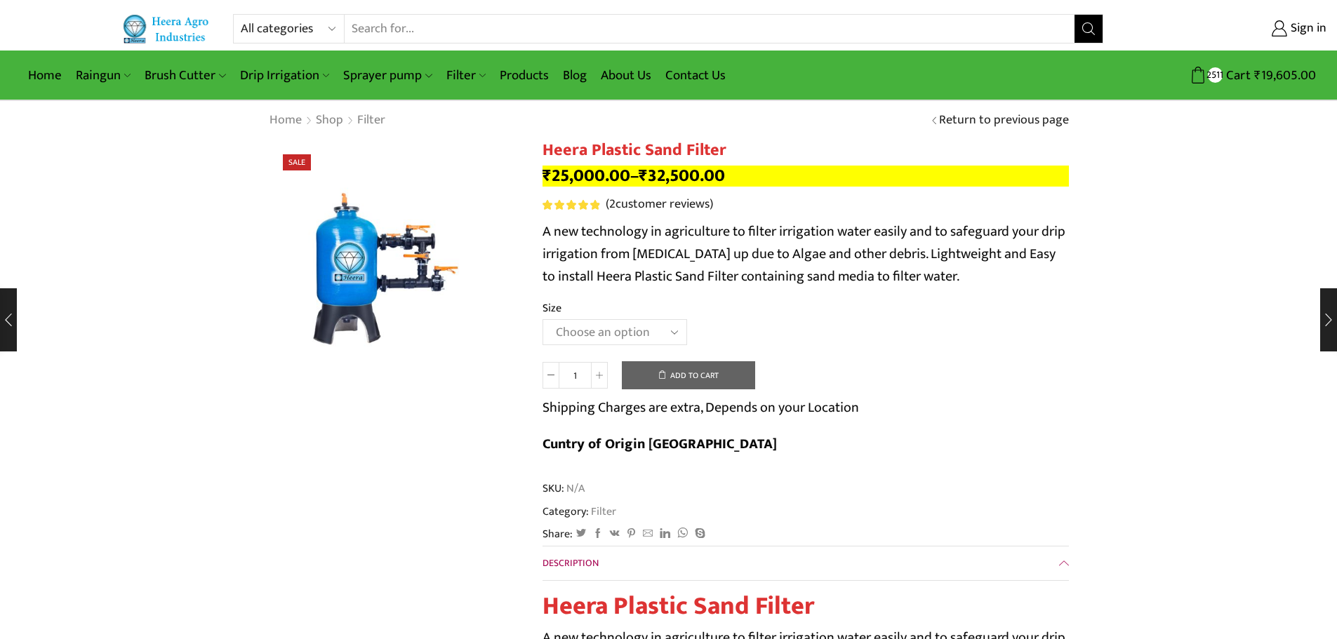
click at [611, 336] on select "Choose an option 2.5’’x 30 m3 2’’ x 20 m3 3.0’’x 40 m3 3.0’’x 50 m3" at bounding box center [615, 332] width 145 height 26
click at [543, 319] on select "Choose an option 2.5’’x 30 m3 2’’ x 20 m3 3.0’’x 40 m3 3.0’’x 50 m3" at bounding box center [615, 332] width 145 height 26
select select "2-5x-30-m3"
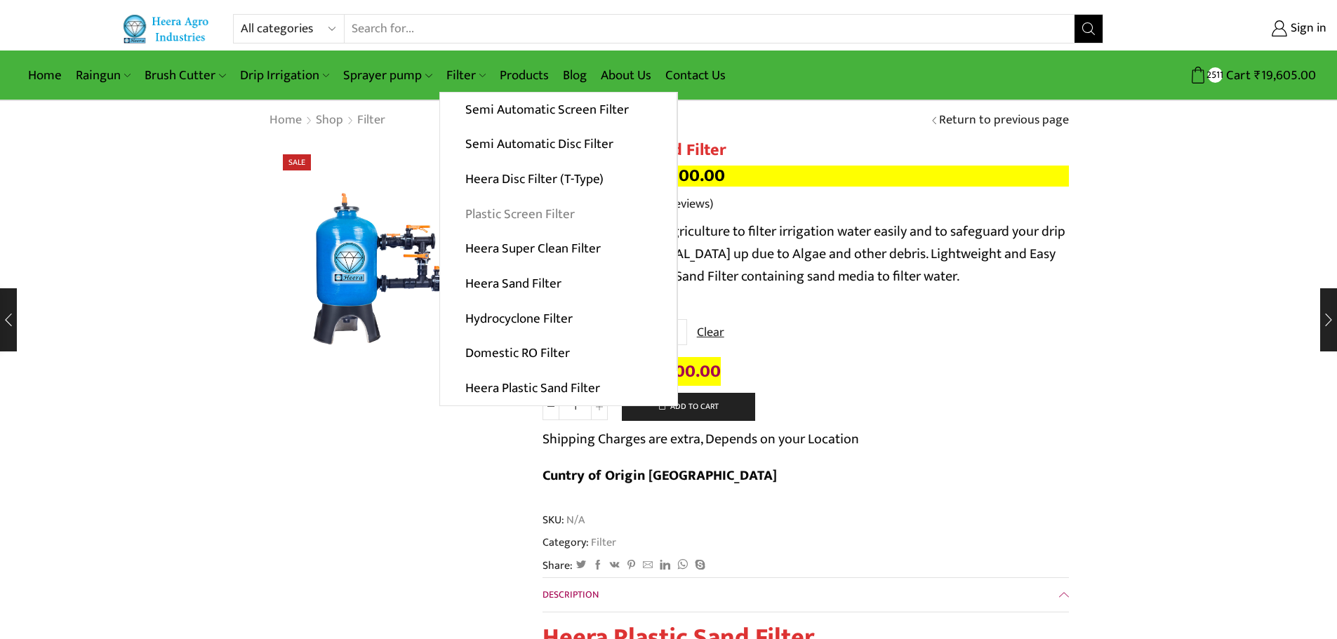
click at [500, 216] on link "Plastic Screen Filter" at bounding box center [558, 214] width 237 height 35
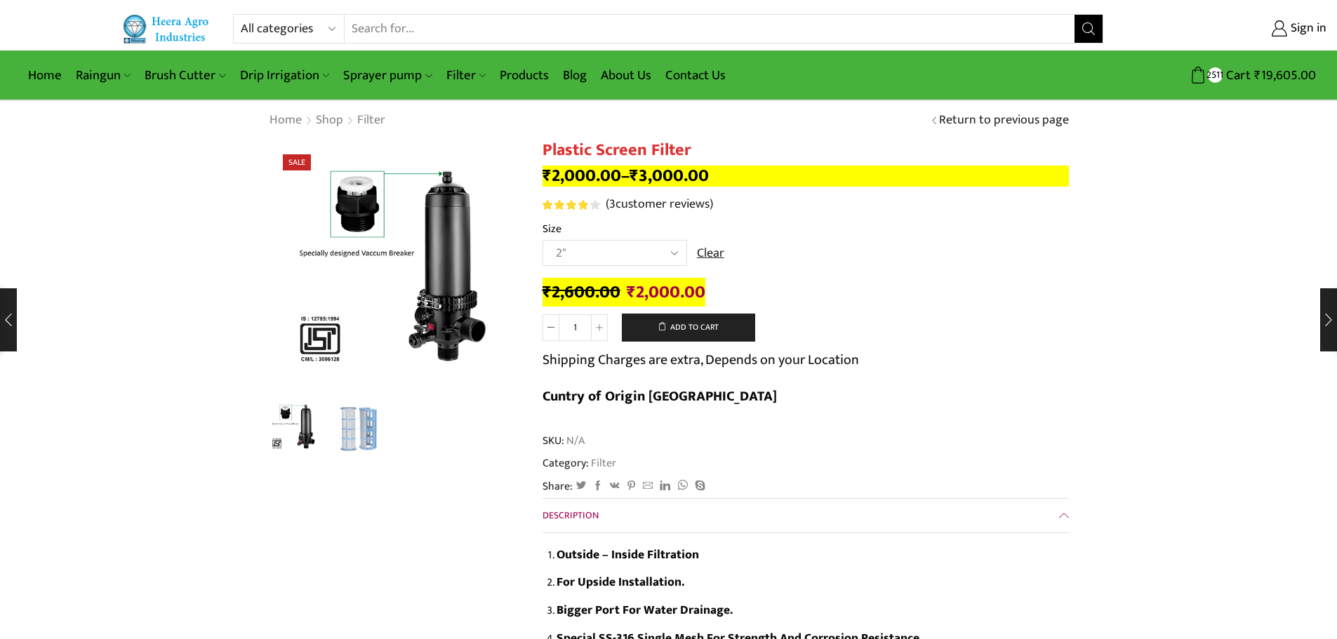
click at [638, 253] on select "Choose an [MEDICAL_DATA]" 2.5" 3" 40M Cube 3" 50M Cube" at bounding box center [615, 253] width 145 height 26
click at [543, 240] on select "Choose an [MEDICAL_DATA]" 2.5" 3" 40M Cube 3" 50M Cube" at bounding box center [615, 253] width 145 height 26
select select "2.5""
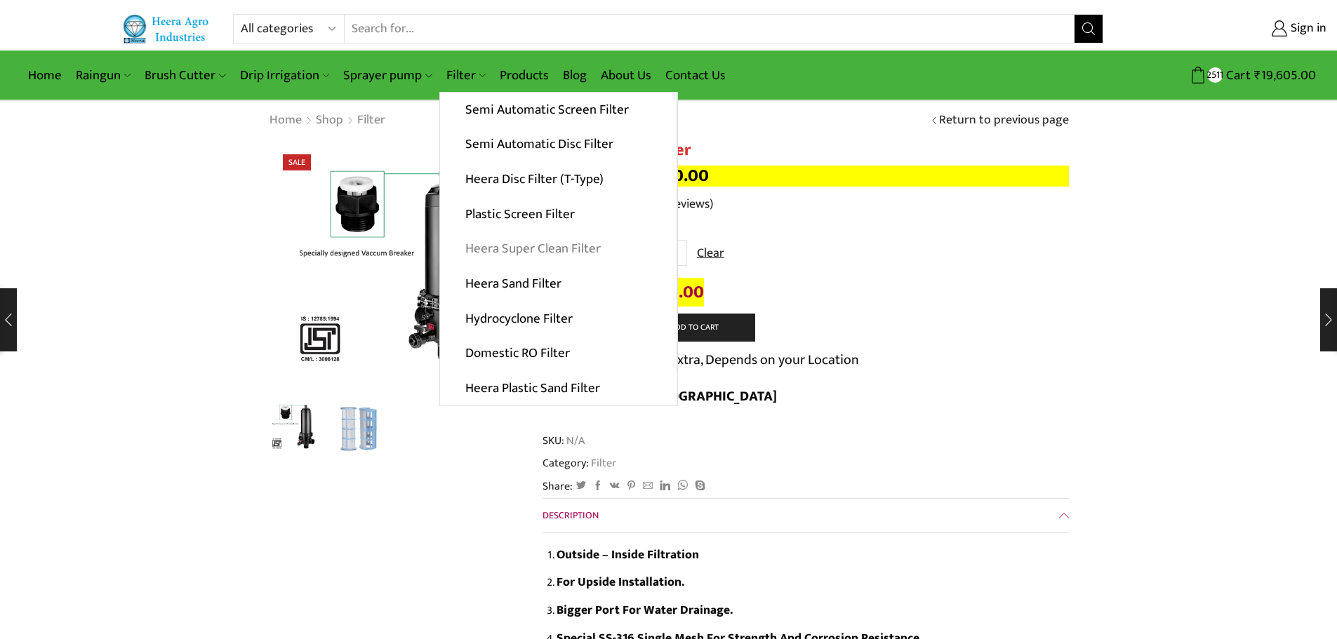
click at [528, 243] on link "Heera Super Clean Filter" at bounding box center [558, 249] width 237 height 35
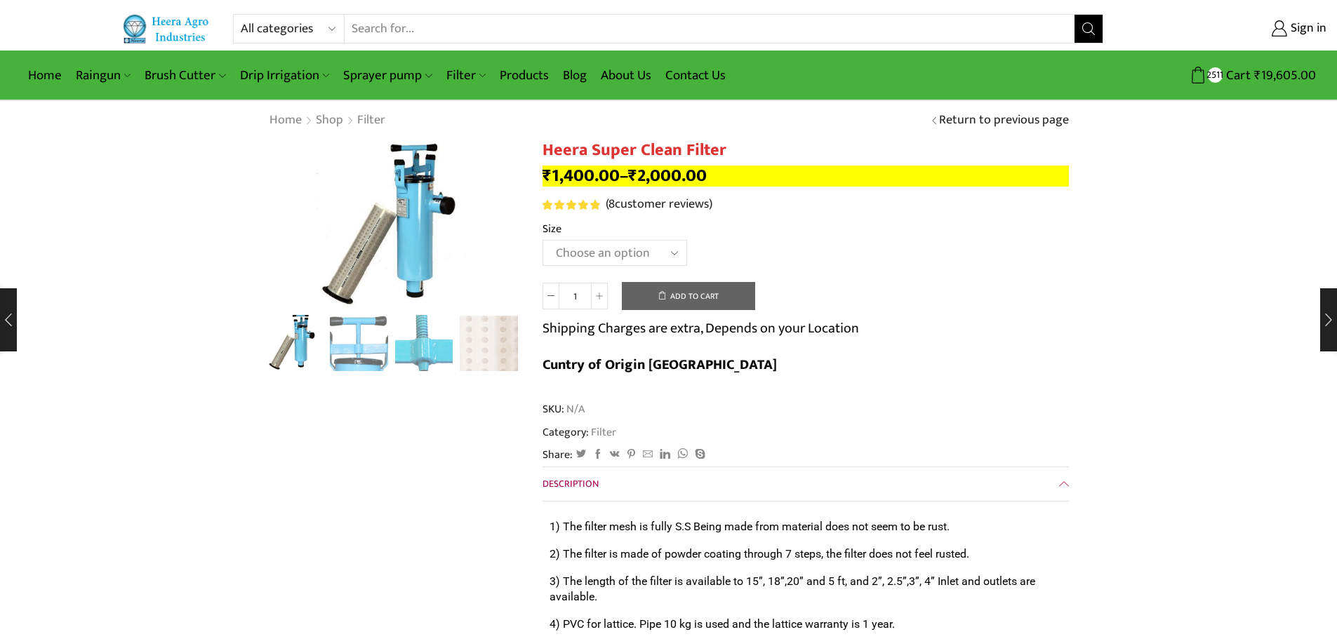
click at [663, 255] on select "Choose an option GI 2" X 15" GI 2.5" X 15" GI 3" X 15" GI 2" X 18" GI 2.5" X 18…" at bounding box center [615, 253] width 145 height 26
click at [543, 240] on select "Choose an option GI 2" X 15" GI 2.5" X 15" GI 3" X 15" GI 2" X 18" GI 2.5" X 18…" at bounding box center [615, 253] width 145 height 26
select select "GI 2.5" X 18""
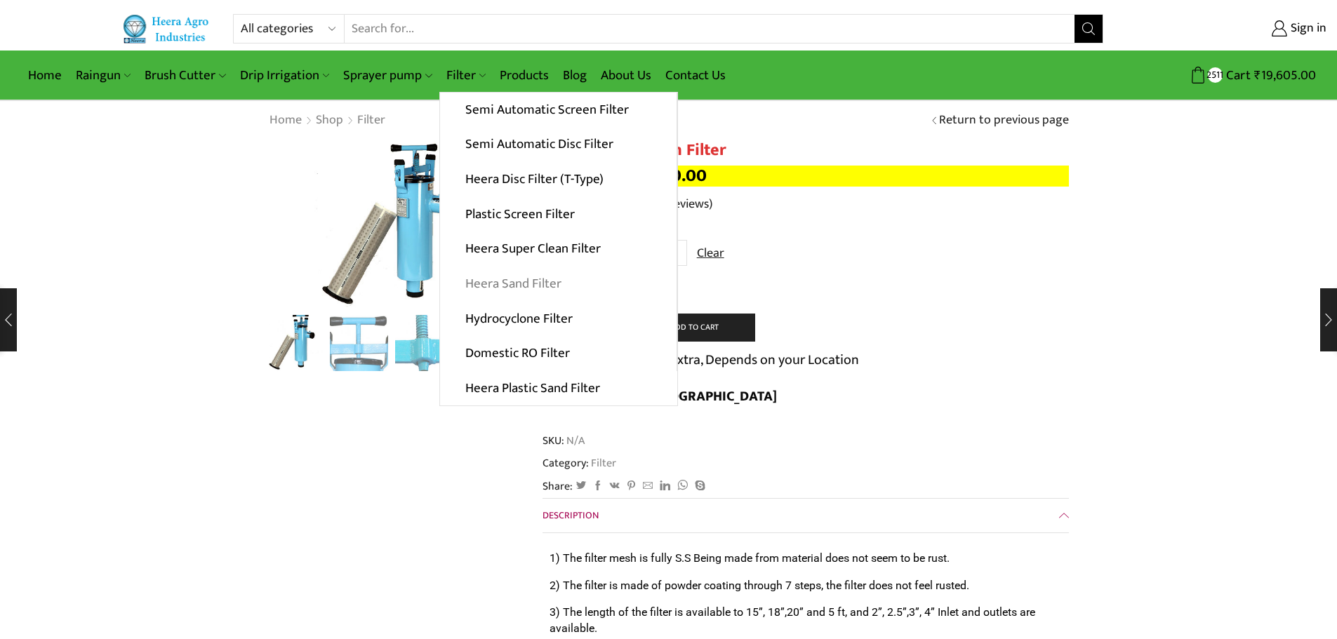
click at [485, 288] on link "Heera Sand Filter" at bounding box center [558, 284] width 237 height 35
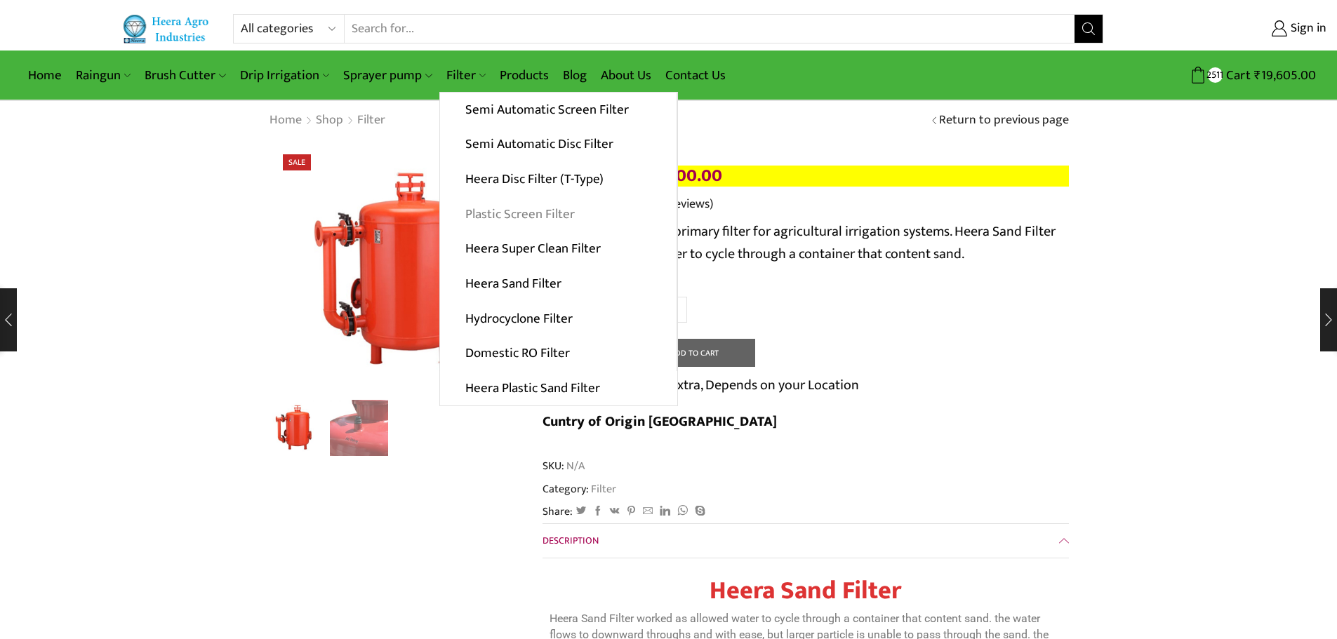
click at [528, 215] on link "Plastic Screen Filter" at bounding box center [558, 214] width 237 height 35
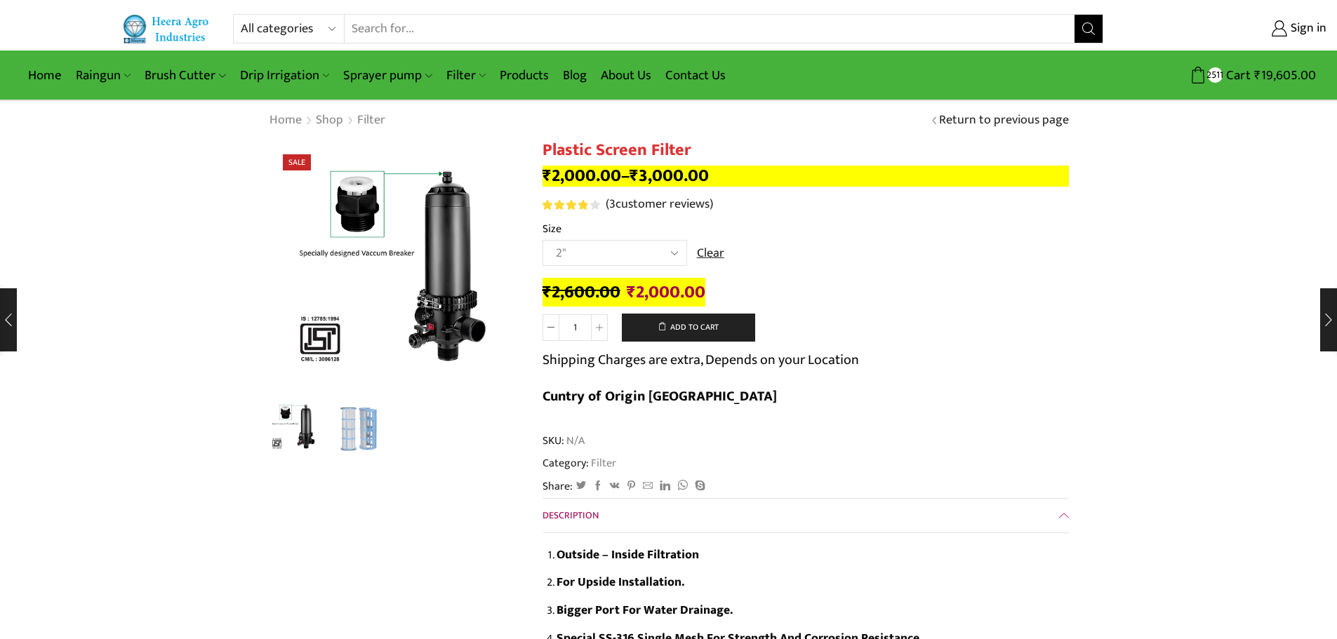
click at [654, 248] on select "Choose an [MEDICAL_DATA]" 2.5" 3" 40M Cube 3" 50M Cube" at bounding box center [615, 253] width 145 height 26
click at [543, 240] on select "Choose an [MEDICAL_DATA]" 2.5" 3" 40M Cube 3" 50M Cube" at bounding box center [615, 253] width 145 height 26
select select "2.5""
click at [690, 326] on button "Add to cart" at bounding box center [688, 328] width 133 height 28
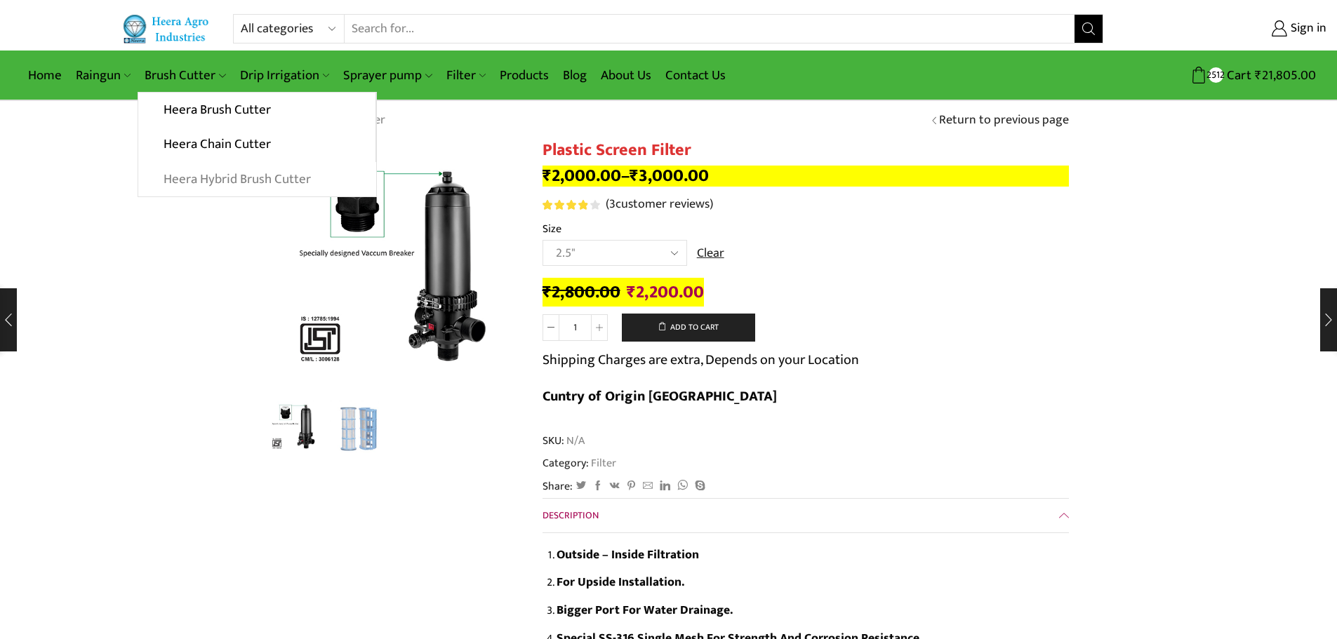
click at [205, 186] on link "Heera Hybrid Brush Cutter" at bounding box center [256, 179] width 237 height 35
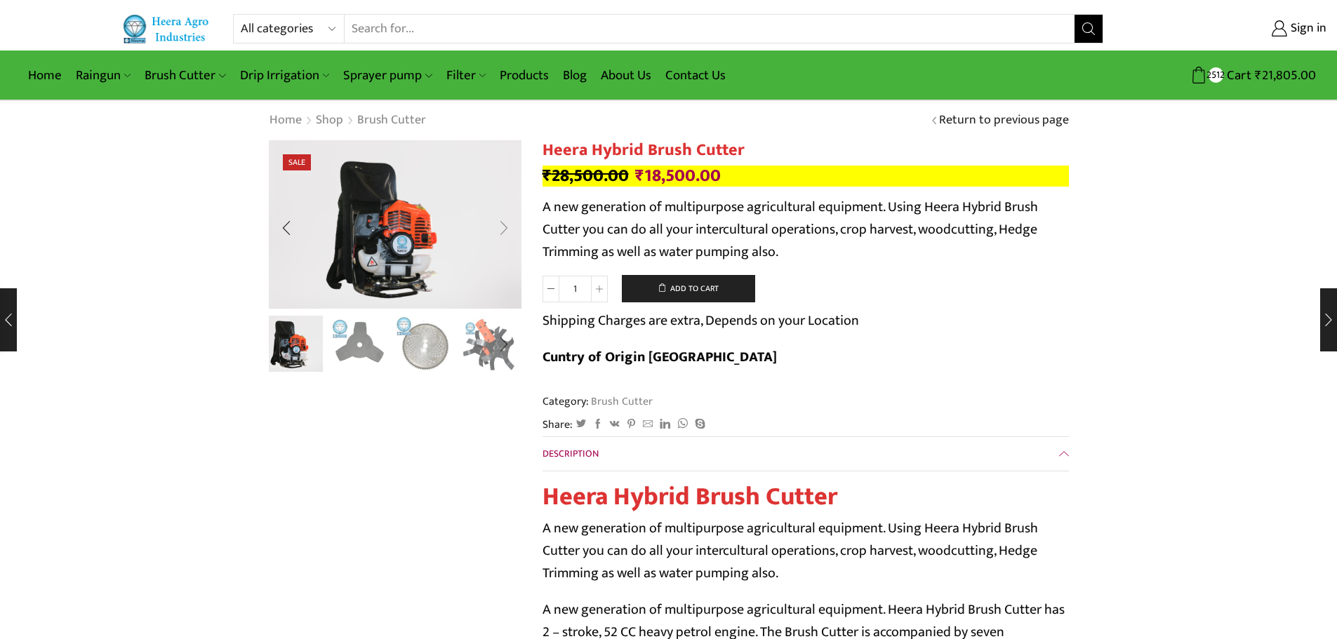
click at [500, 226] on div "Next slide" at bounding box center [503, 228] width 35 height 35
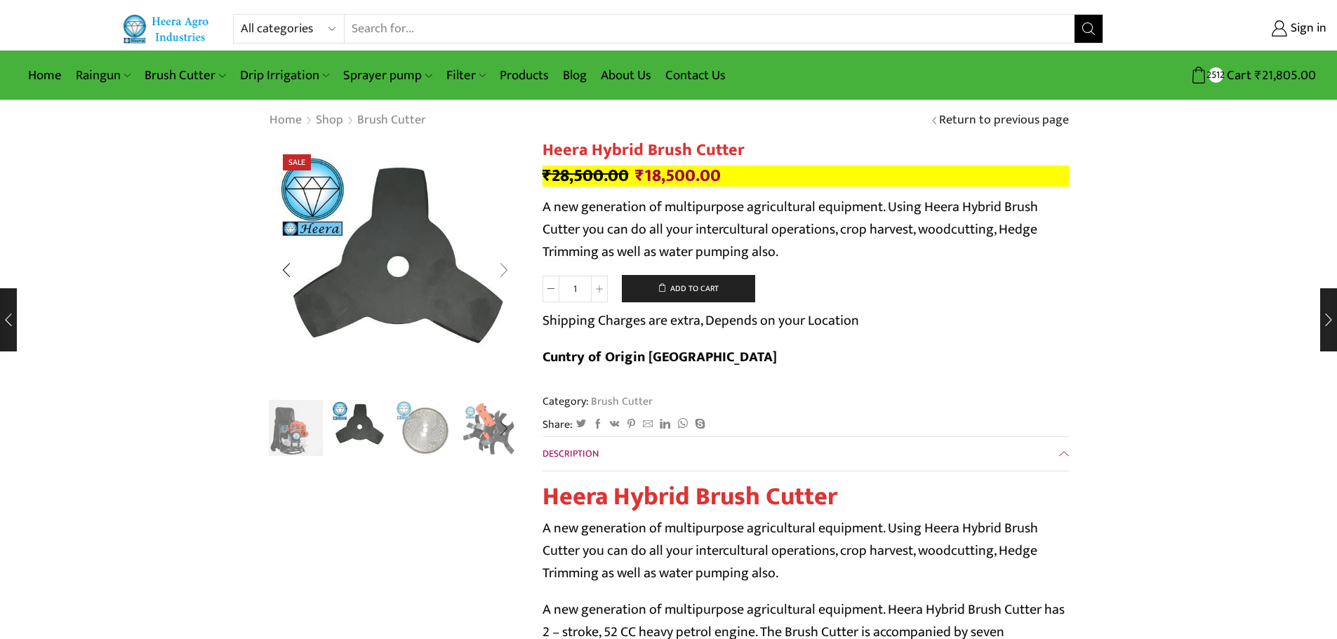
click at [506, 272] on div "Next slide" at bounding box center [503, 270] width 35 height 35
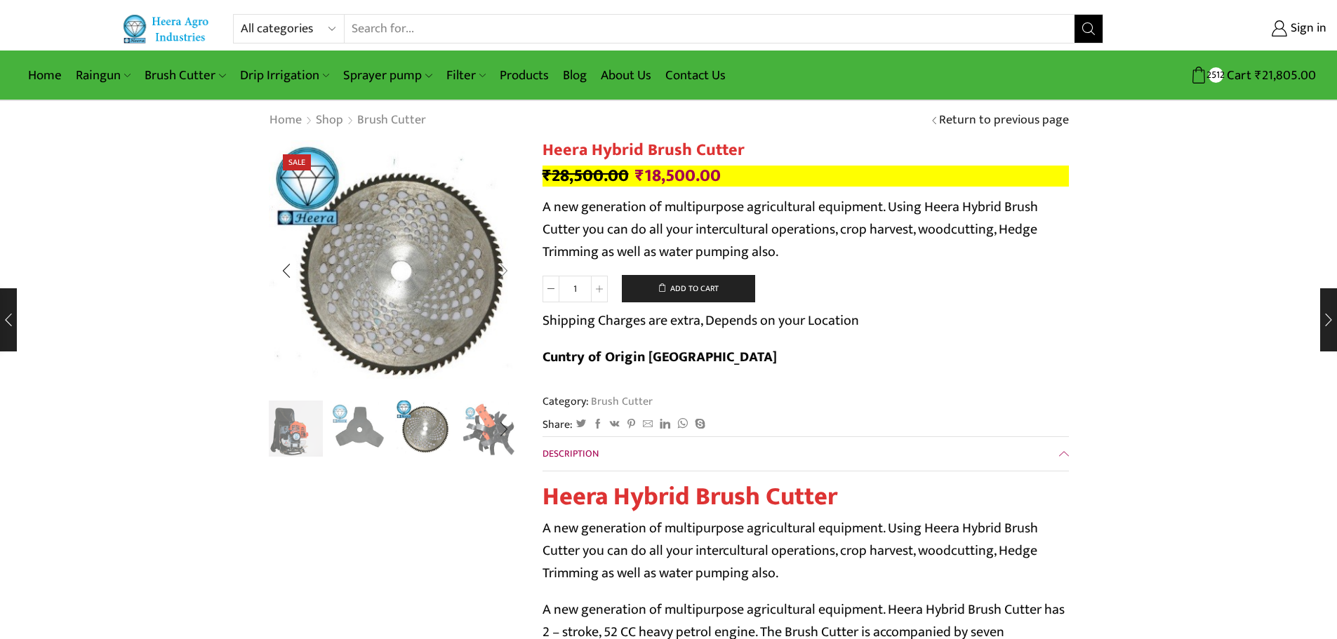
click at [506, 272] on div "Next slide" at bounding box center [503, 270] width 35 height 35
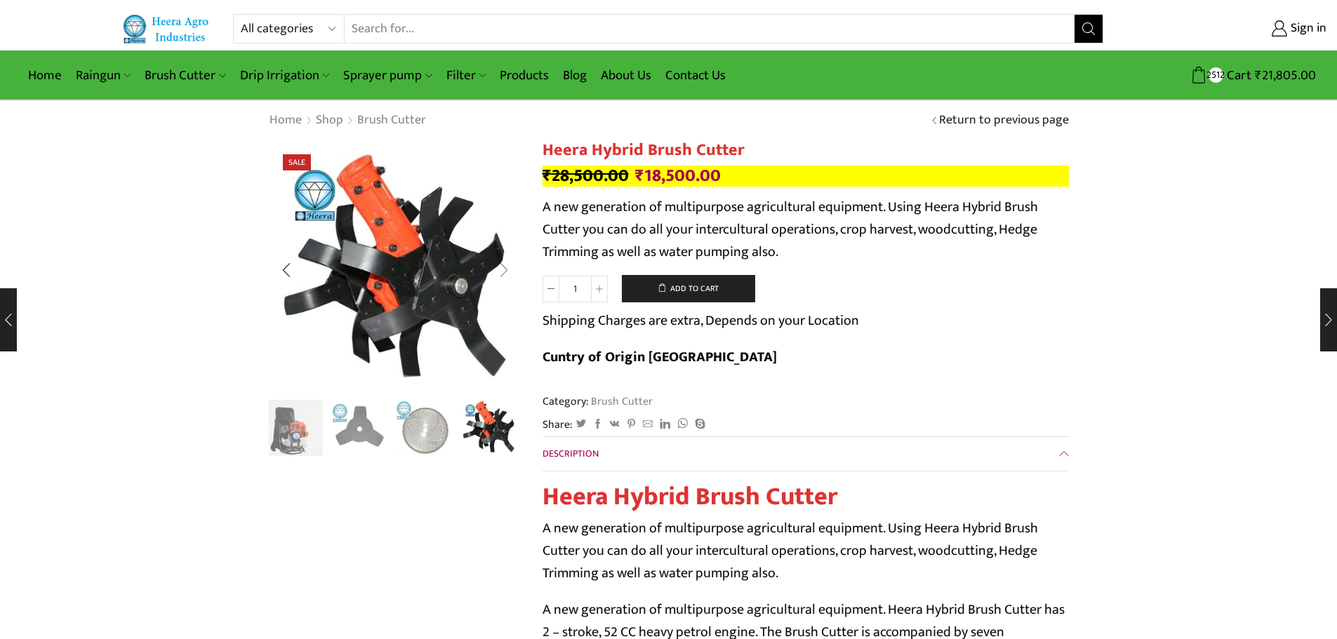
click at [506, 272] on div "Next slide" at bounding box center [503, 270] width 35 height 35
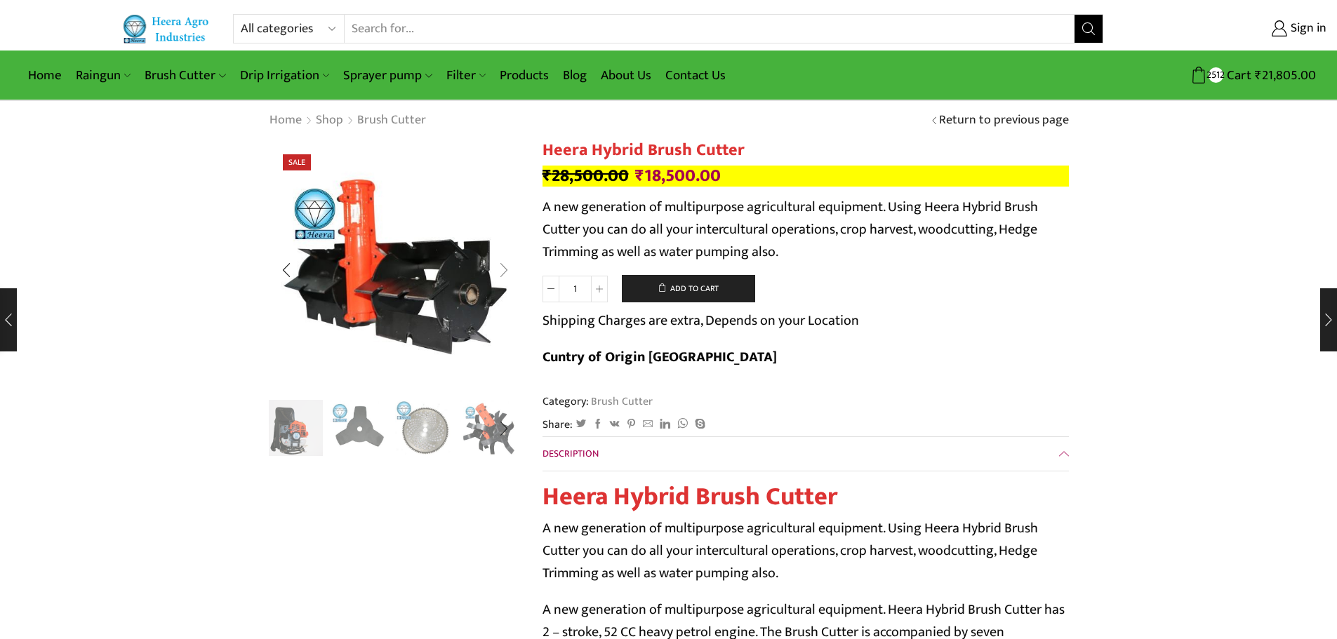
click at [506, 272] on div "Next slide" at bounding box center [503, 270] width 35 height 35
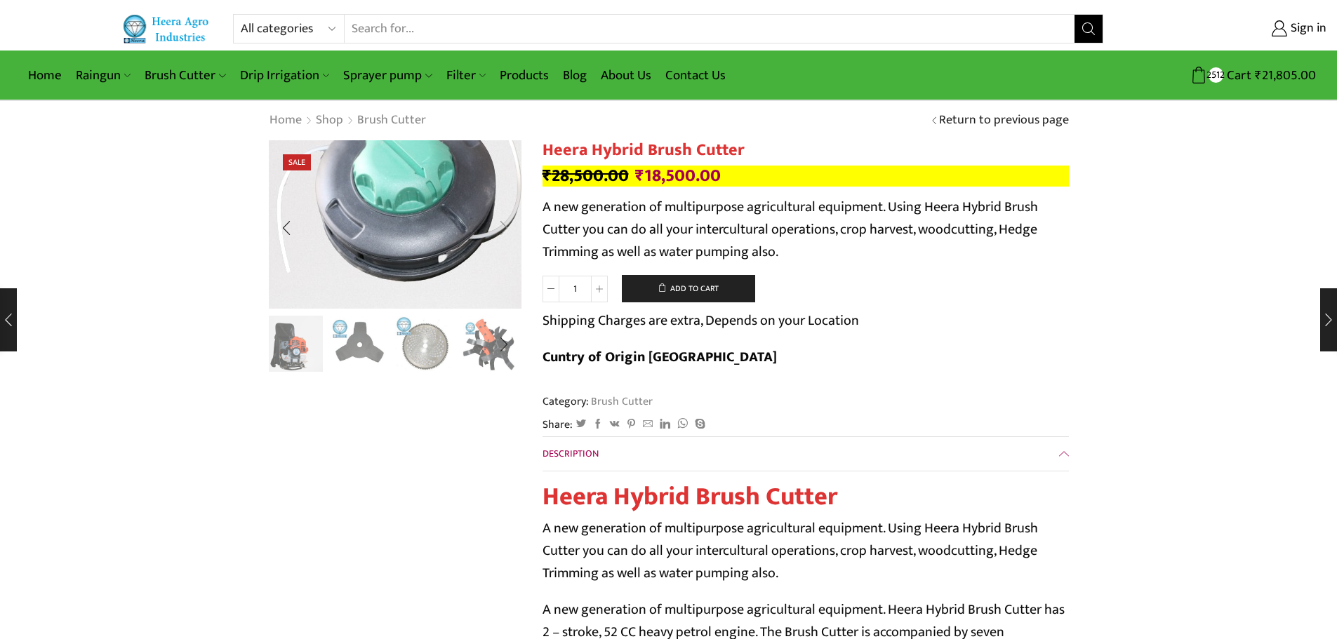
click at [506, 272] on img "6 / 10" at bounding box center [406, 192] width 430 height 286
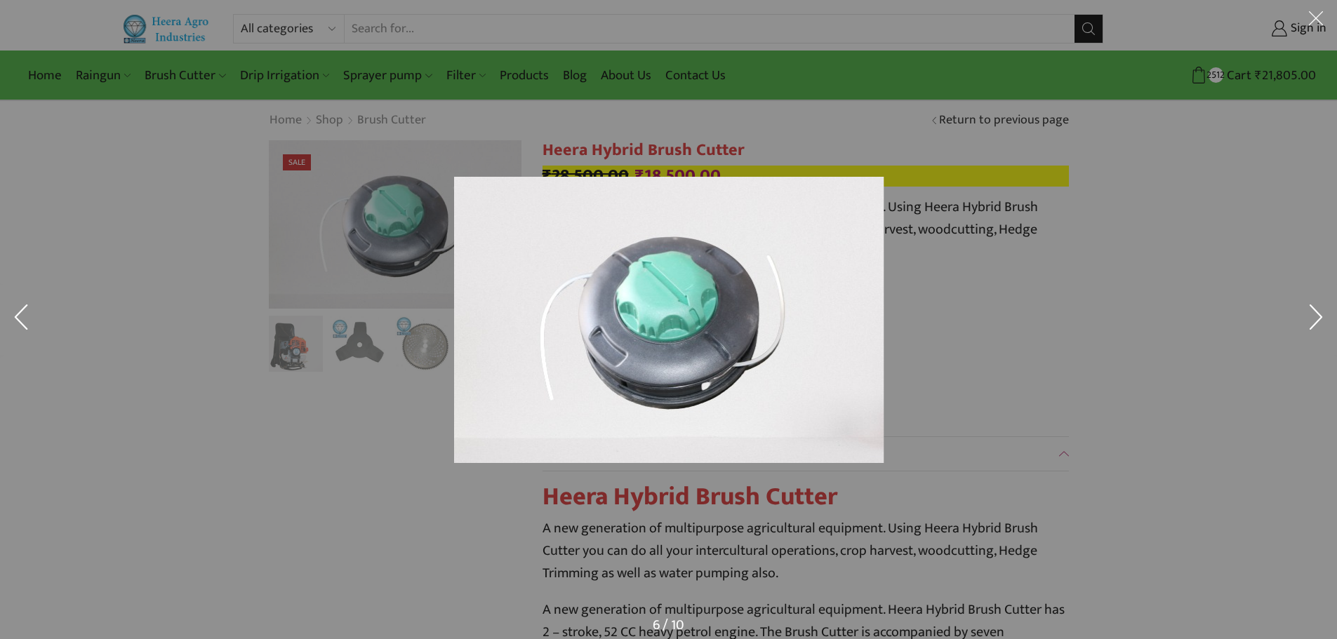
click at [380, 385] on div at bounding box center [668, 319] width 1337 height 639
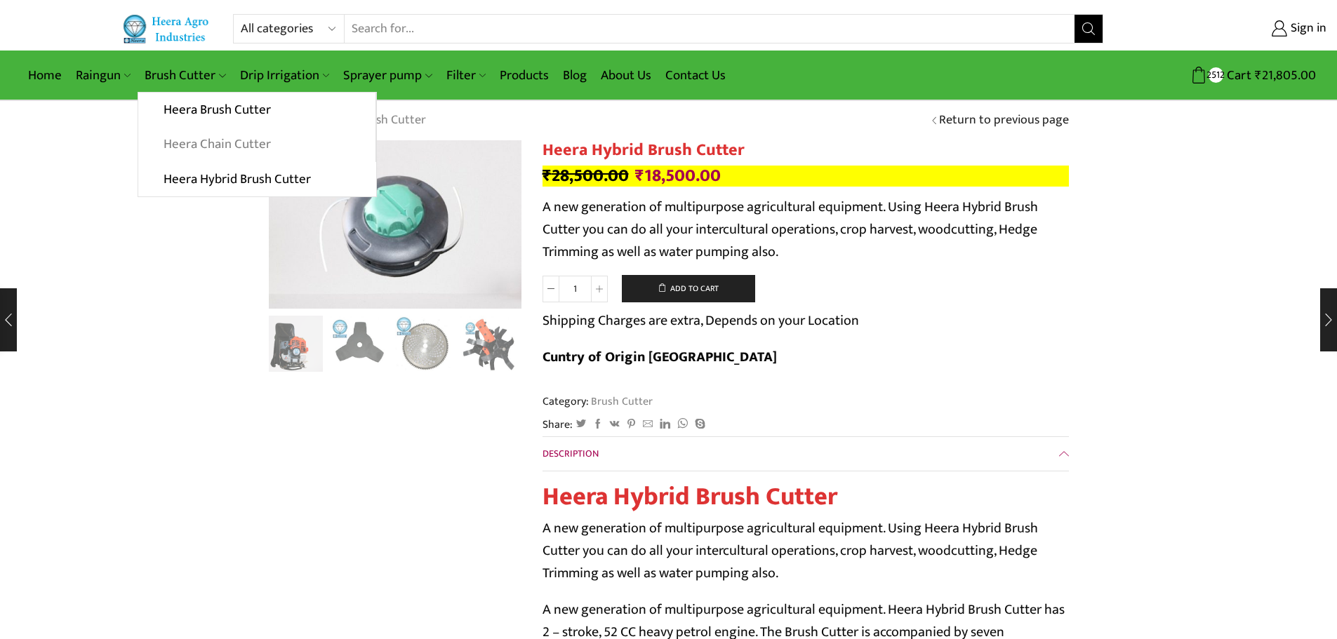
click at [201, 137] on link "Heera Chain Cutter" at bounding box center [256, 144] width 237 height 35
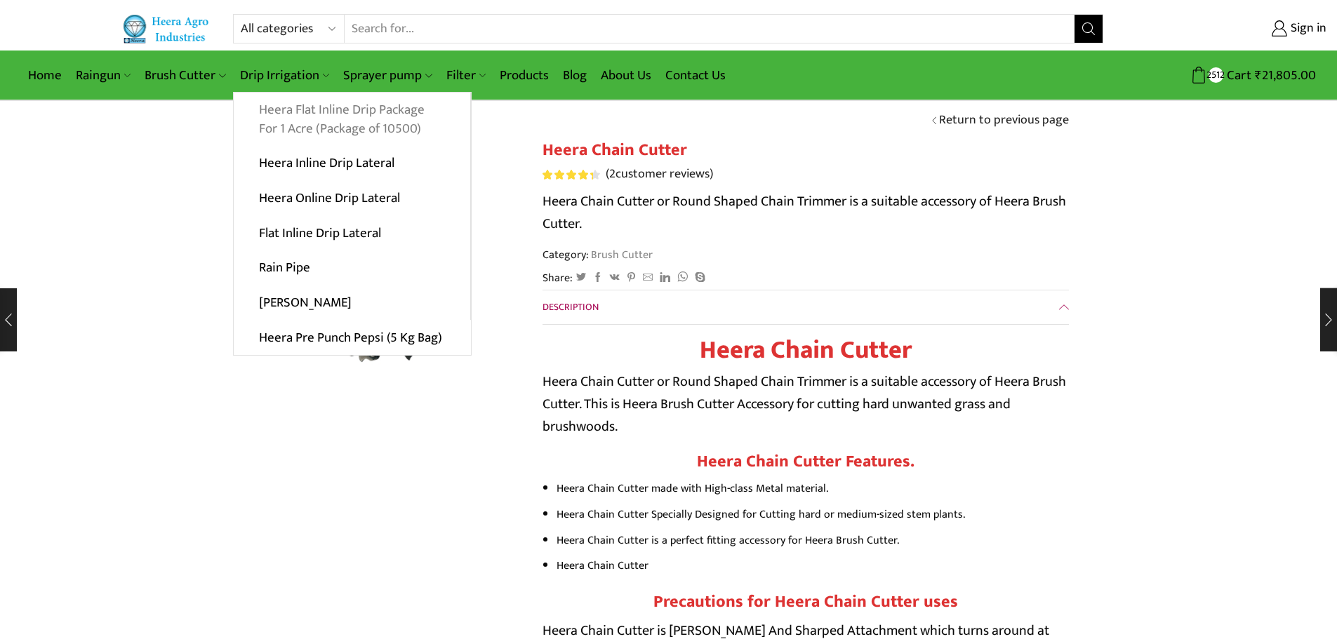
click at [289, 114] on link "Heera Flat Inline Drip Package For 1 Acre (Package of 10500)" at bounding box center [352, 120] width 237 height 54
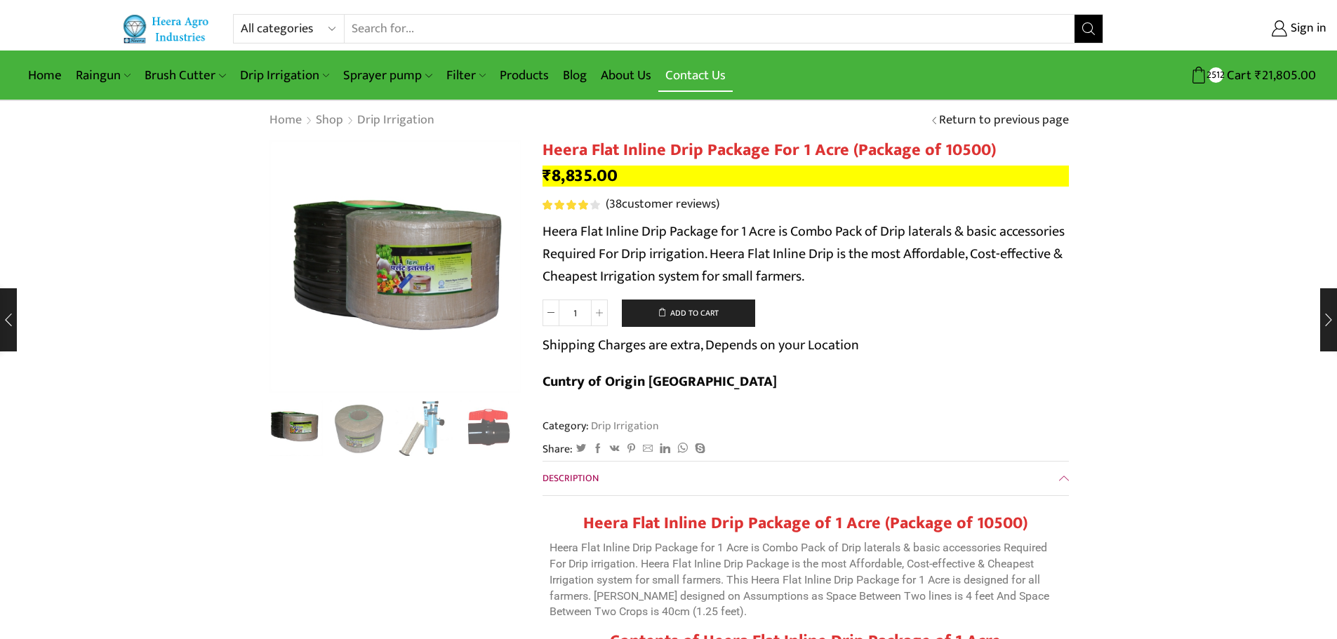
click at [705, 72] on link "Contact Us" at bounding box center [695, 75] width 74 height 33
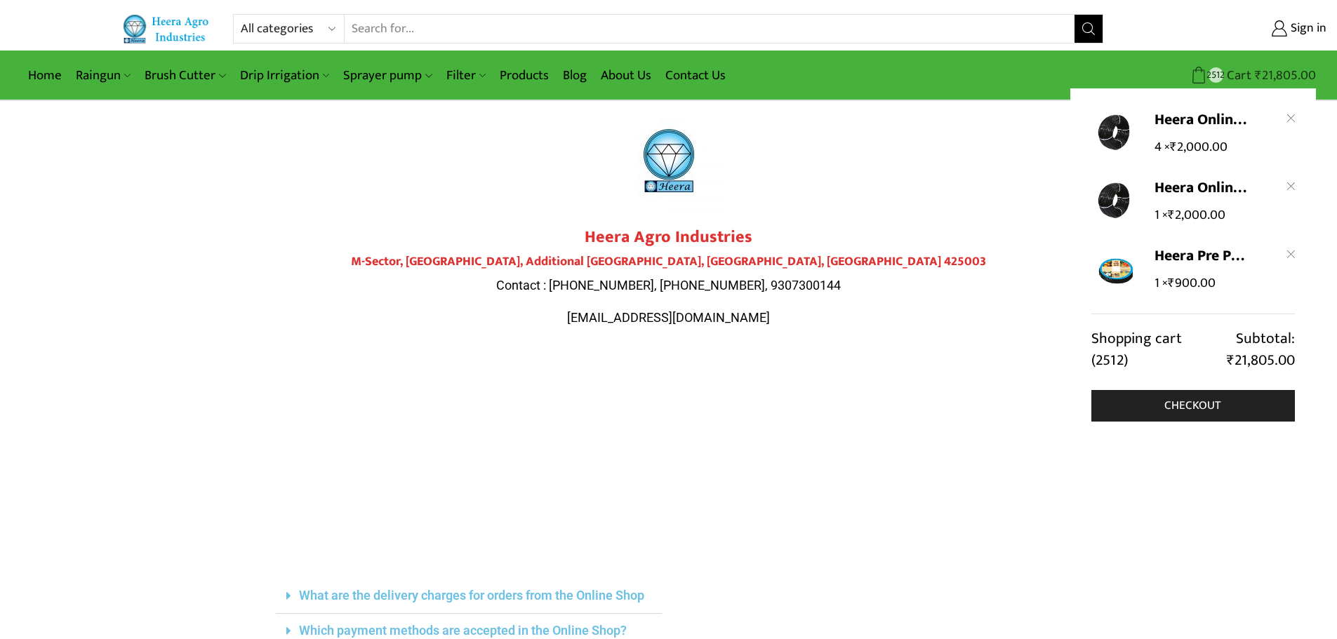
click at [1260, 73] on span "₹" at bounding box center [1258, 76] width 7 height 22
